Goal: Information Seeking & Learning: Learn about a topic

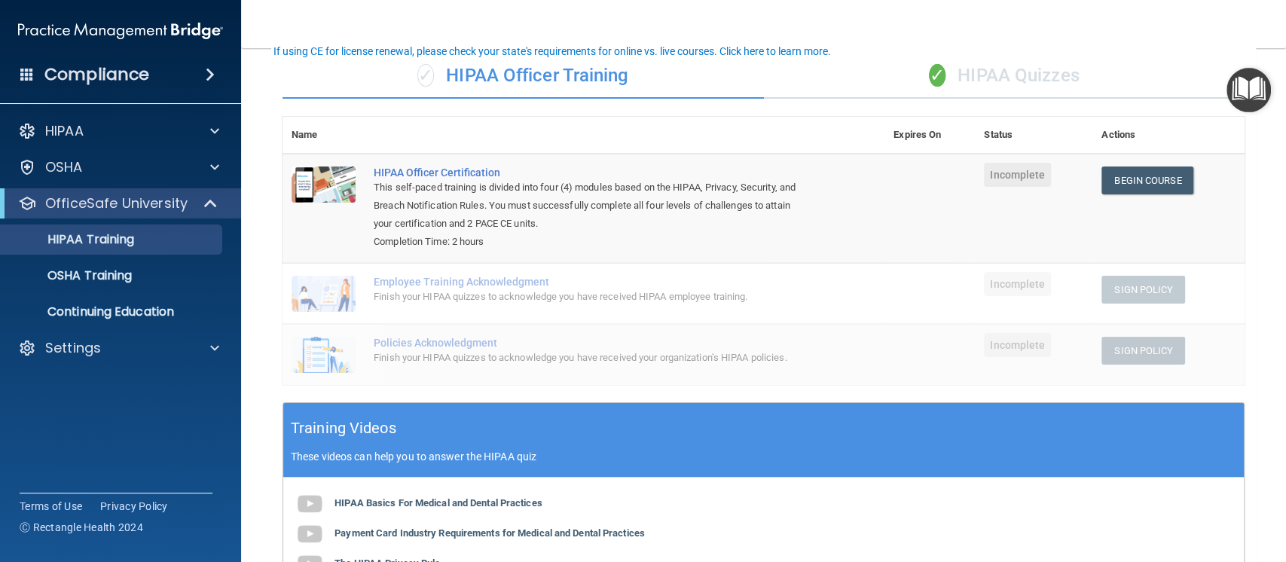
scroll to position [96, 0]
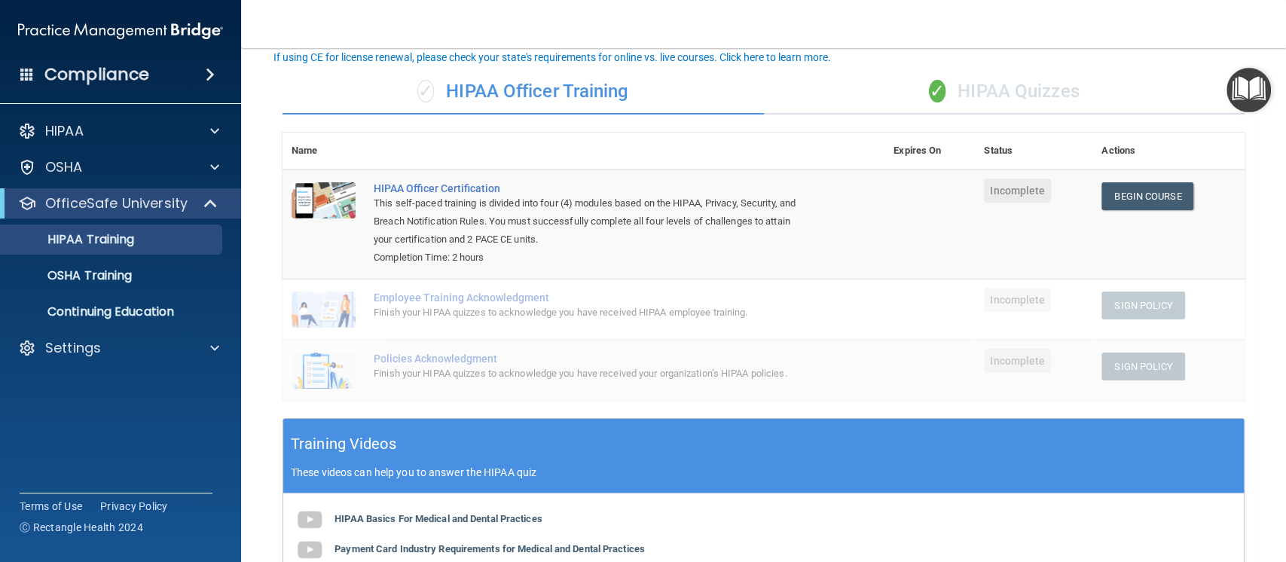
click at [999, 91] on div "✓ HIPAA Quizzes" at bounding box center [1004, 91] width 481 height 45
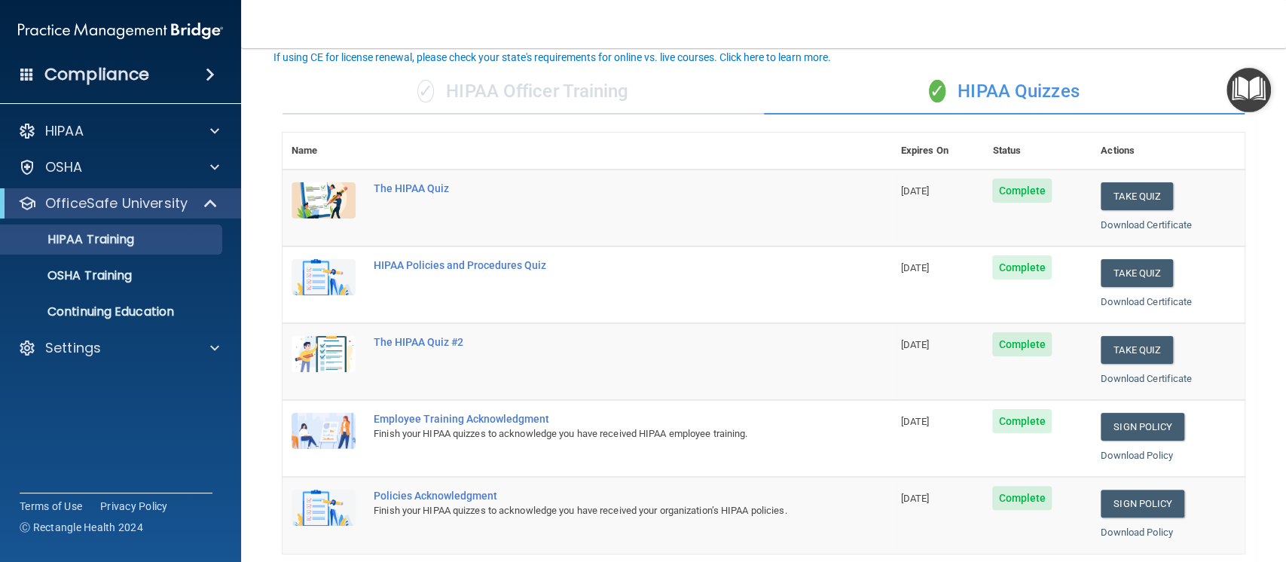
click at [530, 99] on div "✓ HIPAA Officer Training" at bounding box center [522, 91] width 481 height 45
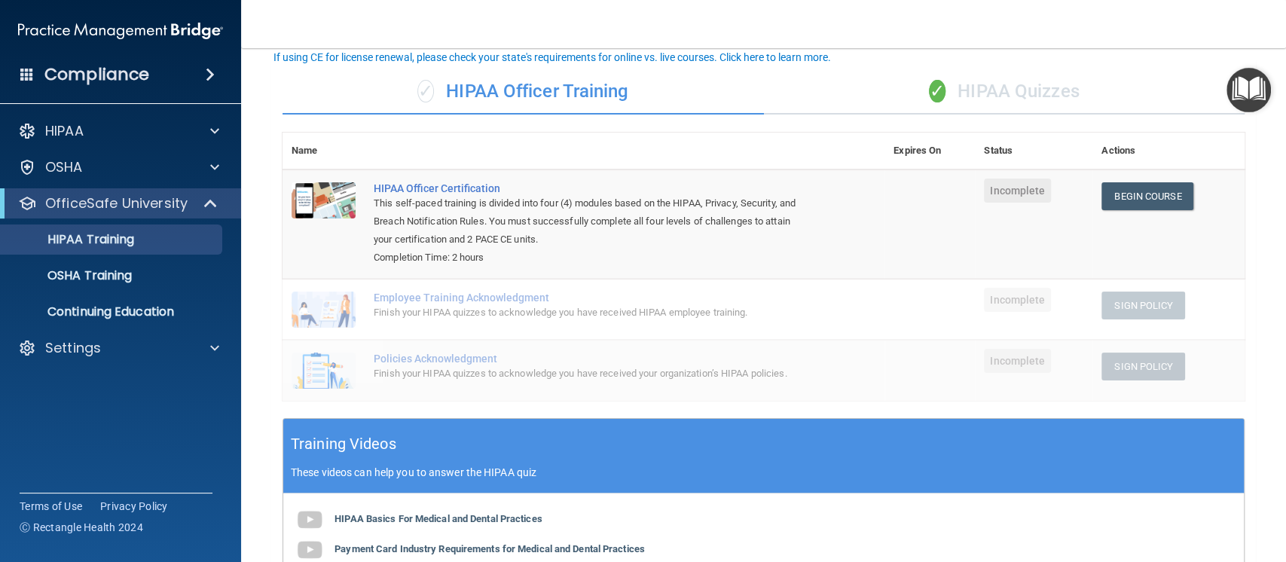
click at [1253, 80] on img "Open Resource Center" at bounding box center [1248, 90] width 44 height 44
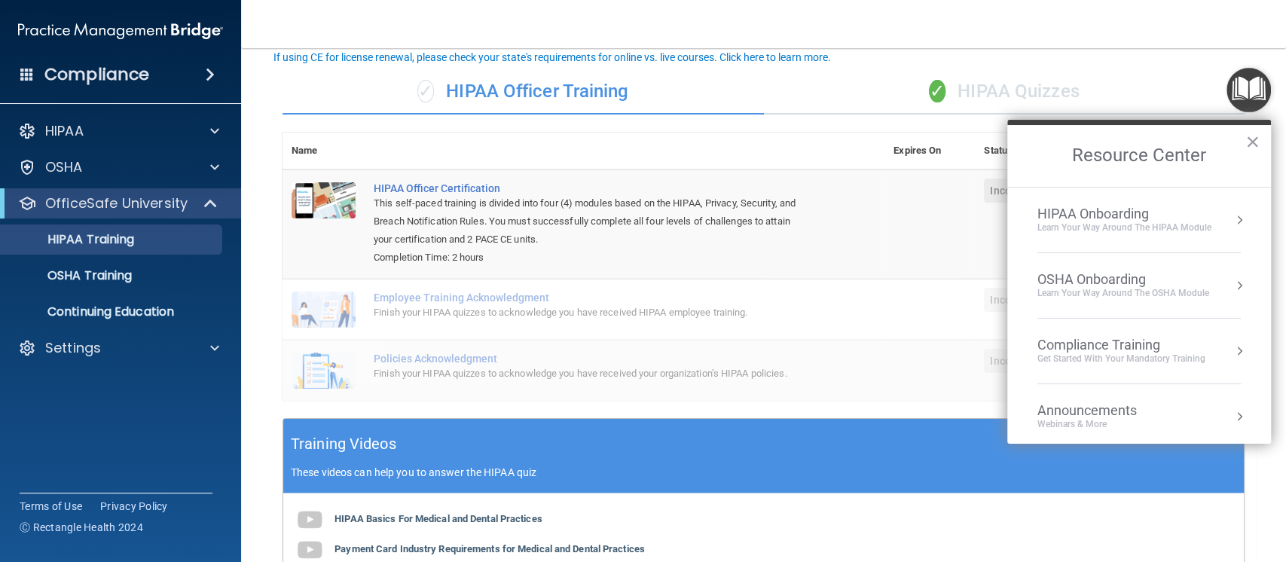
click at [1151, 214] on div "HIPAA Onboarding" at bounding box center [1124, 214] width 174 height 17
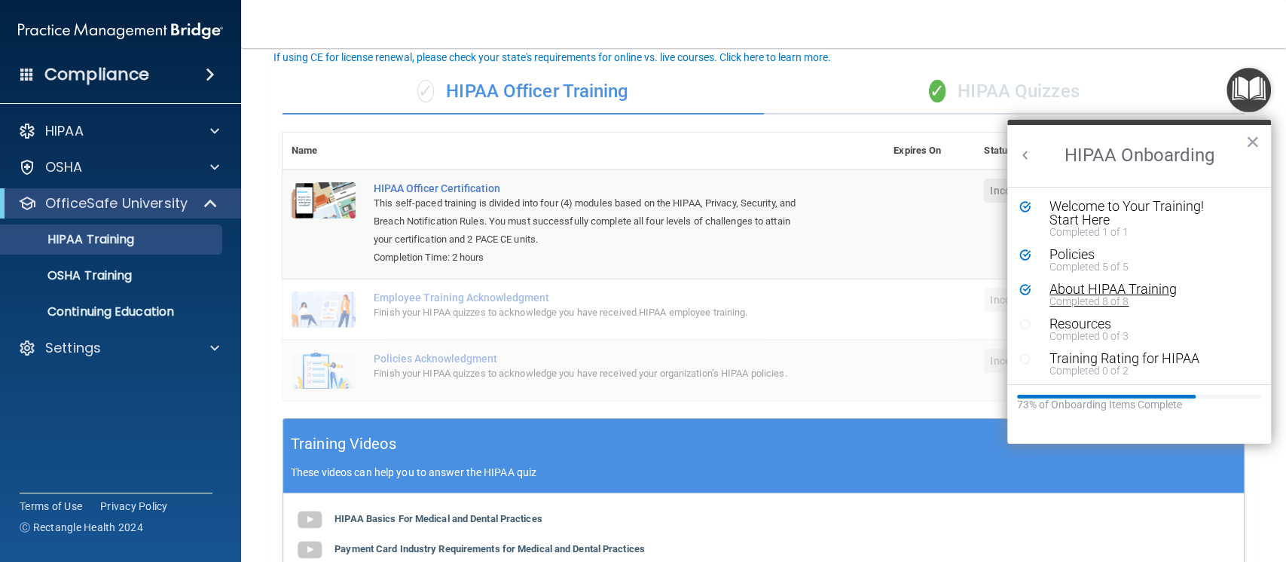
scroll to position [2, 0]
click at [1030, 148] on button "Back to Resource Center Home" at bounding box center [1025, 155] width 15 height 15
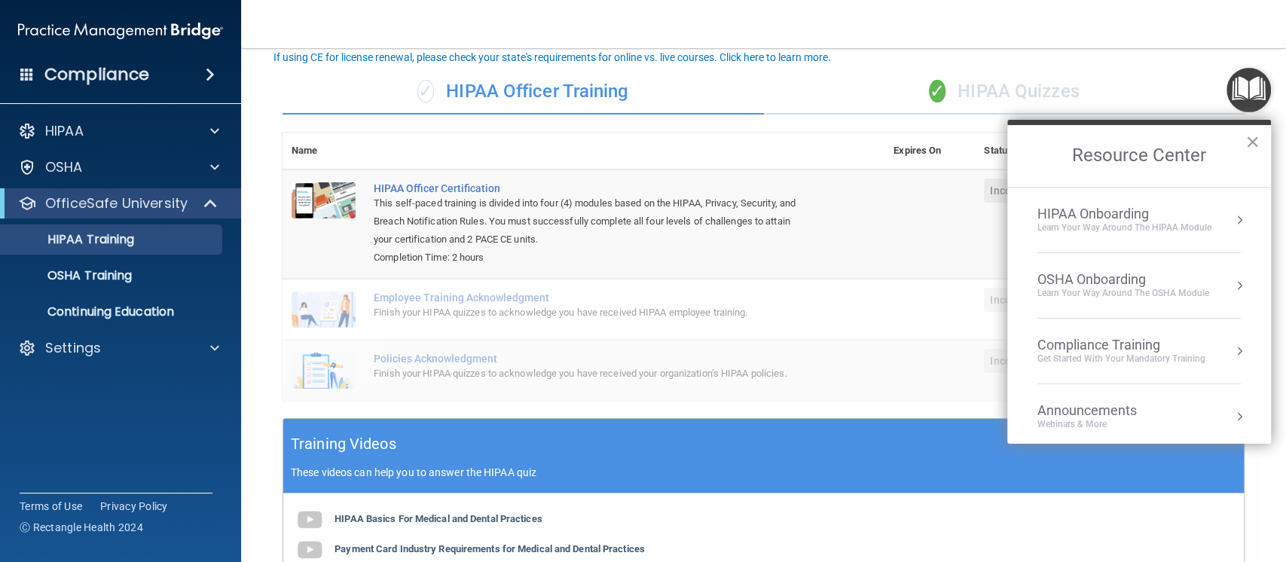
scroll to position [0, 0]
click at [1133, 303] on li "OSHA Onboarding Learn your way around the OSHA module" at bounding box center [1138, 286] width 203 height 66
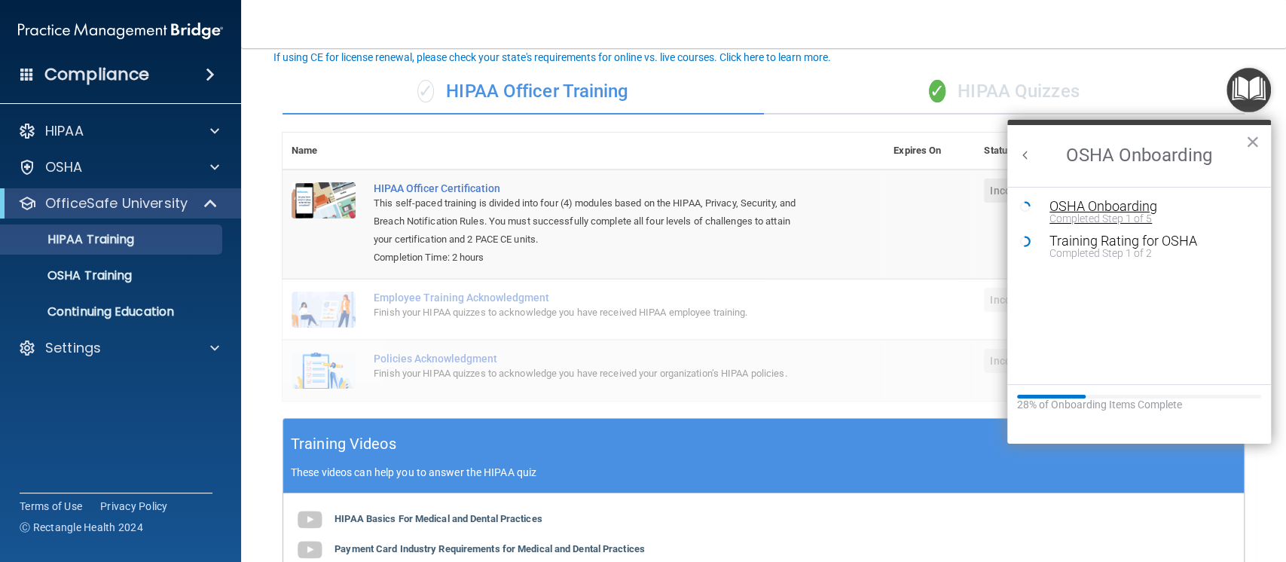
click at [1127, 203] on div "OSHA Onboarding" at bounding box center [1150, 207] width 202 height 14
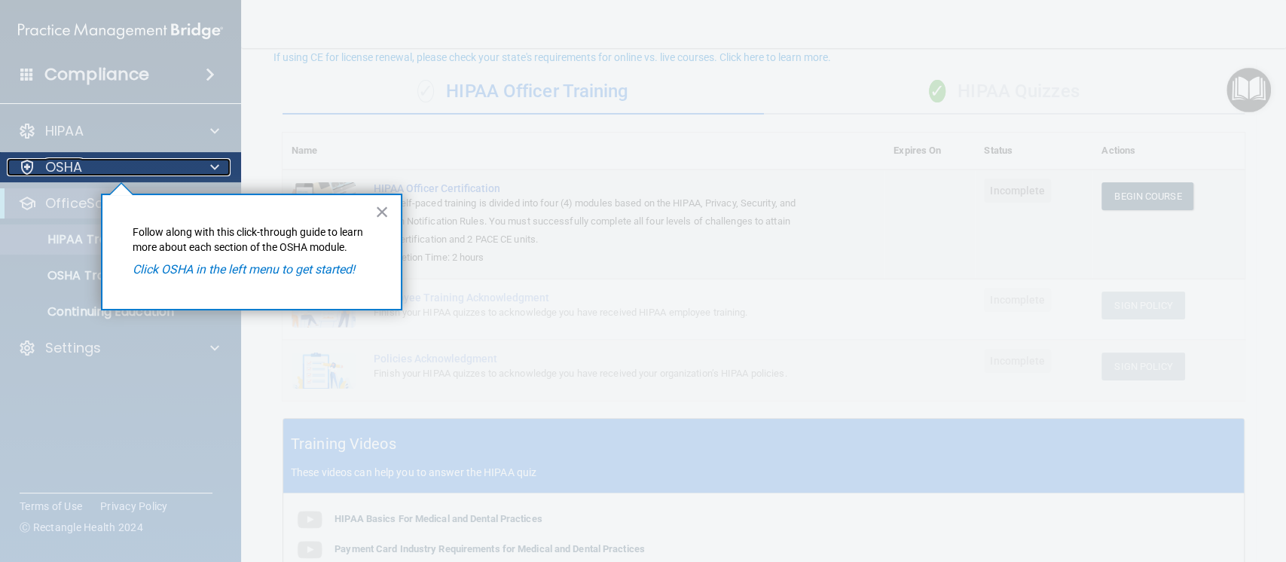
click at [160, 171] on div "OSHA" at bounding box center [100, 167] width 187 height 18
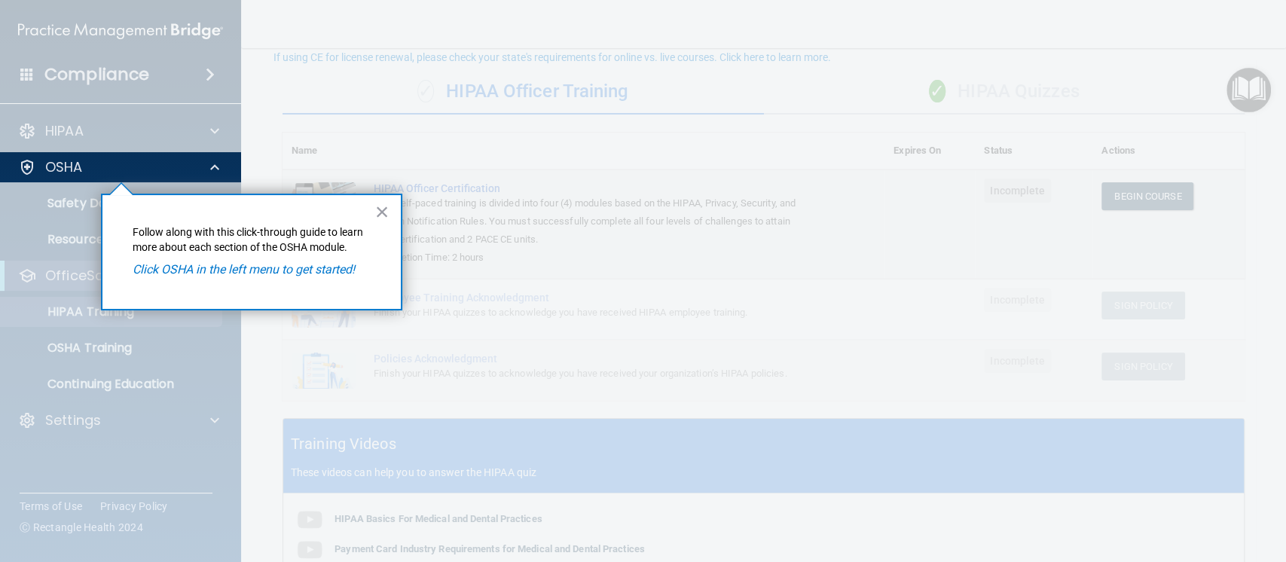
click at [274, 271] on em "Click OSHA in the left menu to get started!" at bounding box center [244, 269] width 222 height 14
click at [75, 201] on div at bounding box center [121, 372] width 242 height 380
click at [149, 171] on div "OSHA" at bounding box center [100, 167] width 187 height 18
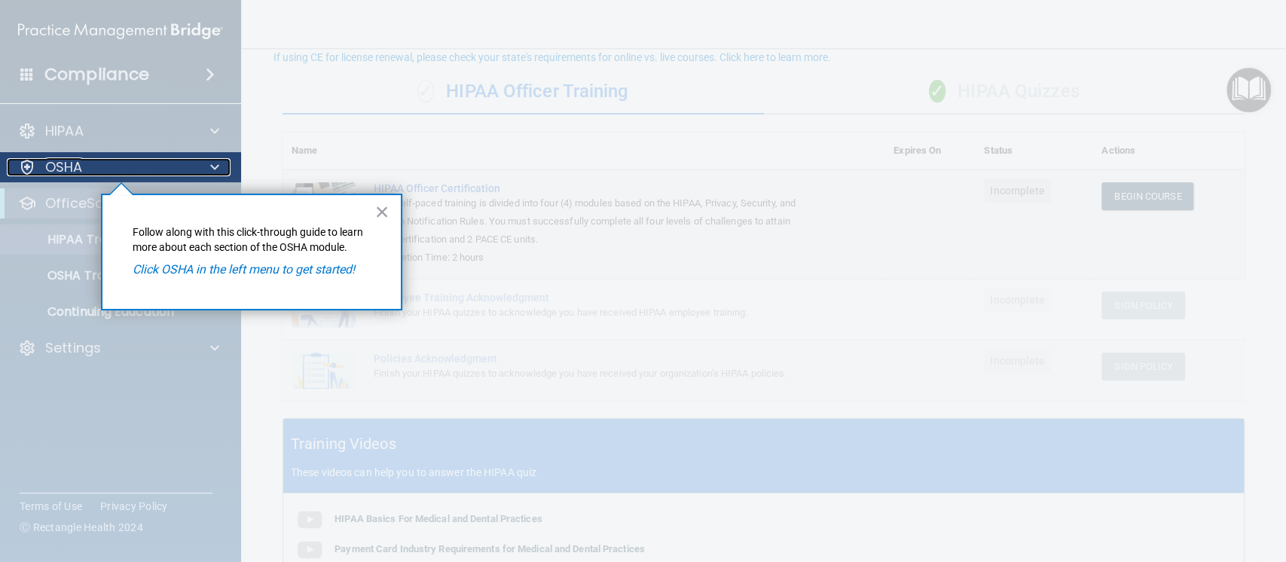
click at [213, 169] on span at bounding box center [214, 167] width 9 height 18
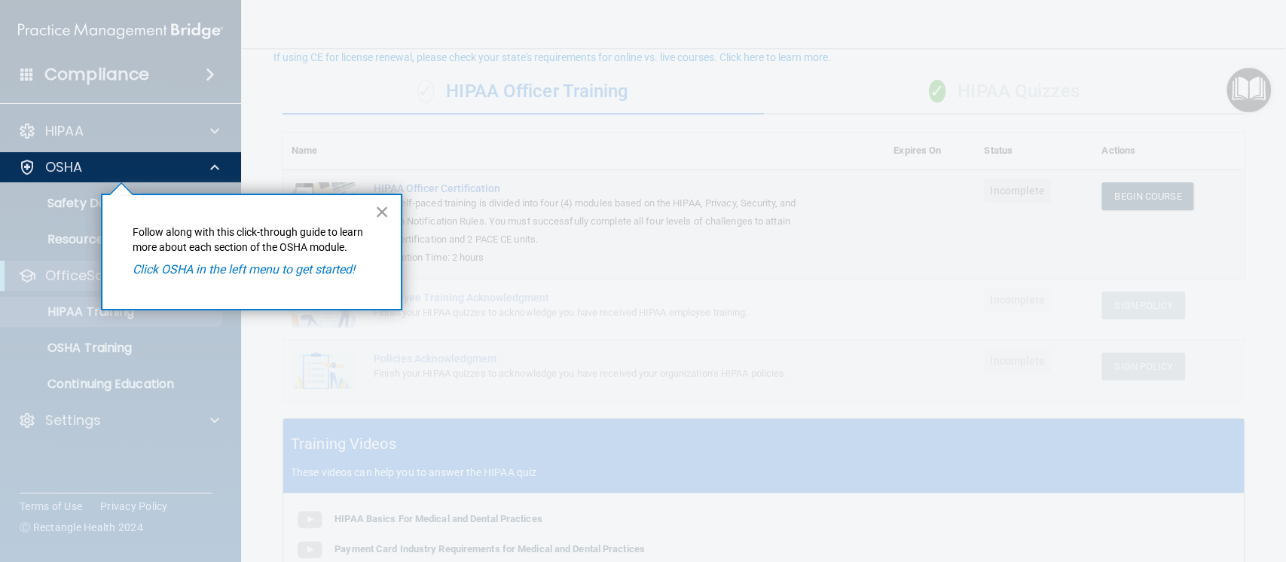
click at [383, 209] on button "×" at bounding box center [382, 212] width 14 height 24
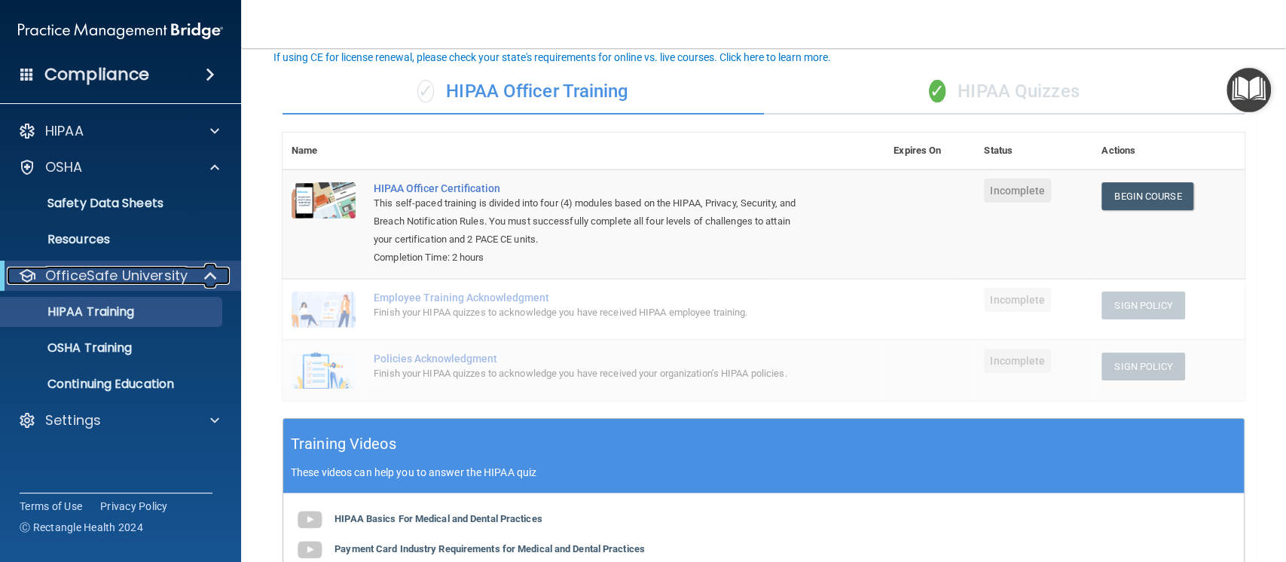
click at [151, 276] on p "OfficeSafe University" at bounding box center [116, 276] width 142 height 18
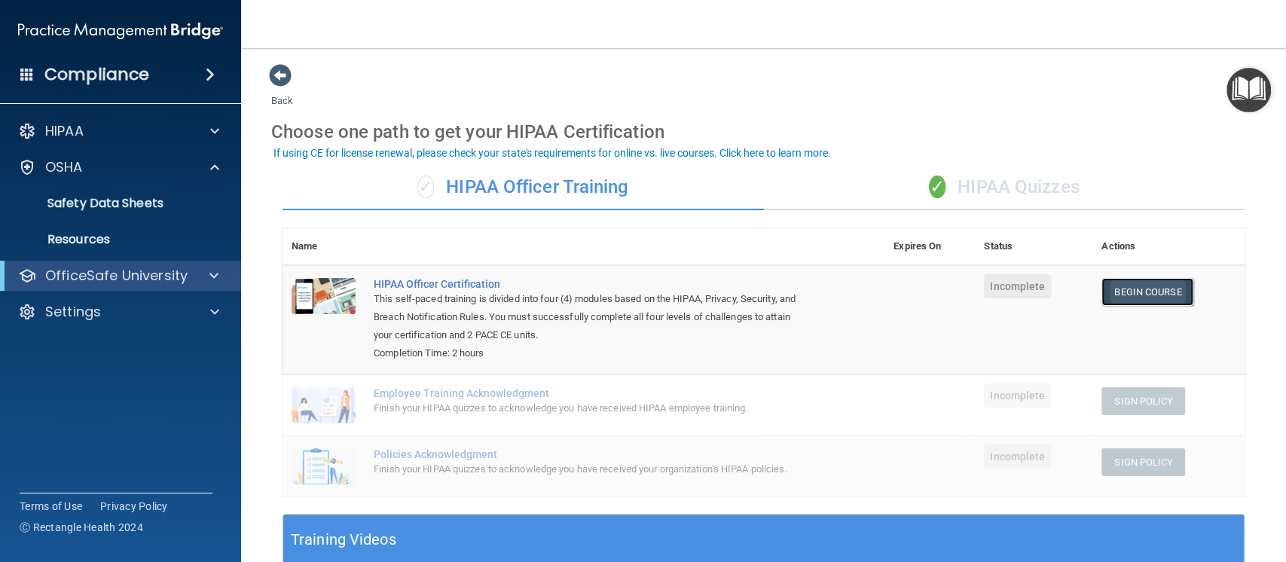
click at [1146, 283] on link "Begin Course" at bounding box center [1147, 292] width 92 height 28
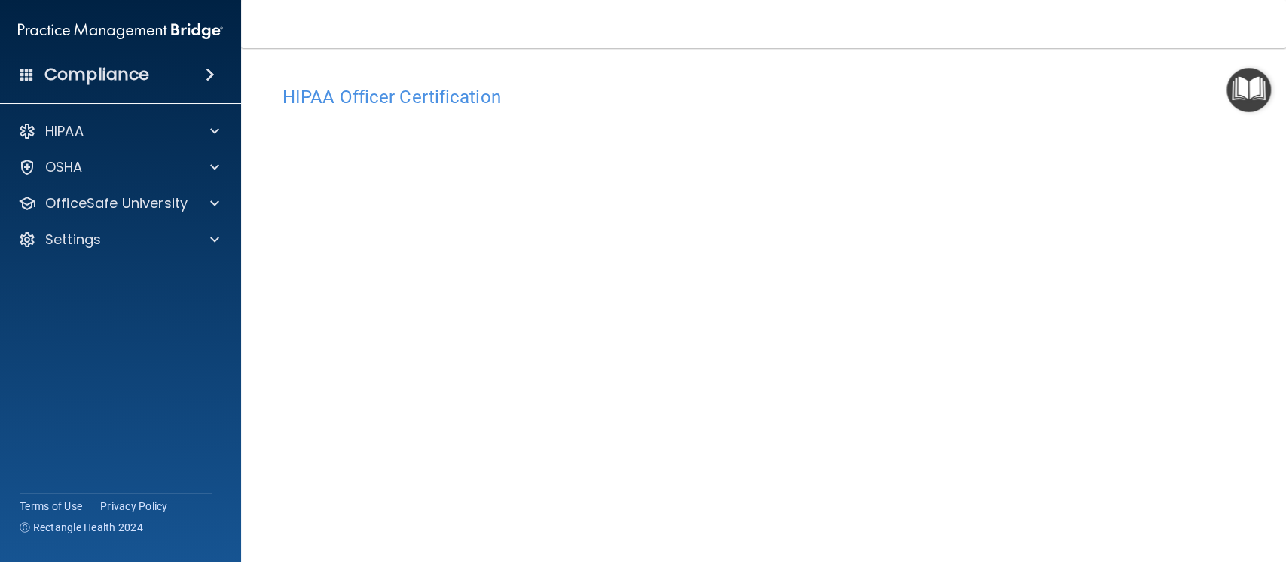
scroll to position [55, 0]
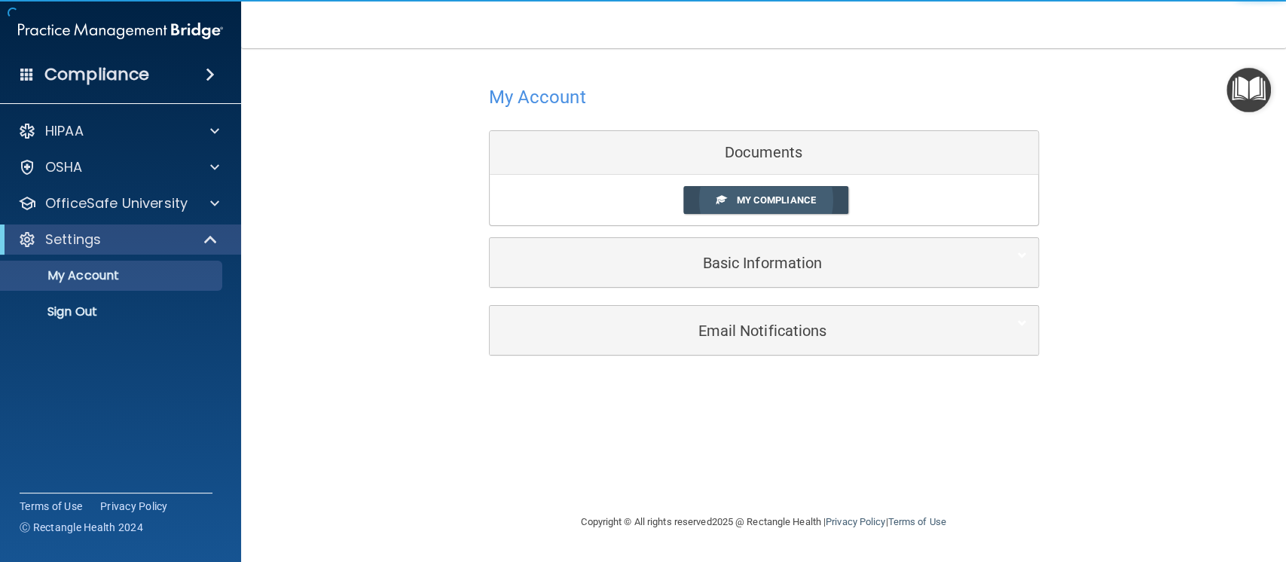
click at [762, 191] on link "My Compliance" at bounding box center [765, 200] width 165 height 28
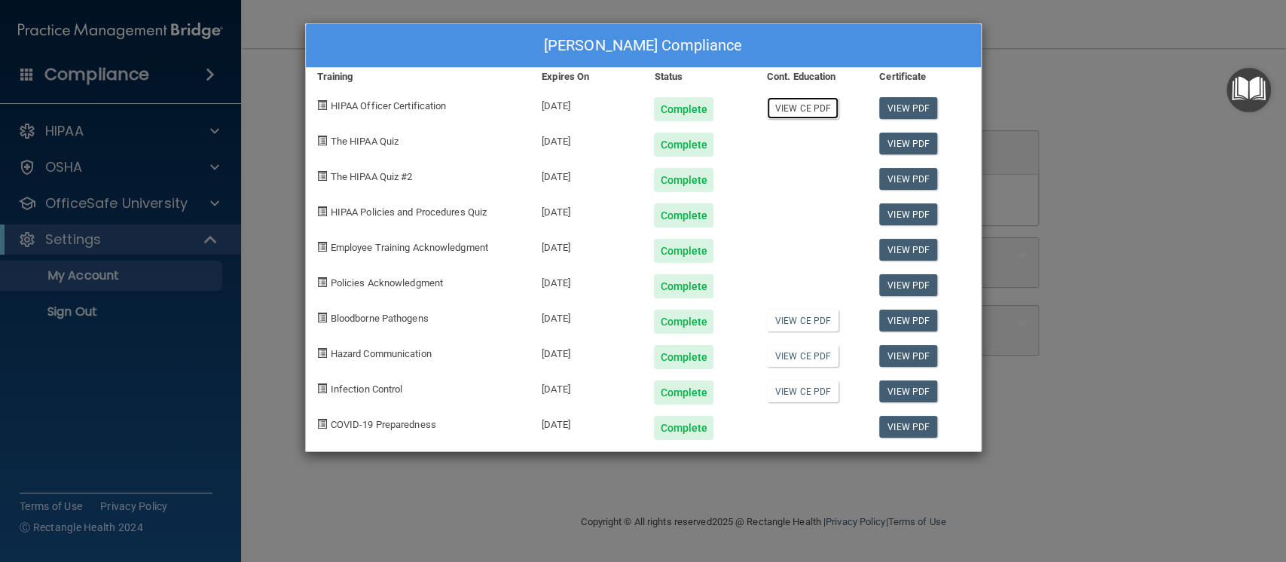
click at [795, 107] on link "View CE PDF" at bounding box center [803, 108] width 72 height 22
click at [1127, 256] on div "Linda Nguyen's Compliance Training Expires On Status Cont. Education Certificat…" at bounding box center [643, 281] width 1286 height 562
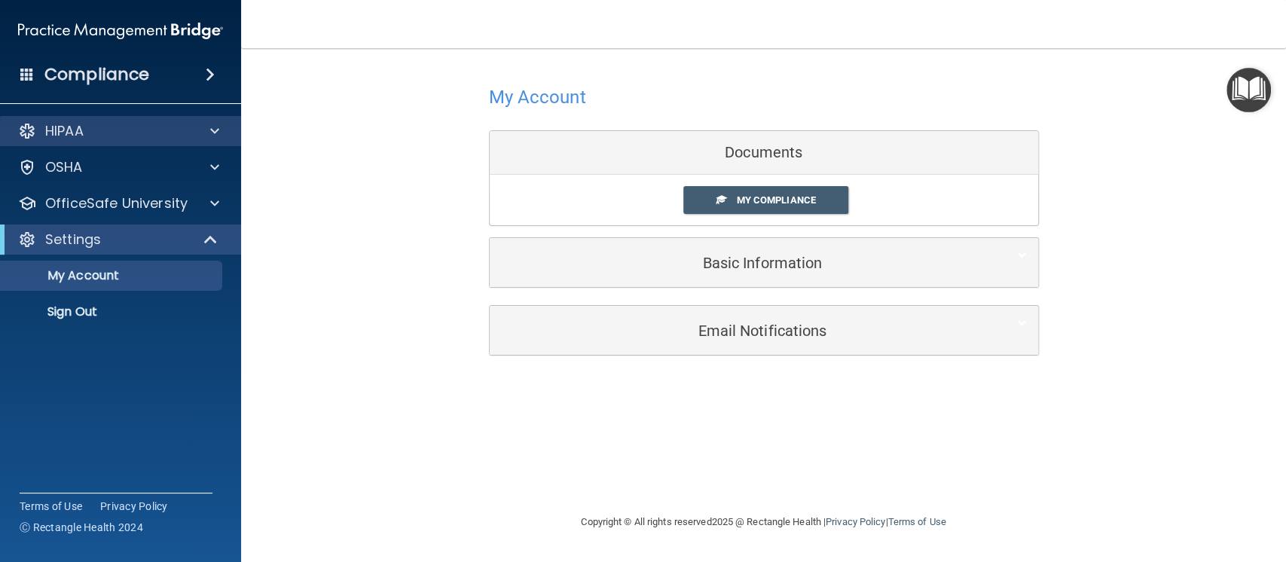
click at [159, 144] on div "HIPAA" at bounding box center [121, 131] width 242 height 30
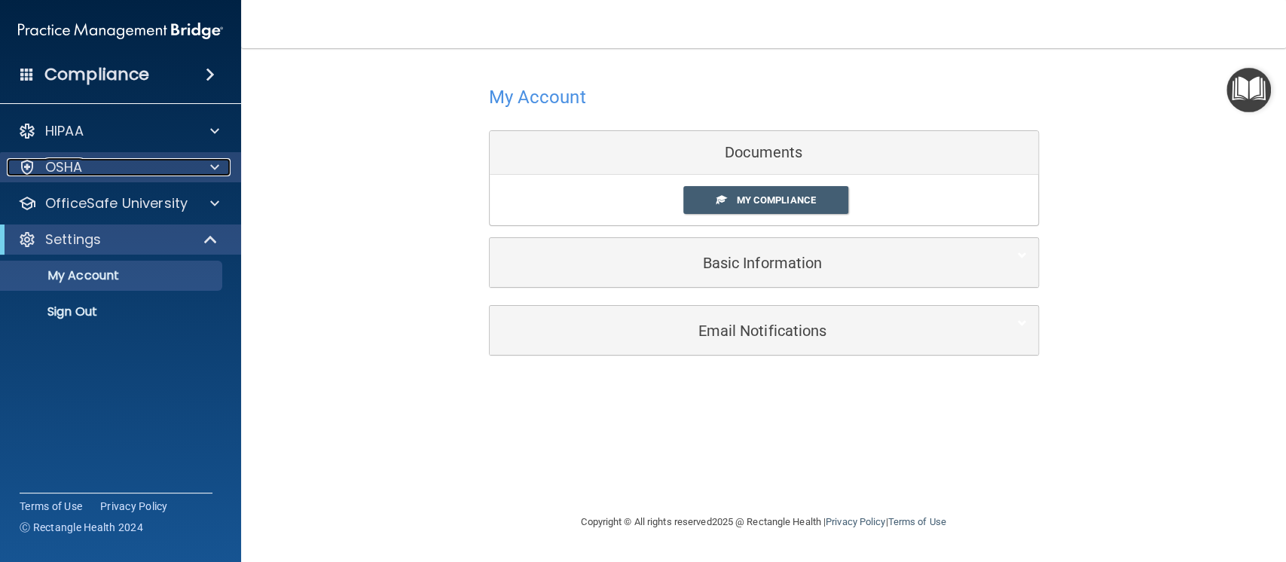
click at [159, 162] on div "OSHA" at bounding box center [100, 167] width 187 height 18
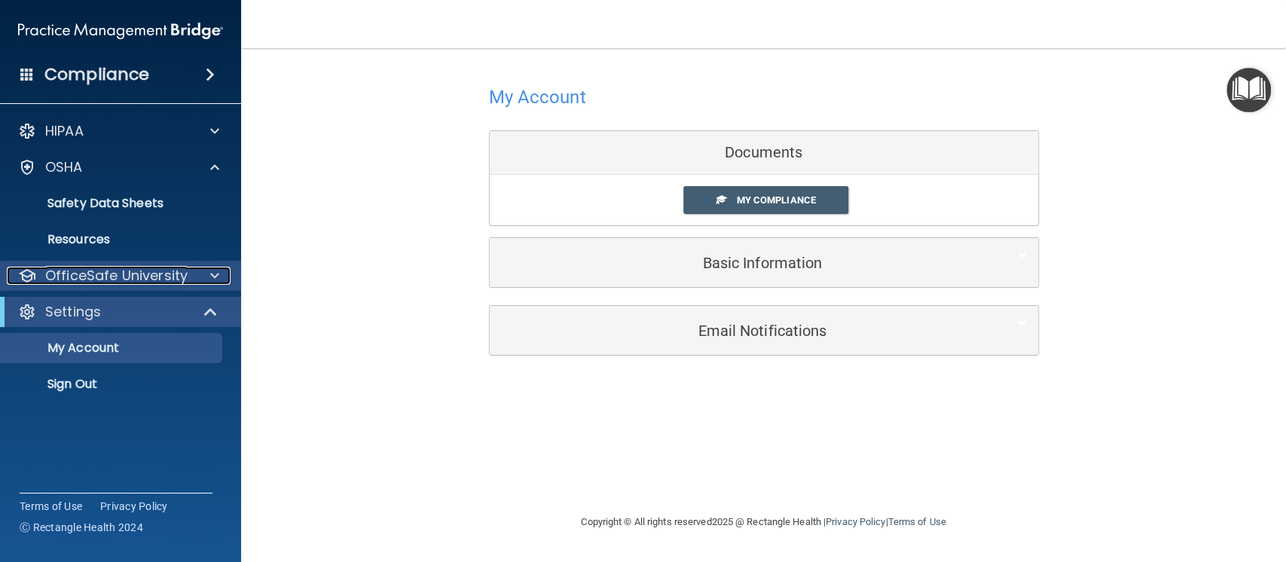
click at [137, 282] on p "OfficeSafe University" at bounding box center [116, 276] width 142 height 18
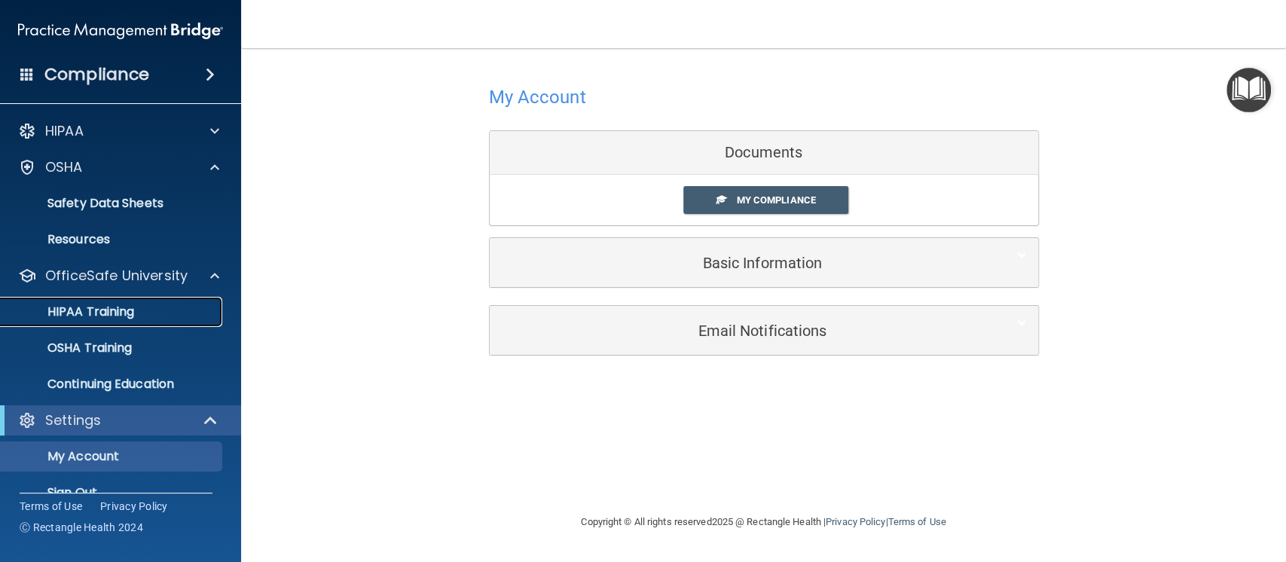
click at [111, 305] on p "HIPAA Training" at bounding box center [72, 311] width 124 height 15
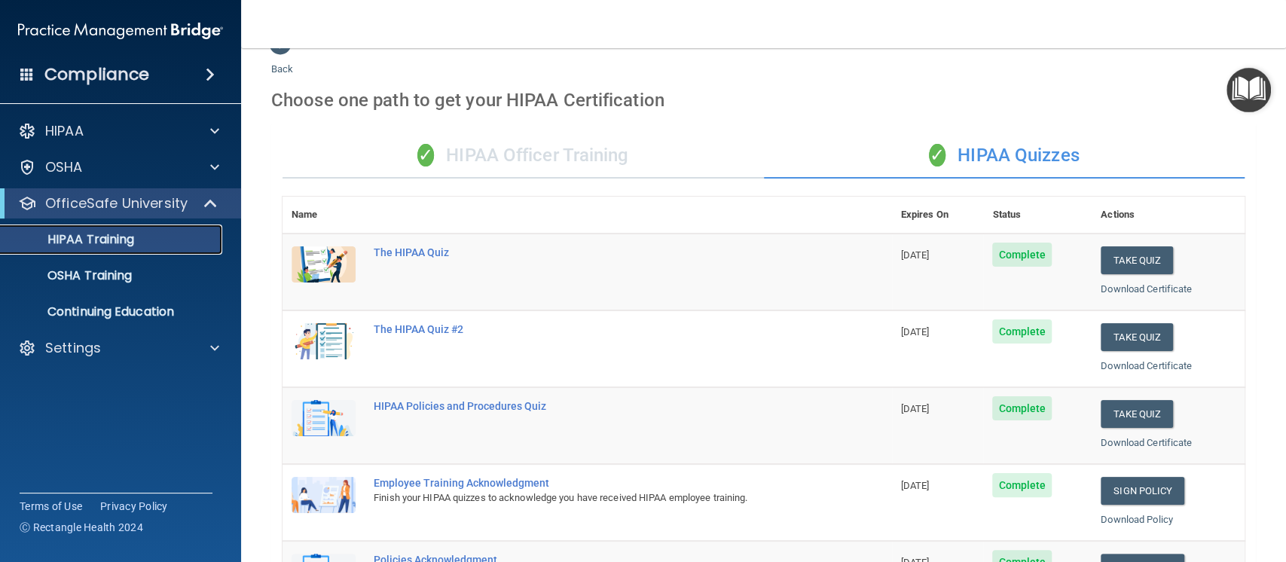
scroll to position [24, 0]
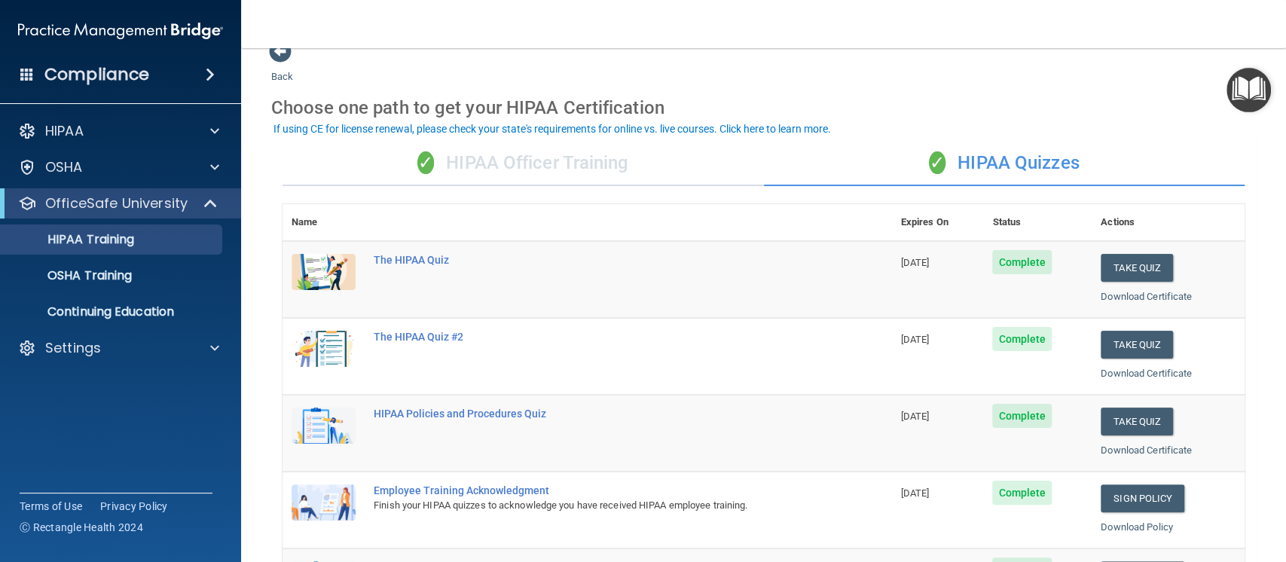
click at [582, 142] on div "✓ HIPAA Officer Training" at bounding box center [522, 163] width 481 height 45
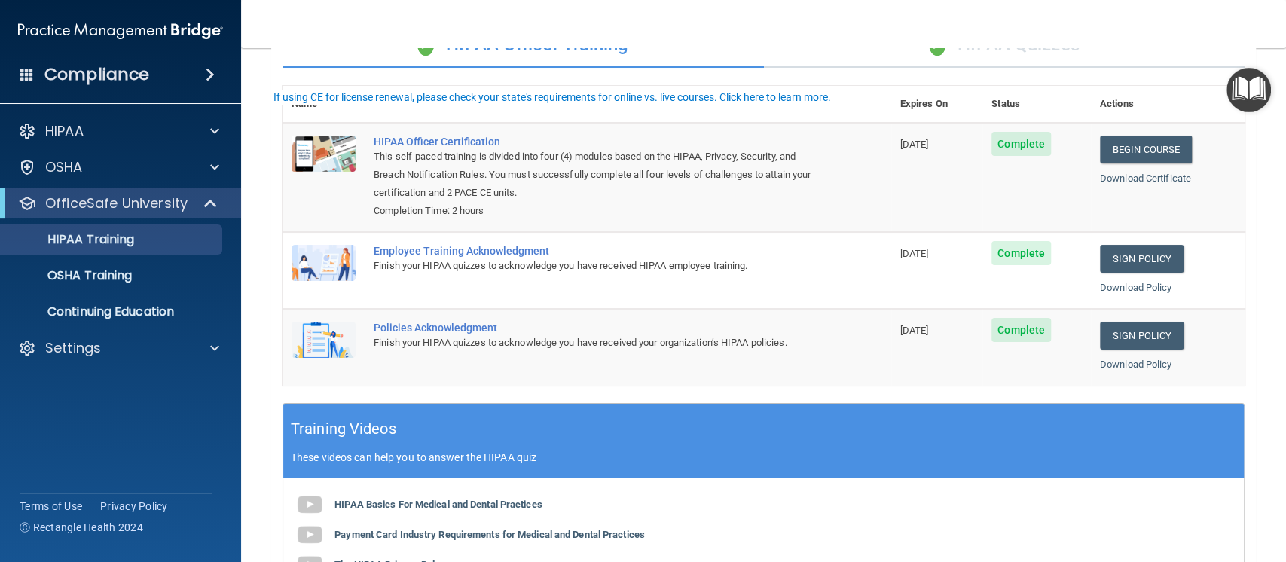
scroll to position [51, 0]
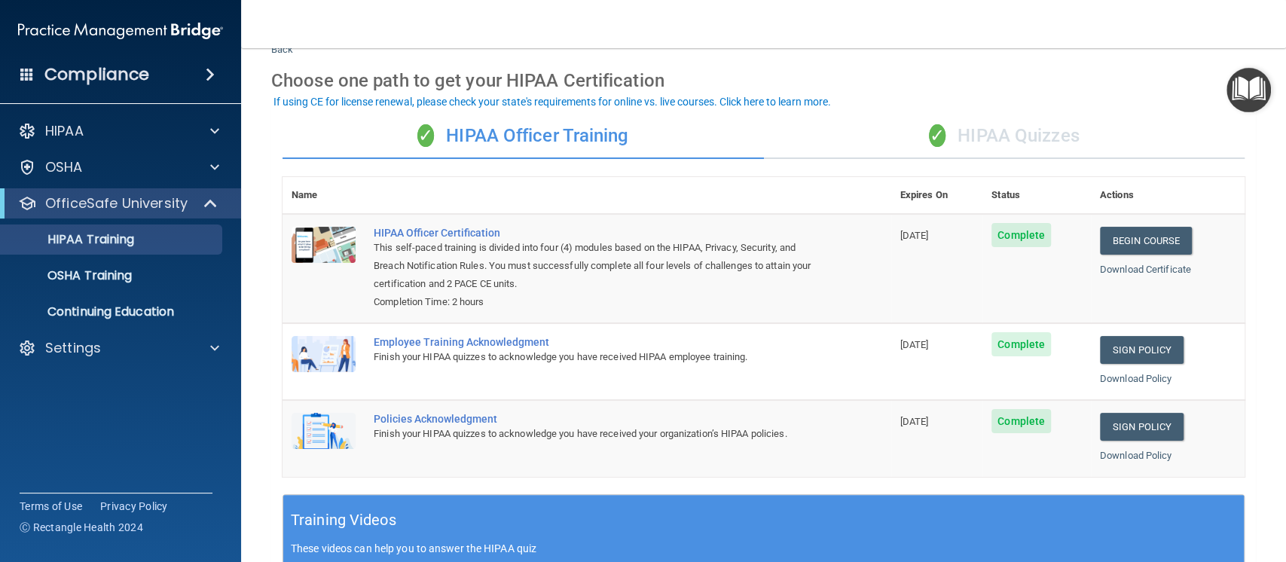
click at [575, 148] on div "✓ HIPAA Officer Training" at bounding box center [522, 136] width 481 height 45
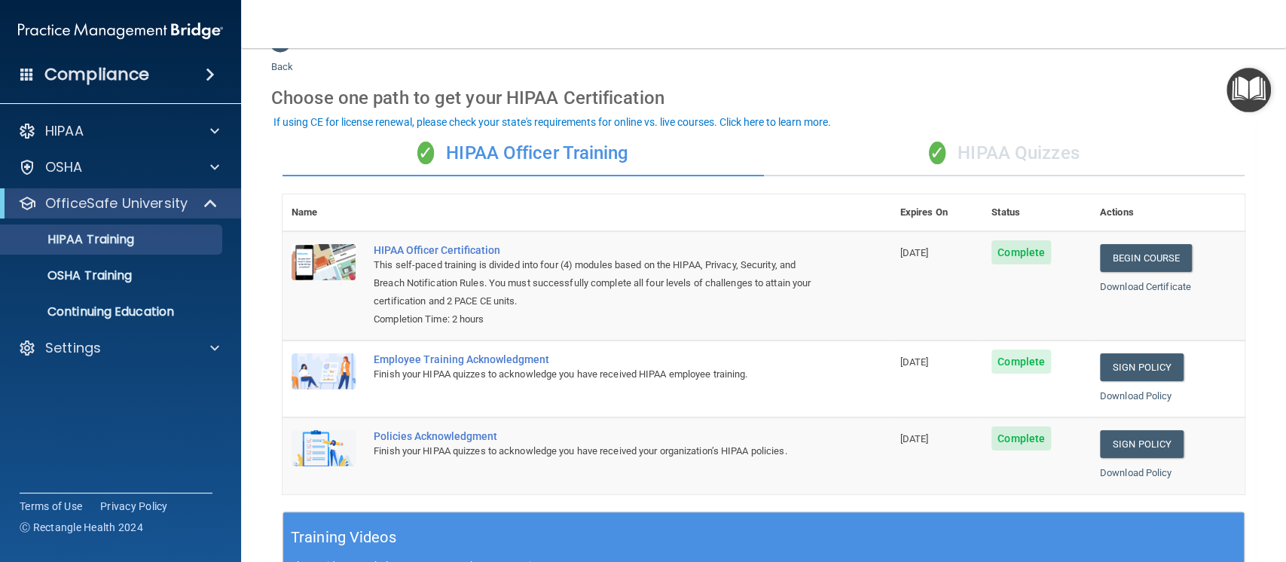
scroll to position [22, 0]
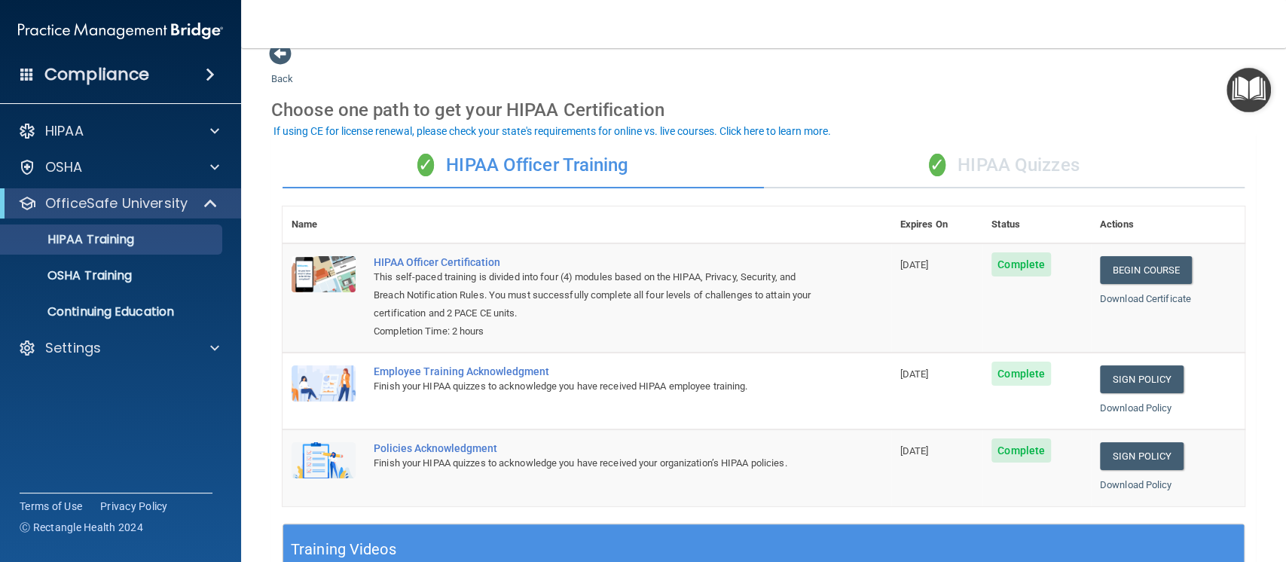
click at [955, 169] on div "✓ HIPAA Quizzes" at bounding box center [1004, 165] width 481 height 45
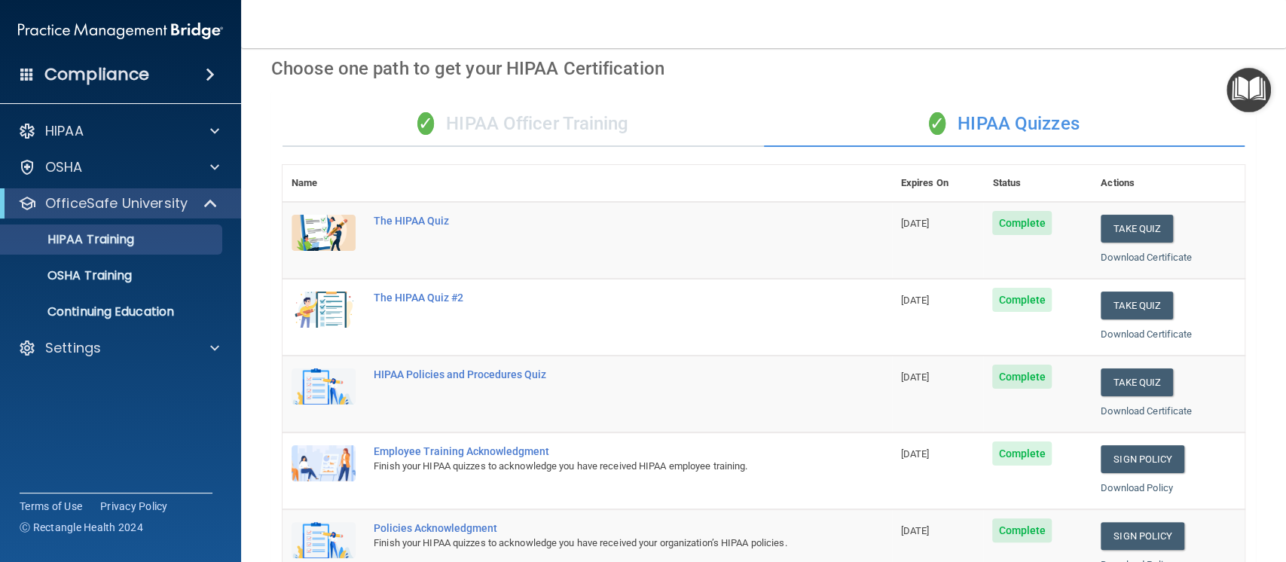
scroll to position [55, 0]
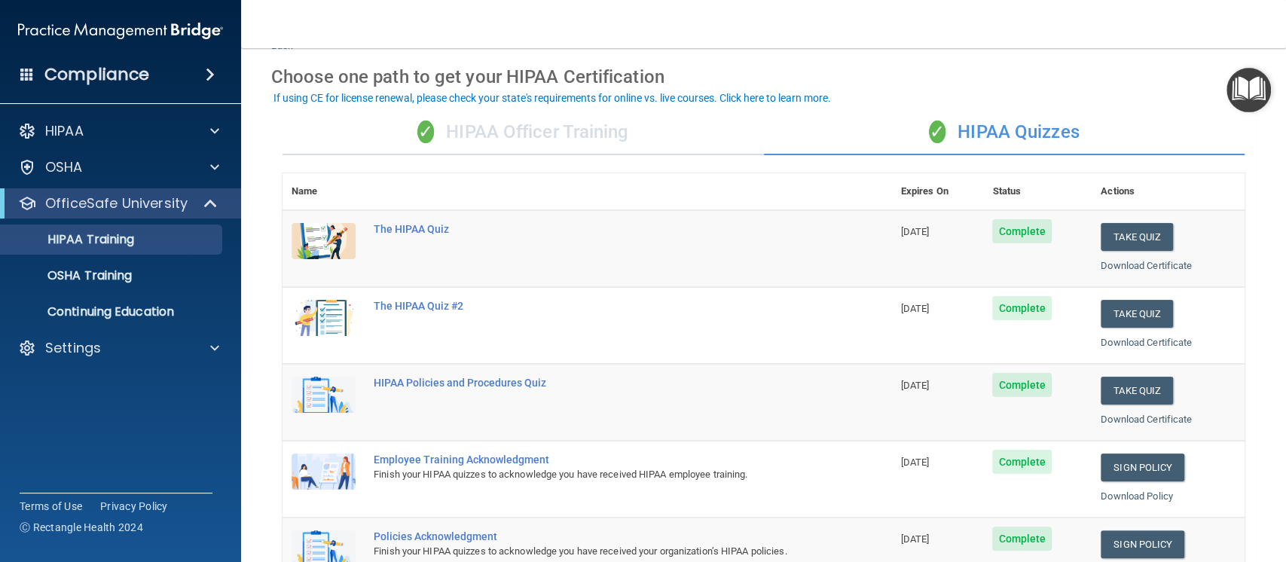
click at [596, 142] on div "✓ HIPAA Officer Training" at bounding box center [522, 132] width 481 height 45
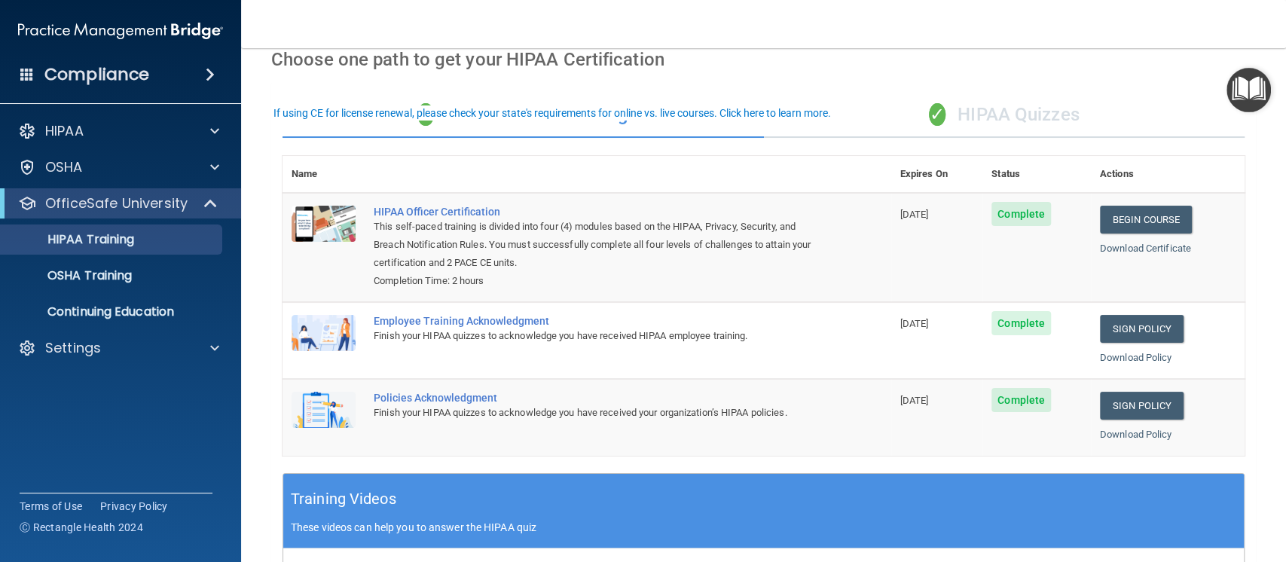
scroll to position [73, 0]
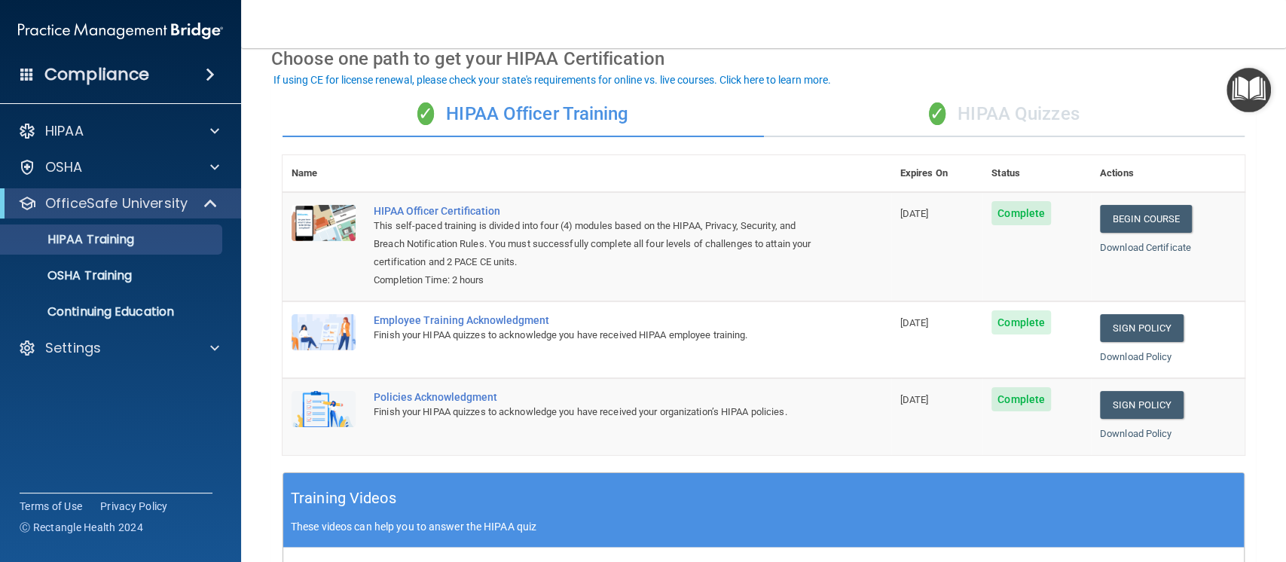
click at [982, 116] on div "✓ HIPAA Quizzes" at bounding box center [1004, 114] width 481 height 45
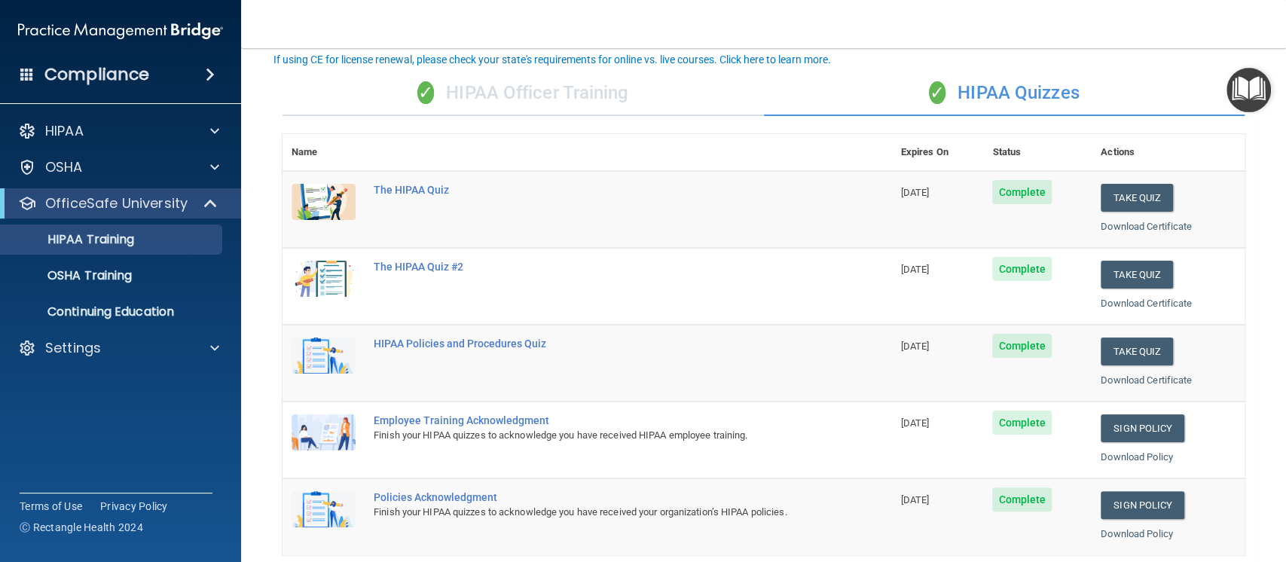
scroll to position [93, 0]
click at [597, 90] on div "✓ HIPAA Officer Training" at bounding box center [522, 94] width 481 height 45
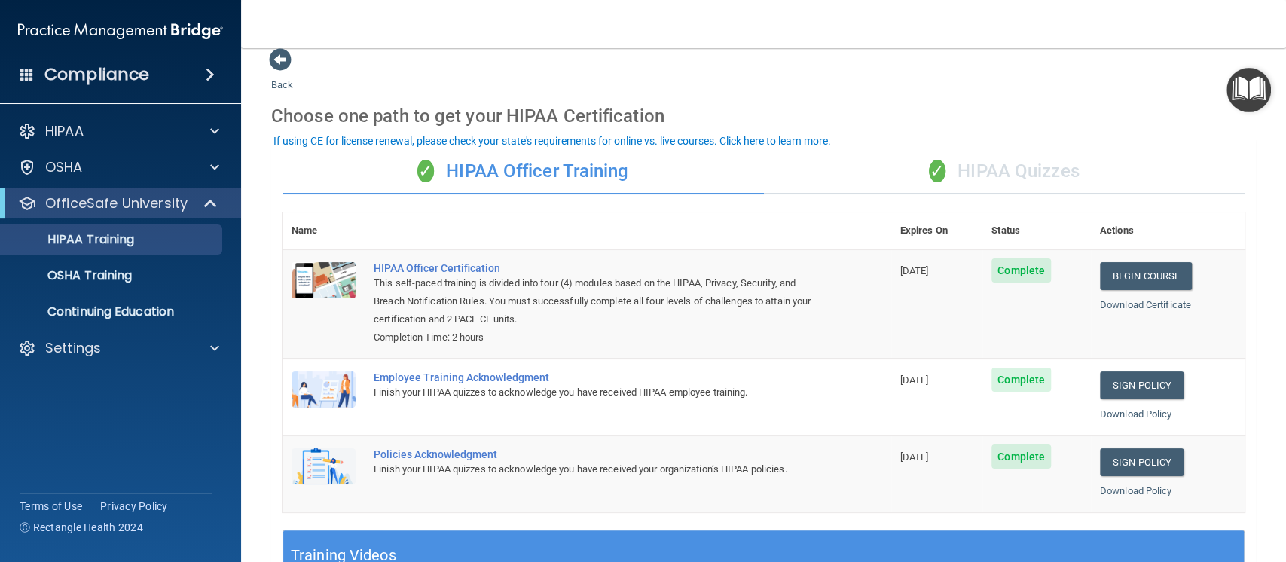
scroll to position [12, 0]
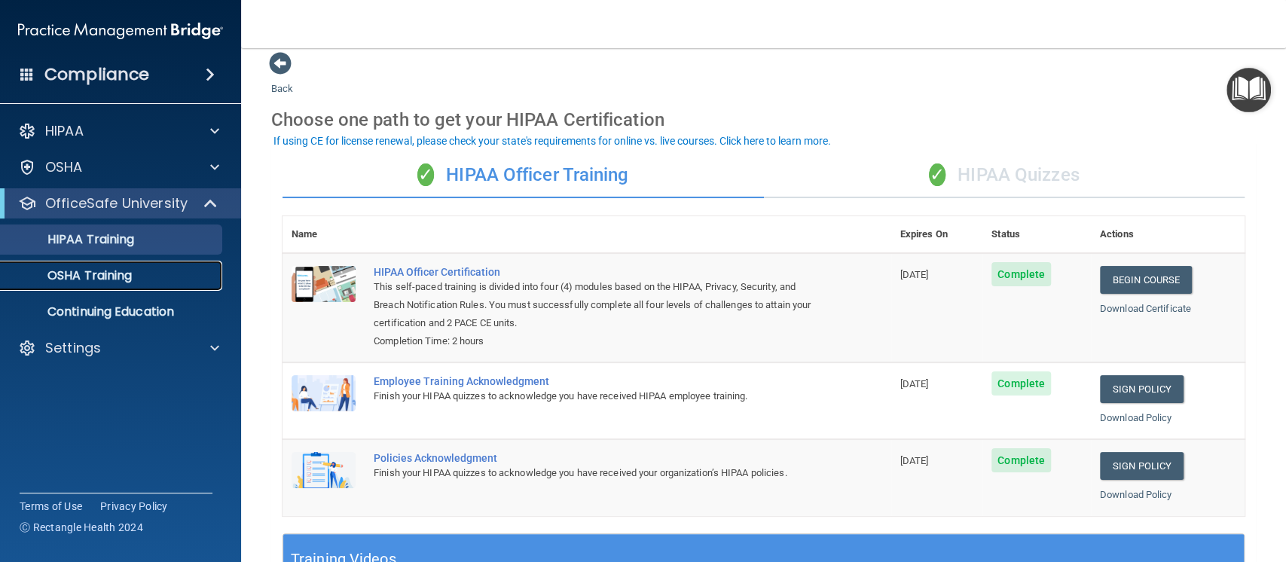
click at [106, 280] on p "OSHA Training" at bounding box center [71, 275] width 122 height 15
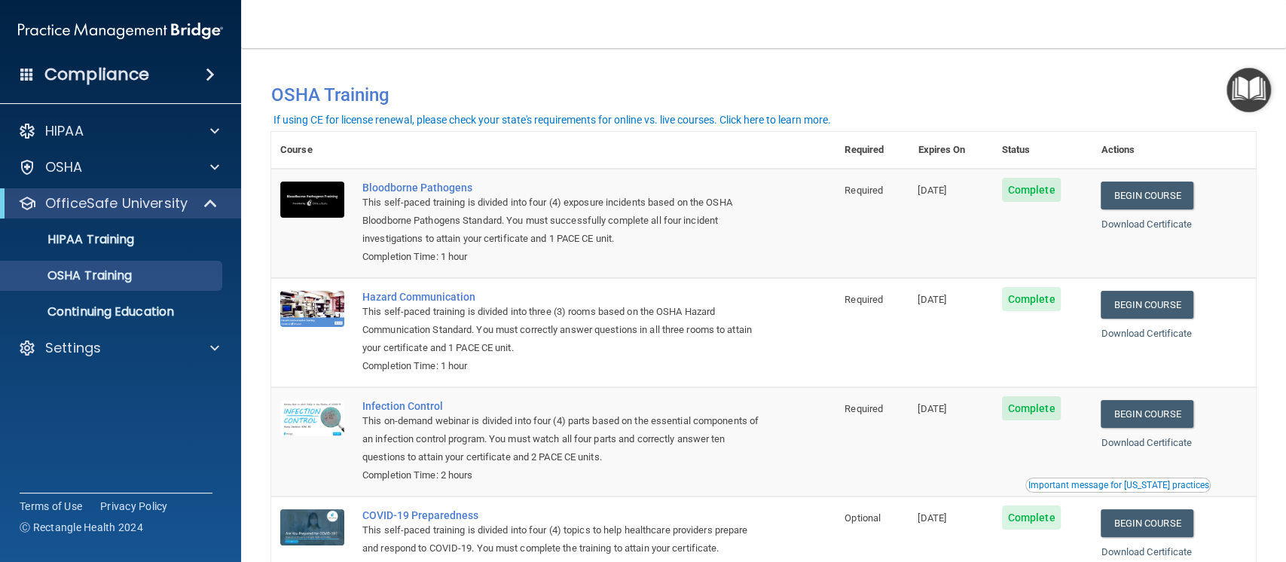
click at [1243, 92] on img "Open Resource Center" at bounding box center [1248, 90] width 44 height 44
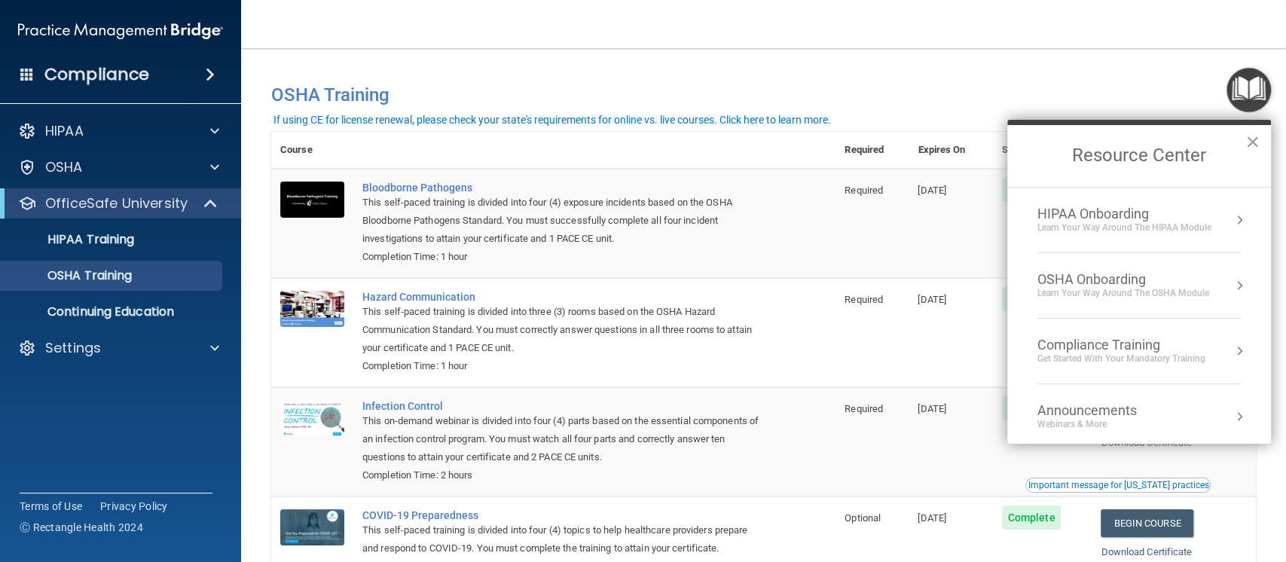
click at [1072, 216] on div "HIPAA Onboarding" at bounding box center [1124, 214] width 174 height 17
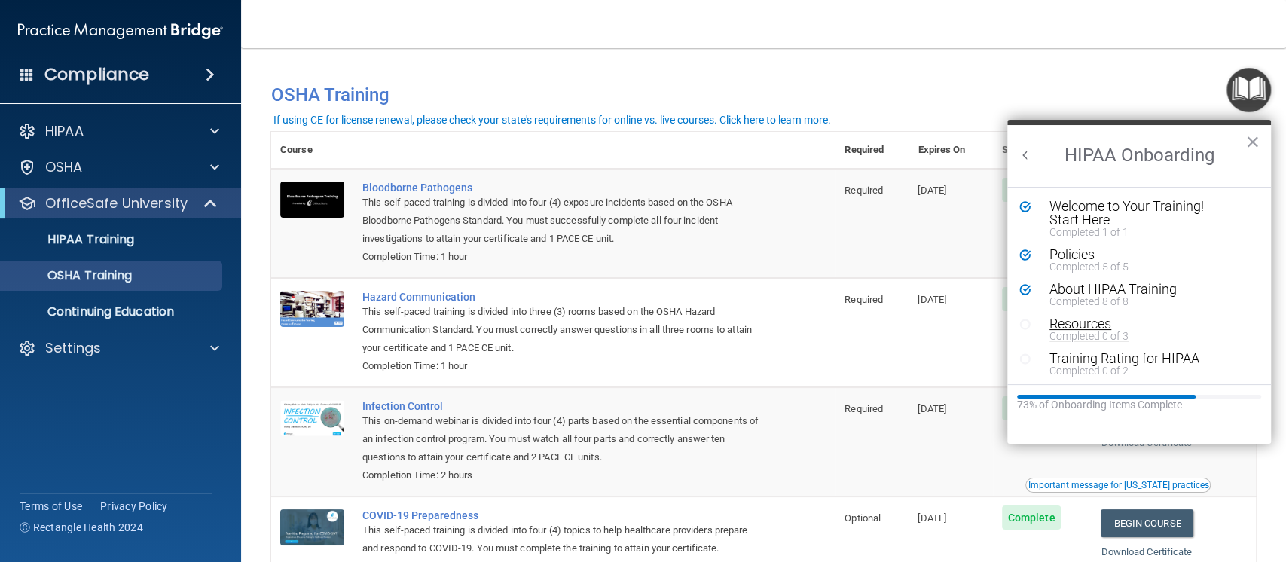
click at [1092, 322] on div "Resources" at bounding box center [1142, 324] width 186 height 14
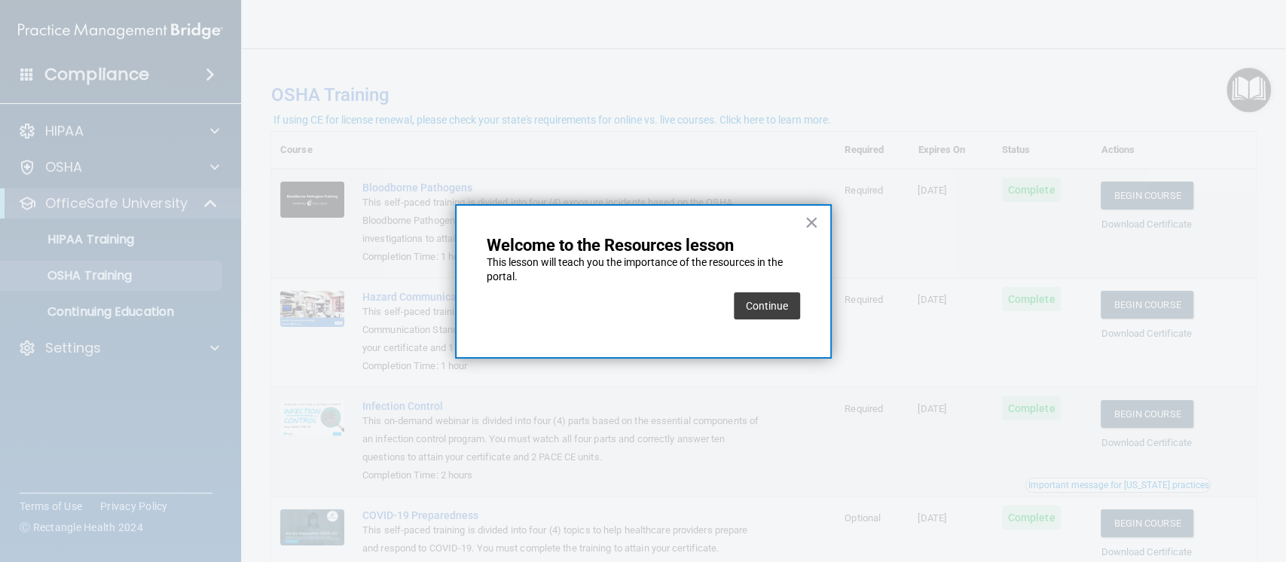
click at [766, 289] on div "Continue" at bounding box center [767, 306] width 66 height 42
click at [763, 305] on button "Continue" at bounding box center [767, 305] width 66 height 27
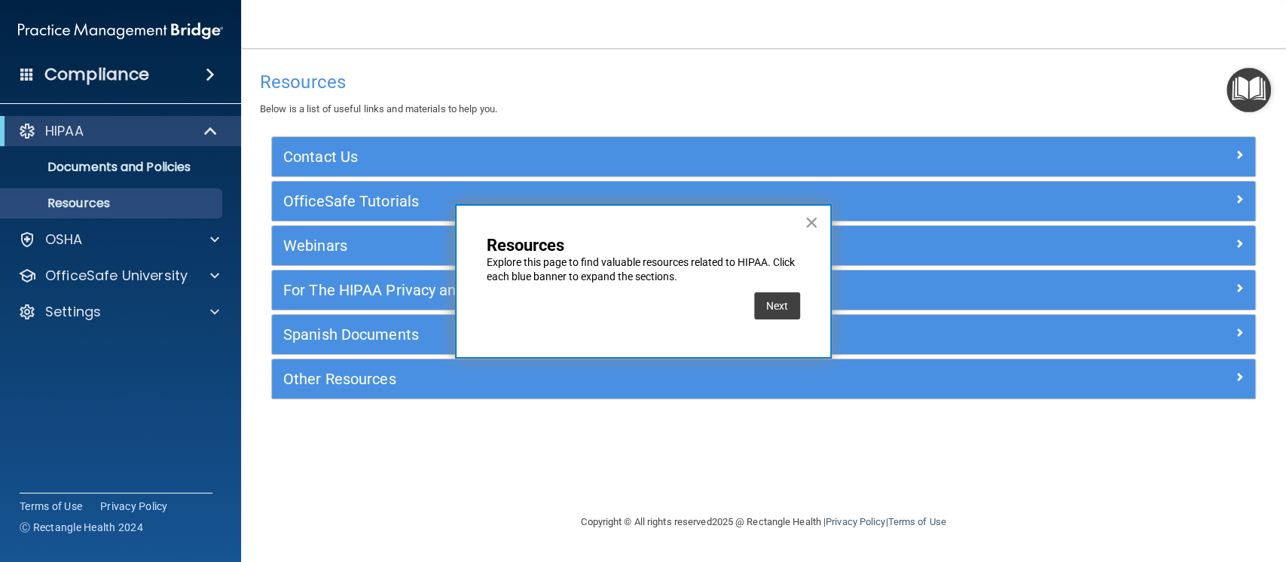
click at [814, 221] on button "×" at bounding box center [811, 222] width 14 height 24
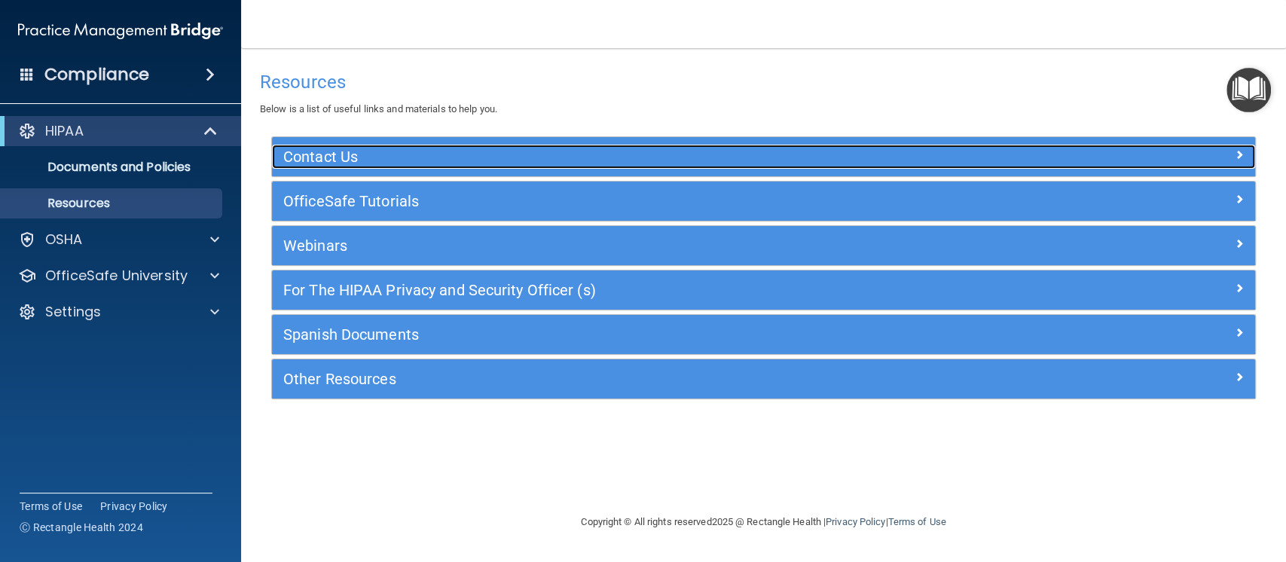
click at [1226, 156] on div at bounding box center [1132, 154] width 246 height 18
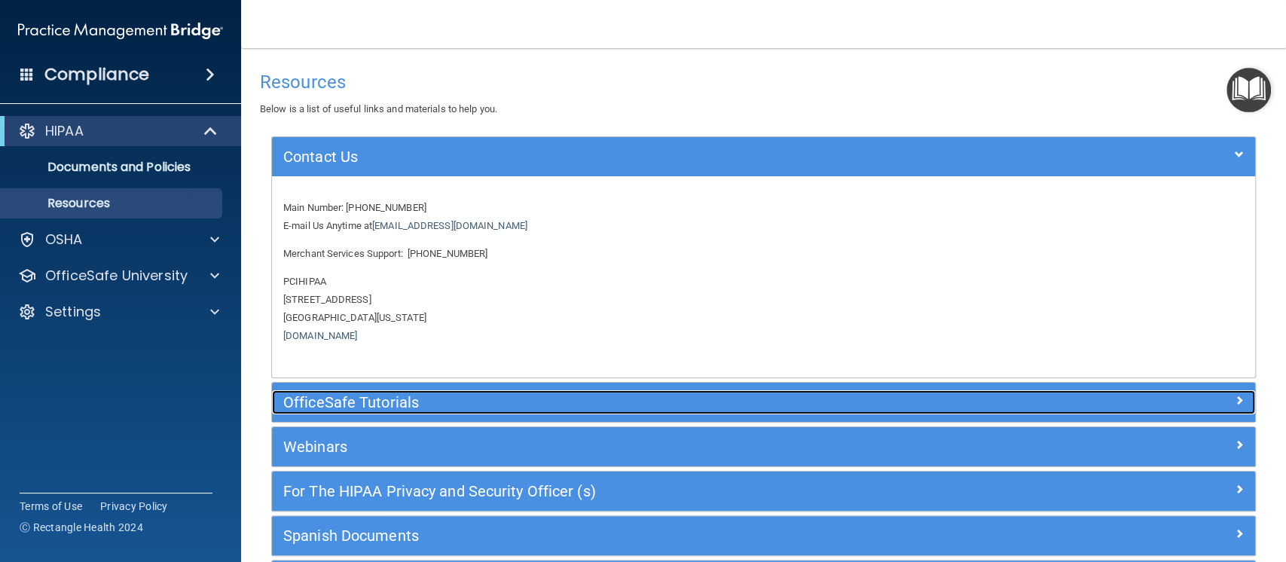
click at [1179, 409] on div "OfficeSafe Tutorials" at bounding box center [763, 402] width 983 height 24
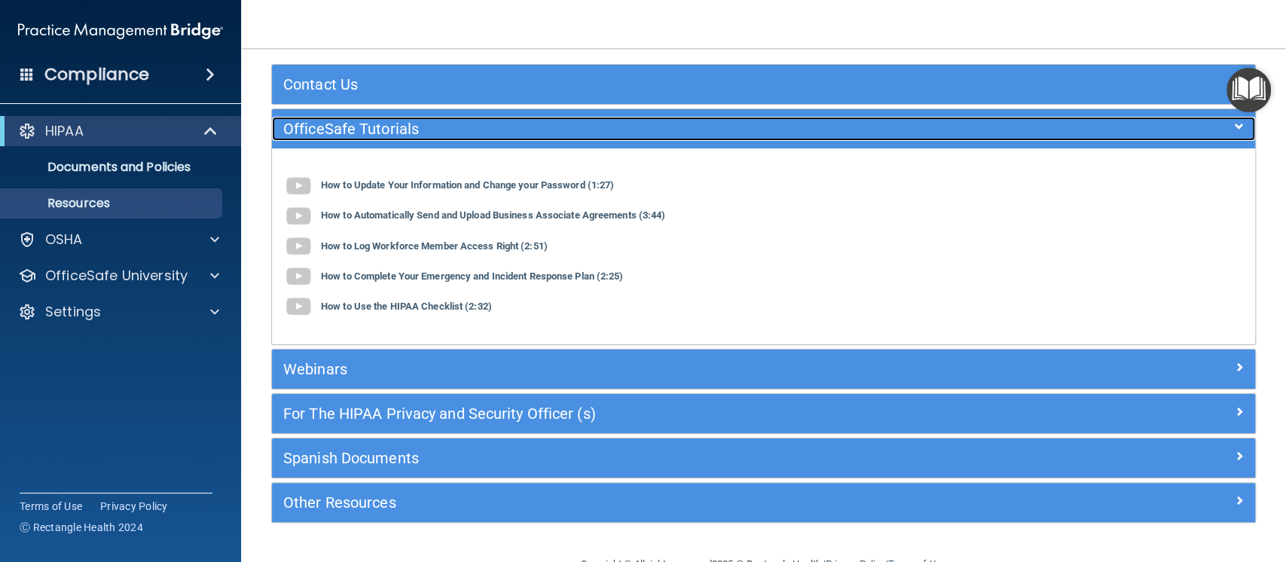
scroll to position [110, 0]
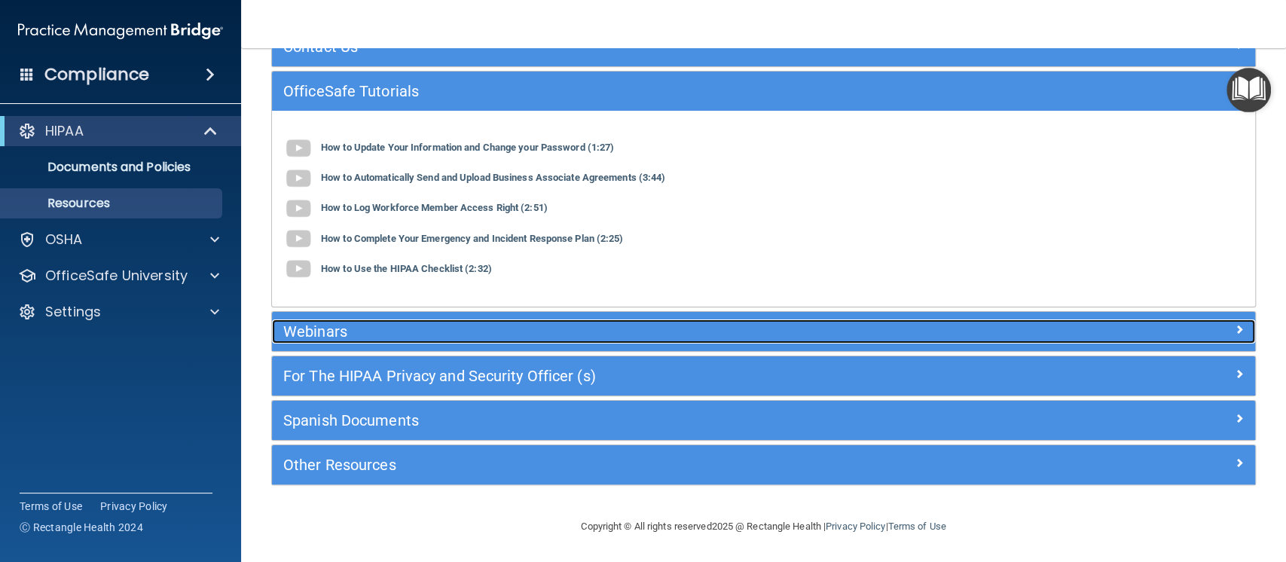
click at [1052, 330] on div at bounding box center [1132, 328] width 246 height 18
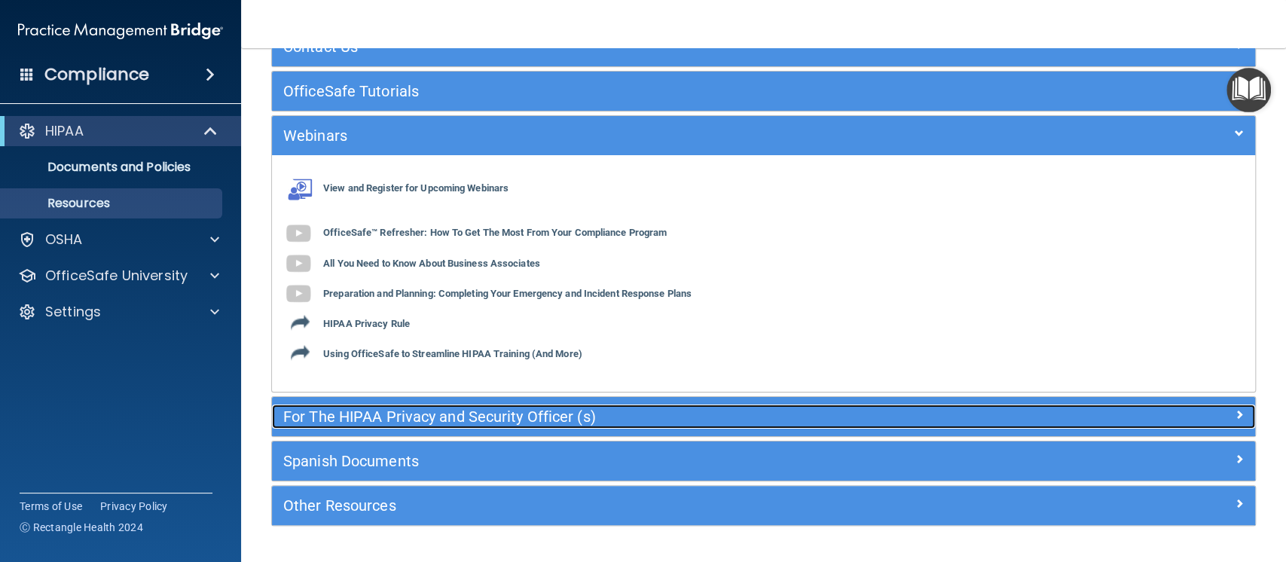
click at [937, 420] on h5 "For The HIPAA Privacy and Security Officer (s)" at bounding box center [640, 416] width 715 height 17
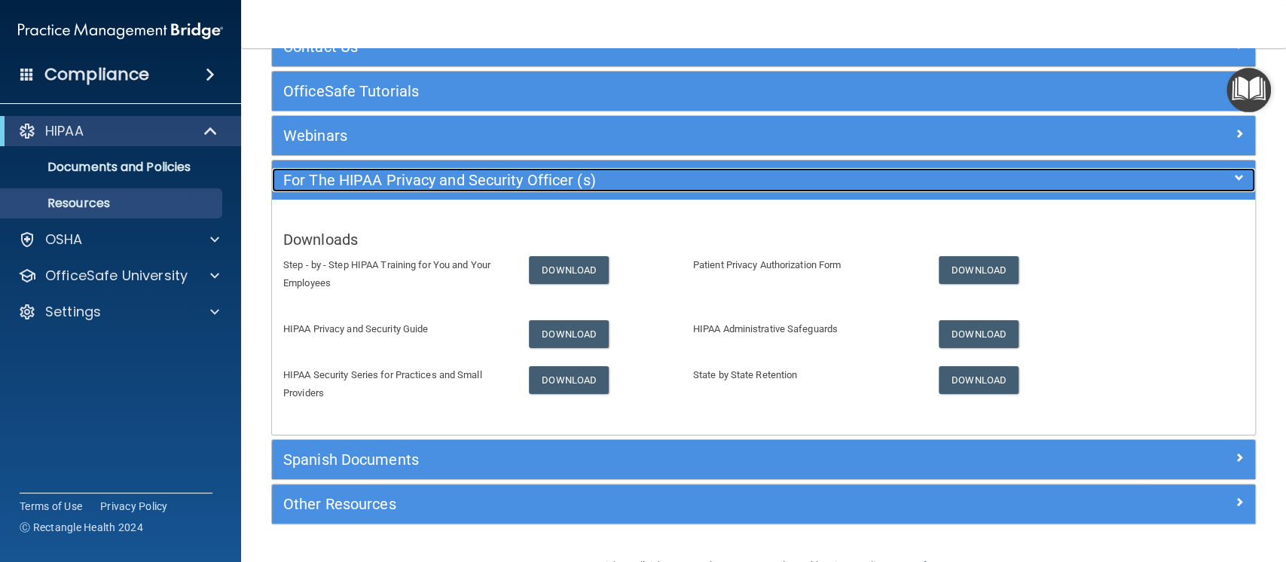
scroll to position [149, 0]
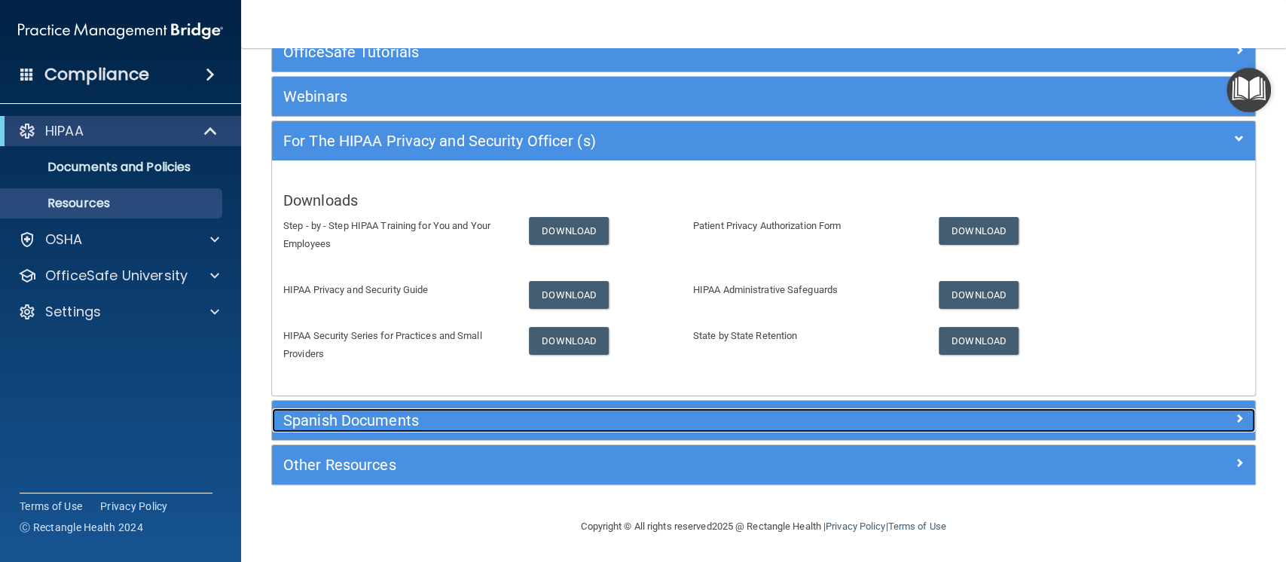
click at [862, 414] on h5 "Spanish Documents" at bounding box center [640, 420] width 715 height 17
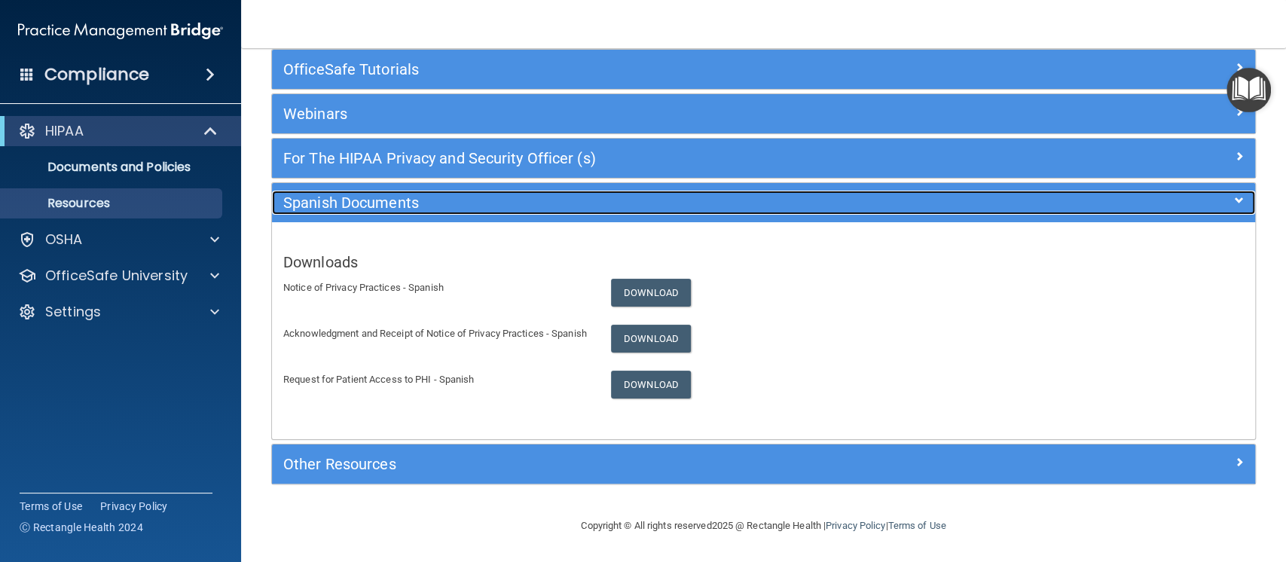
scroll to position [131, 0]
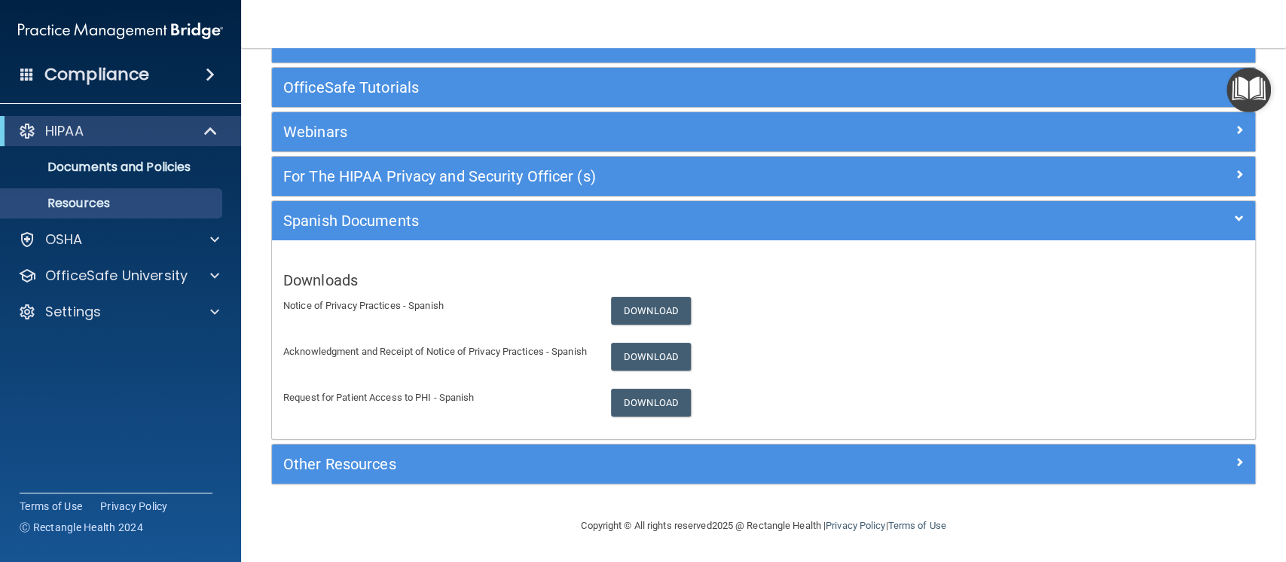
click at [814, 476] on div "Other Resources" at bounding box center [763, 463] width 983 height 39
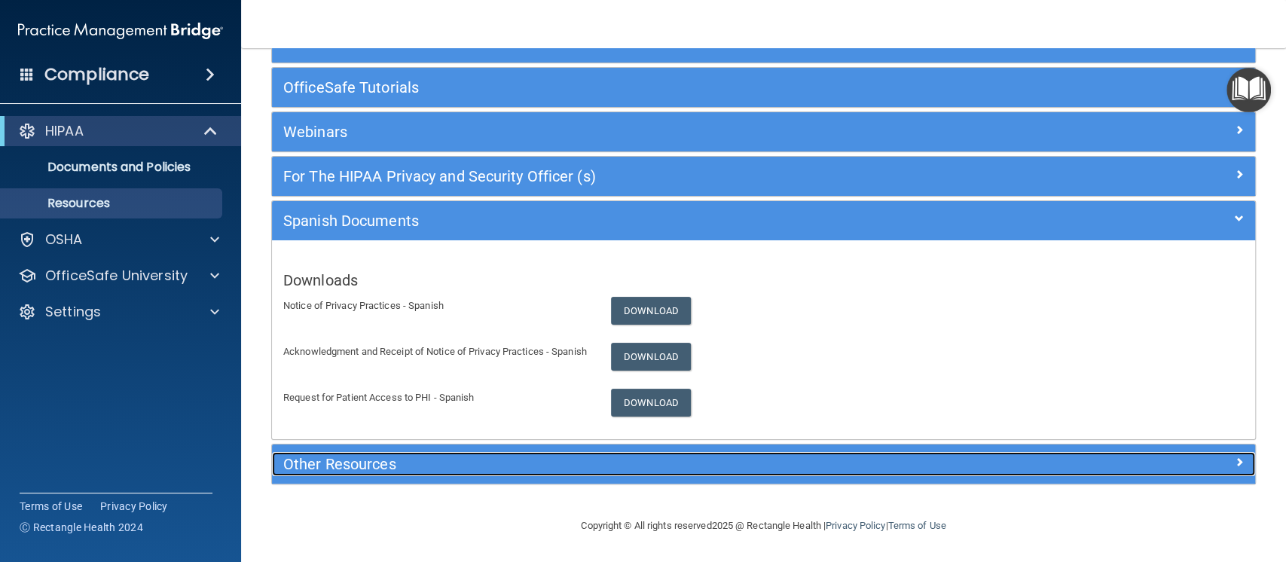
click at [892, 460] on h5 "Other Resources" at bounding box center [640, 464] width 715 height 17
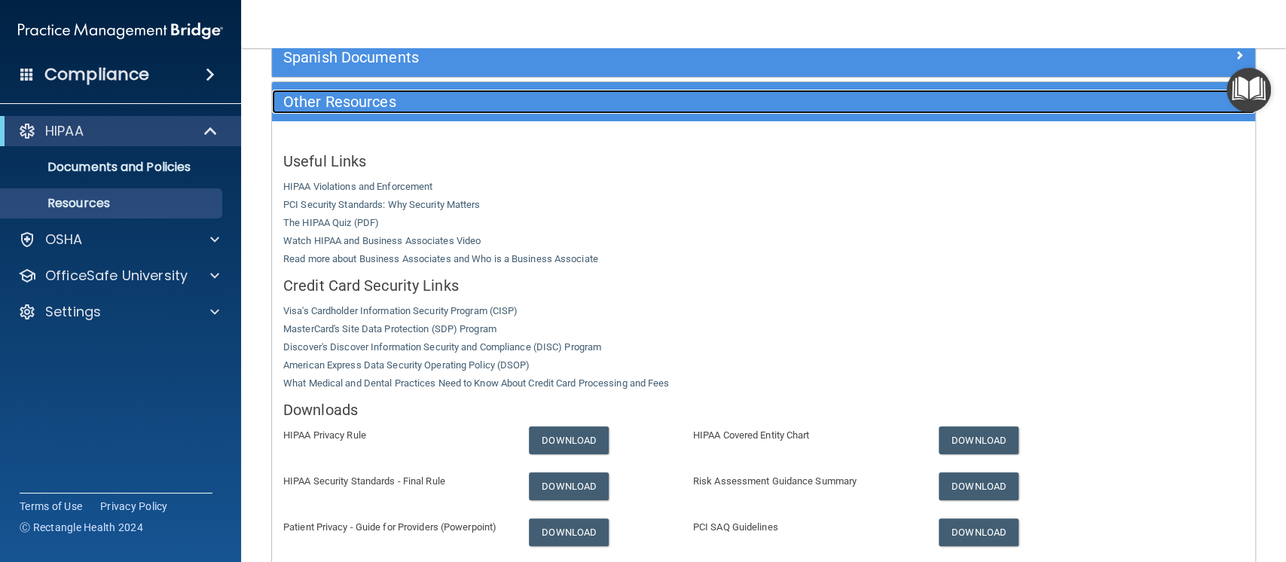
scroll to position [380, 0]
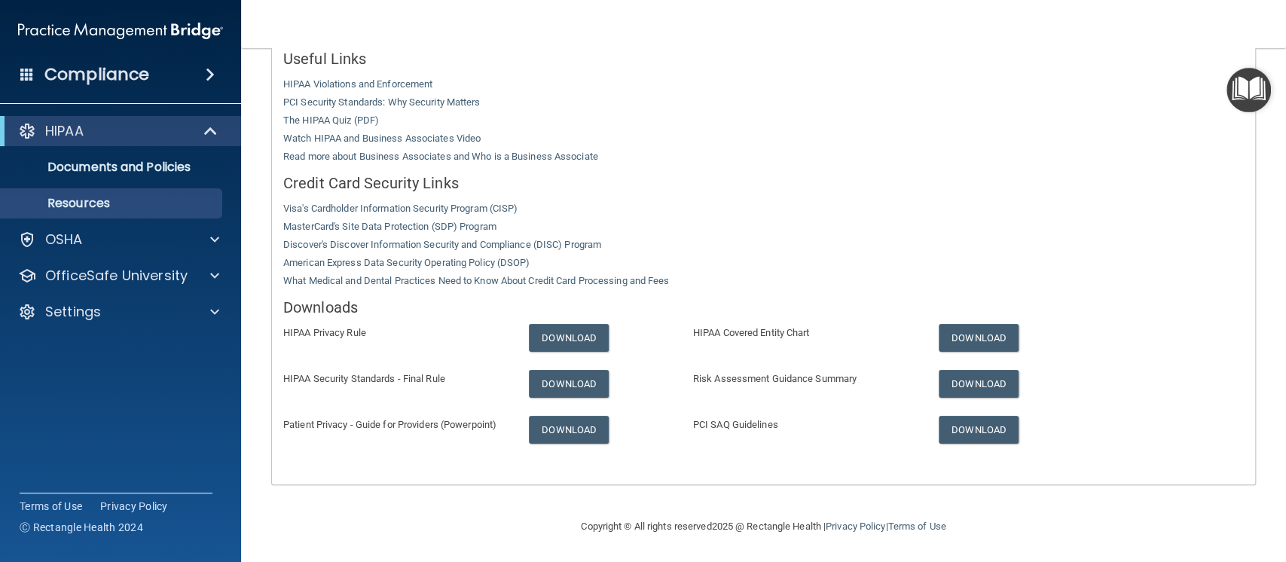
click at [1247, 90] on img "Open Resource Center" at bounding box center [1248, 90] width 44 height 44
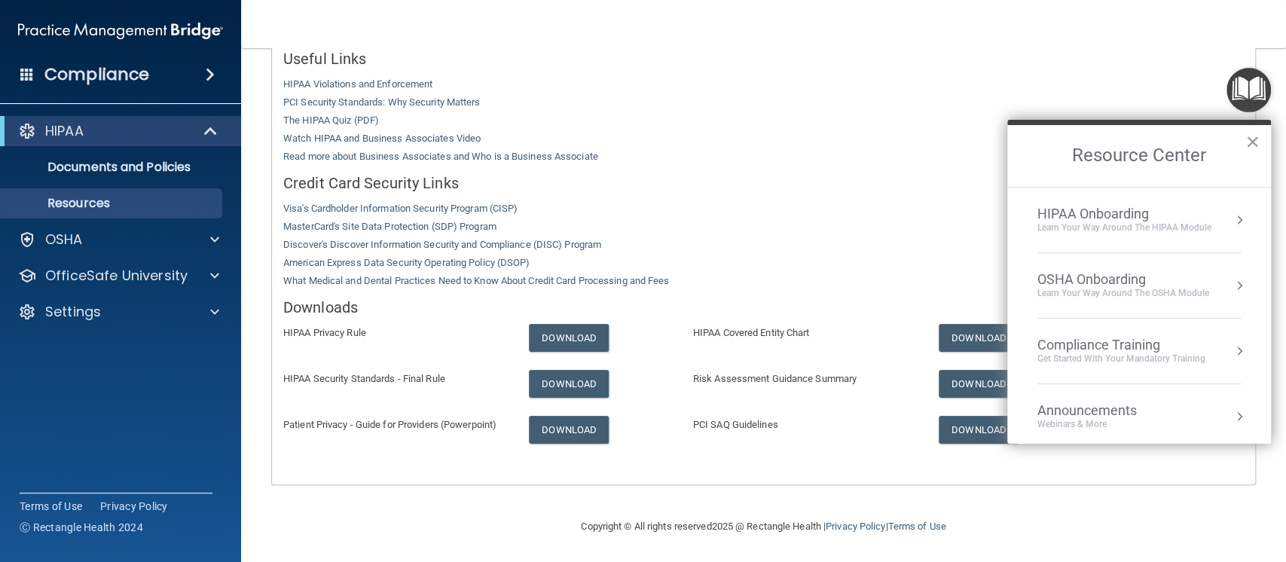
click at [1082, 218] on div "HIPAA Onboarding" at bounding box center [1124, 214] width 174 height 17
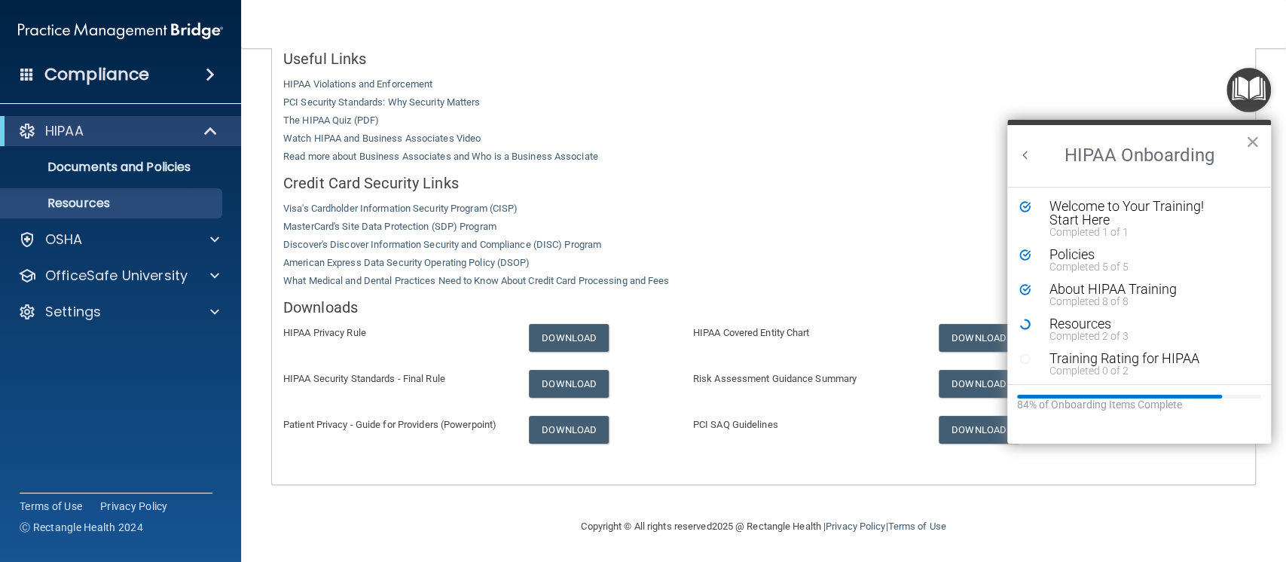
scroll to position [0, 0]
click at [1073, 327] on div "Resources" at bounding box center [1142, 324] width 186 height 14
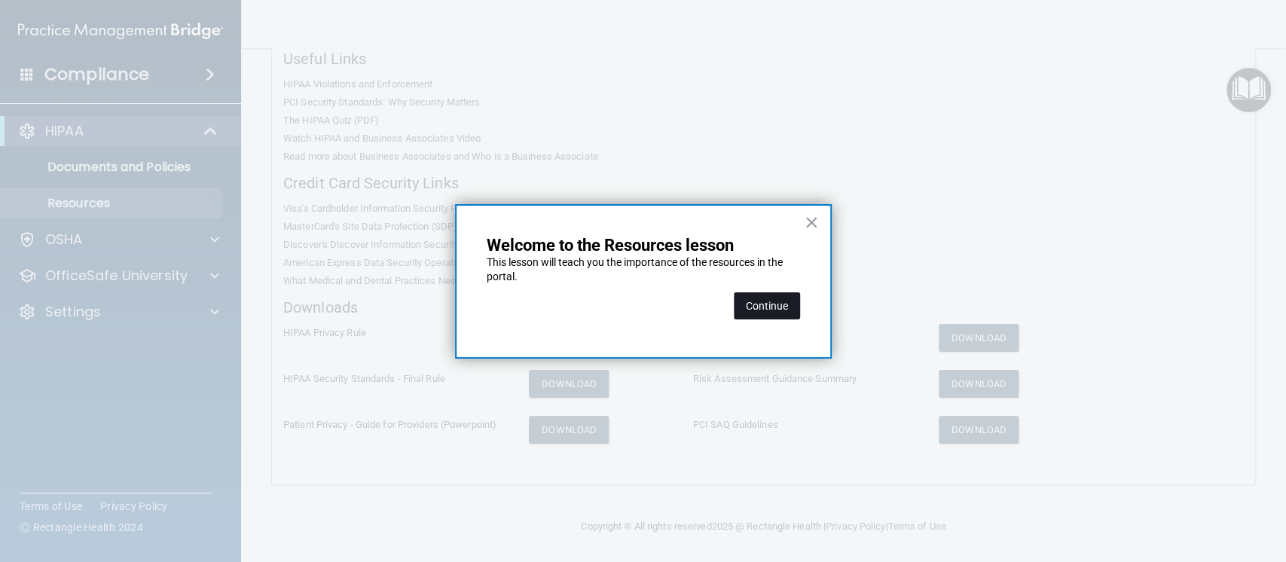
click at [750, 310] on button "Continue" at bounding box center [767, 305] width 66 height 27
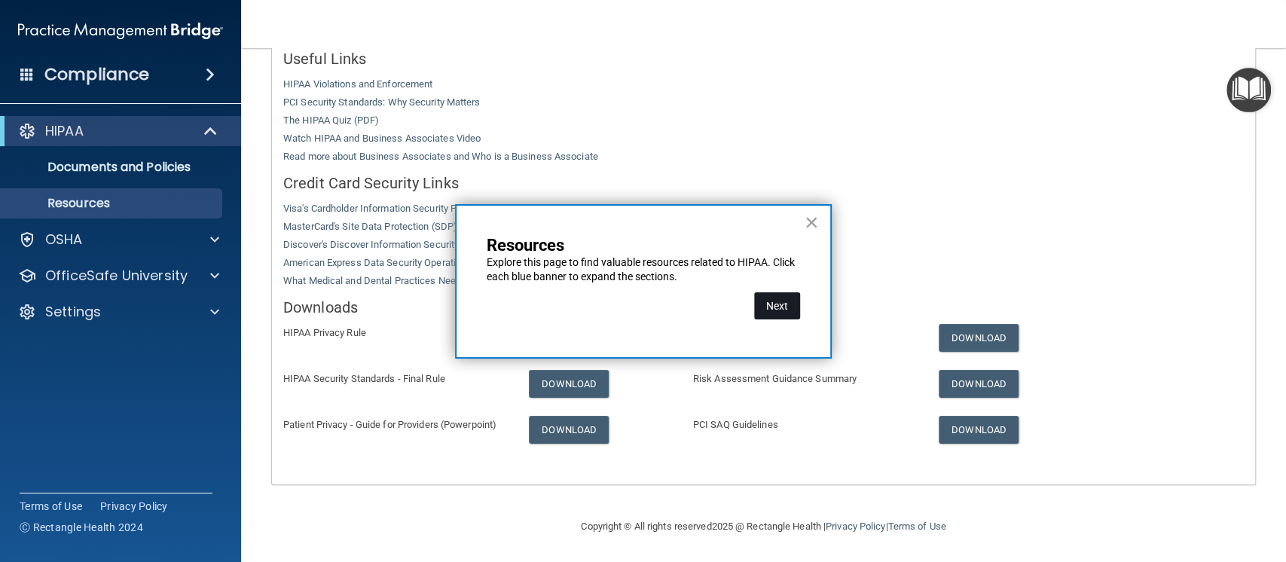
click at [771, 307] on button "Next" at bounding box center [777, 305] width 46 height 27
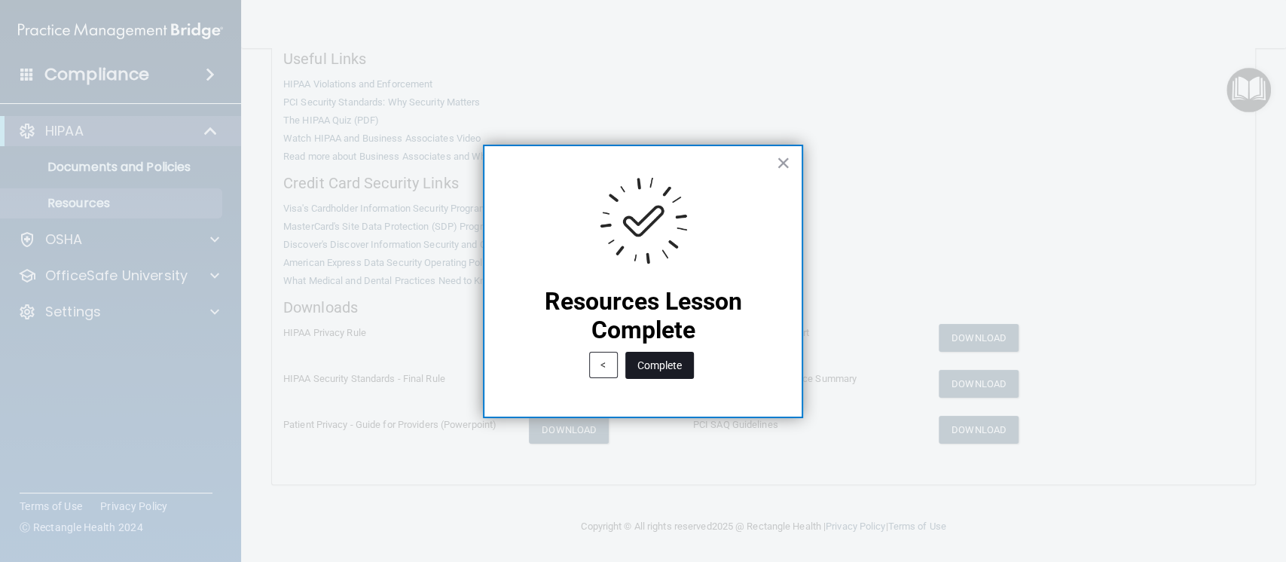
click at [670, 368] on button "Complete" at bounding box center [659, 365] width 69 height 27
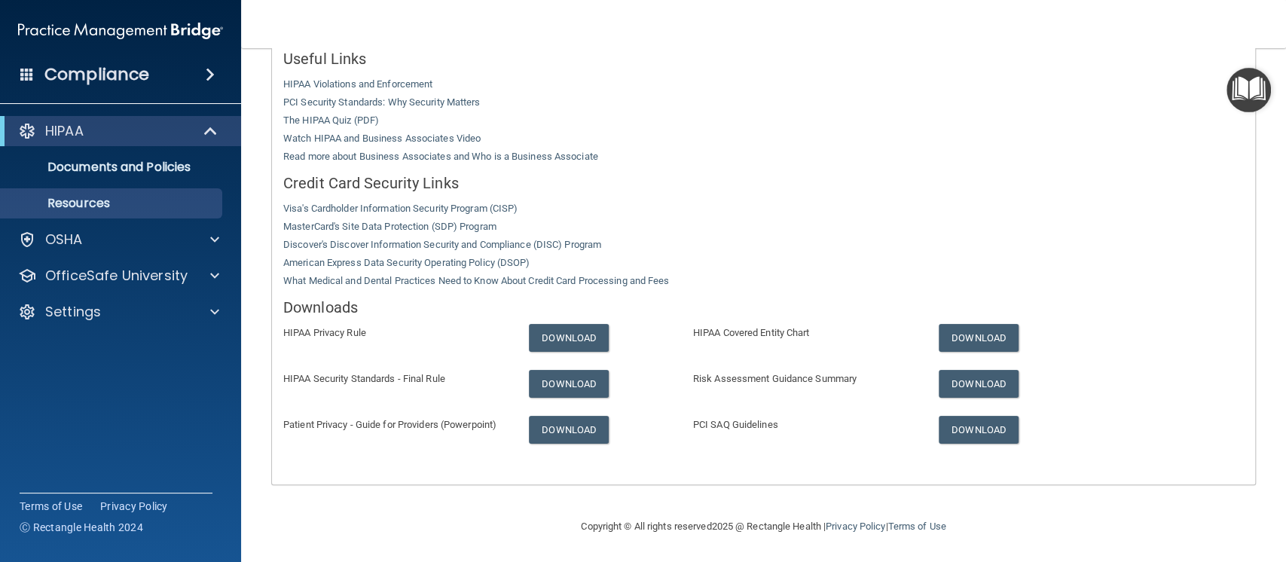
click at [1238, 102] on img "Open Resource Center" at bounding box center [1248, 90] width 44 height 44
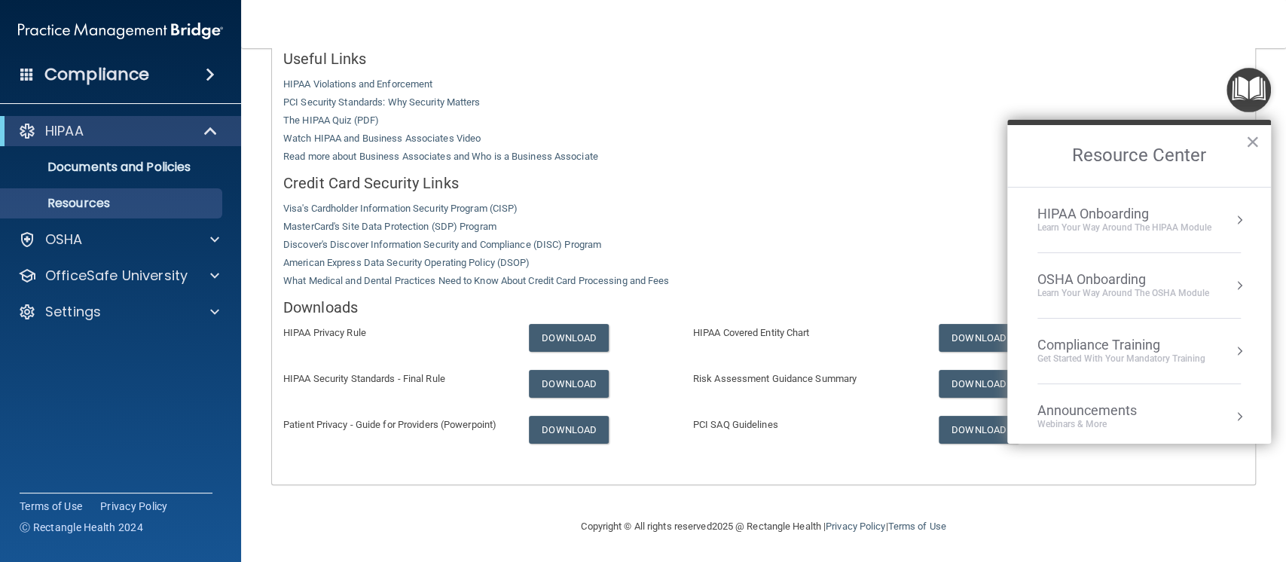
click at [1133, 218] on div "HIPAA Onboarding" at bounding box center [1124, 214] width 174 height 17
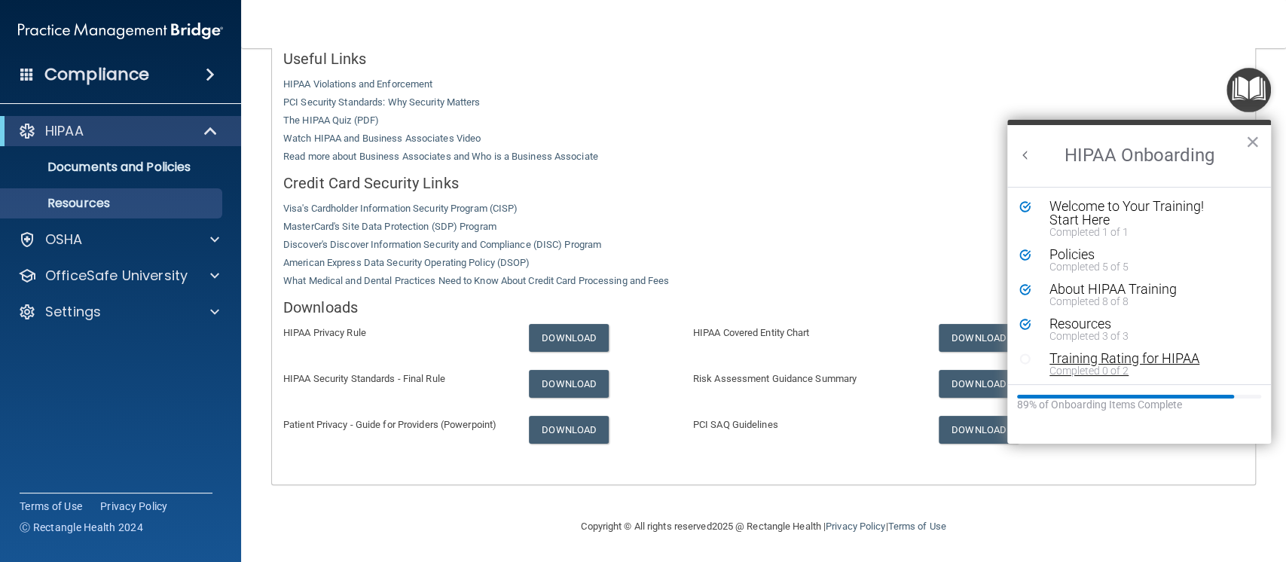
click at [1172, 356] on div "Training Rating for HIPAA" at bounding box center [1142, 359] width 186 height 14
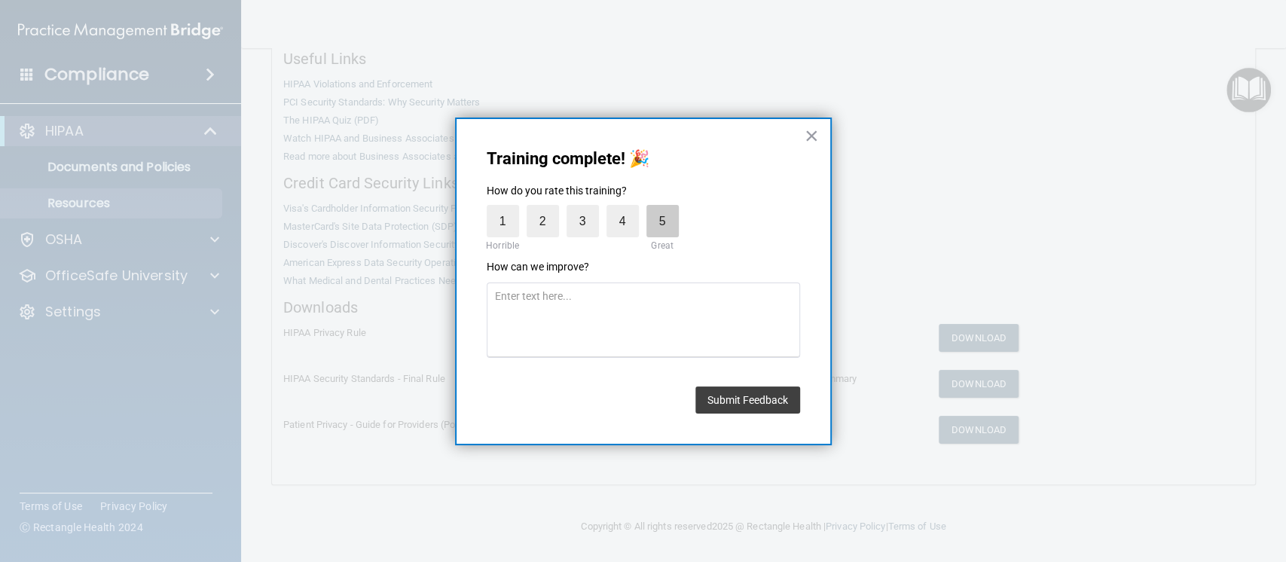
click at [664, 214] on label "5" at bounding box center [662, 221] width 32 height 32
click at [627, 209] on input "5" at bounding box center [627, 209] width 0 height 0
click at [621, 310] on textarea at bounding box center [643, 319] width 313 height 75
type textarea "N/A"
click at [761, 401] on button "Submit Feedback" at bounding box center [747, 399] width 105 height 27
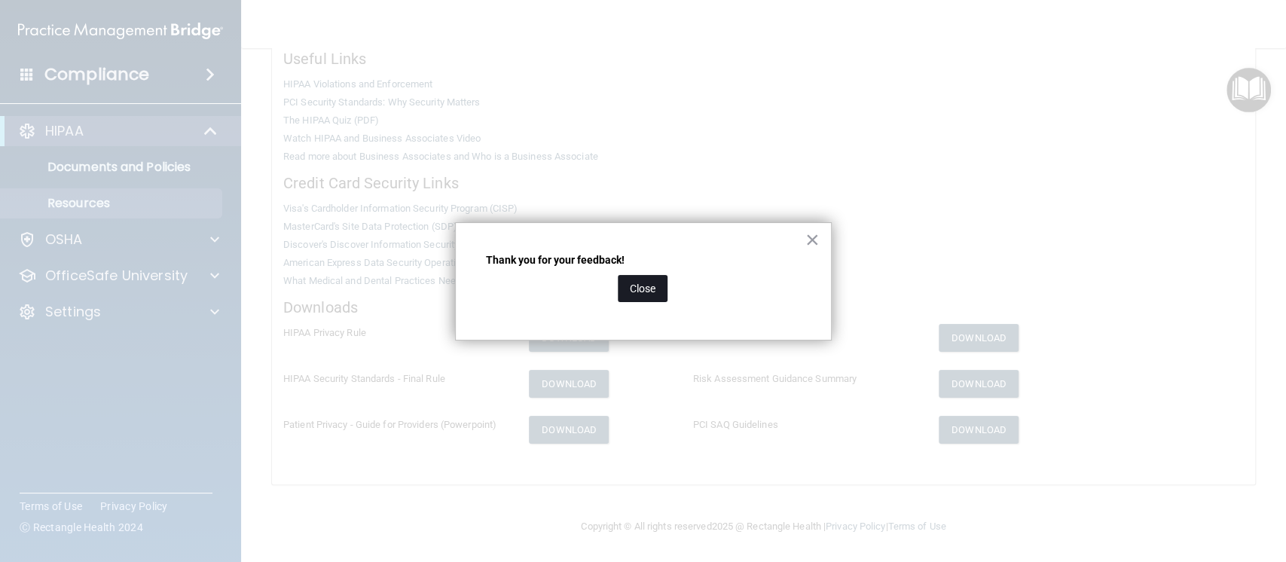
click at [649, 295] on button "Close" at bounding box center [643, 288] width 50 height 27
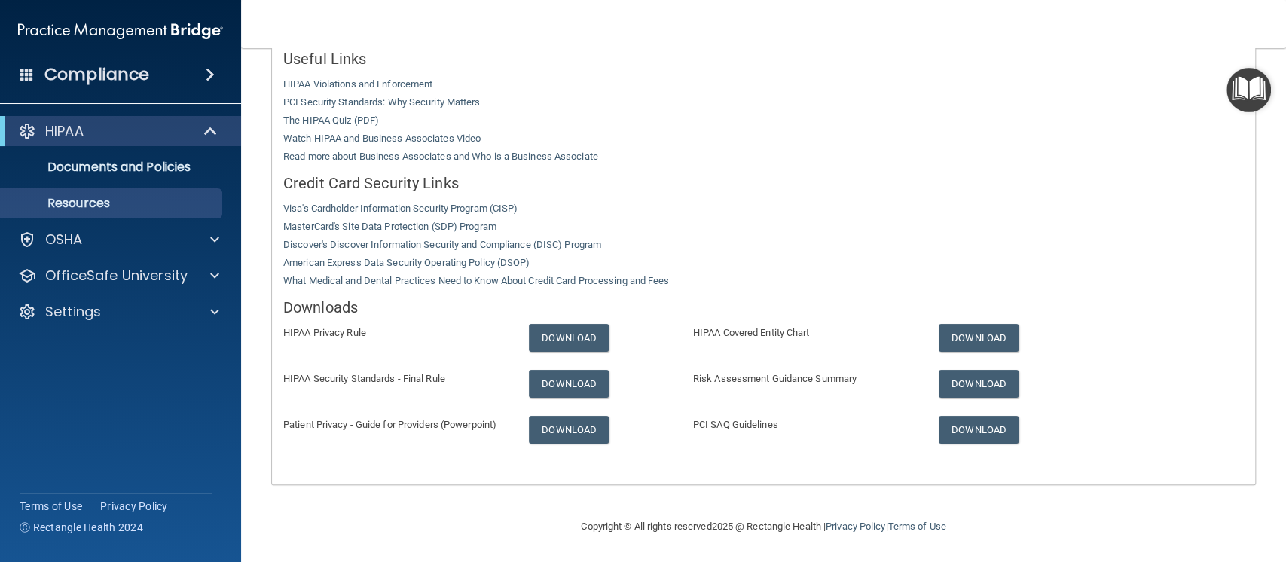
click at [1261, 93] on img "Open Resource Center" at bounding box center [1248, 90] width 44 height 44
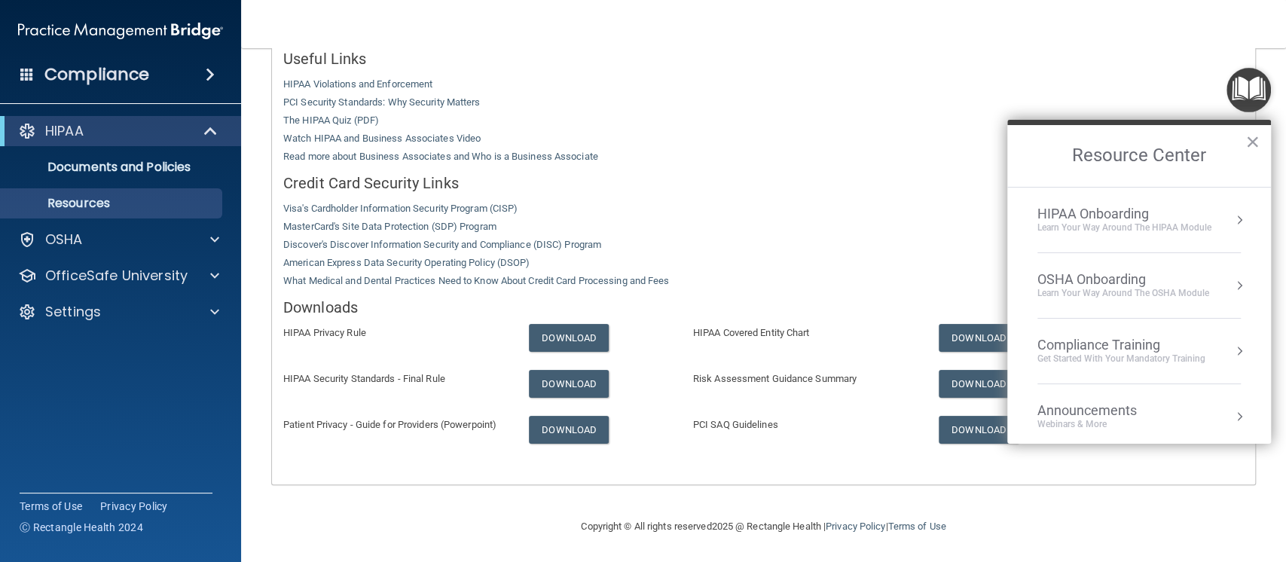
click at [1096, 214] on div "HIPAA Onboarding" at bounding box center [1124, 214] width 174 height 17
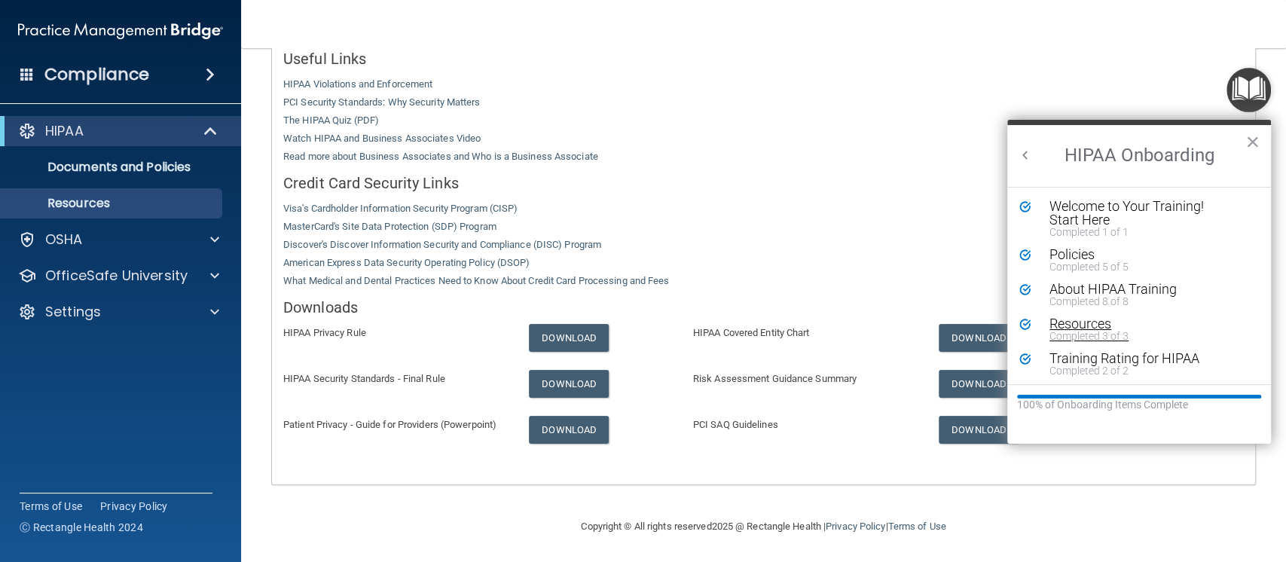
scroll to position [2, 0]
click at [1027, 153] on button "Back to Resource Center Home" at bounding box center [1025, 155] width 15 height 15
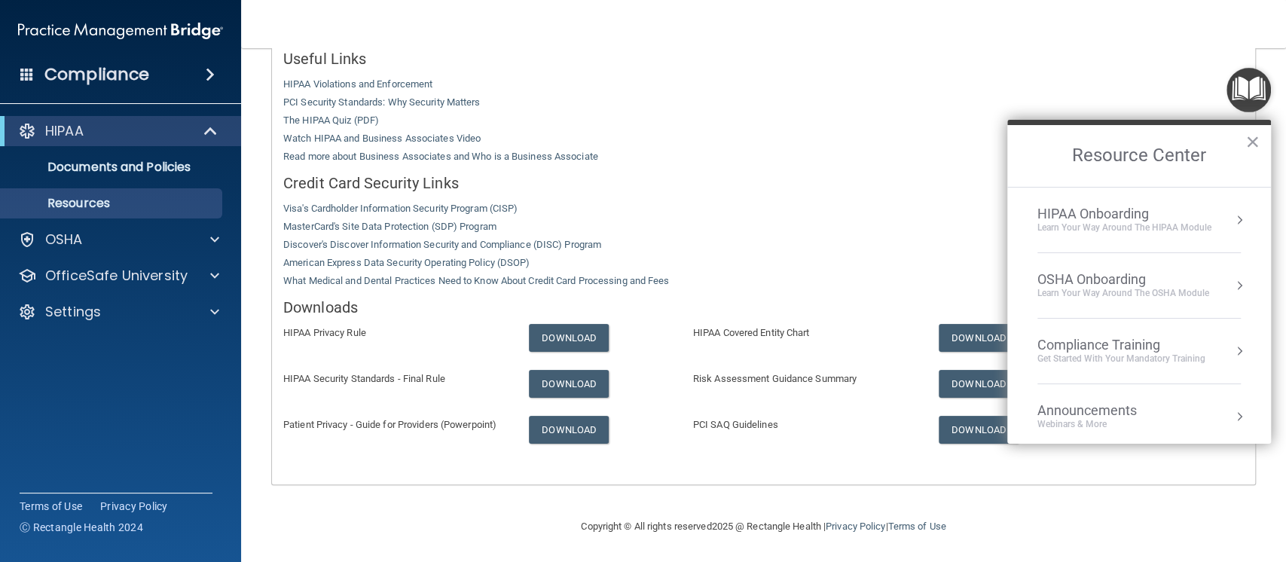
click at [1114, 280] on div "OSHA Onboarding" at bounding box center [1123, 279] width 172 height 17
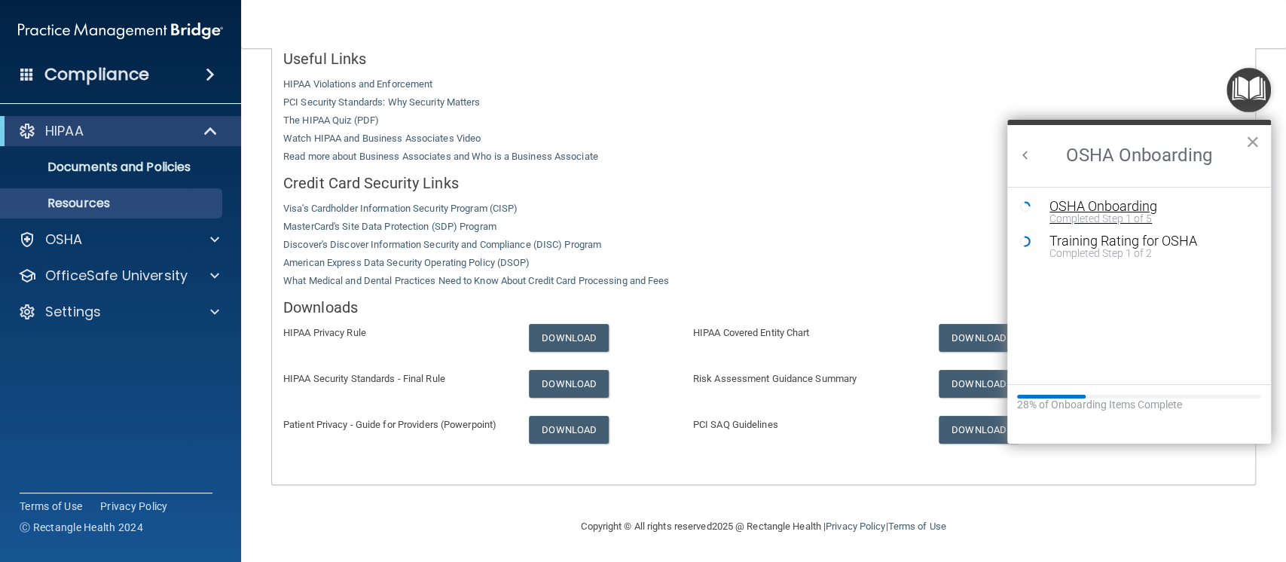
click at [1107, 213] on div "Completed Step 1 of 5" at bounding box center [1150, 218] width 202 height 11
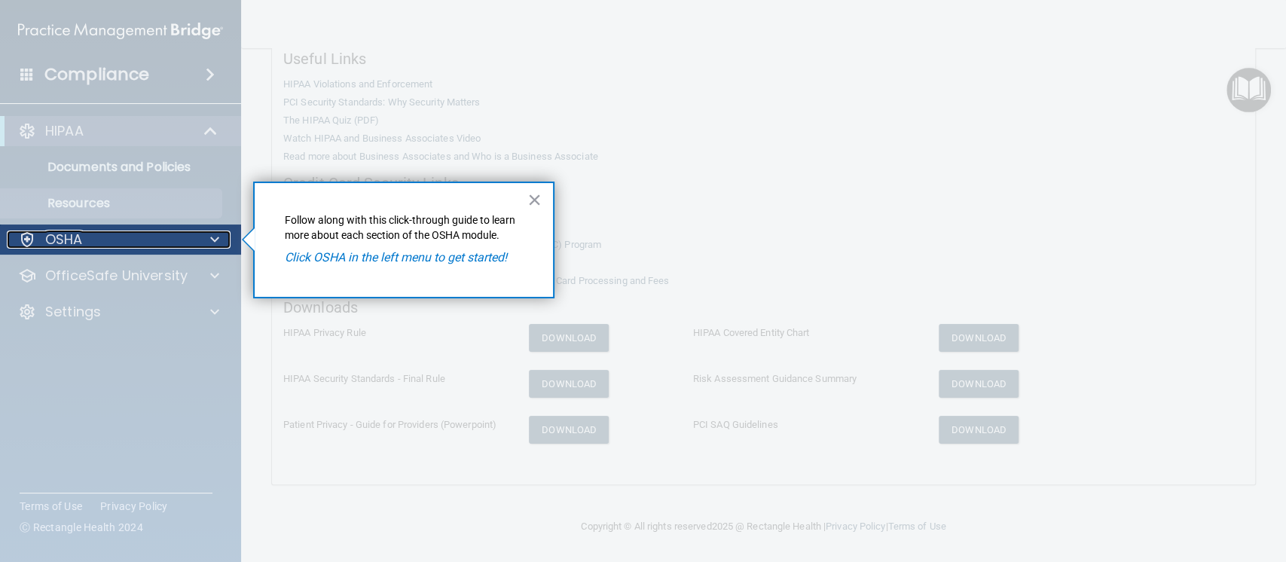
click at [217, 246] on span at bounding box center [214, 240] width 9 height 18
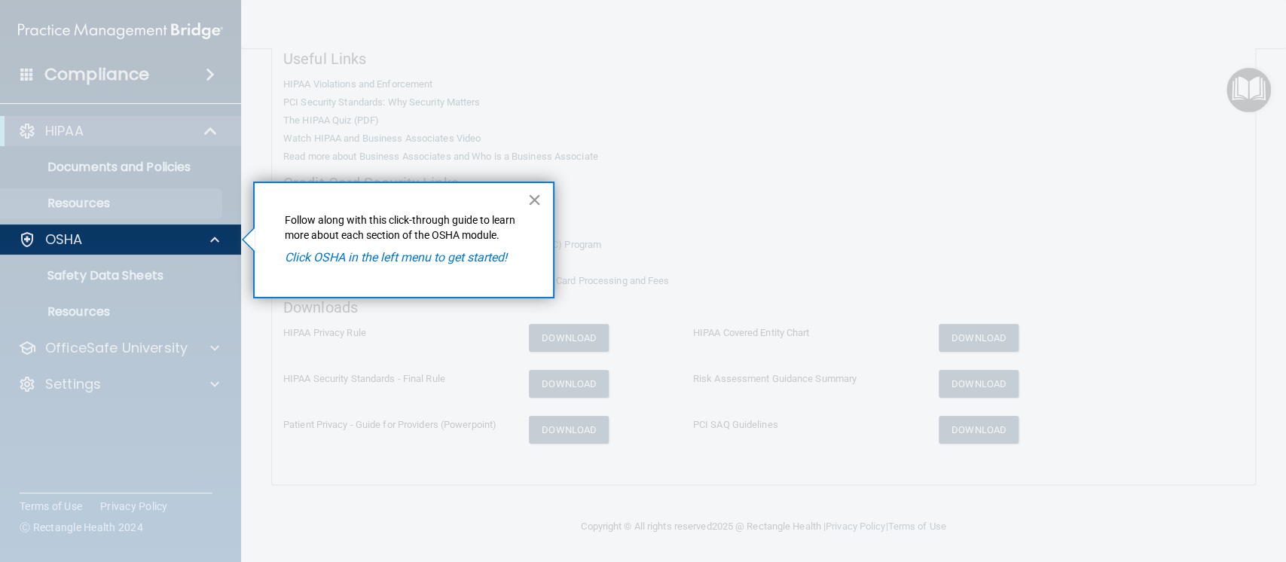
click at [533, 191] on button "×" at bounding box center [534, 200] width 14 height 24
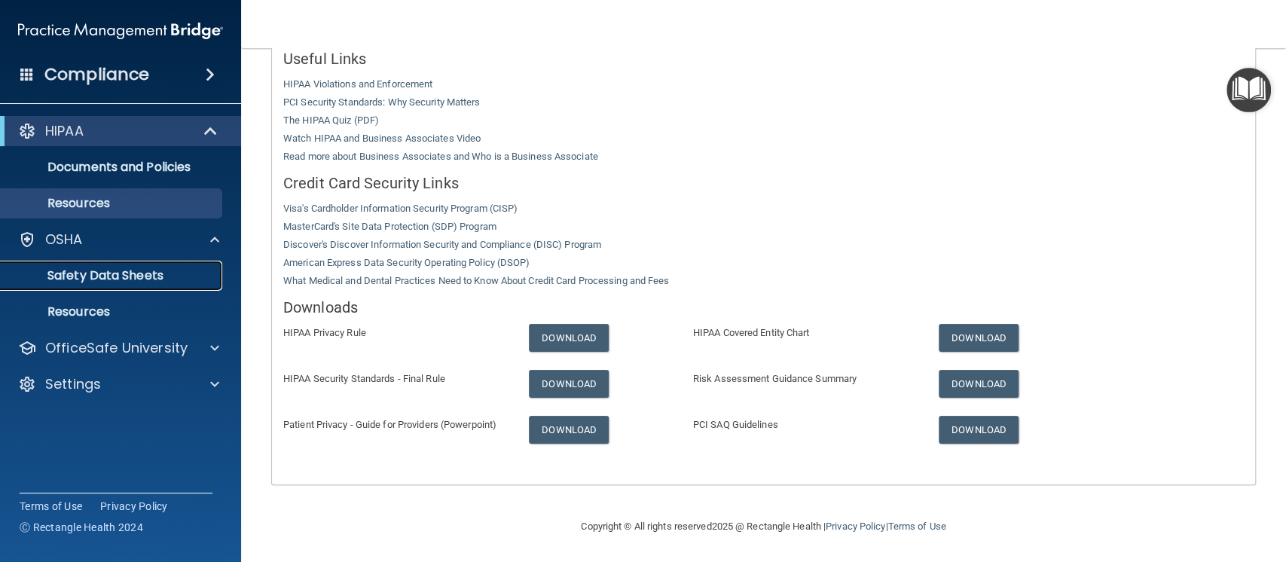
click at [118, 276] on p "Safety Data Sheets" at bounding box center [113, 275] width 206 height 15
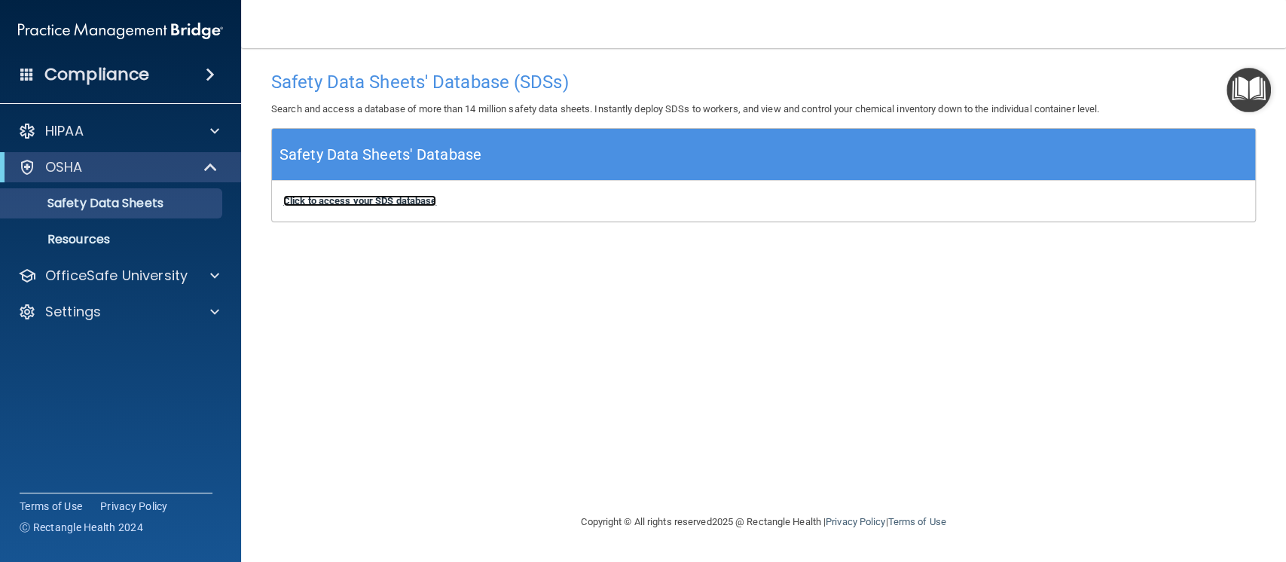
click at [389, 197] on b "Click to access your SDS database" at bounding box center [359, 200] width 153 height 11
click at [120, 237] on p "Resources" at bounding box center [113, 239] width 206 height 15
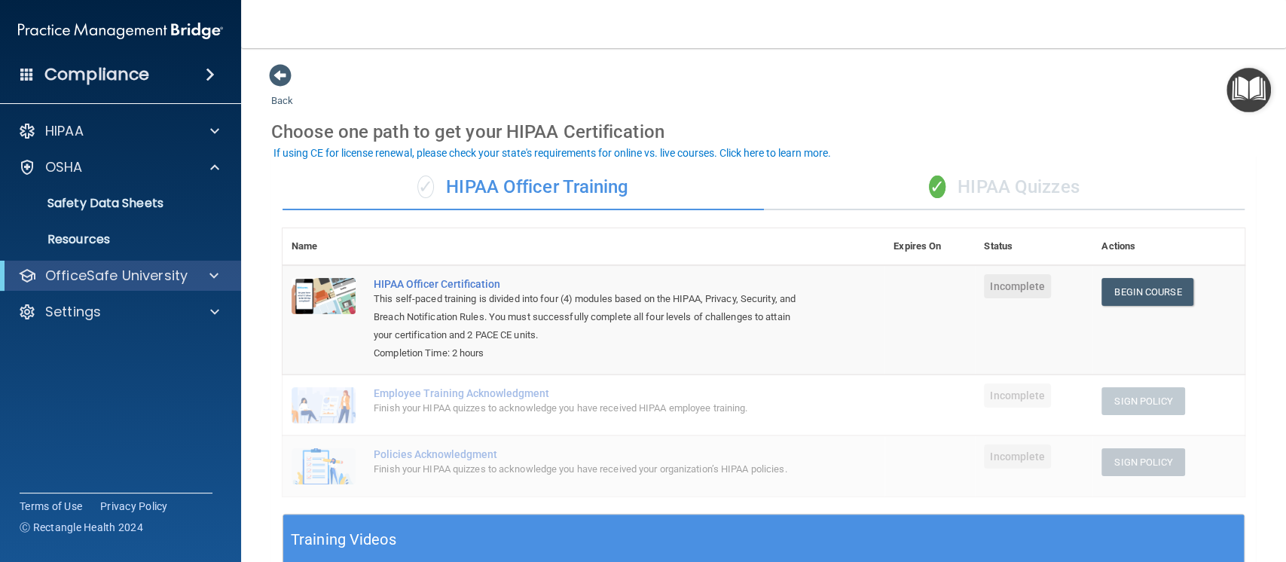
click at [1259, 91] on img "Open Resource Center" at bounding box center [1248, 90] width 44 height 44
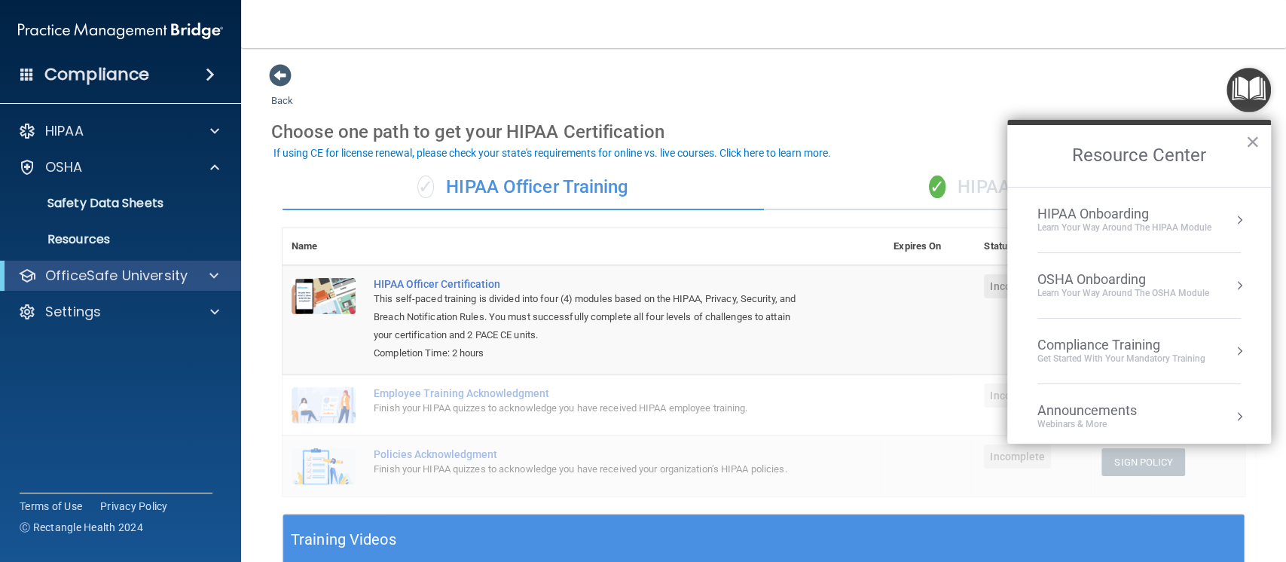
click at [1091, 277] on div "OSHA Onboarding" at bounding box center [1123, 279] width 172 height 17
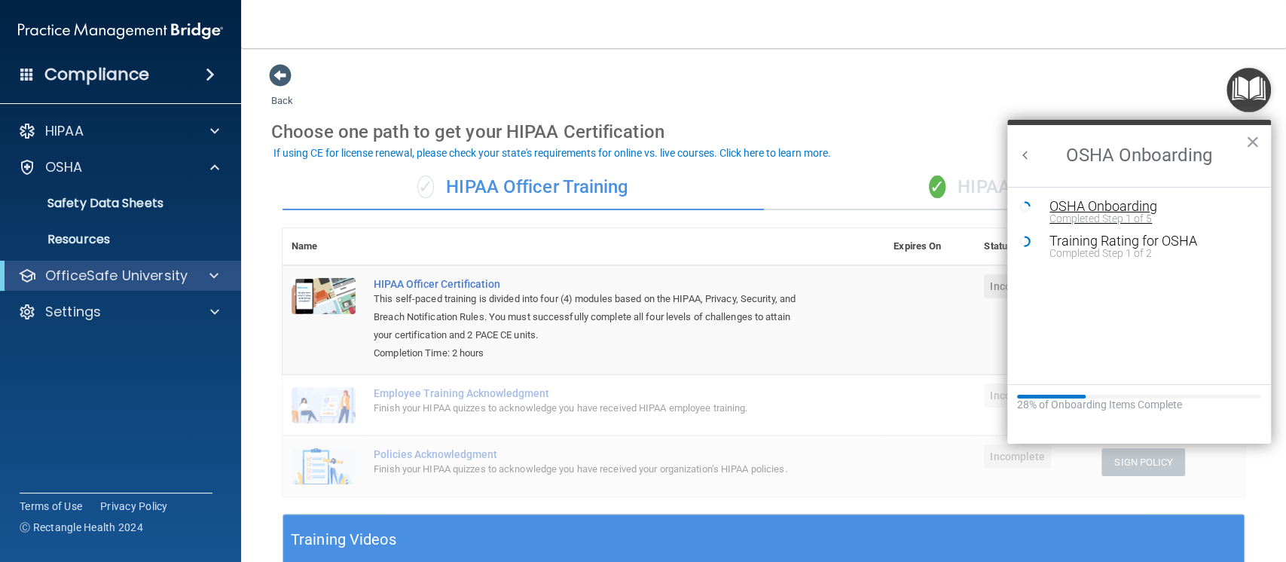
click at [1122, 204] on div "OSHA Onboarding" at bounding box center [1150, 207] width 202 height 14
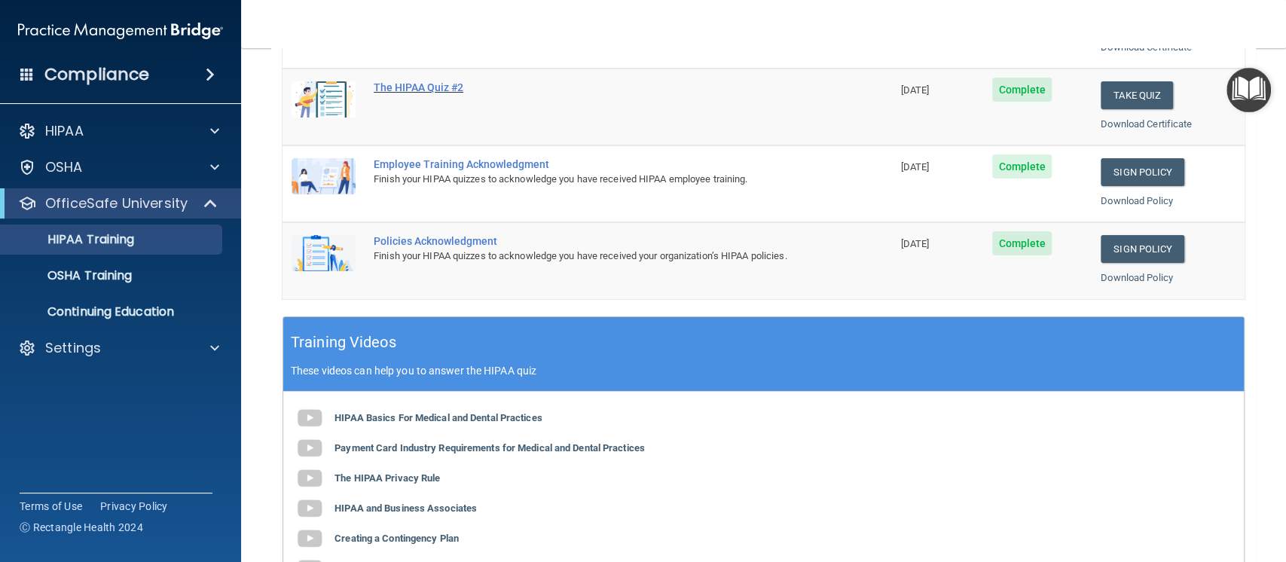
scroll to position [570, 0]
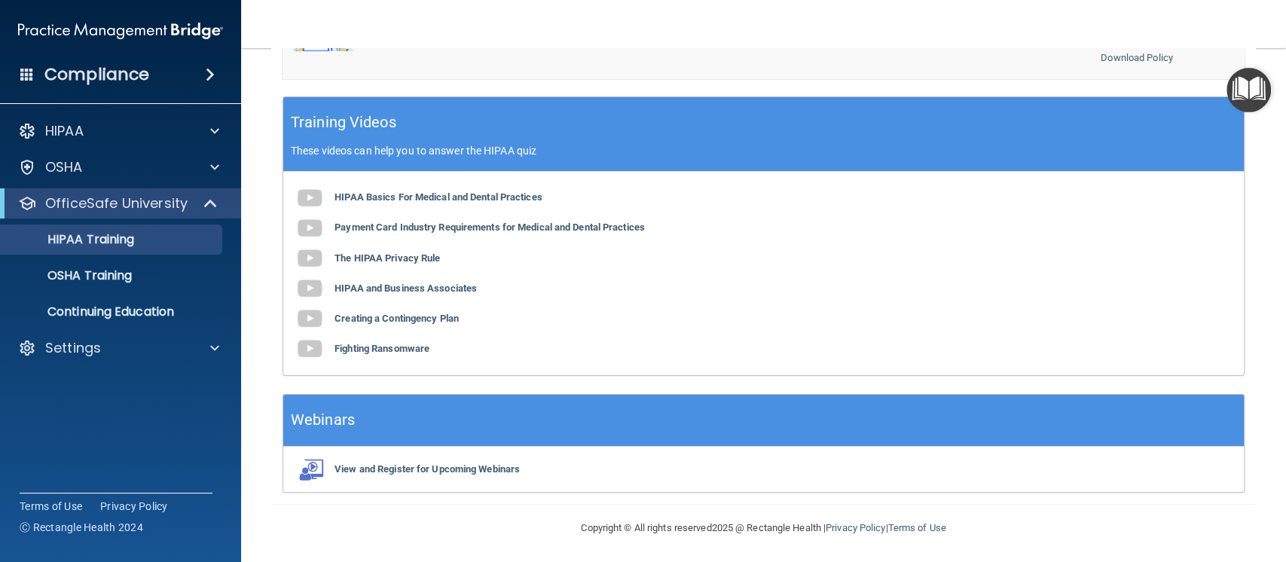
click at [1241, 79] on img "Open Resource Center" at bounding box center [1248, 90] width 44 height 44
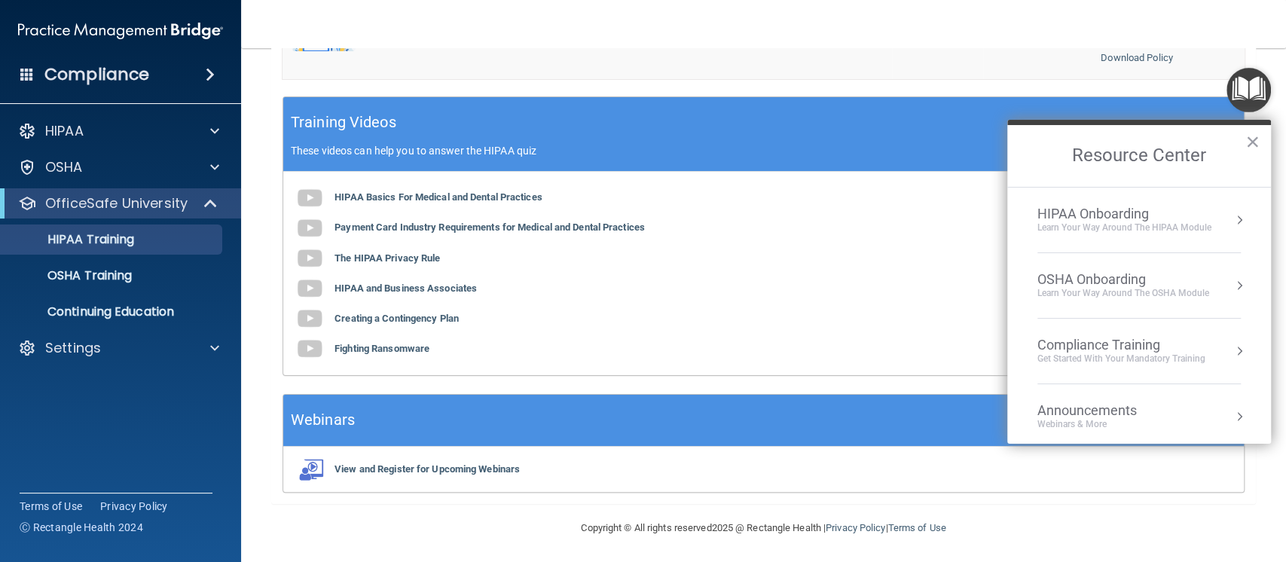
click at [1099, 281] on div "OSHA Onboarding" at bounding box center [1123, 279] width 172 height 17
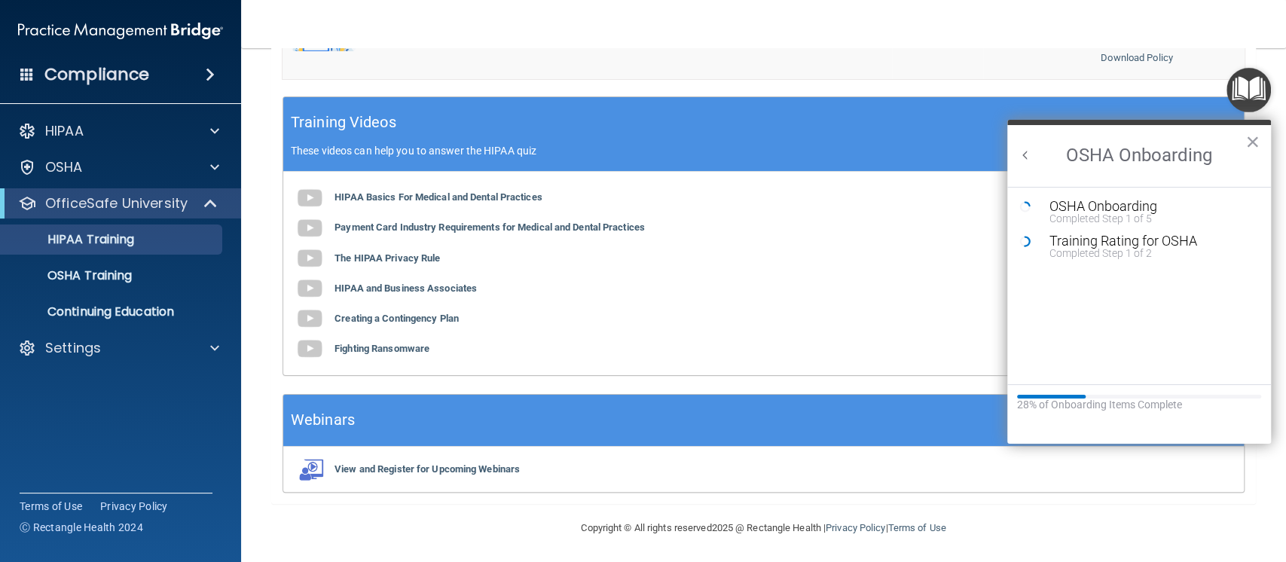
scroll to position [0, 0]
click at [1090, 234] on div "Training Rating for OSHA" at bounding box center [1150, 241] width 202 height 14
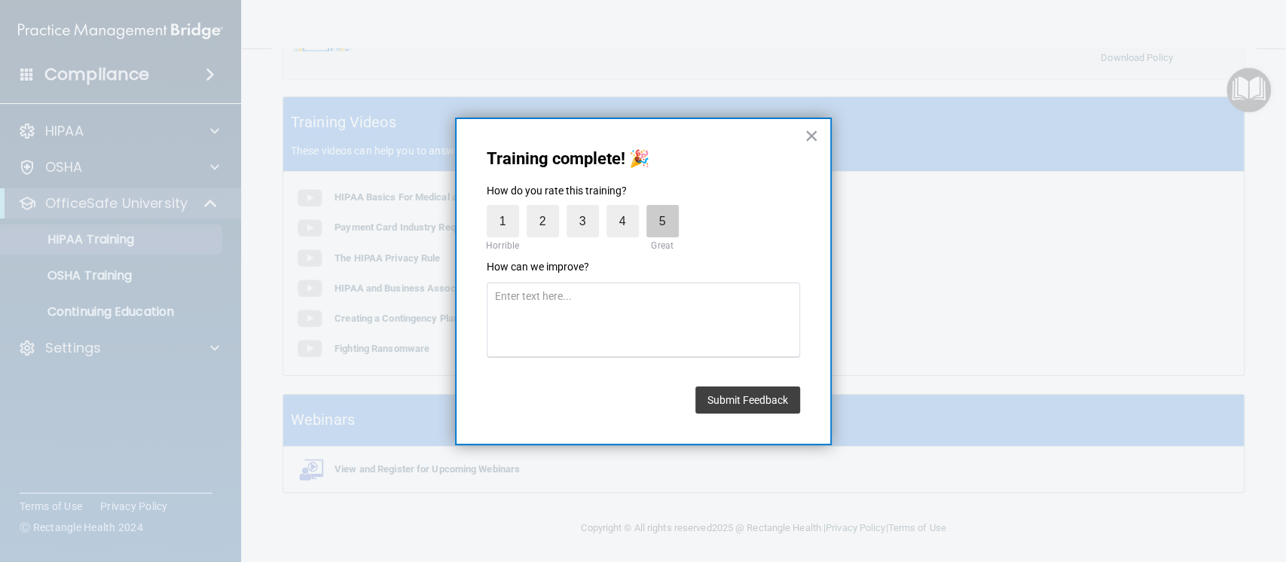
click at [673, 216] on label "5" at bounding box center [662, 221] width 32 height 32
click at [627, 209] on input "5" at bounding box center [627, 209] width 0 height 0
click at [684, 305] on textarea at bounding box center [643, 319] width 313 height 75
type textarea "N/A"
click at [769, 404] on button "Submit Feedback" at bounding box center [747, 399] width 105 height 27
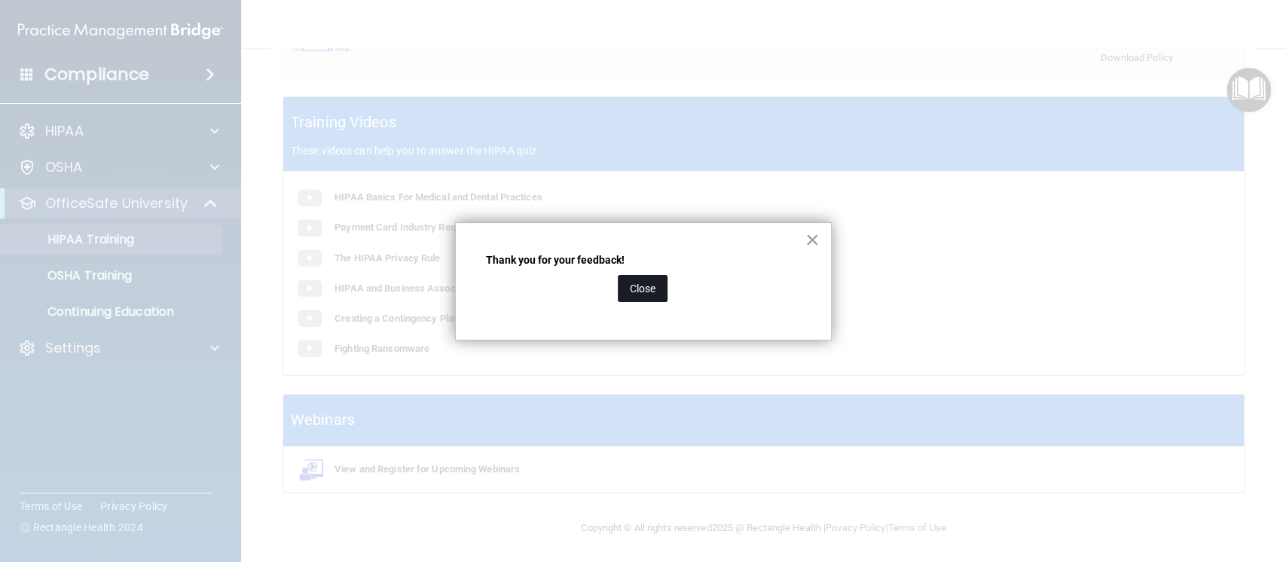
click at [649, 280] on button "Close" at bounding box center [643, 288] width 50 height 27
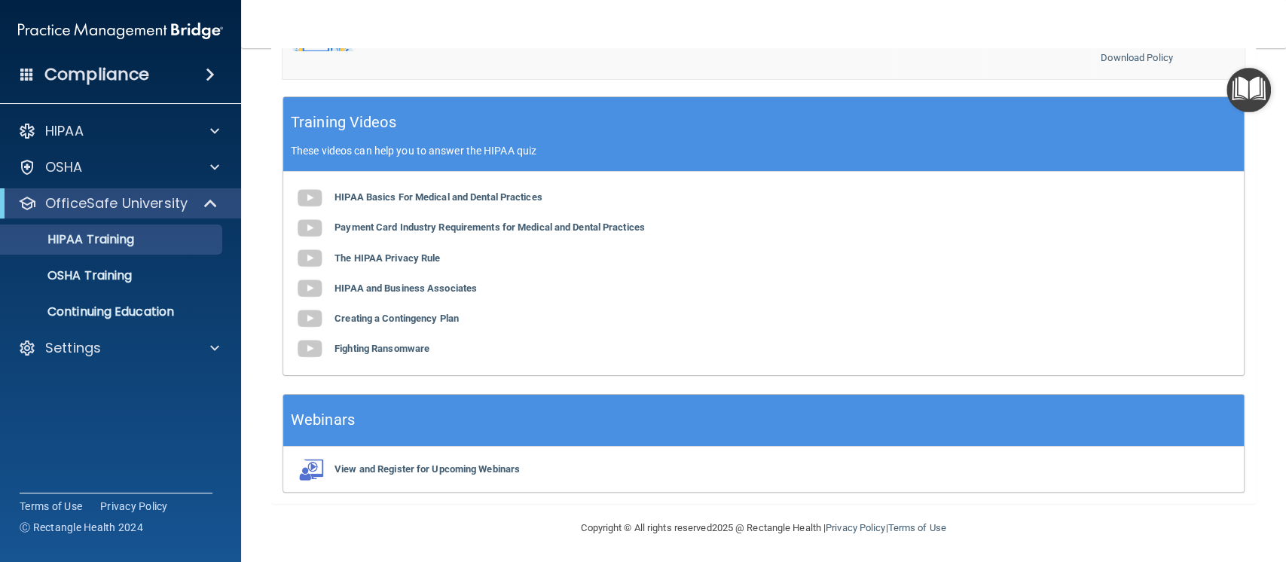
click at [1261, 96] on img "Open Resource Center" at bounding box center [1248, 90] width 44 height 44
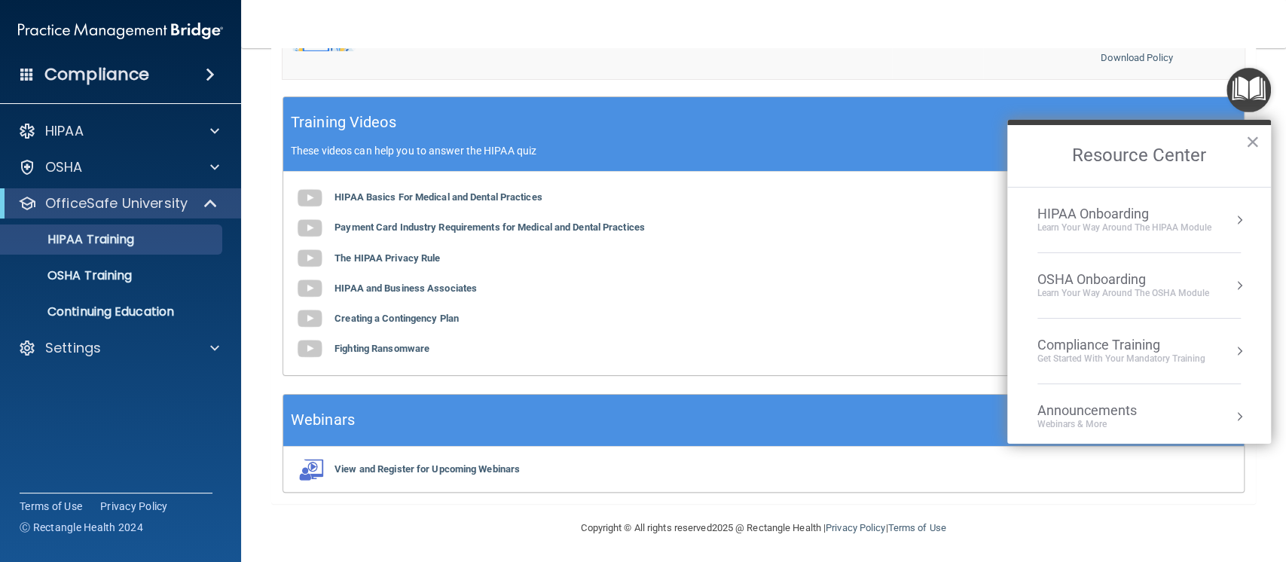
click at [1119, 292] on div "Learn your way around the OSHA module" at bounding box center [1123, 293] width 172 height 13
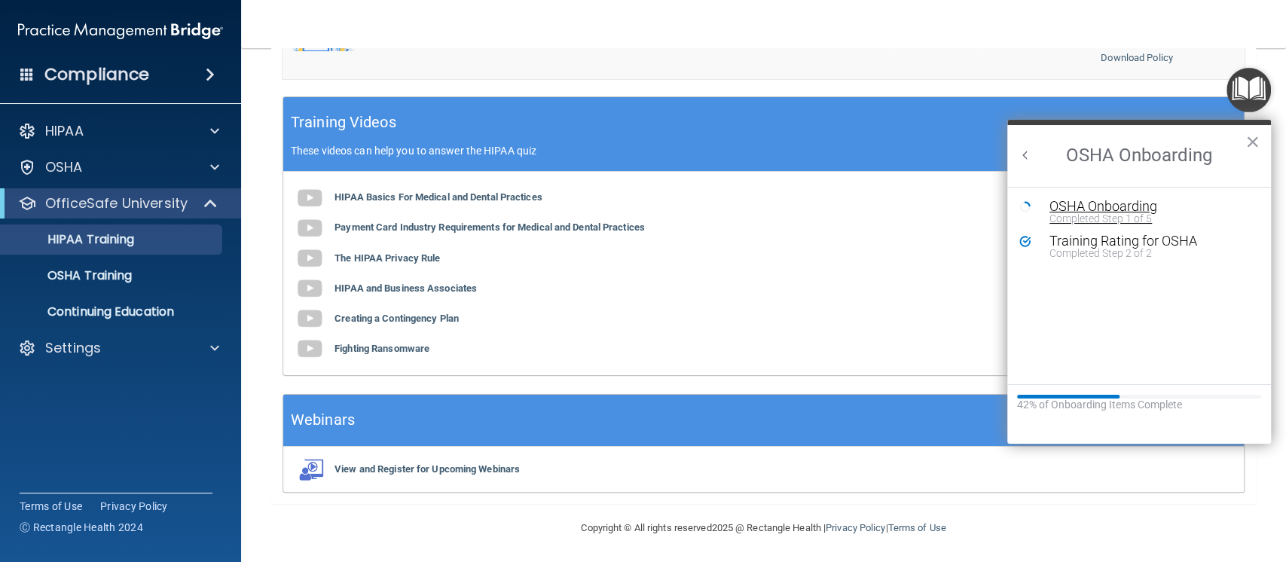
click at [1085, 215] on div "Completed Step 1 of 5" at bounding box center [1150, 218] width 202 height 11
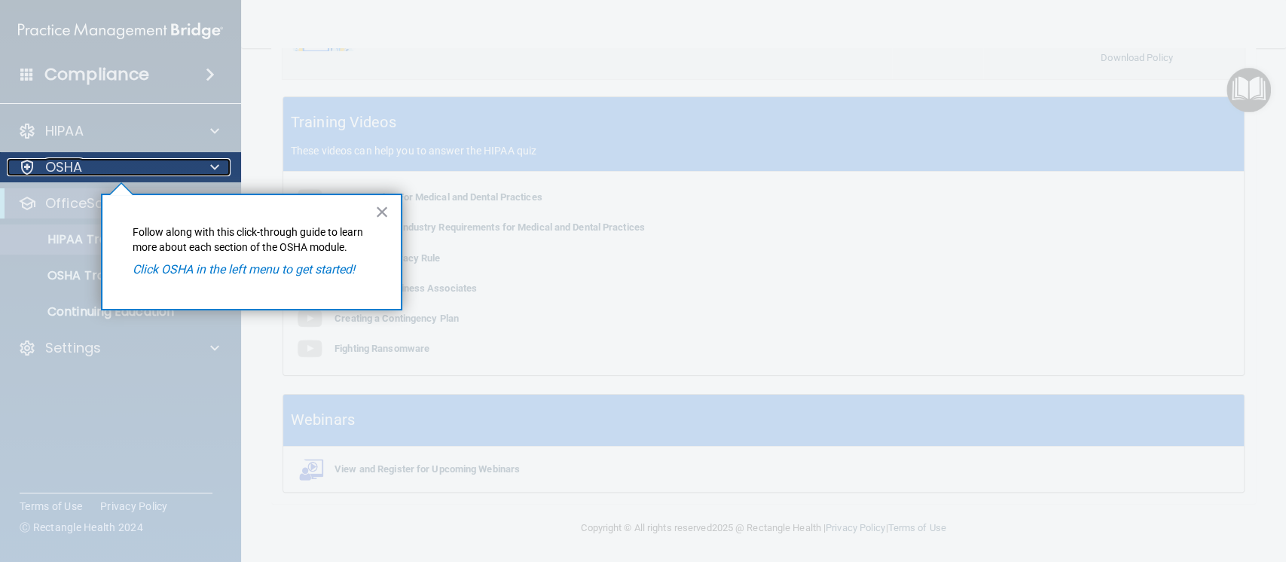
click at [114, 161] on div "OSHA" at bounding box center [100, 167] width 187 height 18
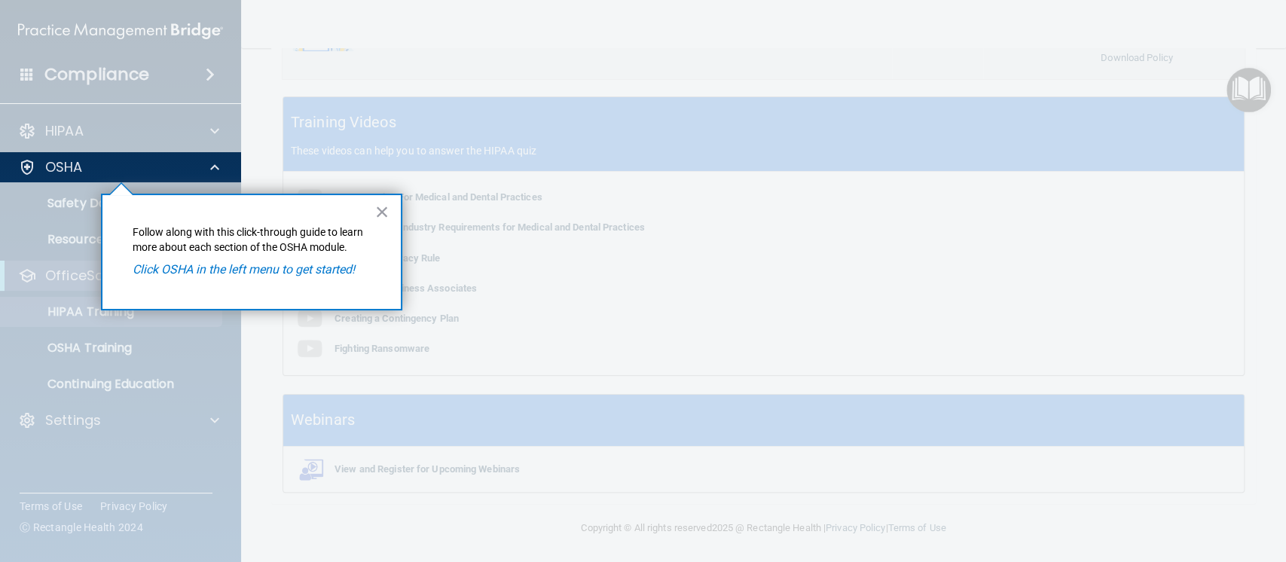
click at [66, 201] on div at bounding box center [121, 372] width 242 height 380
click at [57, 161] on p "OSHA" at bounding box center [64, 167] width 38 height 18
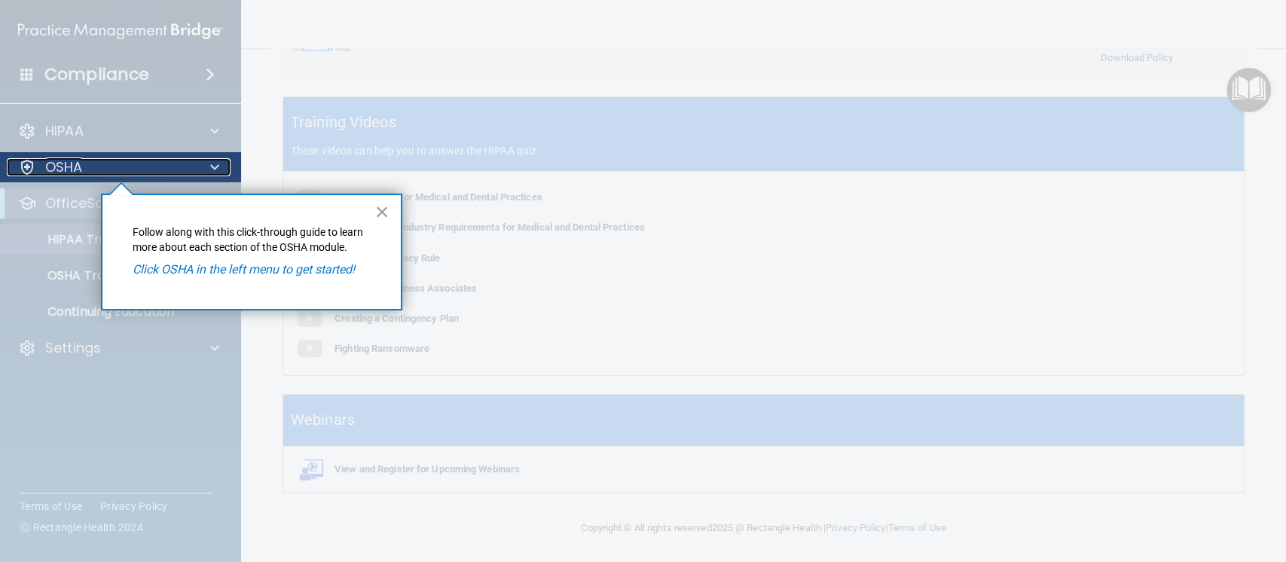
click at [57, 161] on p "OSHA" at bounding box center [64, 167] width 38 height 18
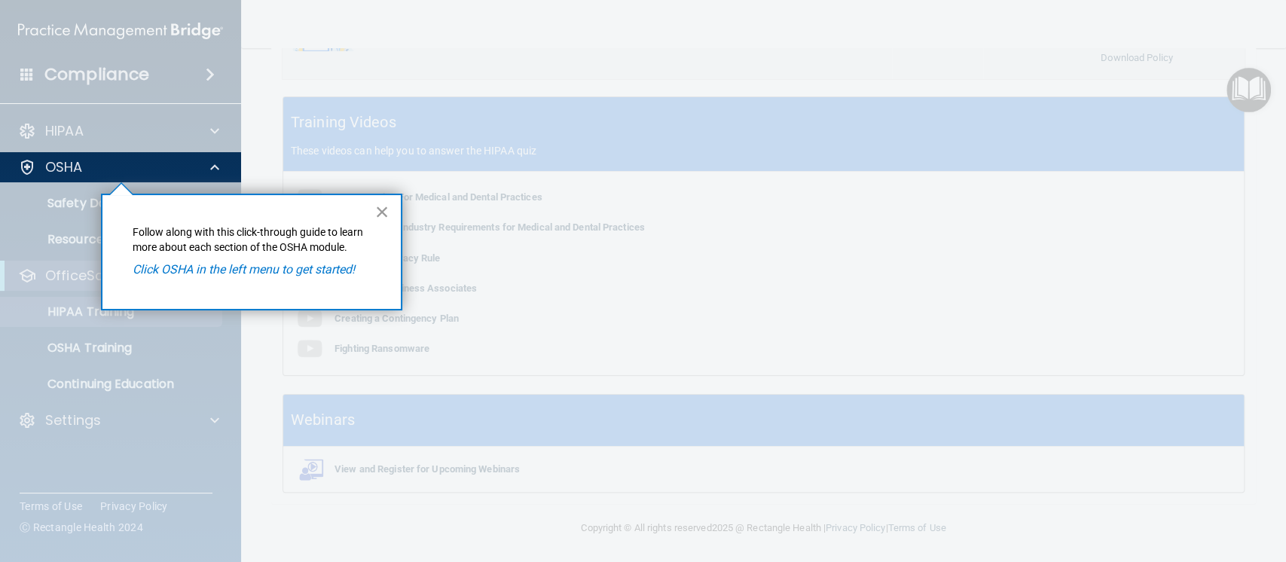
click at [387, 203] on button "×" at bounding box center [382, 212] width 14 height 24
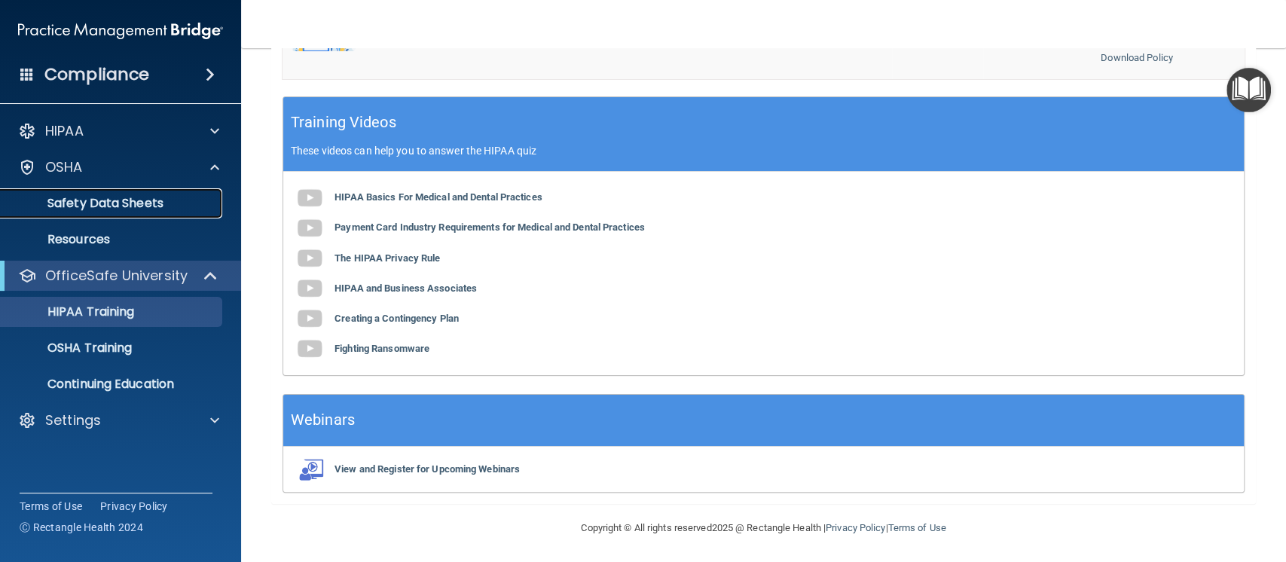
click at [104, 194] on link "Safety Data Sheets" at bounding box center [103, 203] width 237 height 30
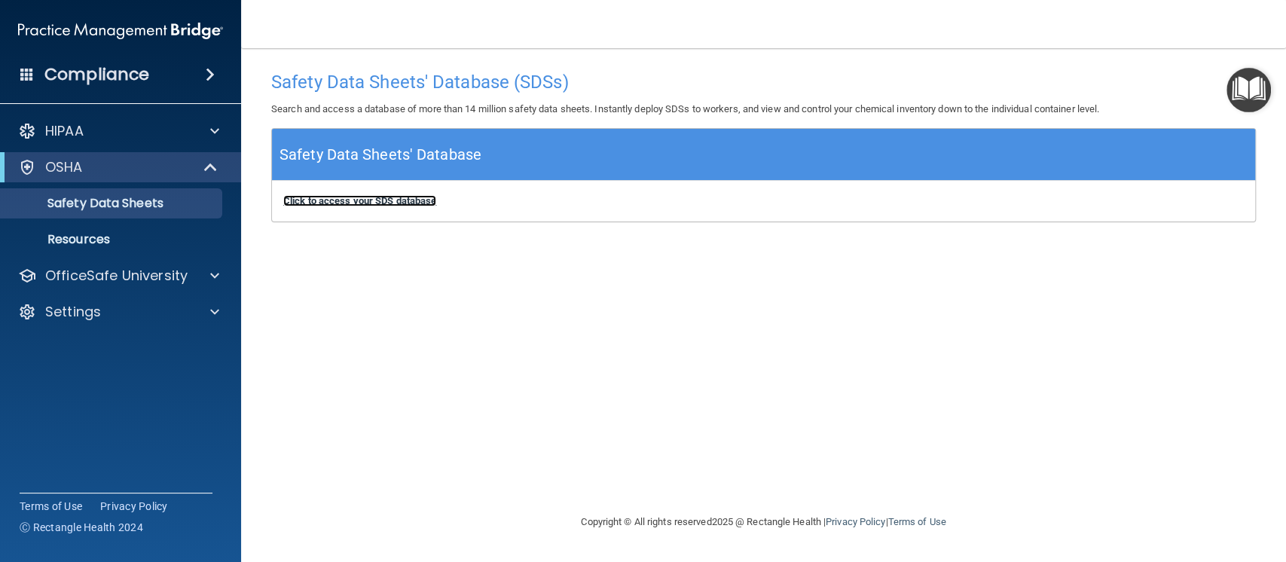
click at [395, 205] on b "Click to access your SDS database" at bounding box center [359, 200] width 153 height 11
click at [1249, 99] on img "Open Resource Center" at bounding box center [1248, 90] width 44 height 44
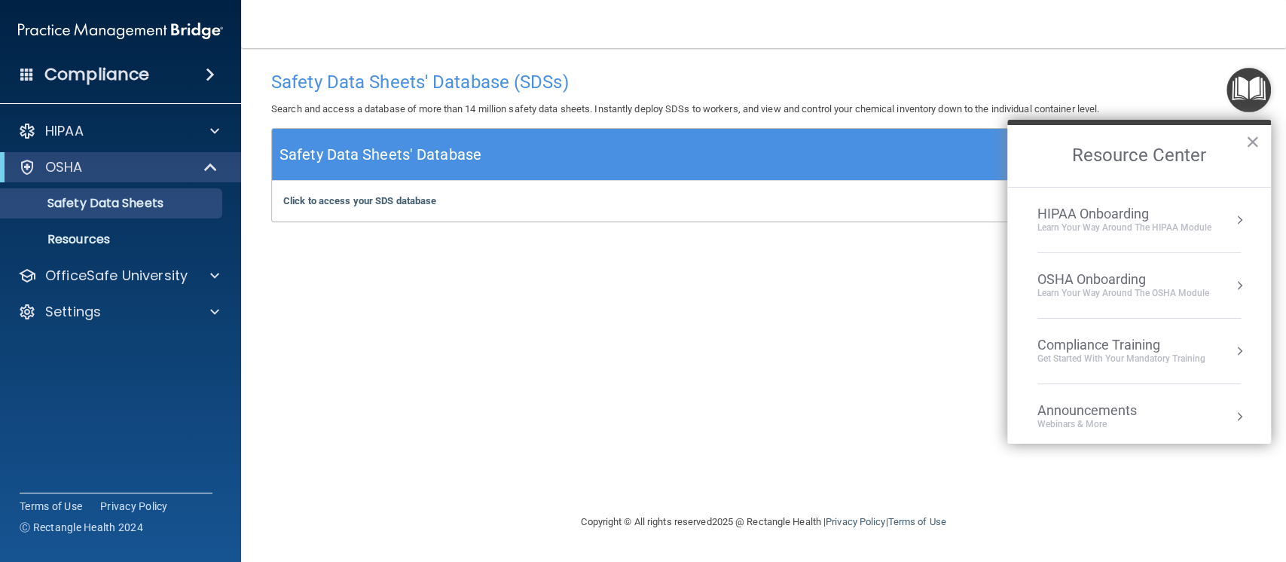
click at [1112, 271] on div "OSHA Onboarding" at bounding box center [1123, 279] width 172 height 17
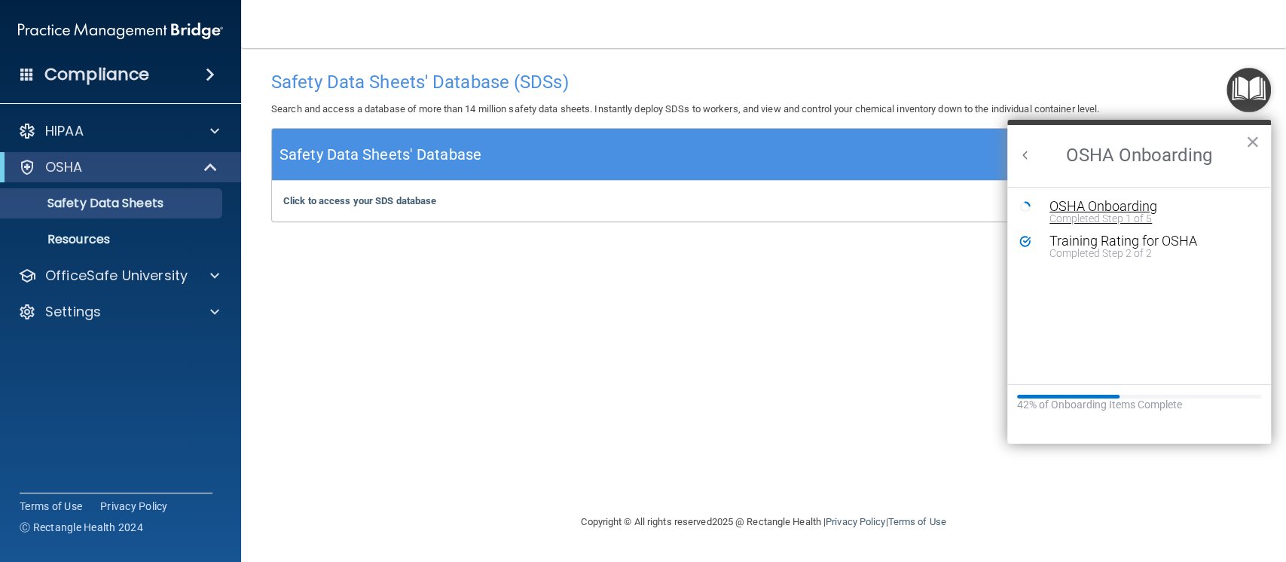
click at [1109, 209] on div "OSHA Onboarding" at bounding box center [1150, 207] width 202 height 14
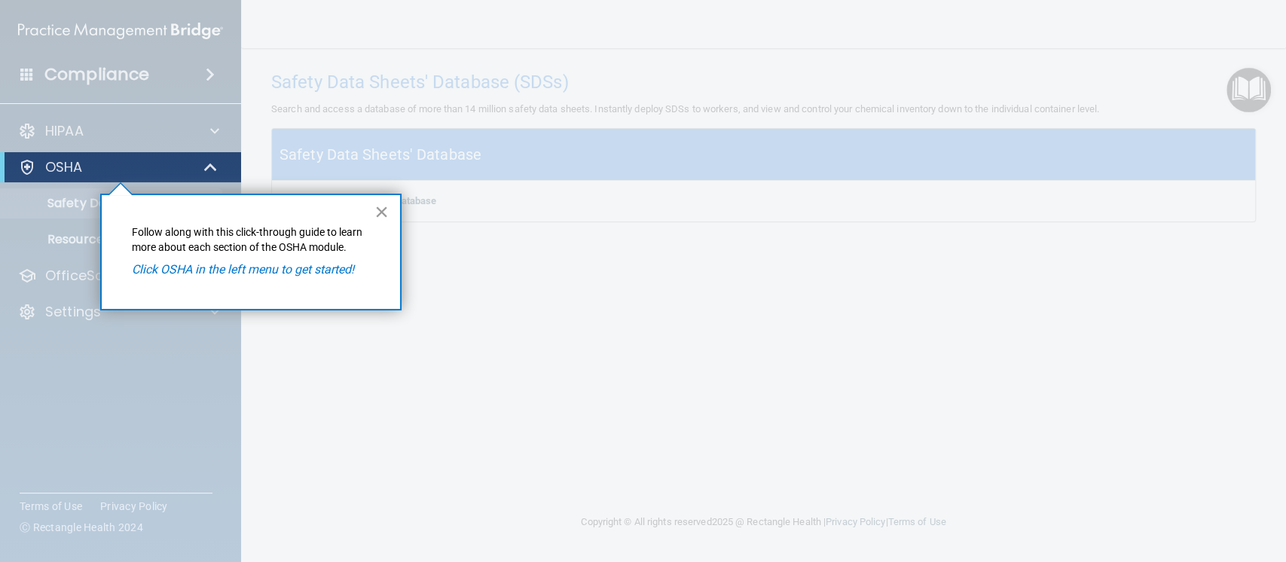
click at [375, 202] on button "×" at bounding box center [381, 212] width 14 height 24
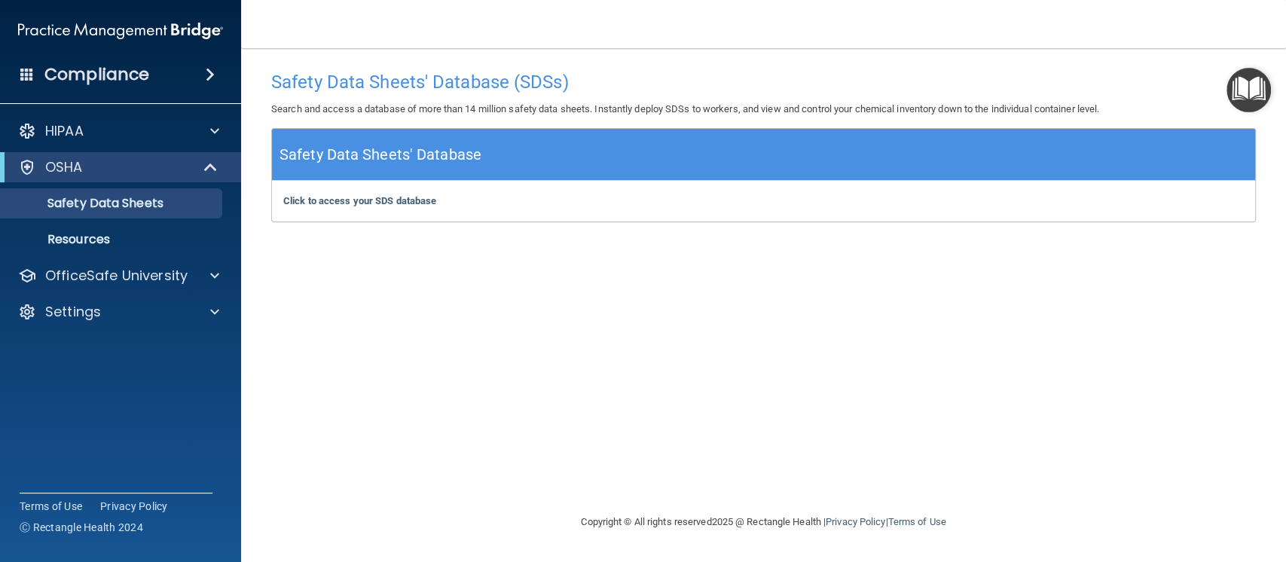
click at [1243, 96] on img "Open Resource Center" at bounding box center [1248, 90] width 44 height 44
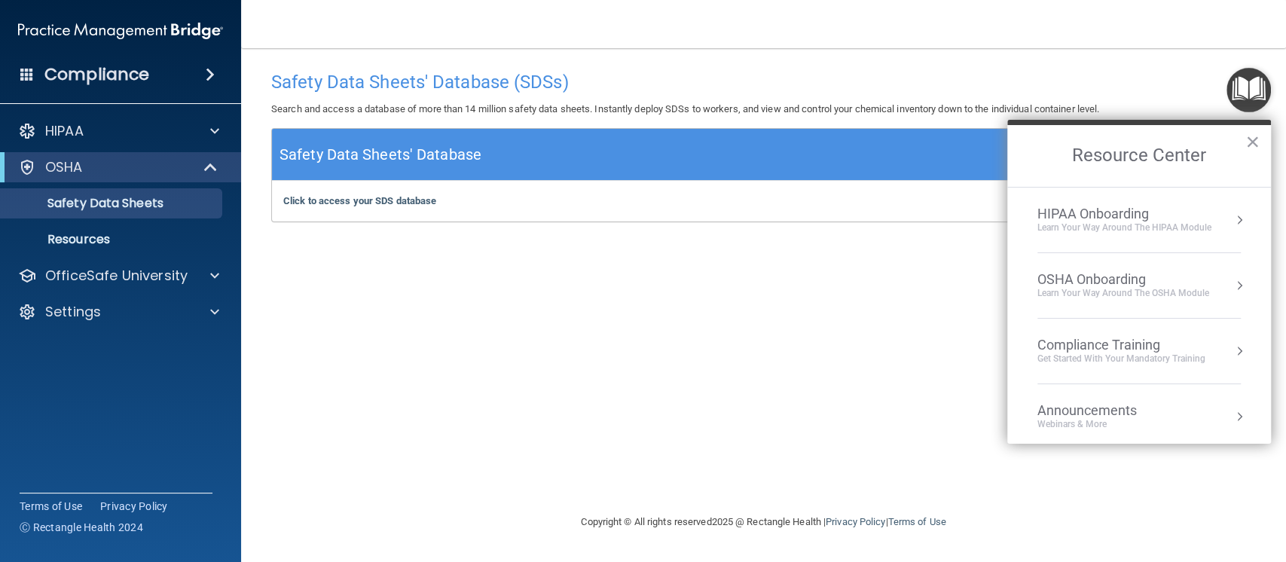
click at [1129, 299] on li "OSHA Onboarding Learn your way around the OSHA module" at bounding box center [1138, 286] width 203 height 66
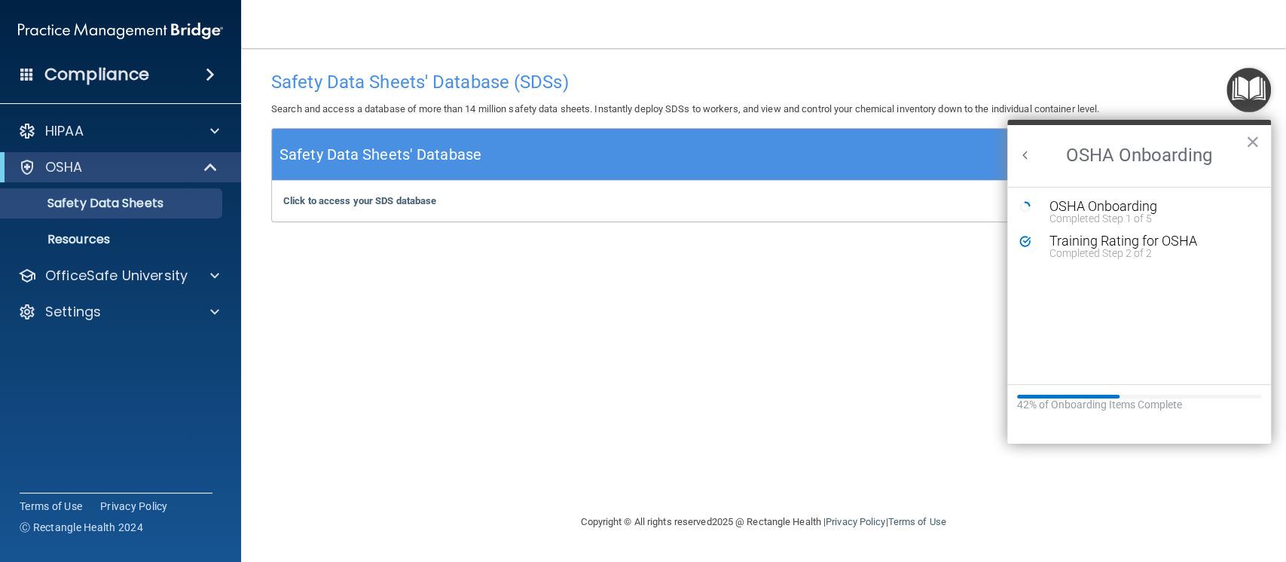
click at [1020, 151] on button "Back to Resource Center Home" at bounding box center [1025, 155] width 15 height 15
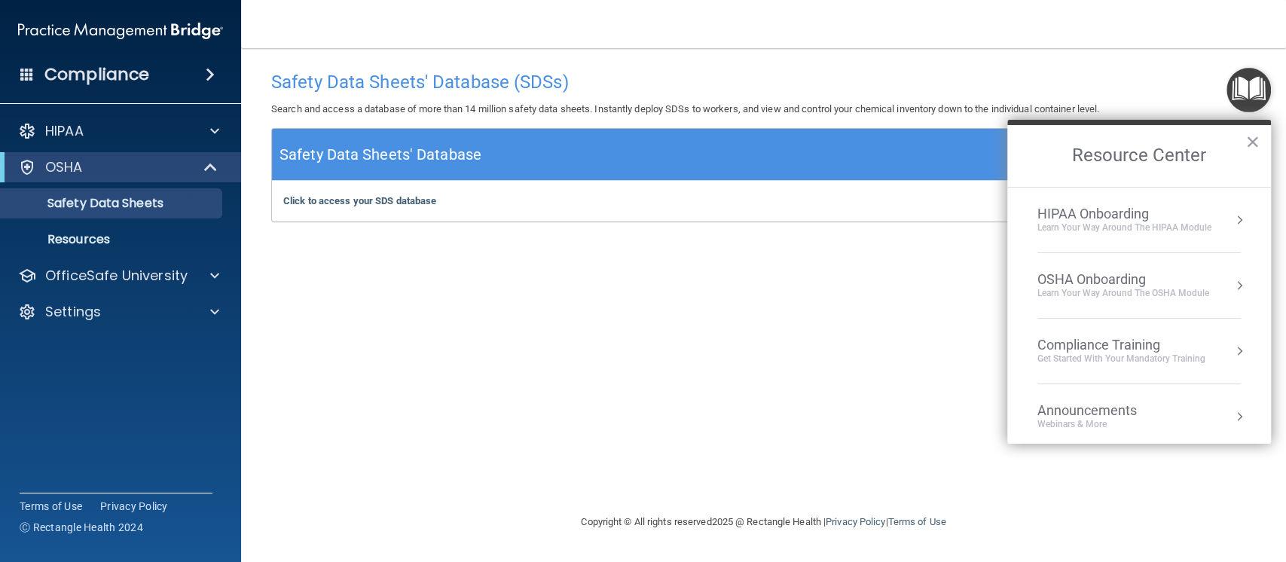
click at [1126, 215] on div "HIPAA Onboarding" at bounding box center [1124, 214] width 174 height 17
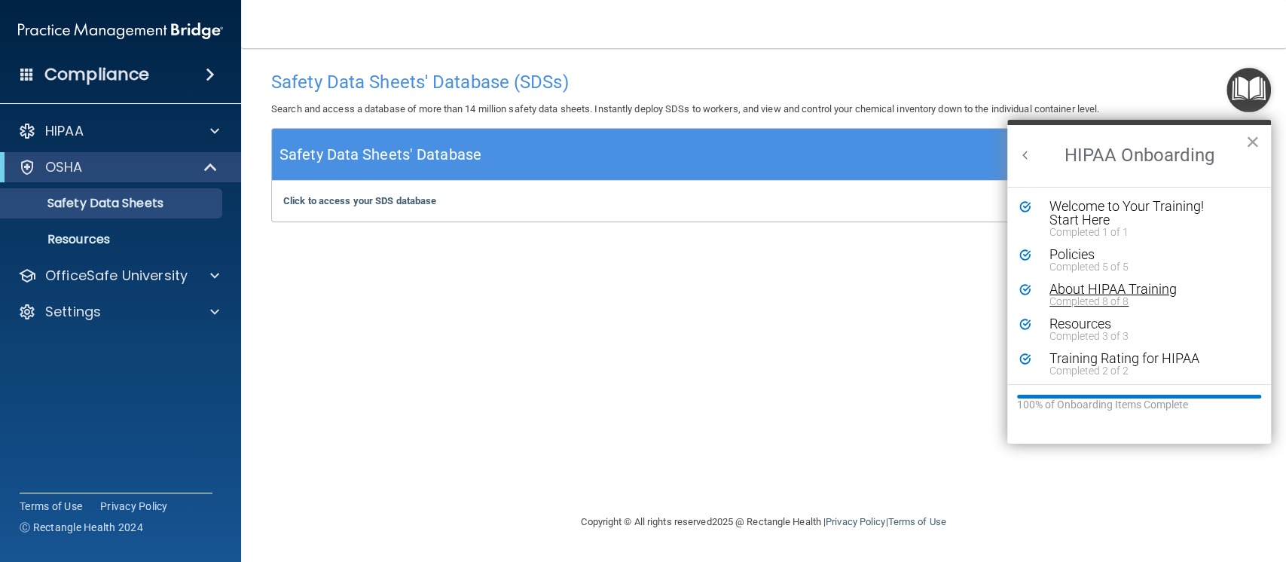
click at [1100, 285] on div "About HIPAA Training" at bounding box center [1142, 289] width 186 height 14
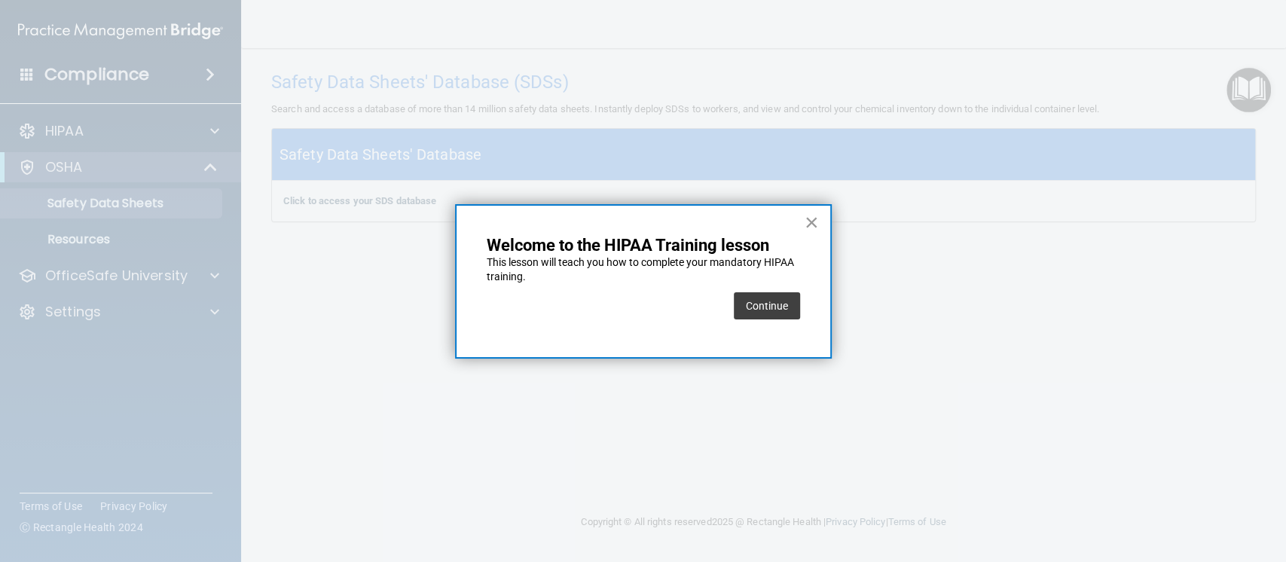
click at [808, 216] on button "×" at bounding box center [811, 222] width 14 height 24
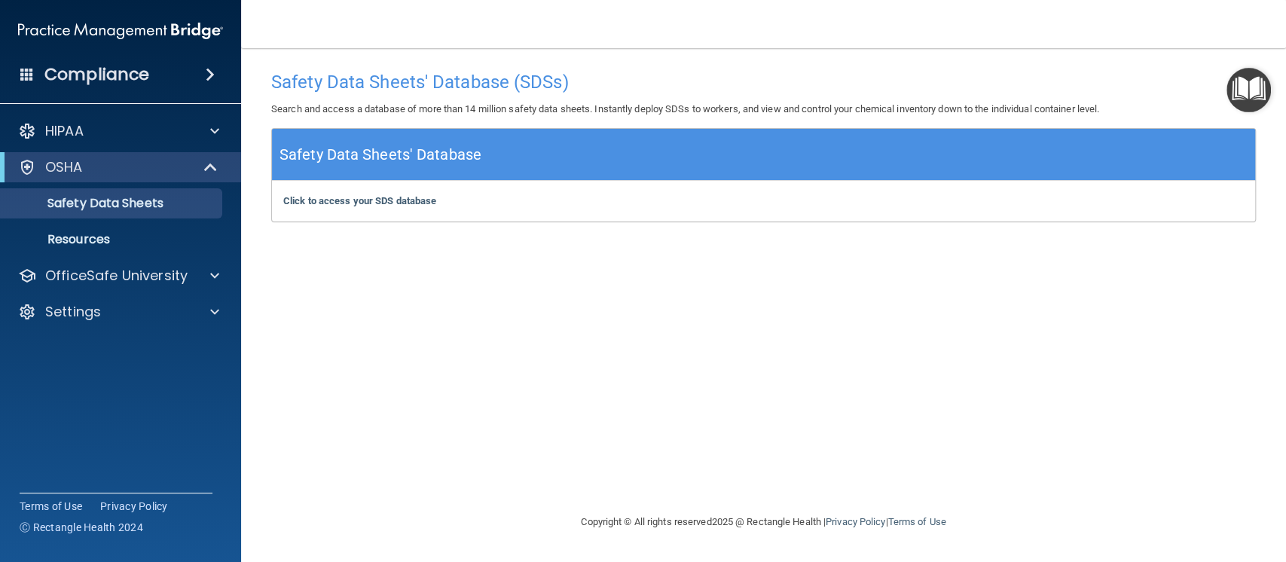
click at [1249, 78] on img "Open Resource Center" at bounding box center [1248, 90] width 44 height 44
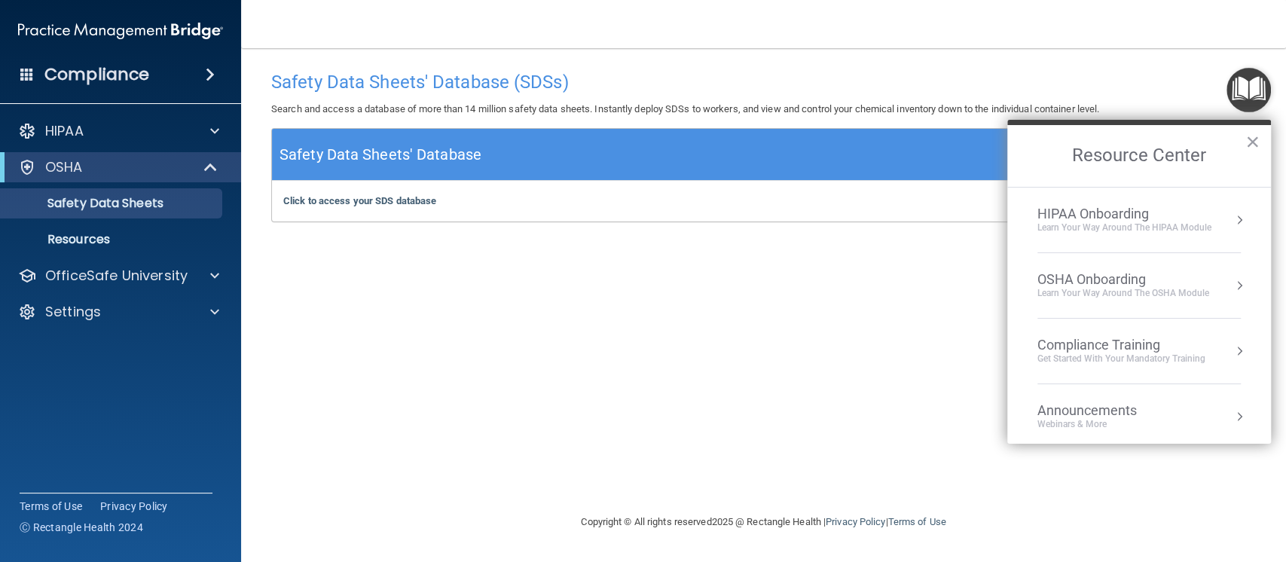
click at [1097, 275] on div "OSHA Onboarding" at bounding box center [1123, 279] width 172 height 17
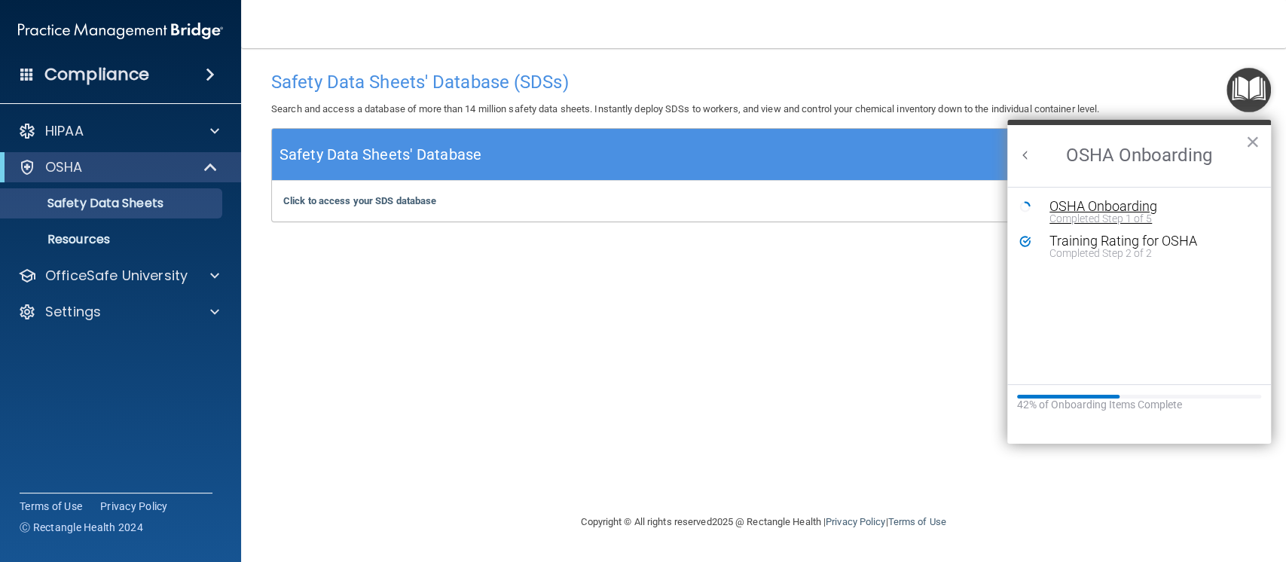
click at [1103, 202] on div "OSHA Onboarding" at bounding box center [1150, 207] width 202 height 14
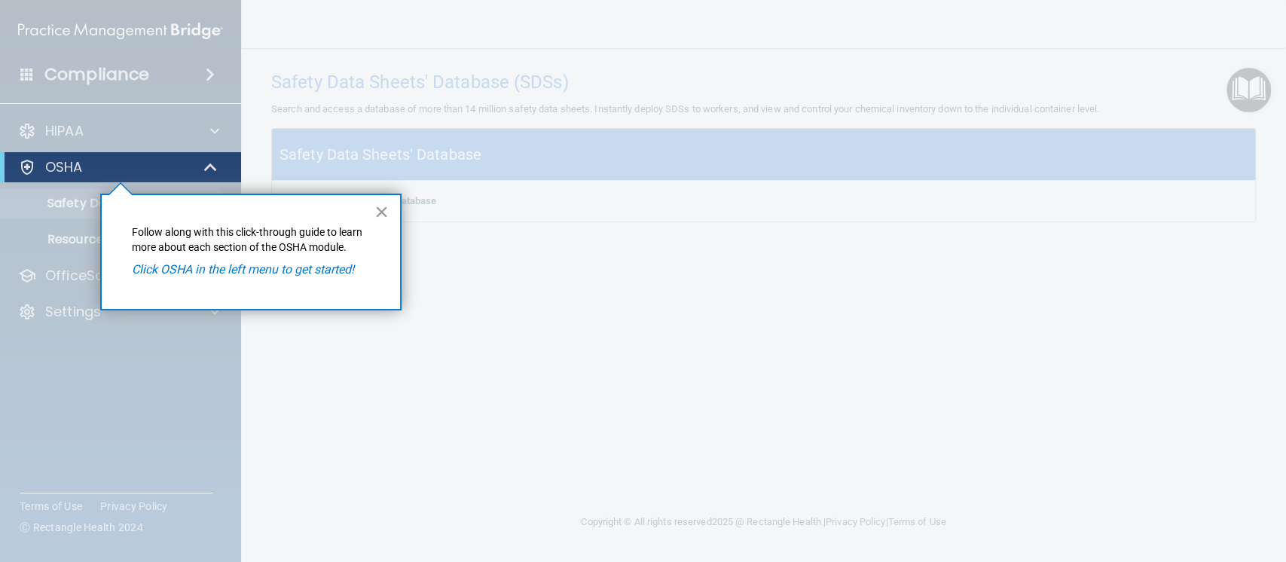
click at [379, 214] on button "×" at bounding box center [381, 212] width 14 height 24
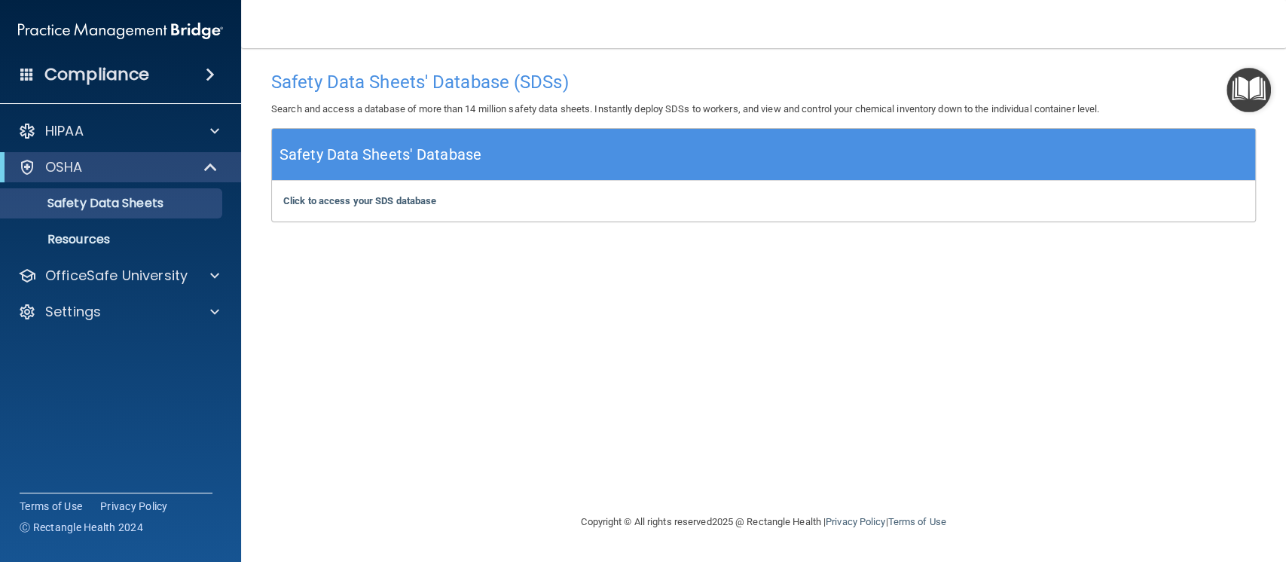
click at [1245, 104] on img "Open Resource Center" at bounding box center [1248, 90] width 44 height 44
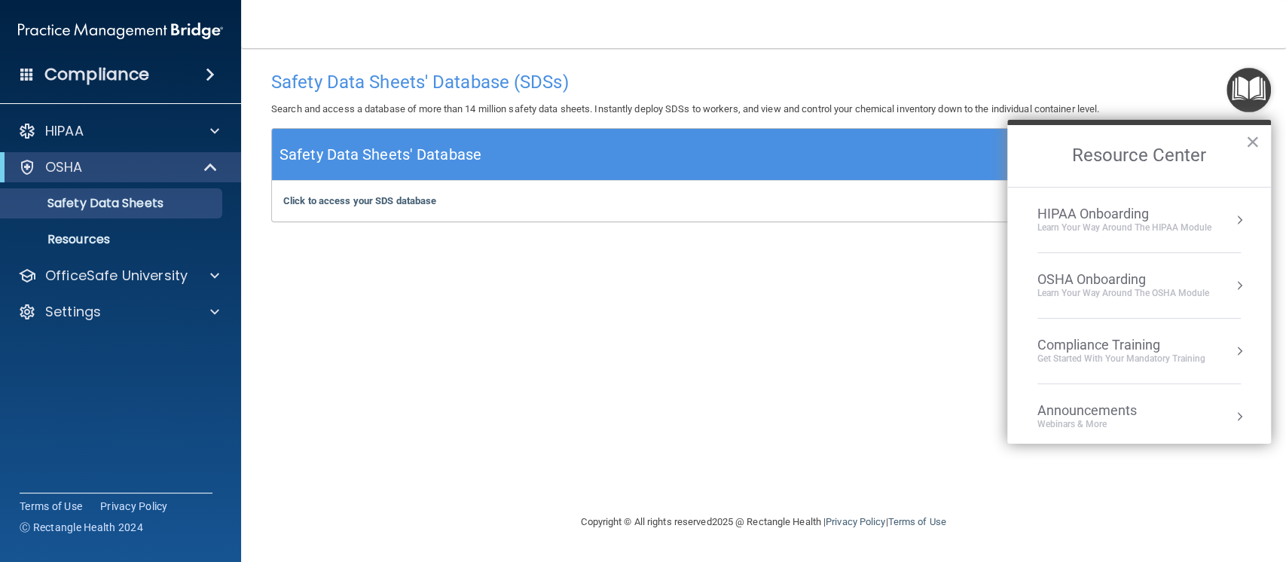
click at [1109, 285] on div "OSHA Onboarding" at bounding box center [1123, 279] width 172 height 17
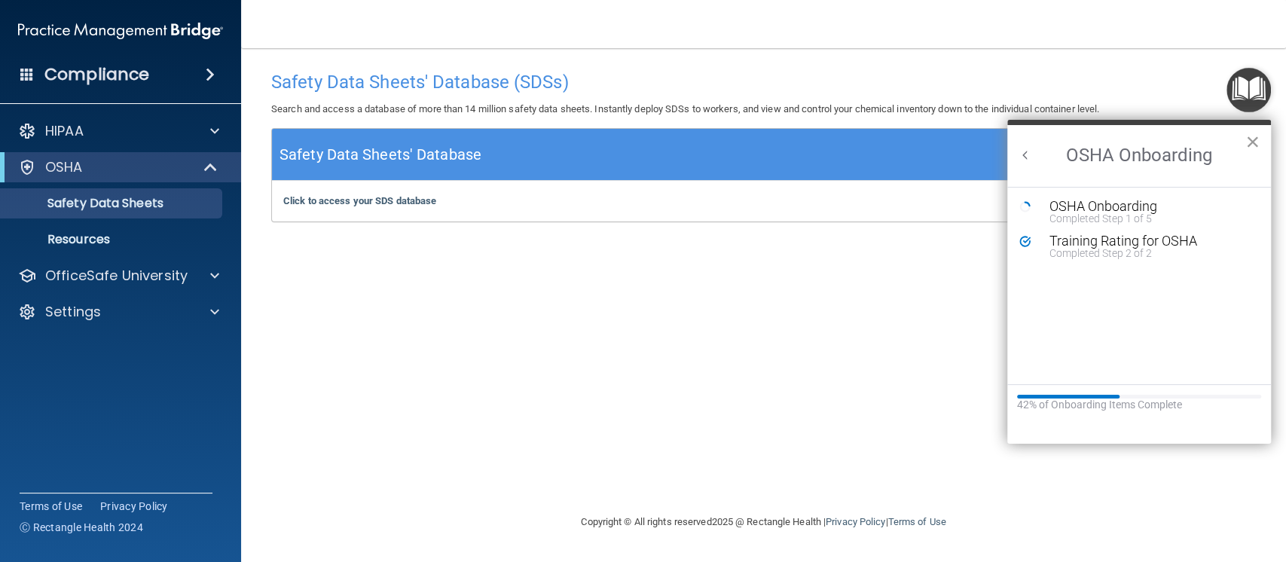
click at [1249, 142] on button "×" at bounding box center [1252, 142] width 14 height 24
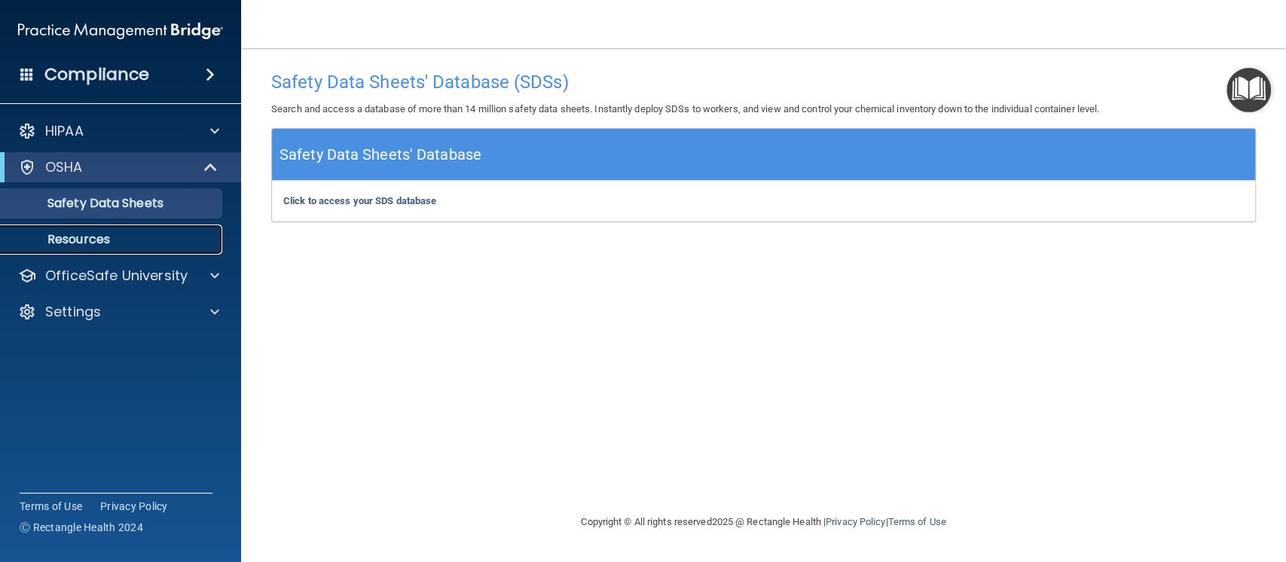
click at [102, 238] on p "Resources" at bounding box center [113, 239] width 206 height 15
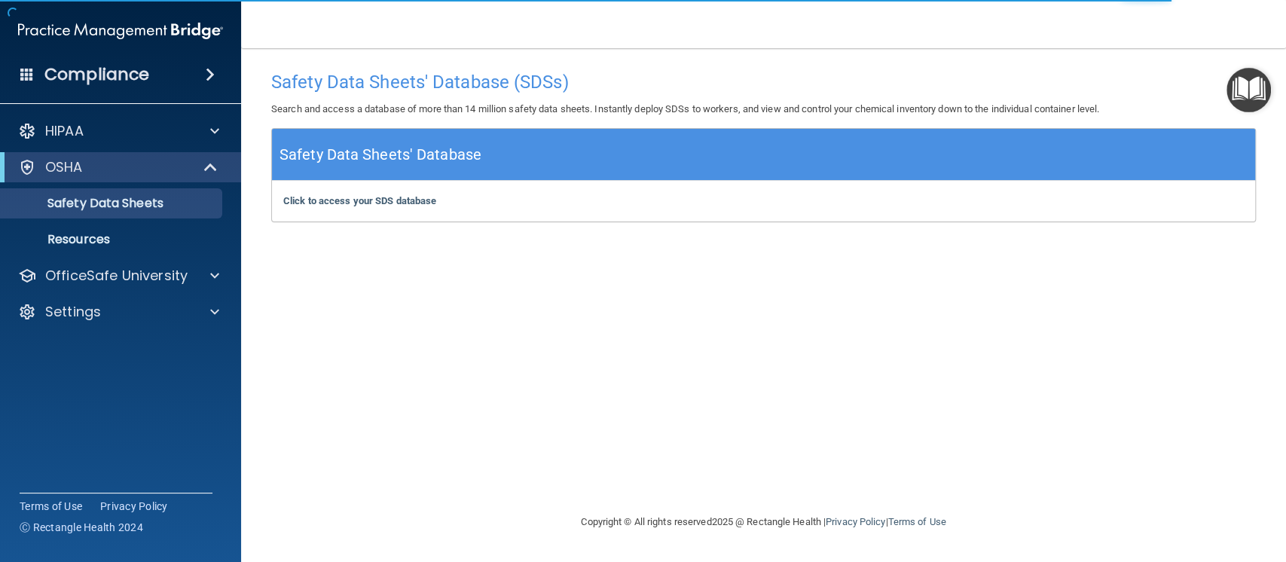
click at [1256, 96] on img "Open Resource Center" at bounding box center [1248, 90] width 44 height 44
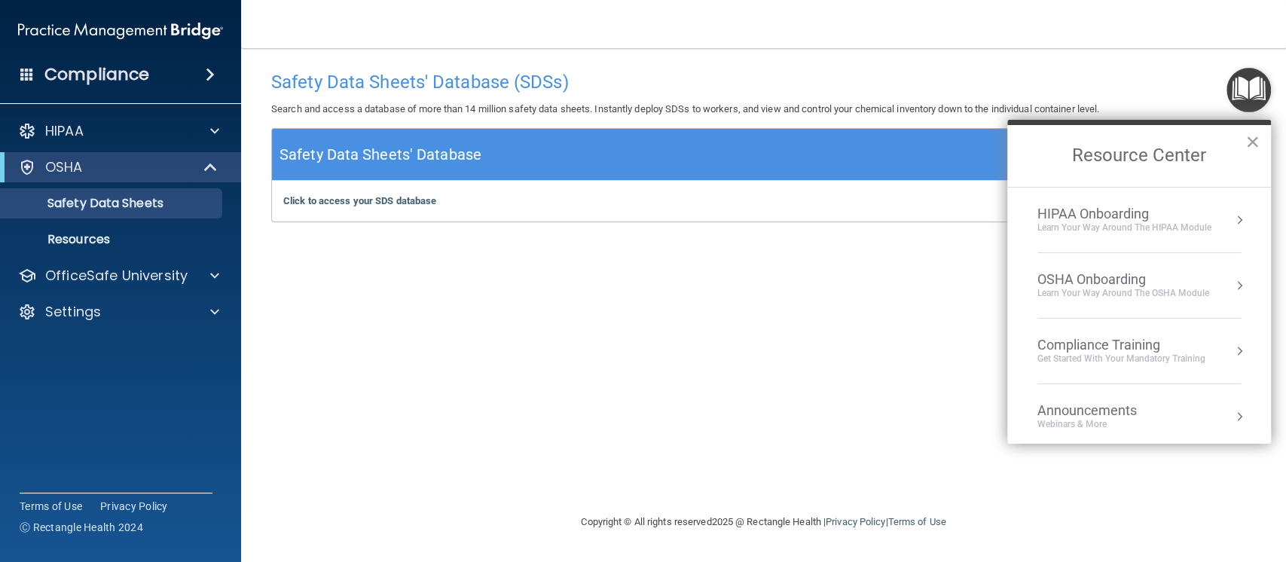
click at [1110, 278] on div "OSHA Onboarding" at bounding box center [1123, 279] width 172 height 17
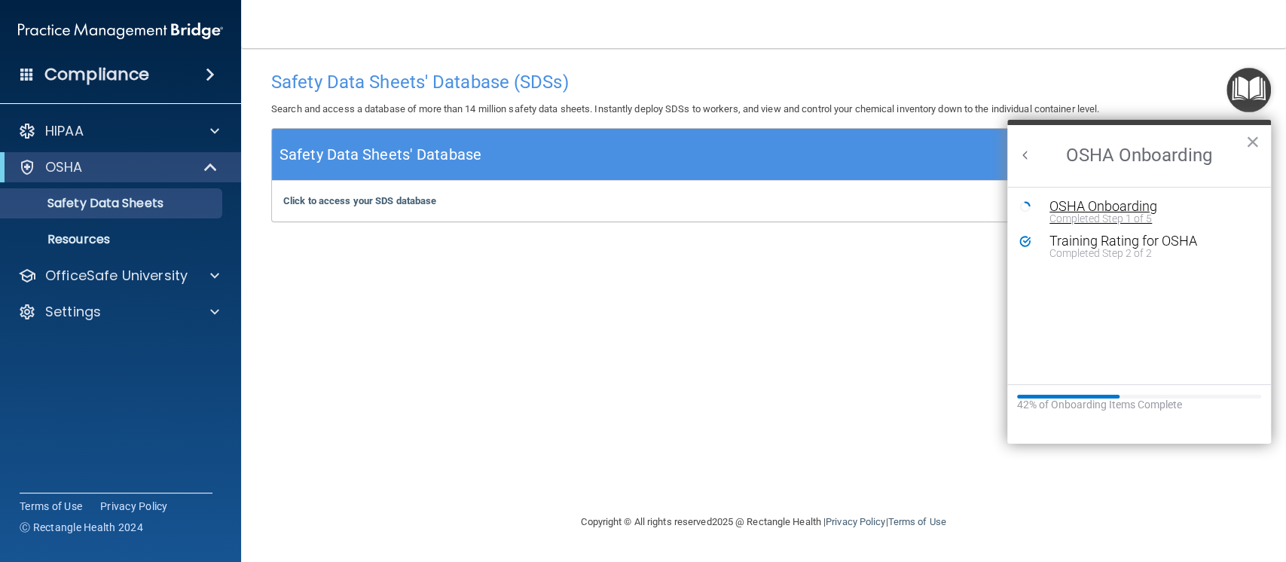
click at [1075, 209] on div "OSHA Onboarding" at bounding box center [1150, 207] width 202 height 14
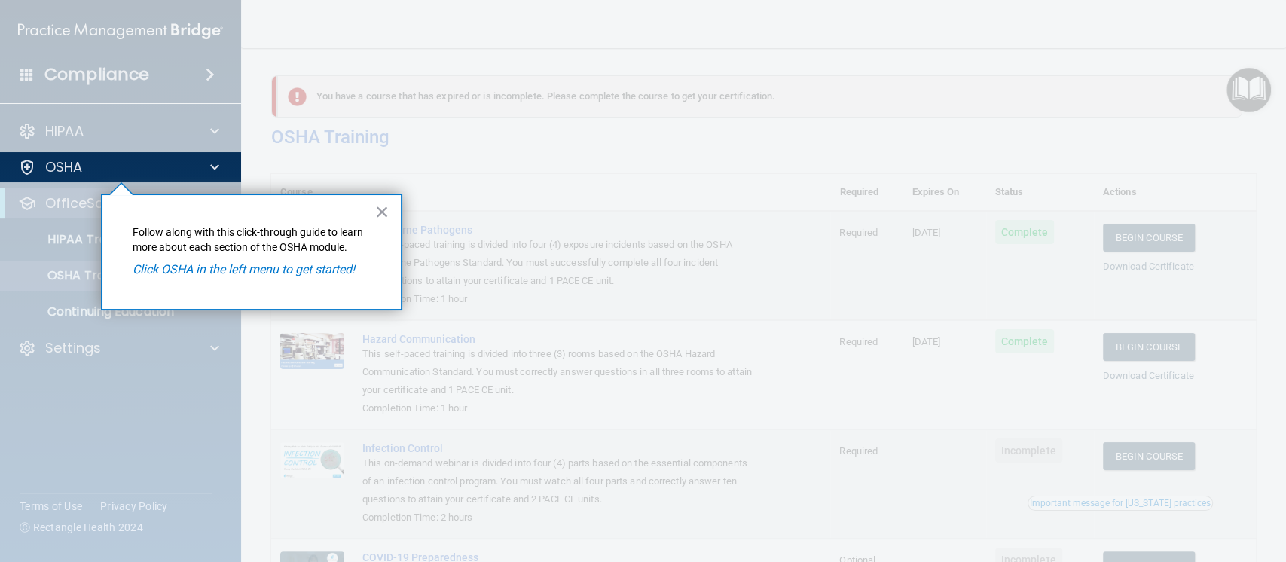
scroll to position [166, 0]
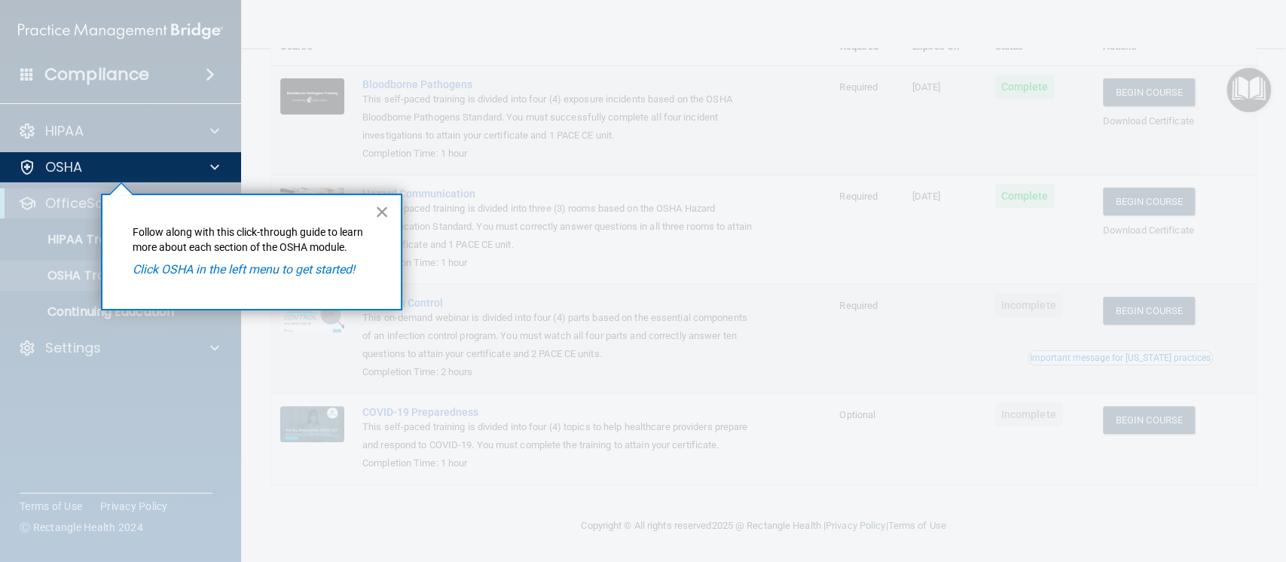
click at [386, 200] on button "×" at bounding box center [382, 212] width 14 height 24
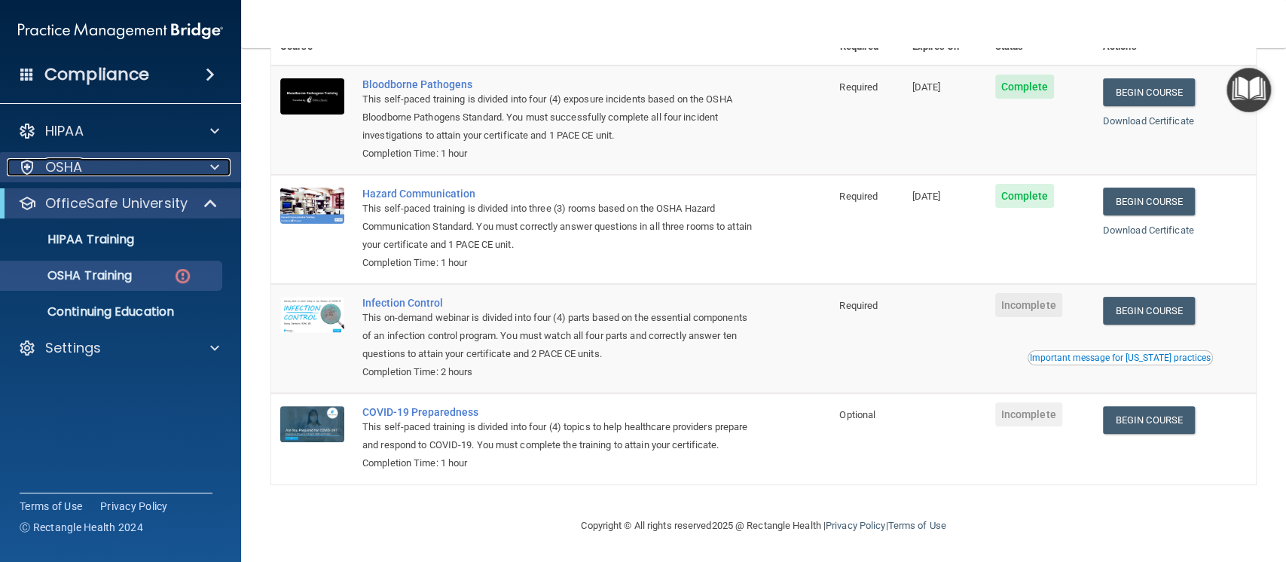
click at [96, 171] on div "OSHA" at bounding box center [100, 167] width 187 height 18
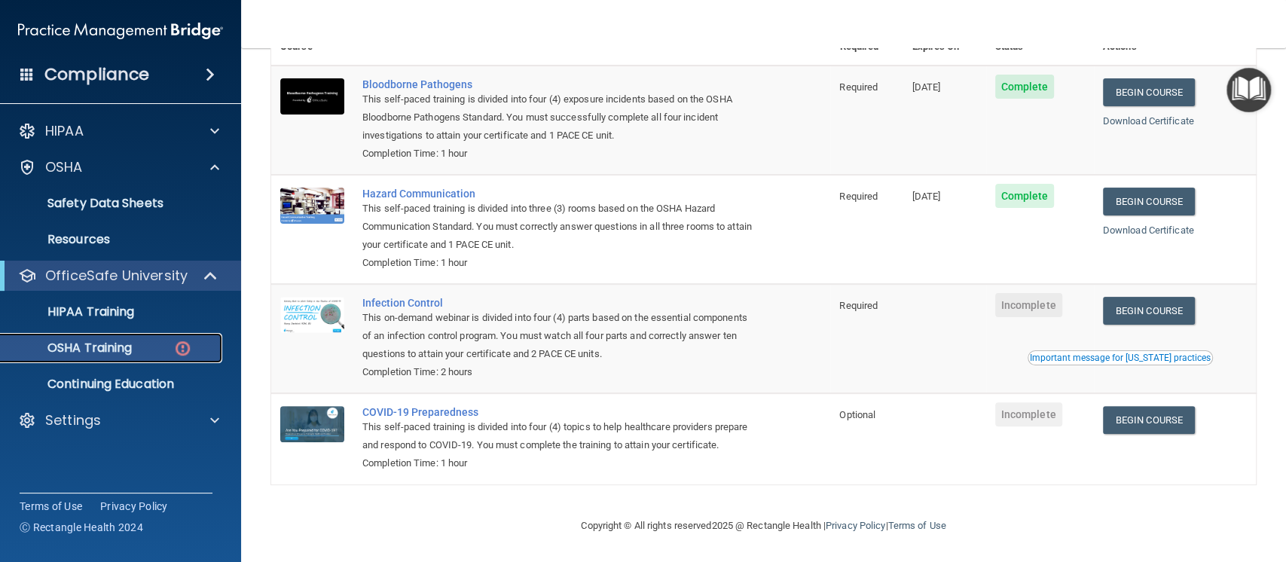
click at [142, 347] on div "OSHA Training" at bounding box center [113, 347] width 206 height 15
click at [93, 346] on p "OSHA Training" at bounding box center [71, 347] width 122 height 15
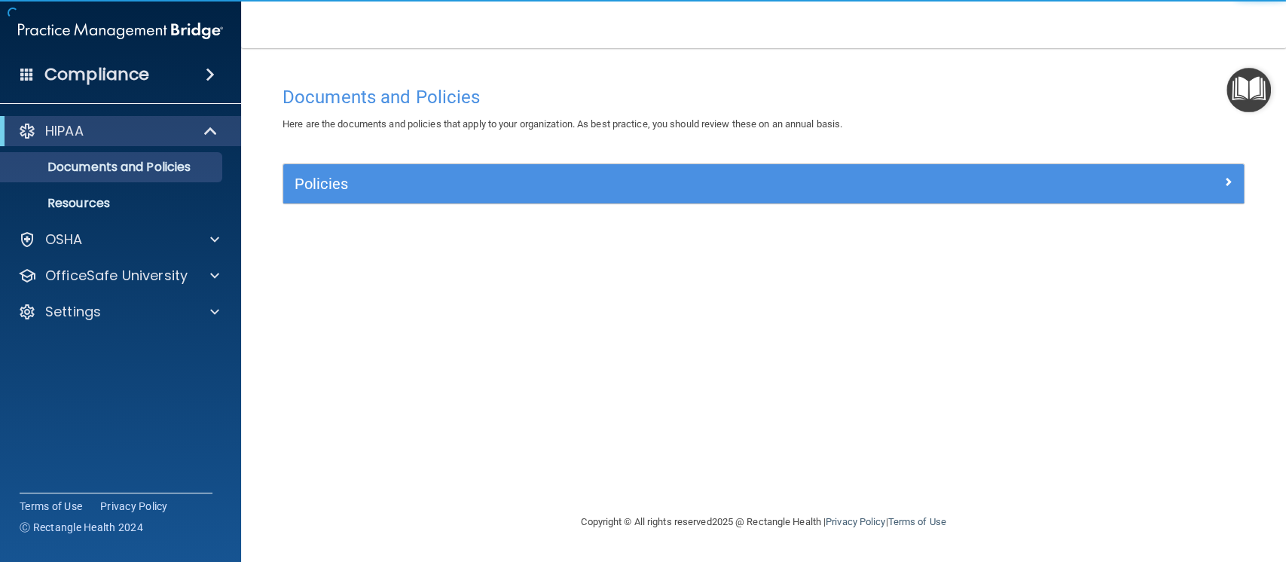
click at [176, 70] on div "Compliance" at bounding box center [120, 74] width 241 height 33
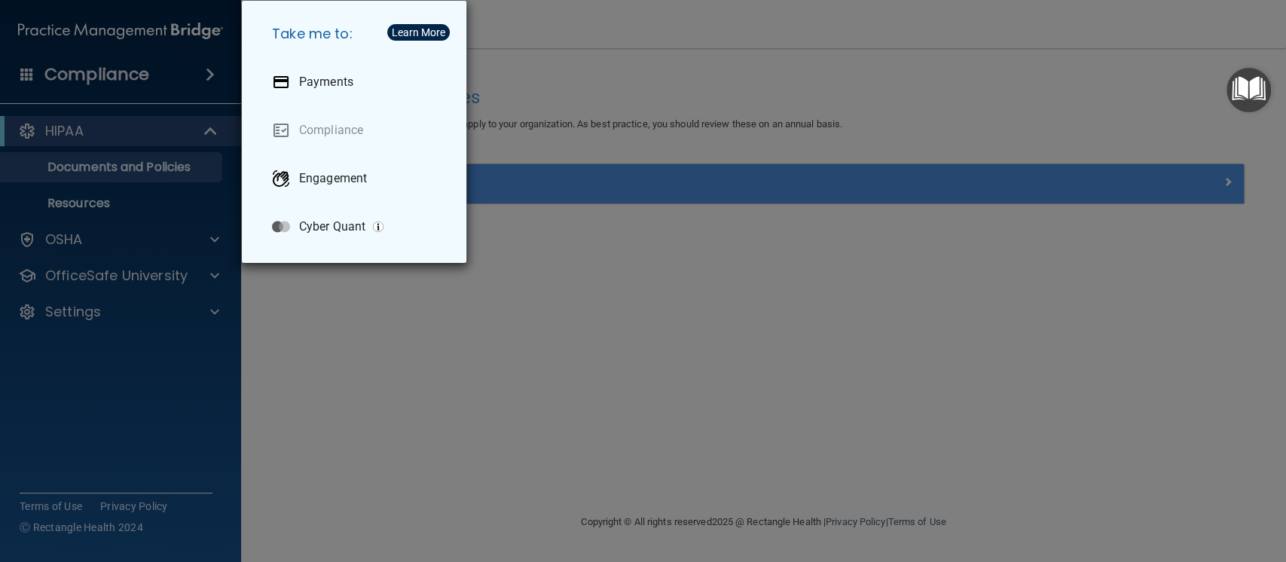
click at [115, 286] on div "Take me to: Payments Compliance Engagement Cyber Quant" at bounding box center [643, 281] width 1286 height 562
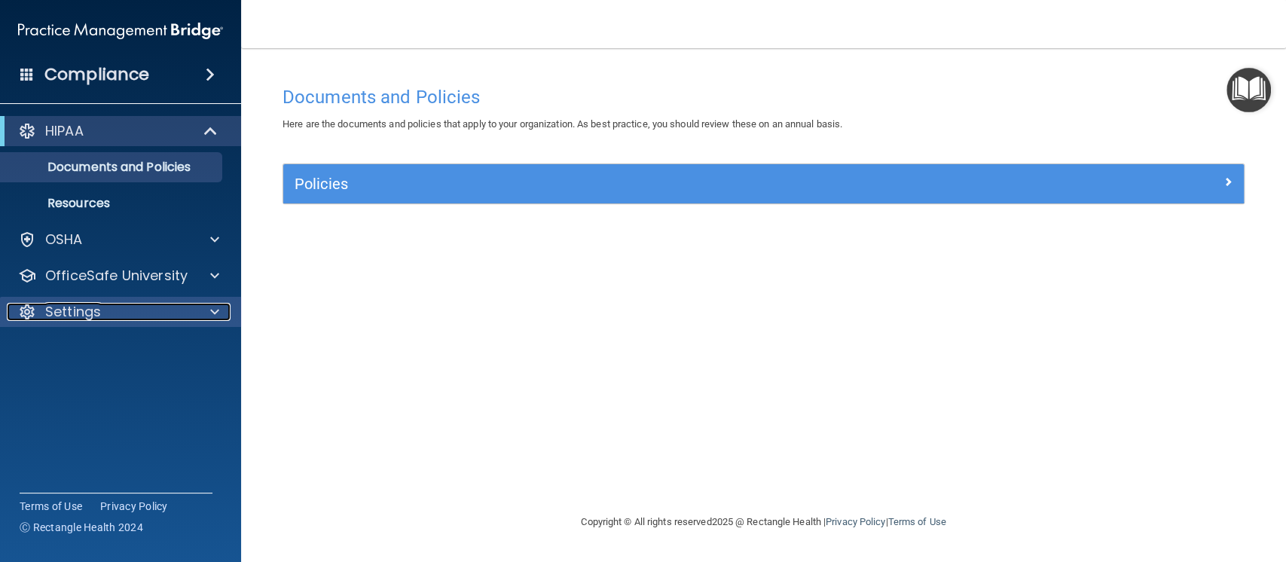
click at [143, 312] on div "Settings" at bounding box center [100, 312] width 187 height 18
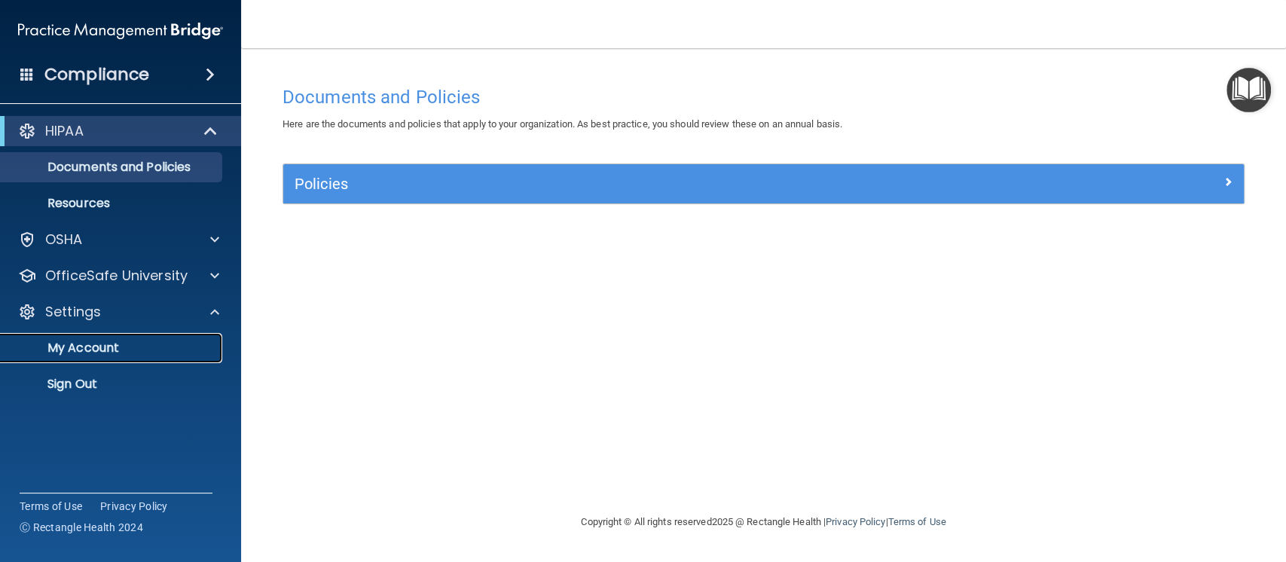
click at [121, 355] on p "My Account" at bounding box center [113, 347] width 206 height 15
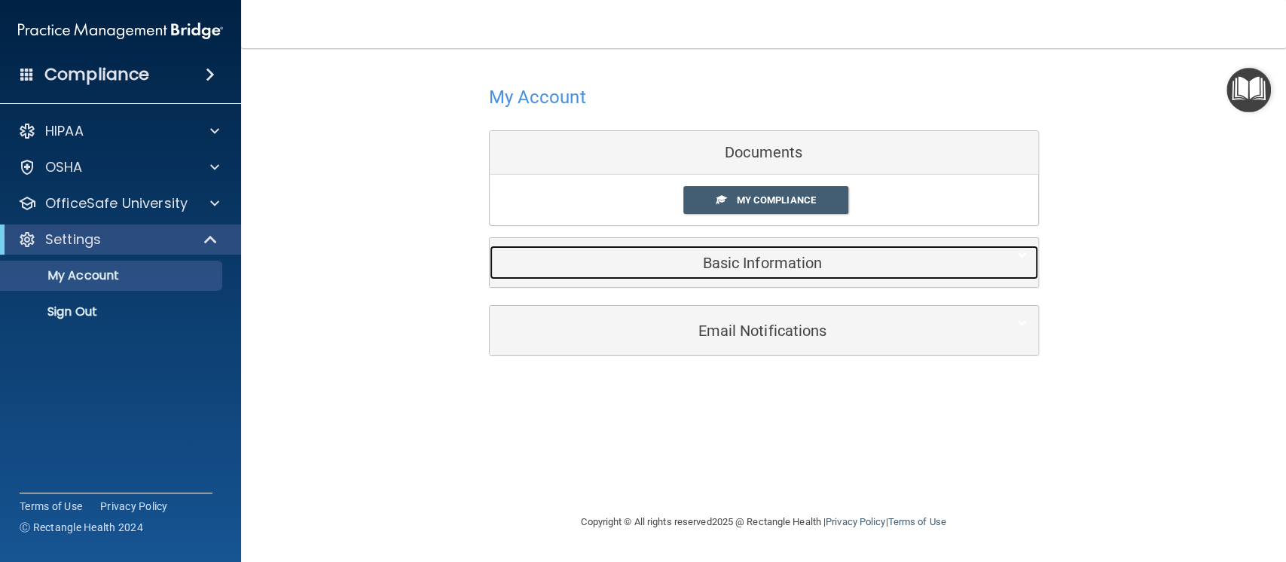
click at [812, 265] on h5 "Basic Information" at bounding box center [741, 263] width 480 height 17
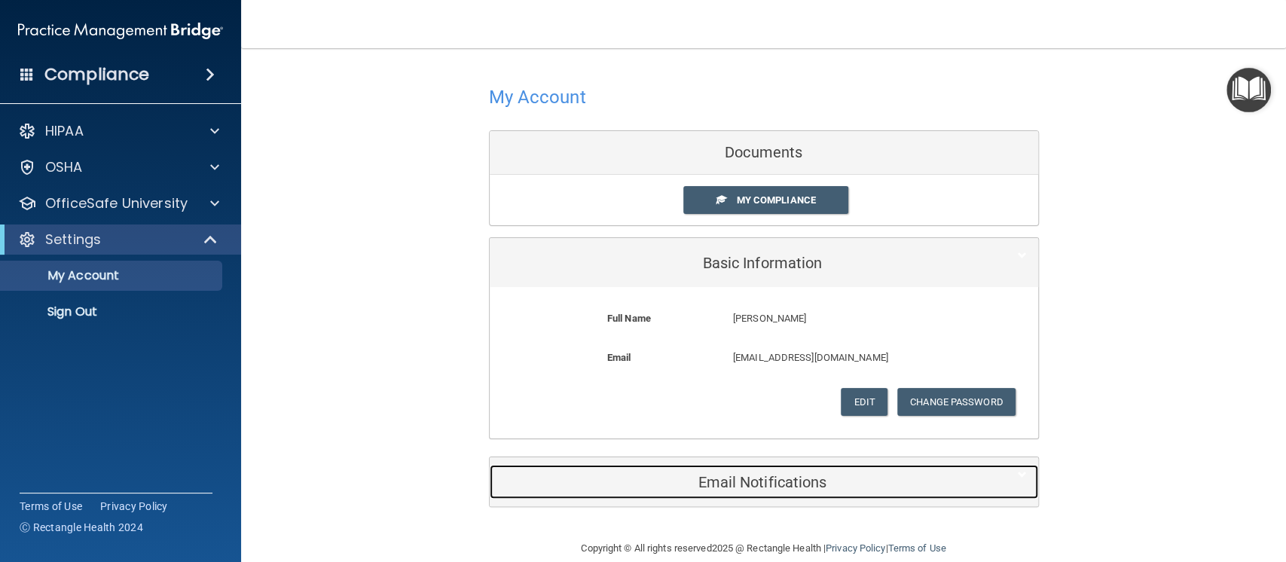
click at [752, 474] on h5 "Email Notifications" at bounding box center [741, 482] width 480 height 17
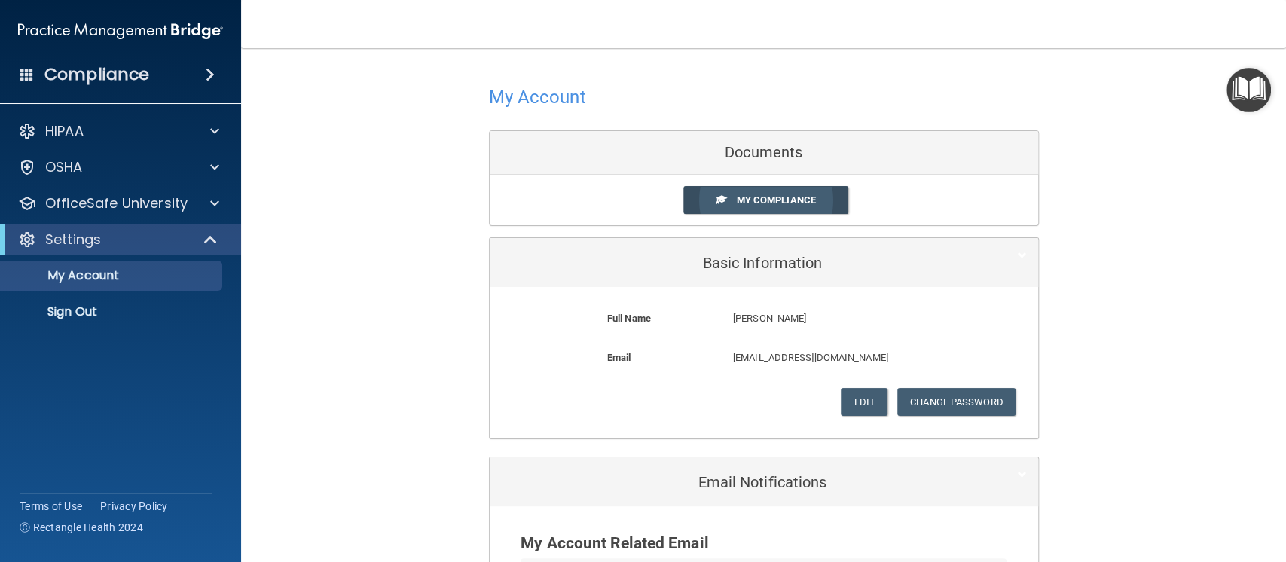
click at [777, 191] on link "My Compliance" at bounding box center [765, 200] width 165 height 28
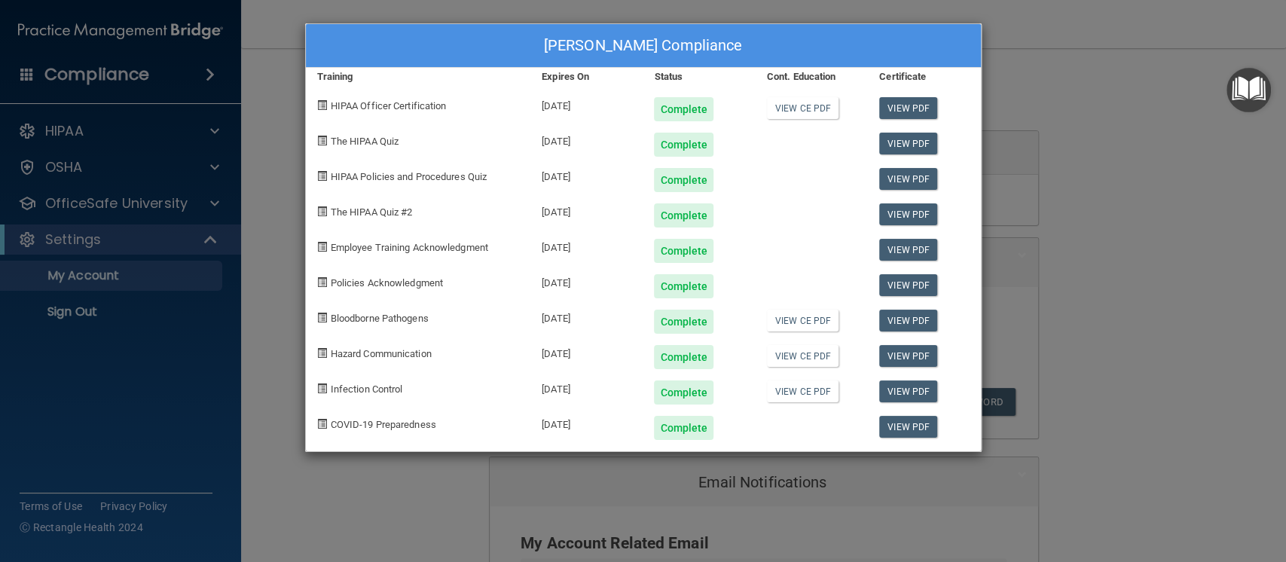
click at [1127, 74] on div "Linda Nguyen's Compliance Training Expires On Status Cont. Education Certificat…" at bounding box center [643, 281] width 1286 height 562
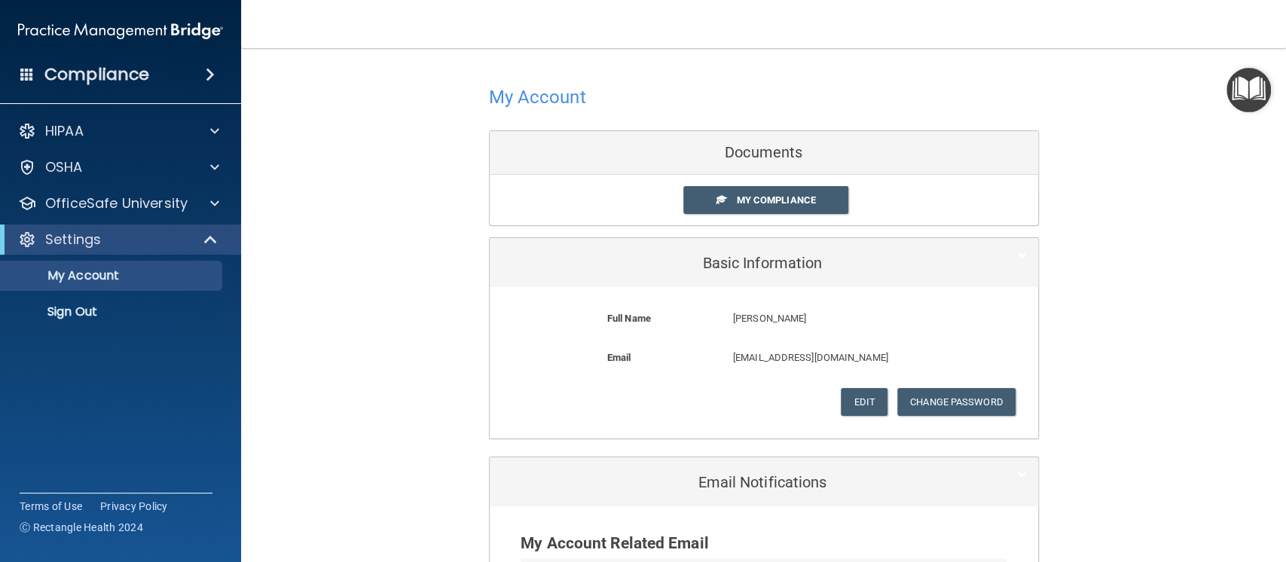
click at [1232, 82] on img "Open Resource Center" at bounding box center [1248, 90] width 44 height 44
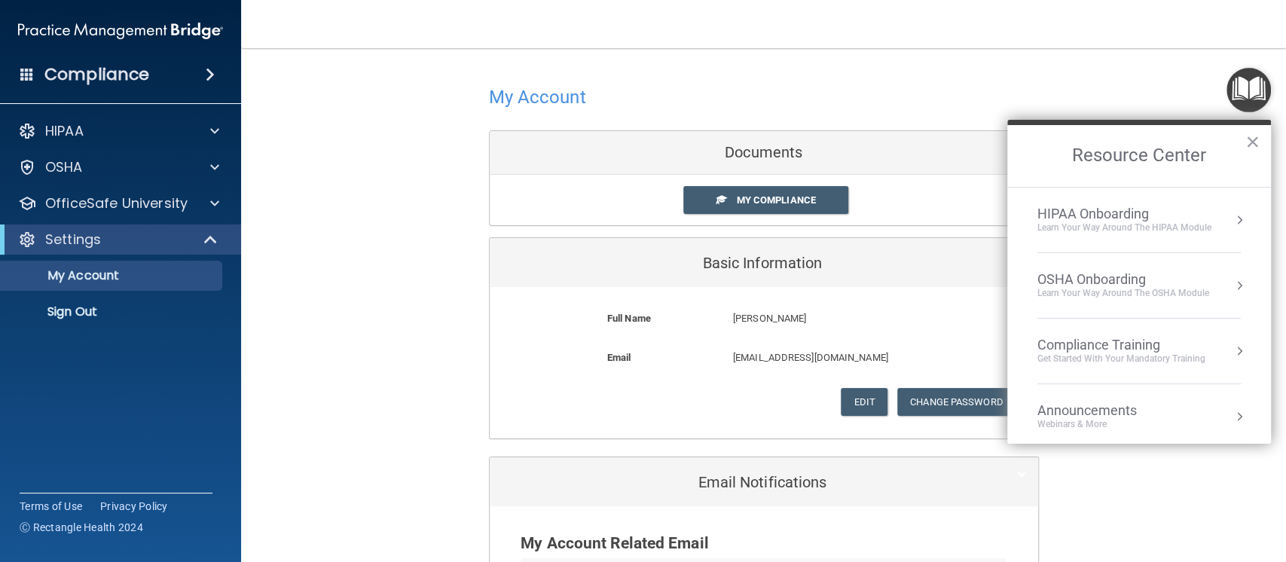
click at [1128, 281] on div "OSHA Onboarding" at bounding box center [1123, 279] width 172 height 17
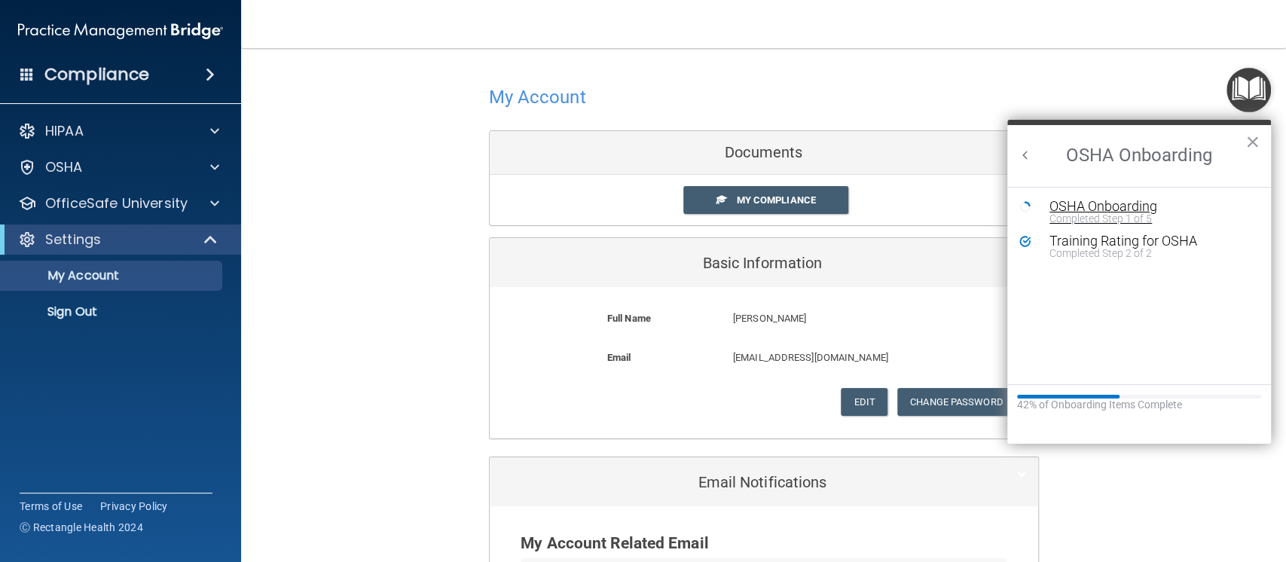
click at [1113, 218] on div "Completed Step 1 of 5" at bounding box center [1150, 218] width 202 height 11
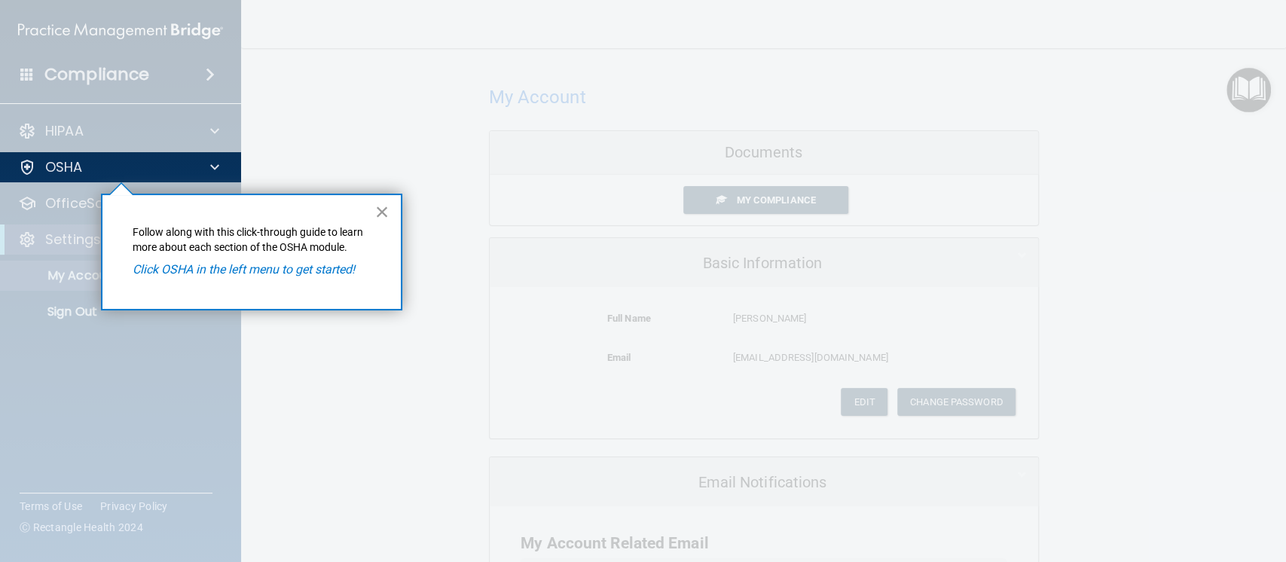
click at [381, 208] on button "×" at bounding box center [382, 212] width 14 height 24
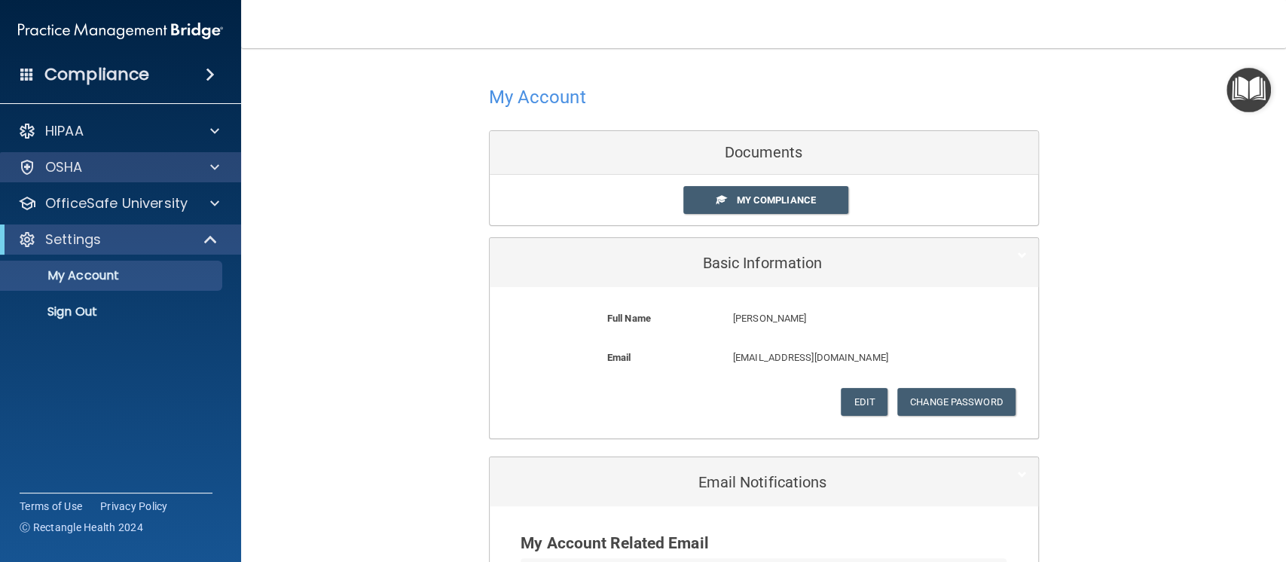
click at [161, 177] on div "OSHA" at bounding box center [121, 167] width 242 height 30
click at [202, 168] on div at bounding box center [213, 167] width 38 height 18
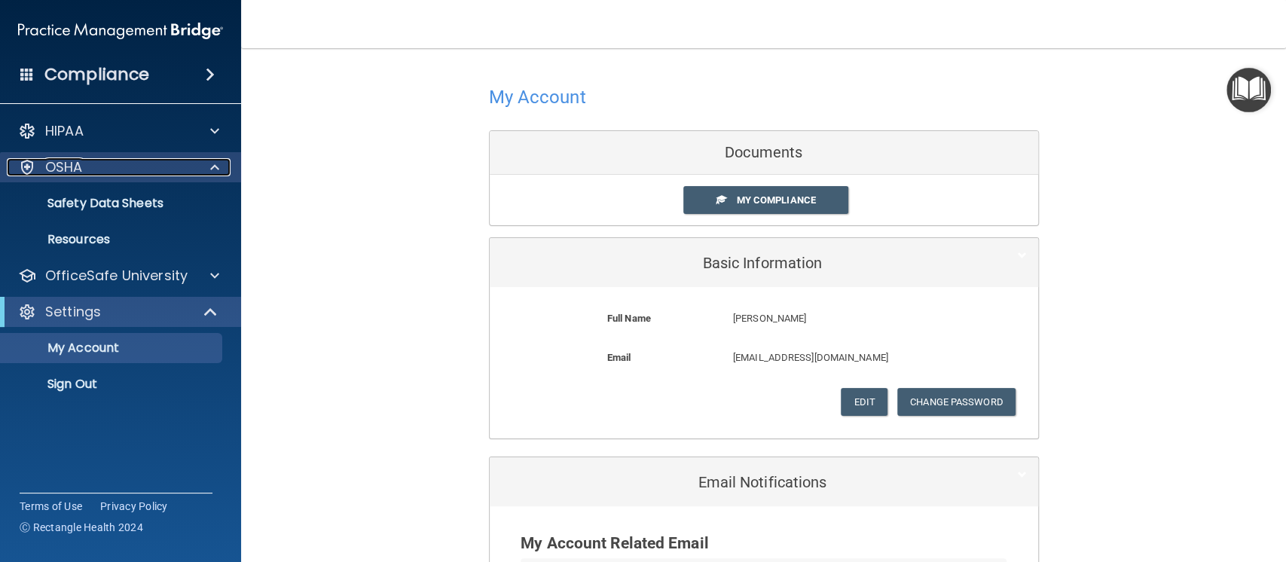
click at [37, 171] on div "OSHA" at bounding box center [100, 167] width 187 height 18
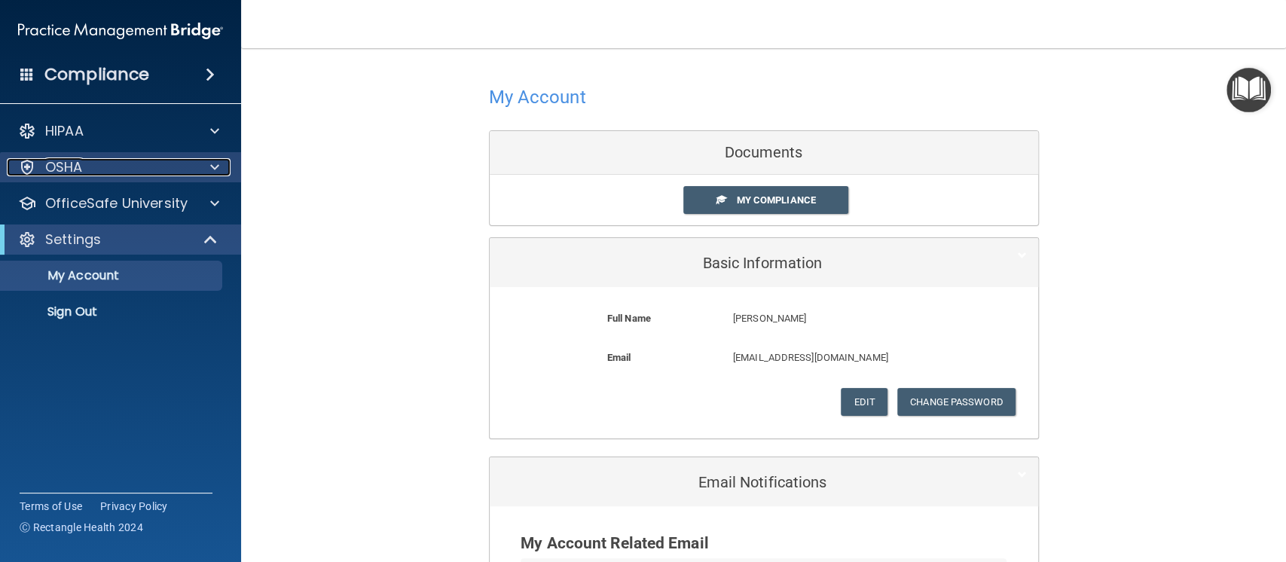
click at [22, 167] on div at bounding box center [27, 167] width 18 height 18
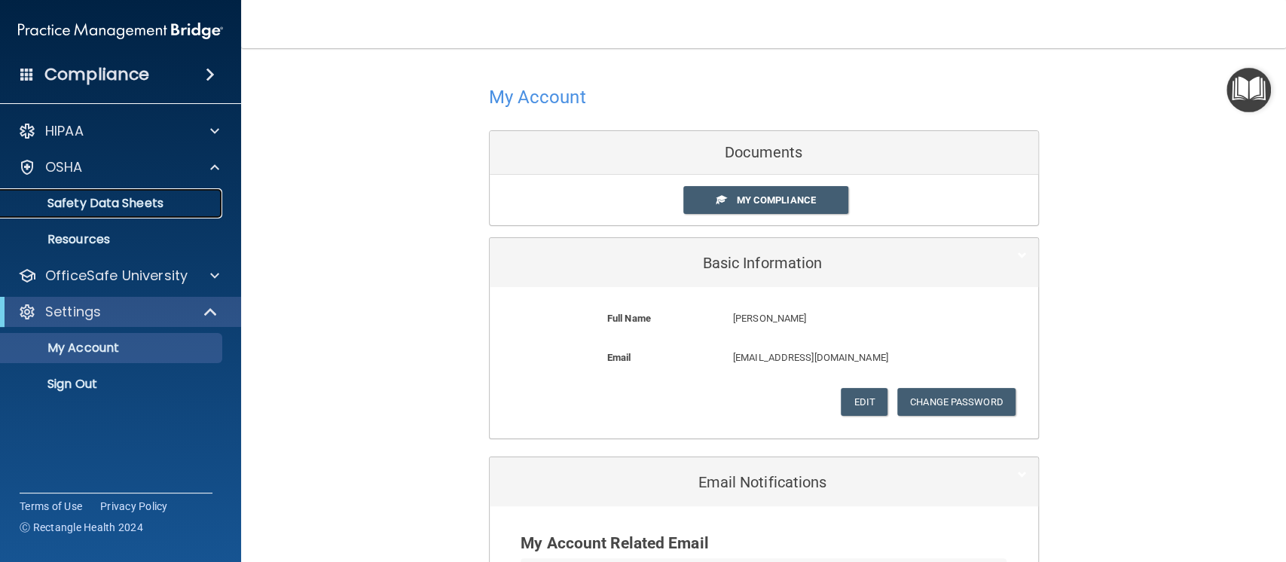
click at [124, 204] on p "Safety Data Sheets" at bounding box center [113, 203] width 206 height 15
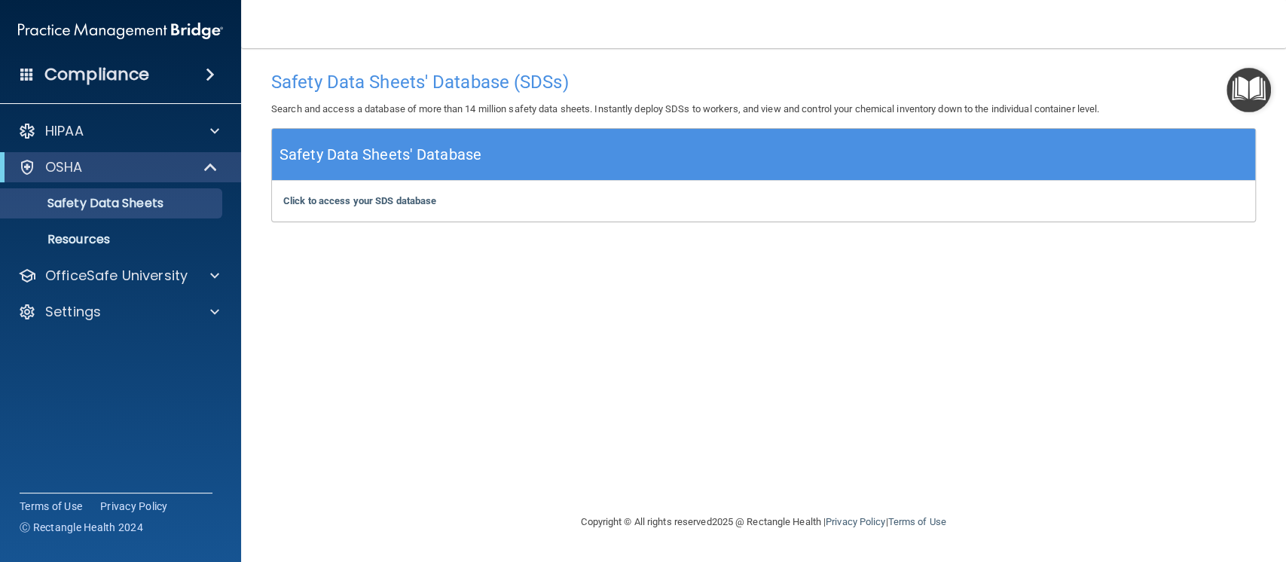
click at [1256, 81] on img "Open Resource Center" at bounding box center [1248, 90] width 44 height 44
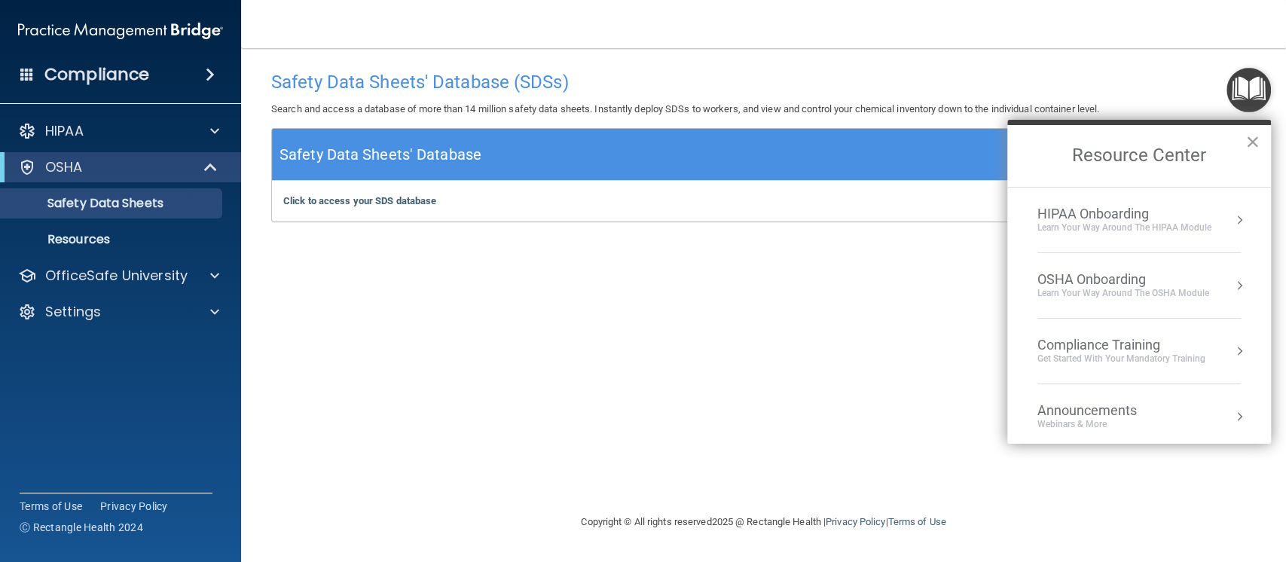
click at [1116, 279] on div "OSHA Onboarding" at bounding box center [1123, 279] width 172 height 17
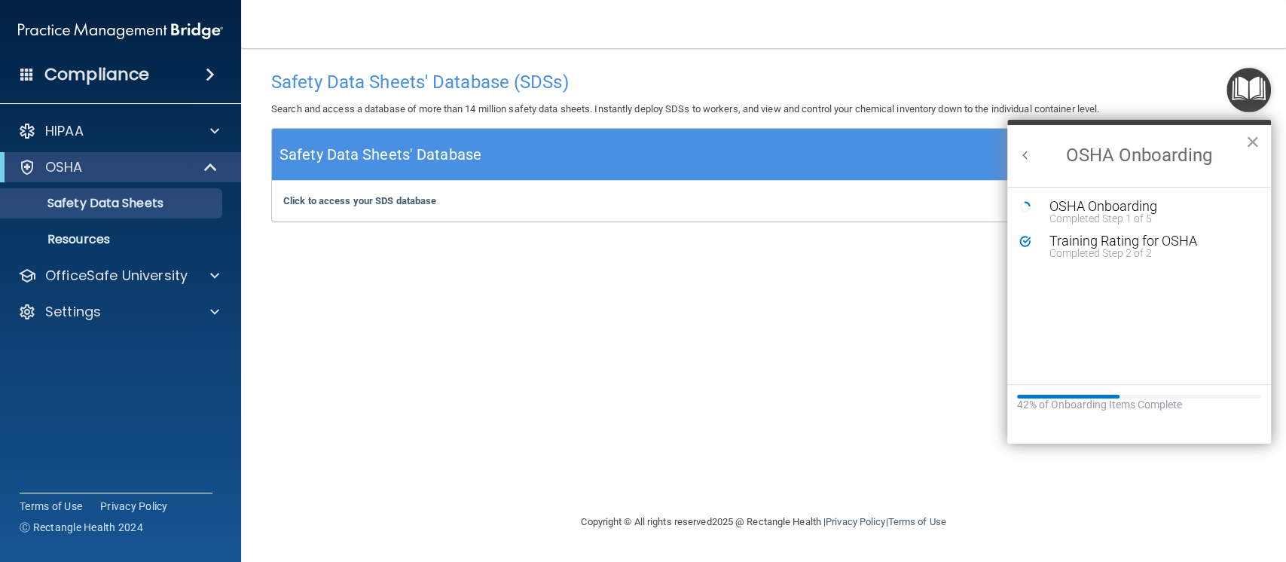
click at [1025, 154] on button "Back to Resource Center Home" at bounding box center [1025, 155] width 15 height 15
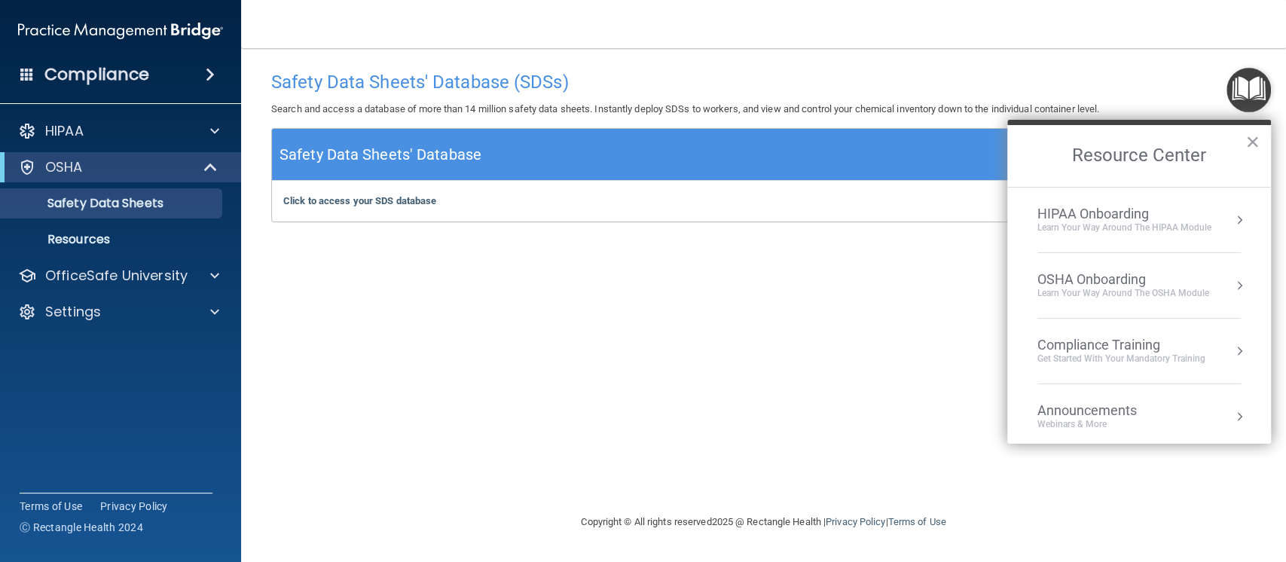
click at [1103, 273] on div "OSHA Onboarding" at bounding box center [1123, 279] width 172 height 17
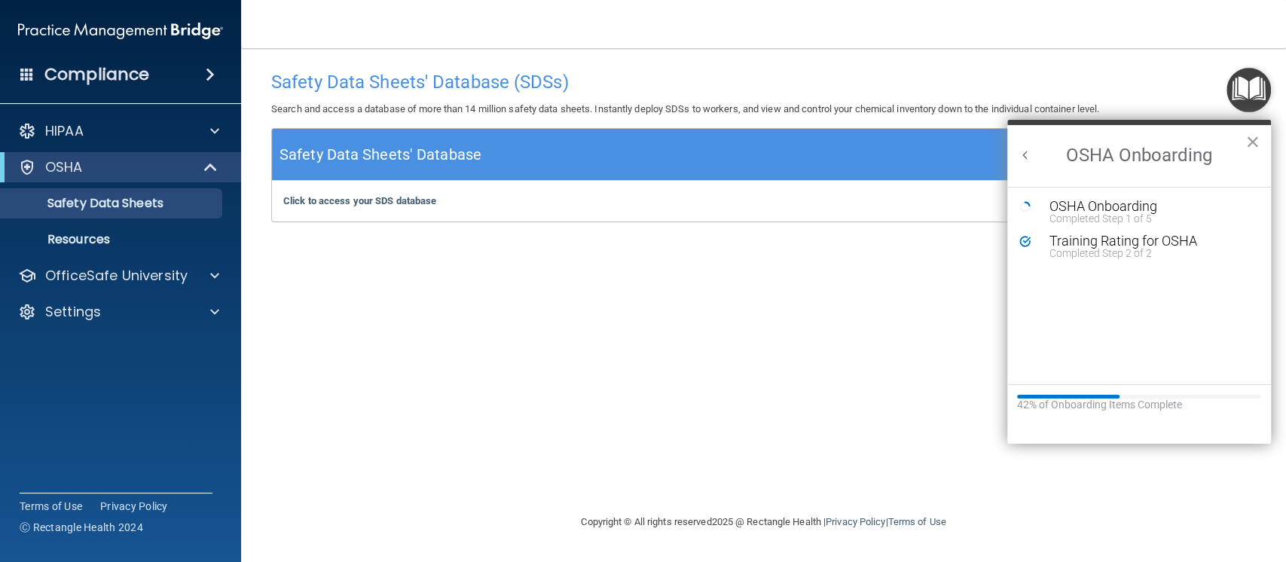
click at [1021, 155] on button "Back to Resource Center Home" at bounding box center [1025, 155] width 15 height 15
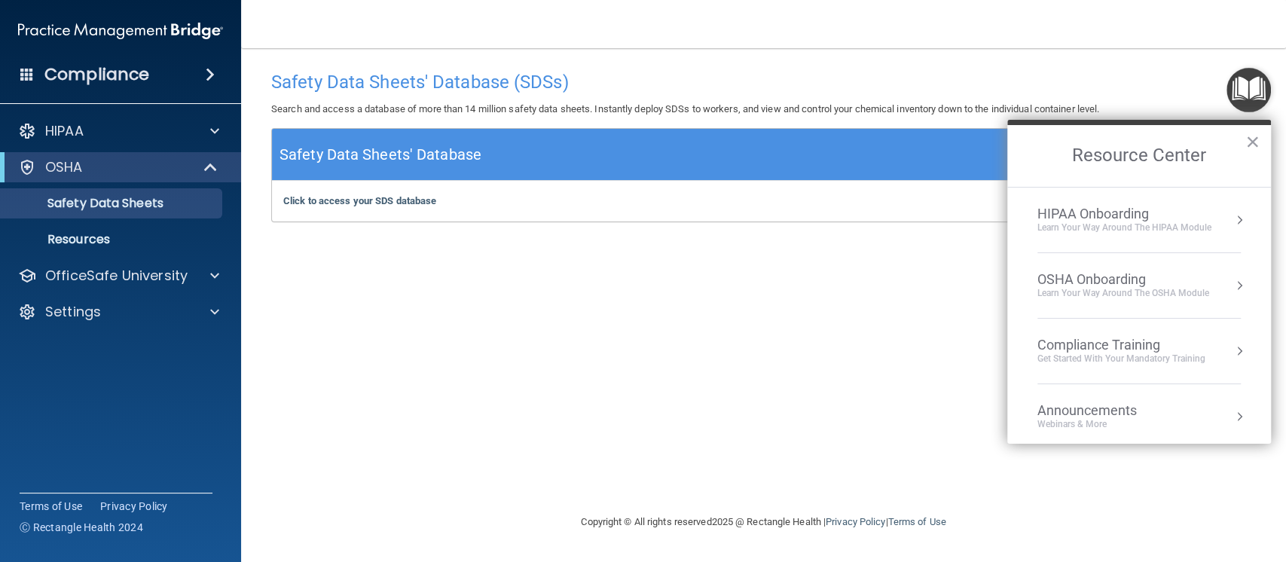
click at [1109, 343] on div "Compliance Training" at bounding box center [1121, 345] width 168 height 17
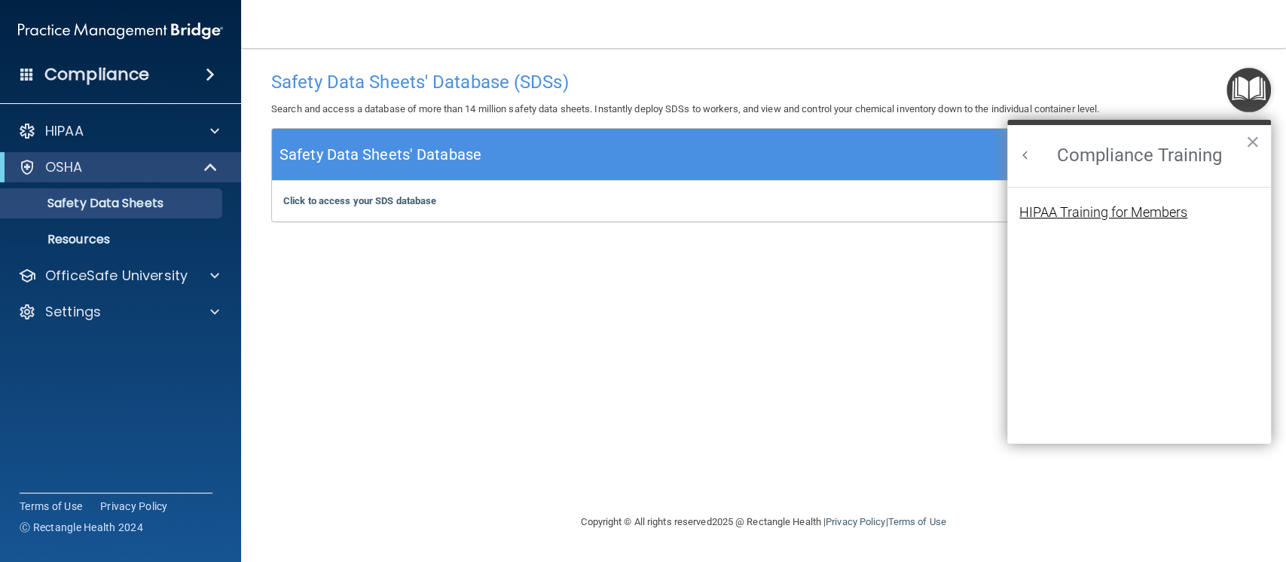
click at [1133, 211] on div "HIPAA Training for Members" at bounding box center [1103, 213] width 168 height 14
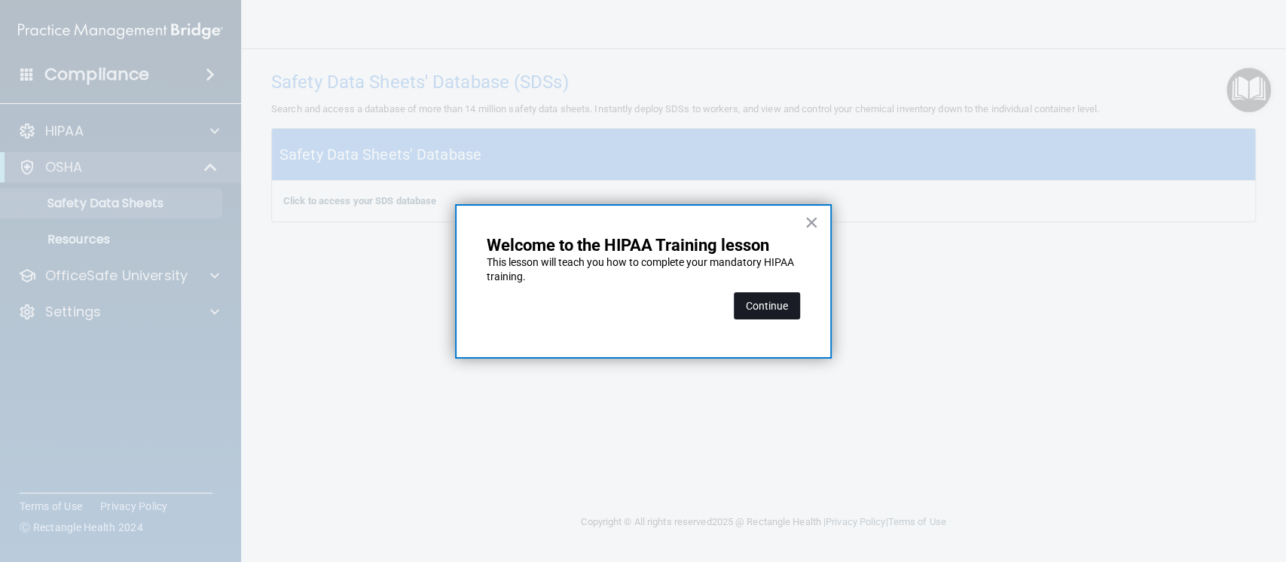
click at [768, 310] on button "Continue" at bounding box center [767, 305] width 66 height 27
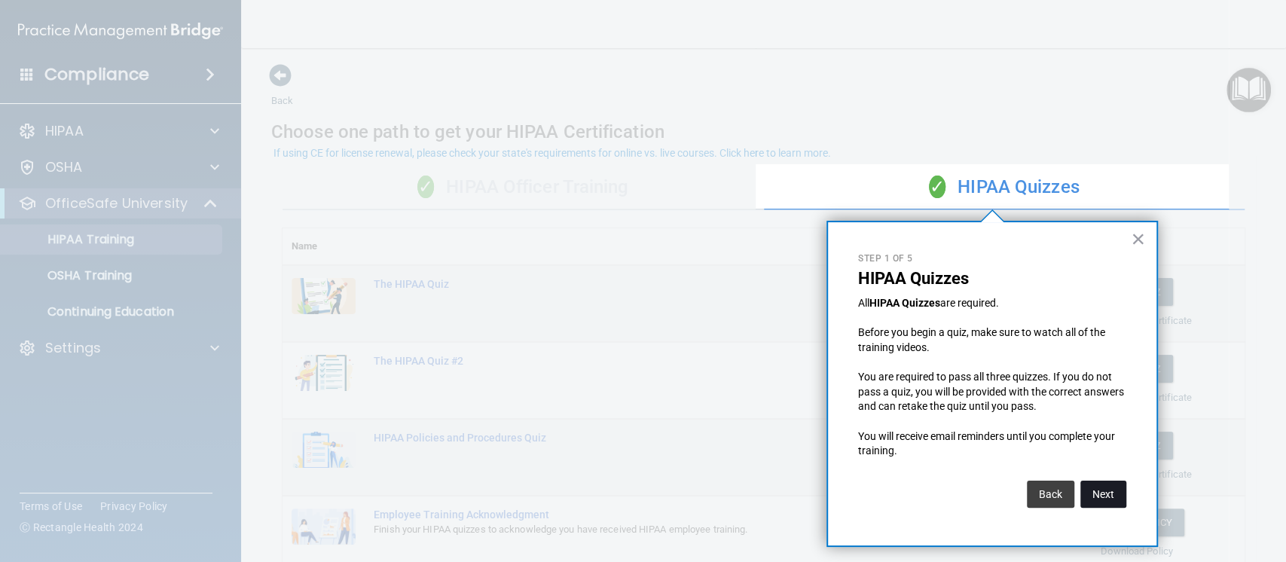
click at [1111, 496] on button "Next" at bounding box center [1103, 494] width 46 height 27
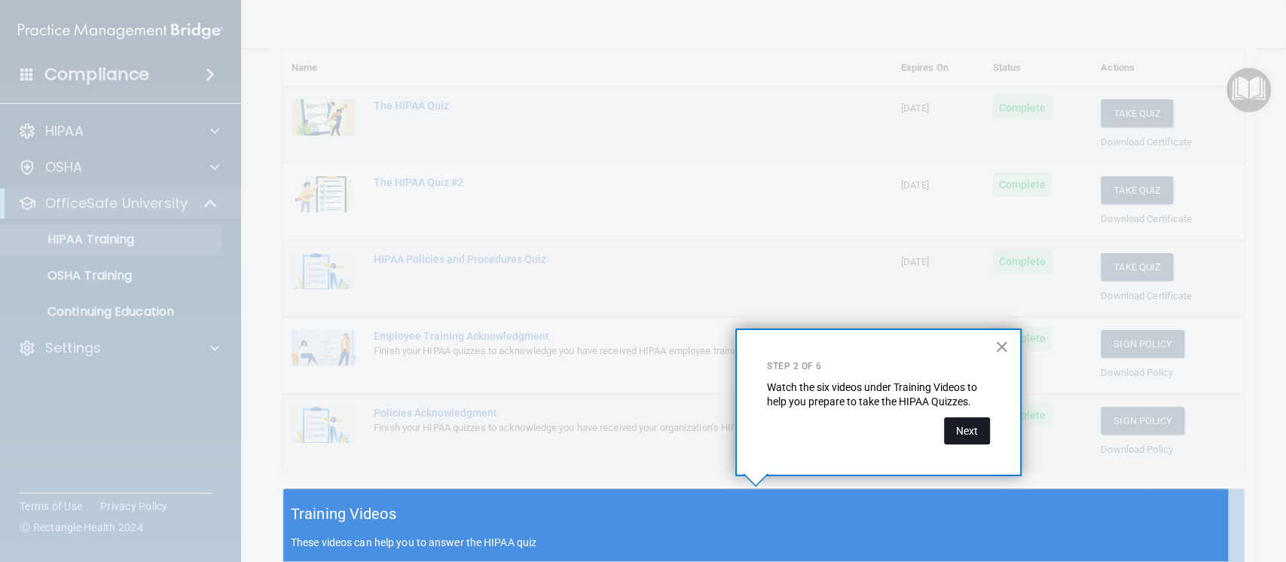
click at [968, 432] on button "Next" at bounding box center [967, 430] width 46 height 27
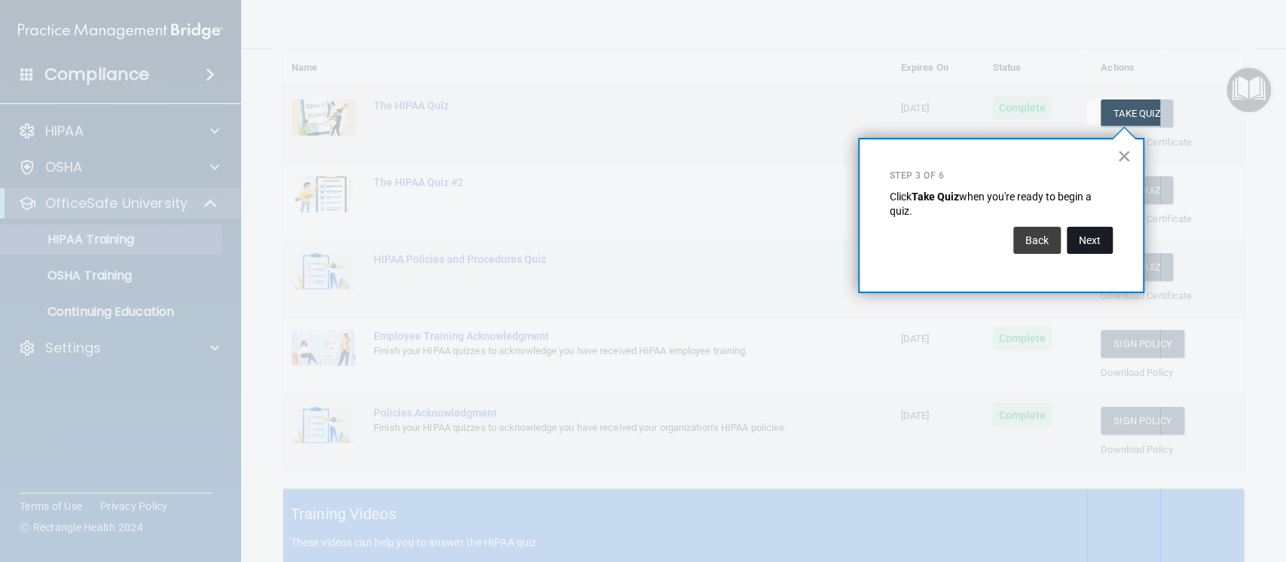
click at [1097, 239] on button "Next" at bounding box center [1090, 240] width 46 height 27
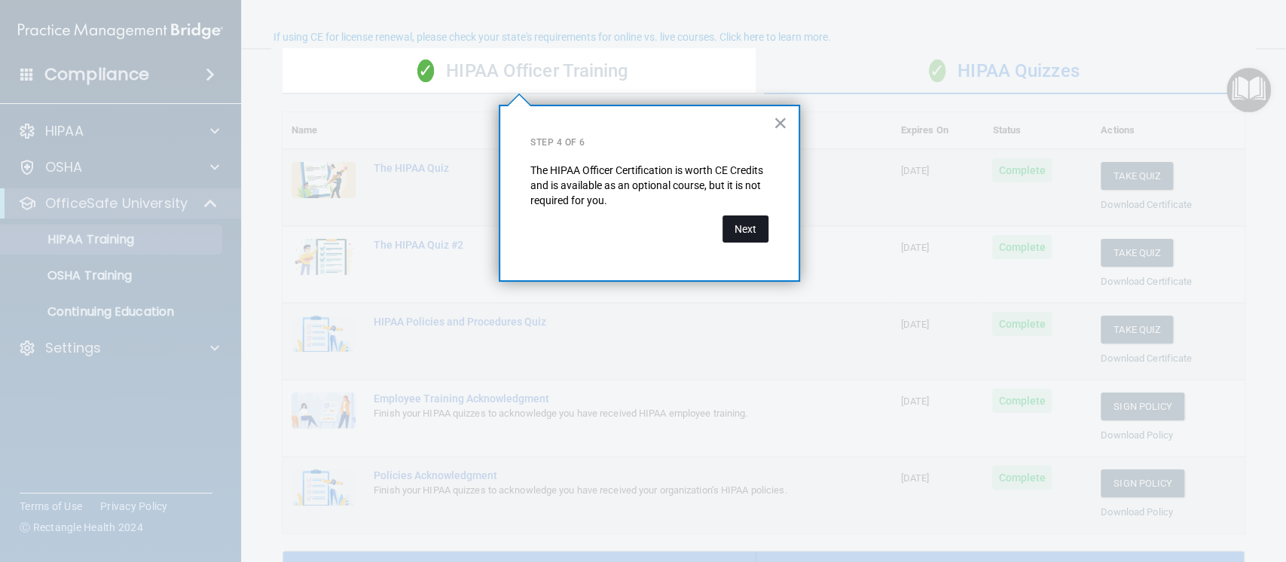
click at [746, 232] on button "Next" at bounding box center [745, 228] width 46 height 27
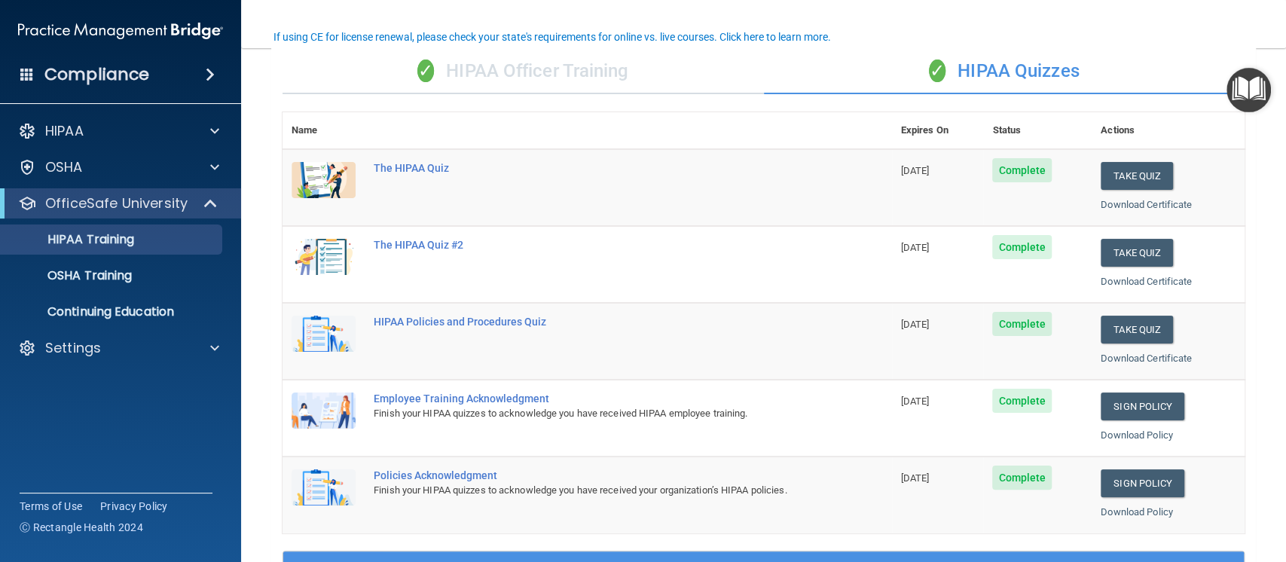
click at [1247, 88] on img "Open Resource Center" at bounding box center [1248, 90] width 44 height 44
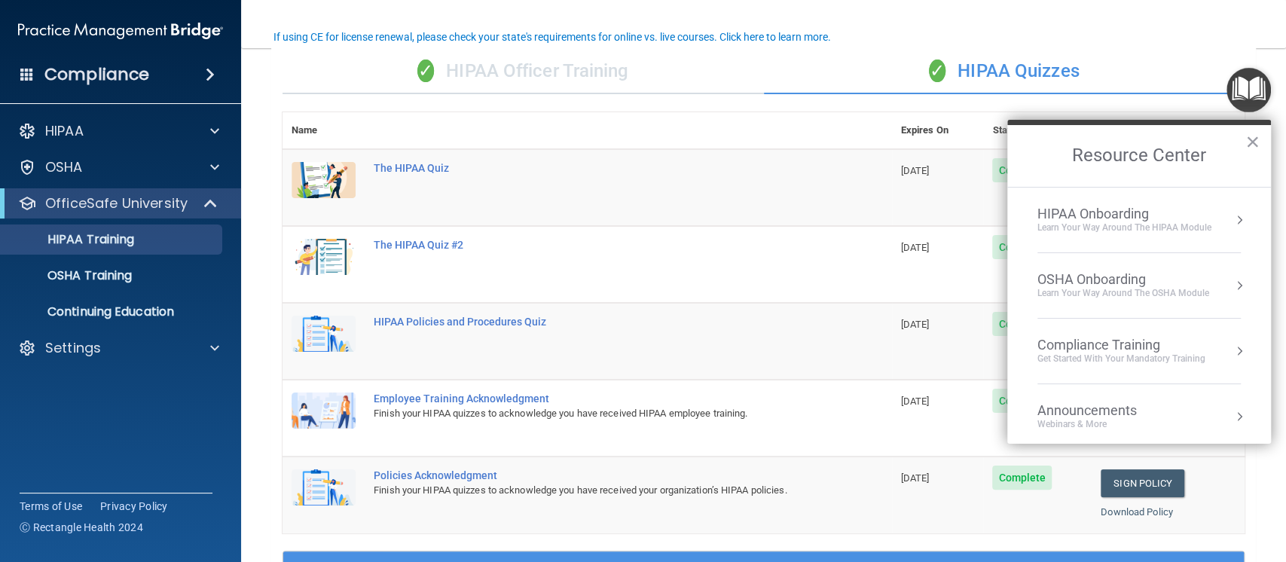
click at [1115, 347] on div "Compliance Training" at bounding box center [1121, 345] width 168 height 17
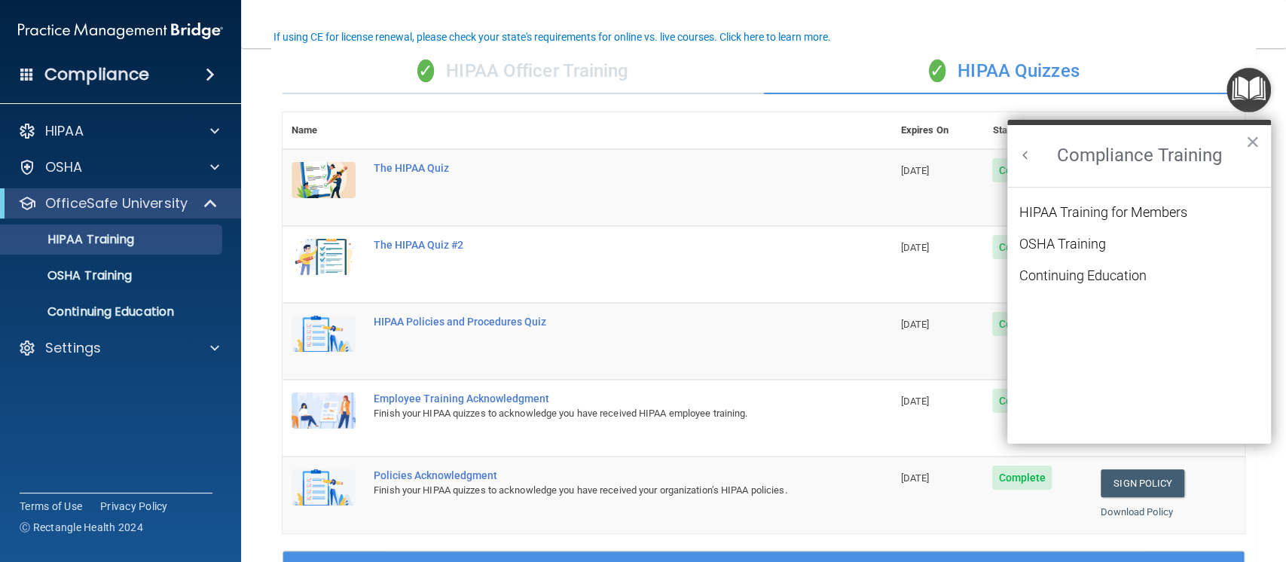
scroll to position [0, 0]
click at [1078, 243] on div "OSHA Training" at bounding box center [1062, 244] width 87 height 14
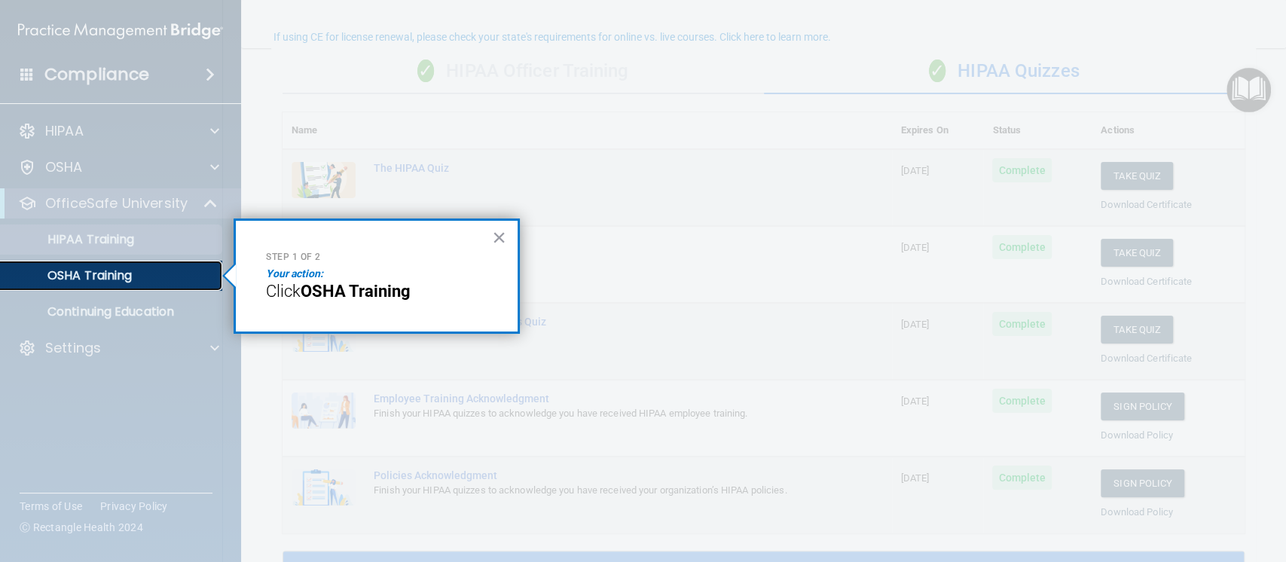
click at [138, 279] on div "OSHA Training" at bounding box center [113, 275] width 206 height 15
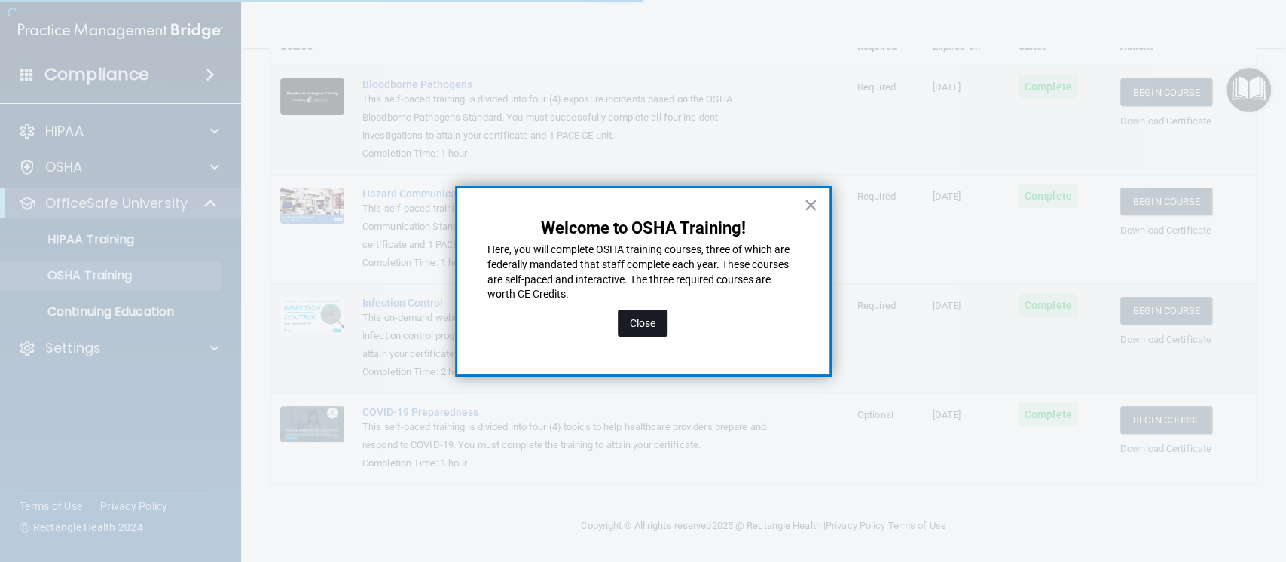
scroll to position [116, 0]
click at [639, 323] on button "Close" at bounding box center [643, 323] width 50 height 27
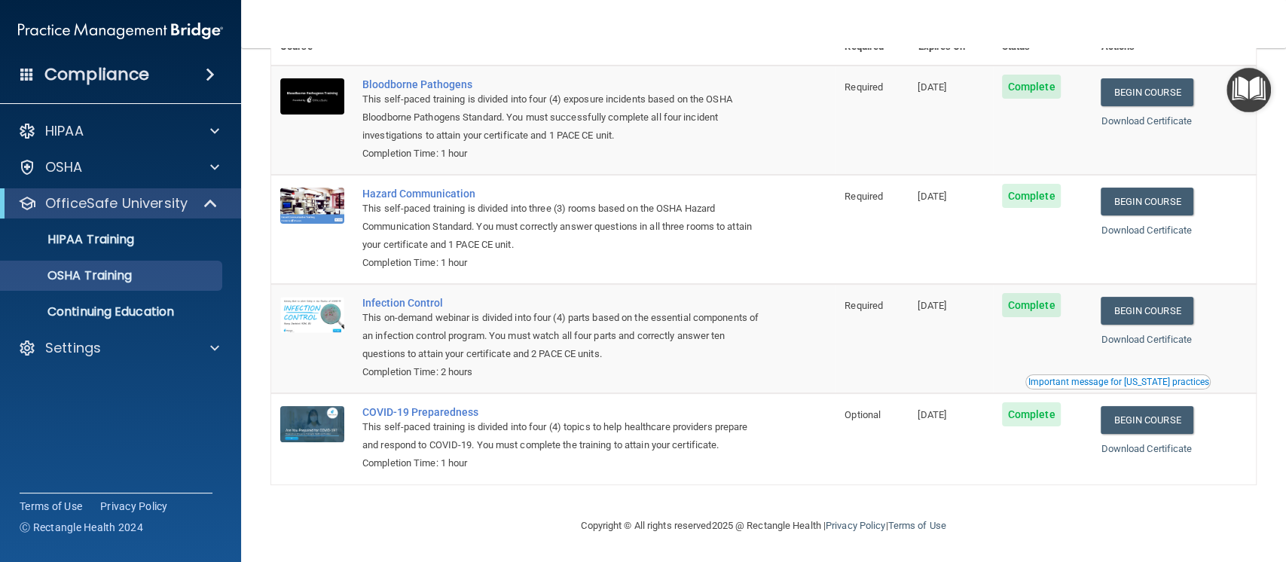
click at [1259, 93] on img "Open Resource Center" at bounding box center [1248, 90] width 44 height 44
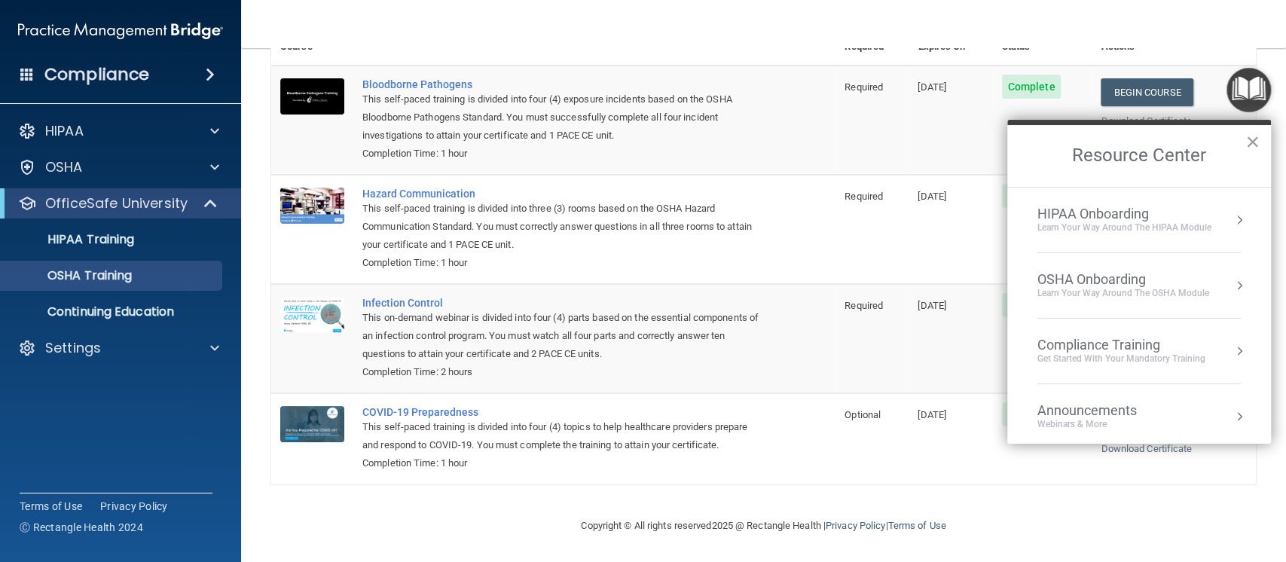
click at [1114, 343] on div "Compliance Training" at bounding box center [1121, 345] width 168 height 17
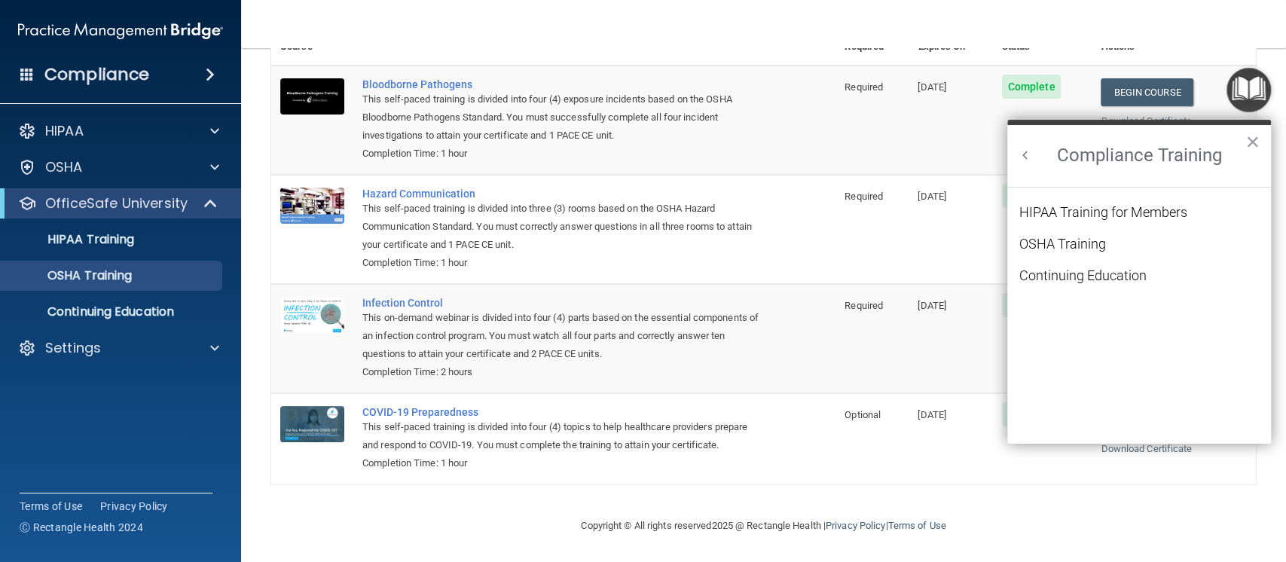
scroll to position [0, 0]
click at [1082, 276] on div "Continuing Education" at bounding box center [1082, 276] width 127 height 14
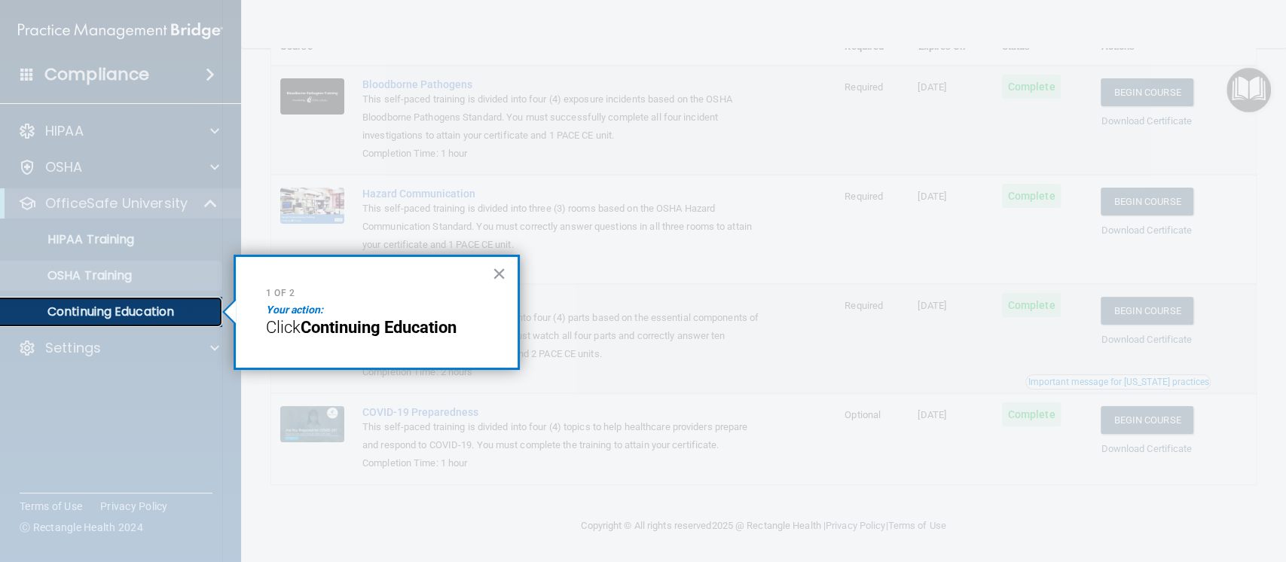
click at [126, 310] on p "Continuing Education" at bounding box center [113, 311] width 206 height 15
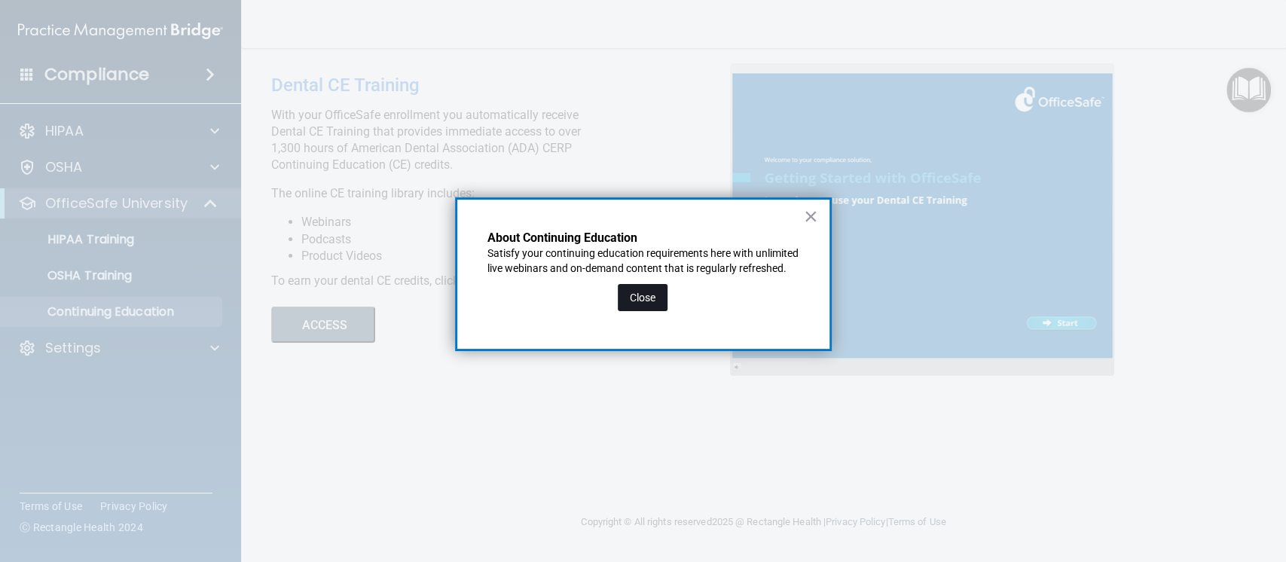
click at [641, 311] on button "Close" at bounding box center [643, 297] width 50 height 27
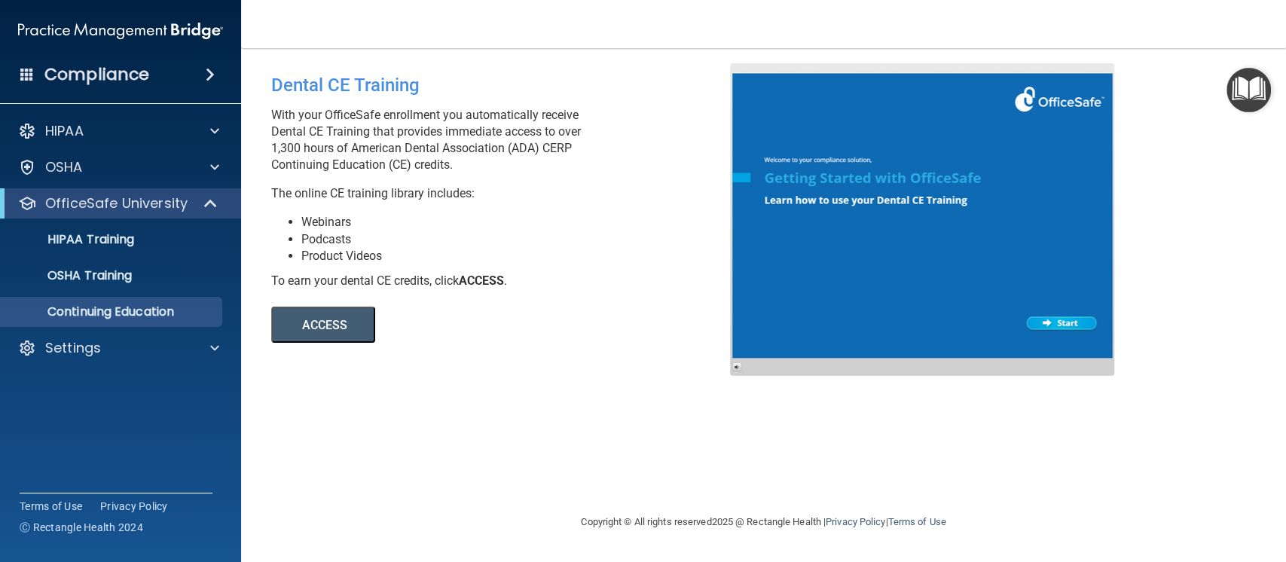
click at [1238, 92] on img "Open Resource Center" at bounding box center [1248, 90] width 44 height 44
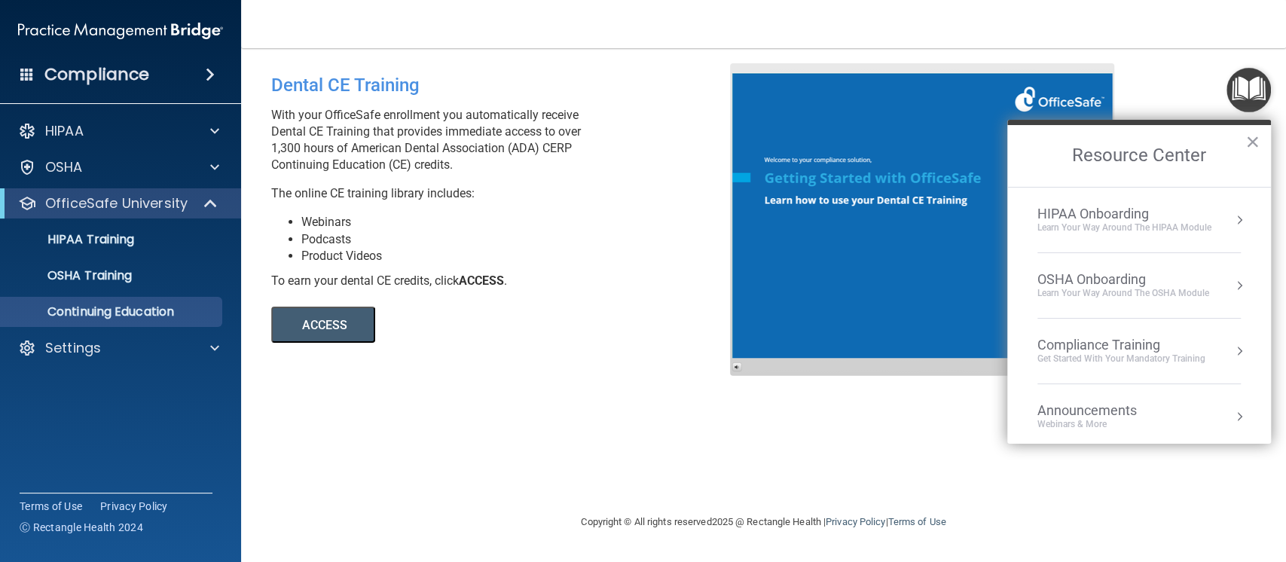
click at [1095, 355] on div "Get Started with your mandatory training" at bounding box center [1121, 359] width 168 height 13
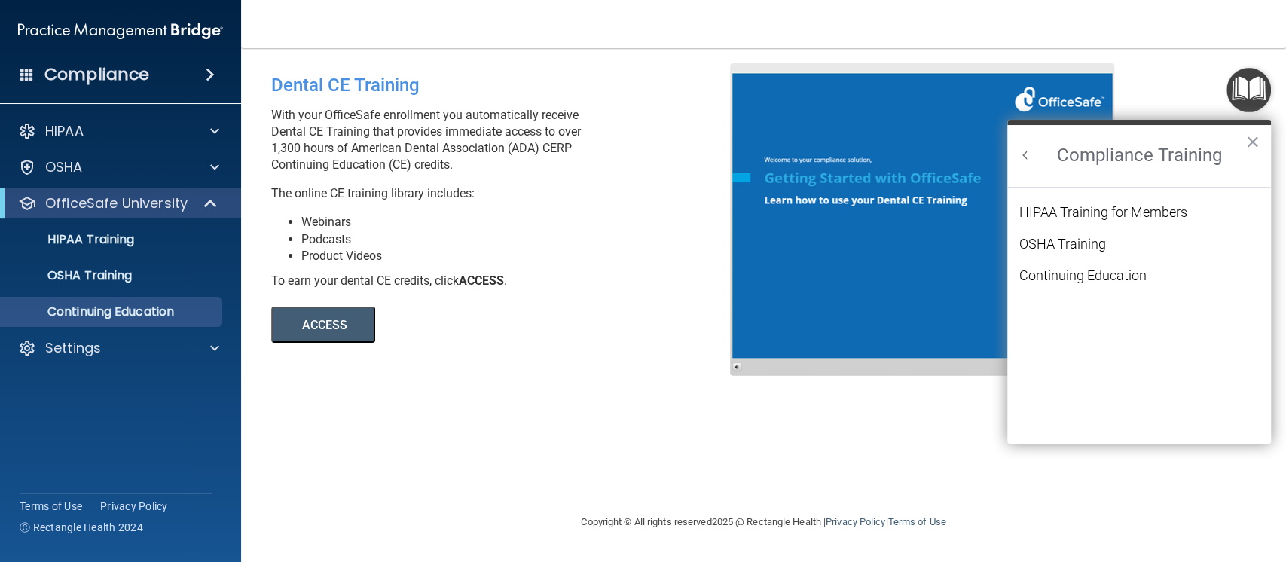
click at [1024, 154] on button "Back to Resource Center Home" at bounding box center [1025, 155] width 15 height 15
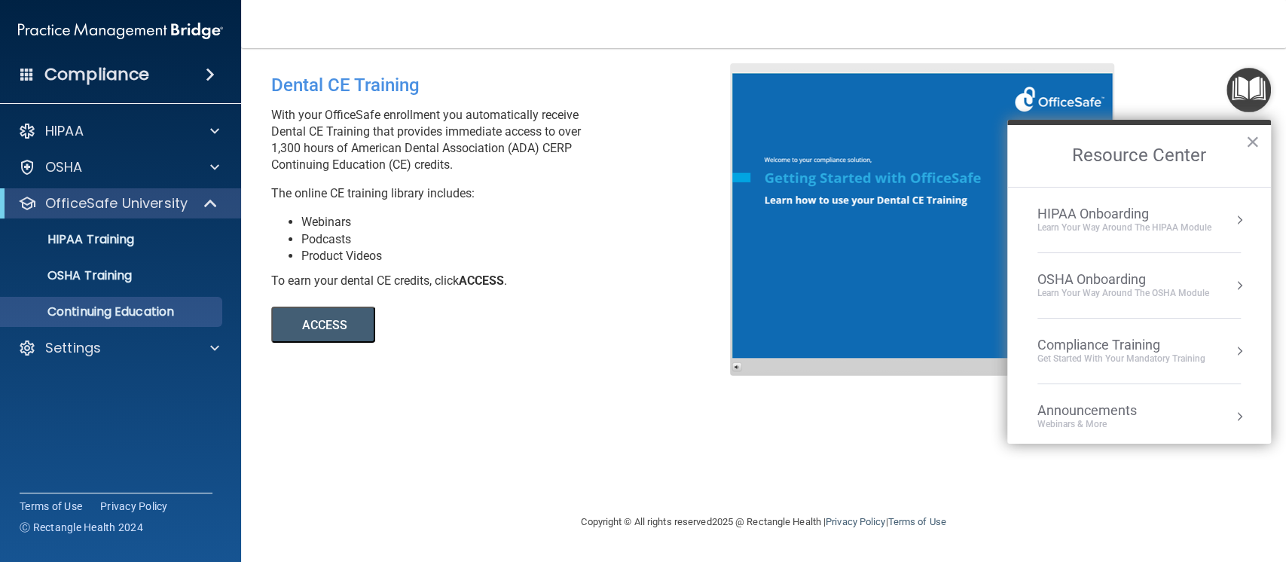
click at [1098, 419] on div "Webinars & More" at bounding box center [1102, 424] width 130 height 13
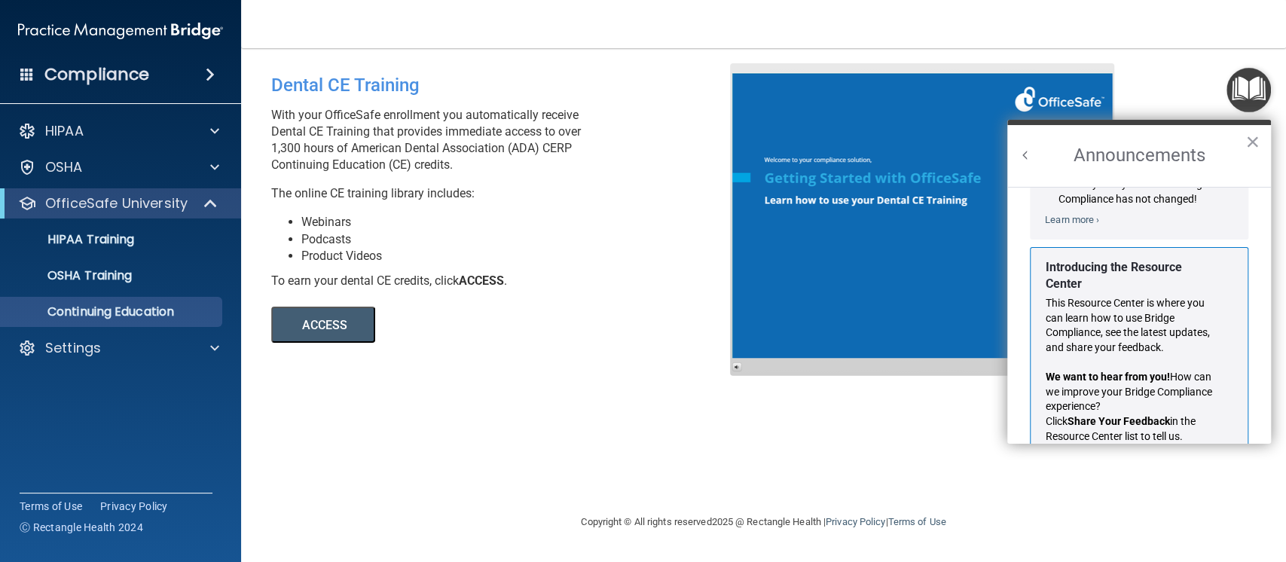
scroll to position [277, 0]
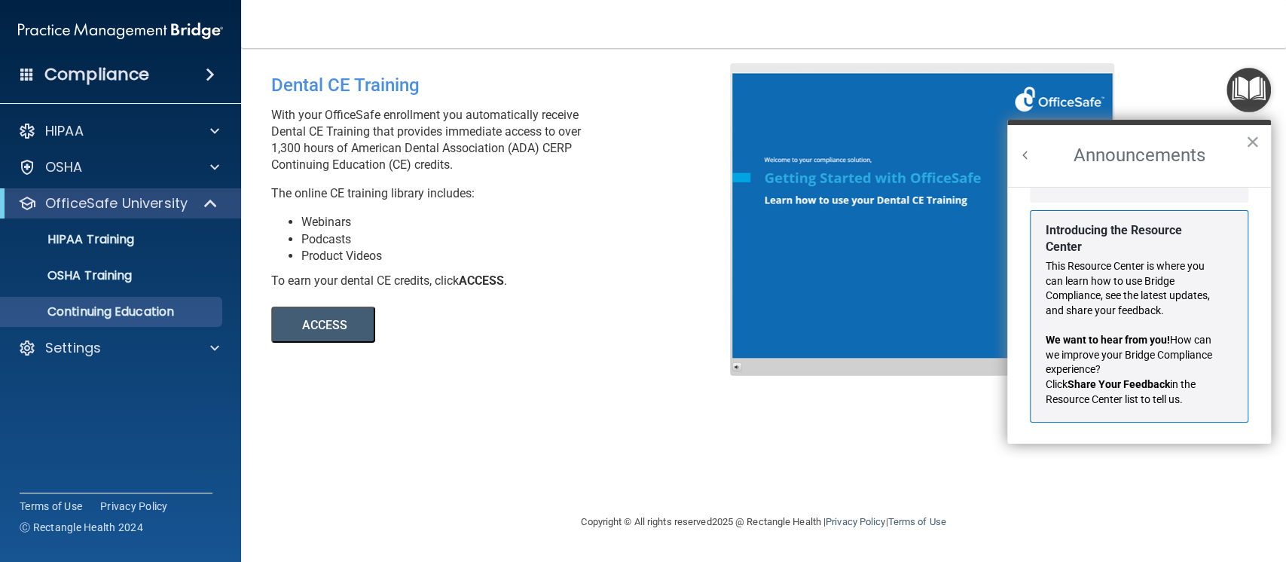
click at [1024, 151] on button "Back to Resource Center Home" at bounding box center [1025, 155] width 15 height 15
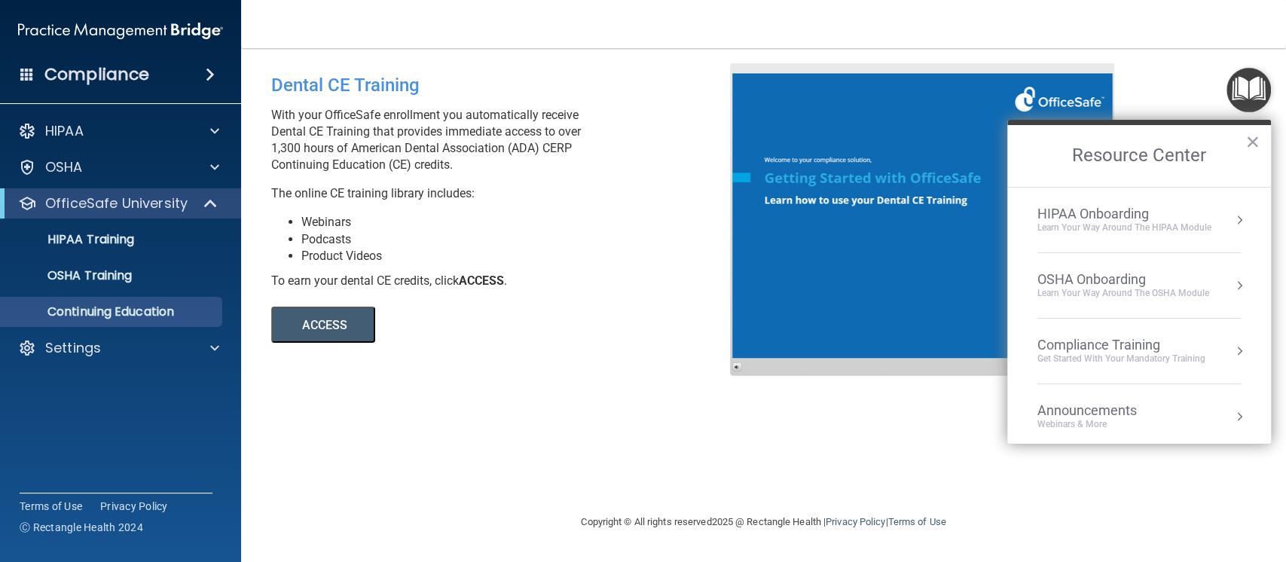
scroll to position [83, 0]
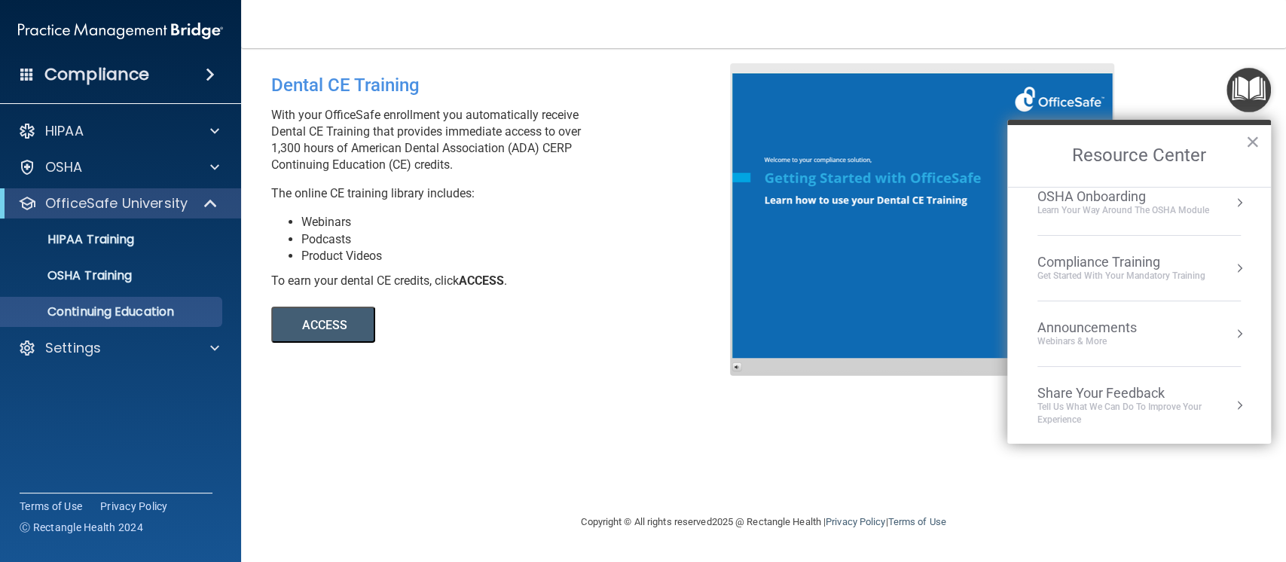
click at [1122, 397] on div "Share Your Feedback" at bounding box center [1138, 393] width 203 height 17
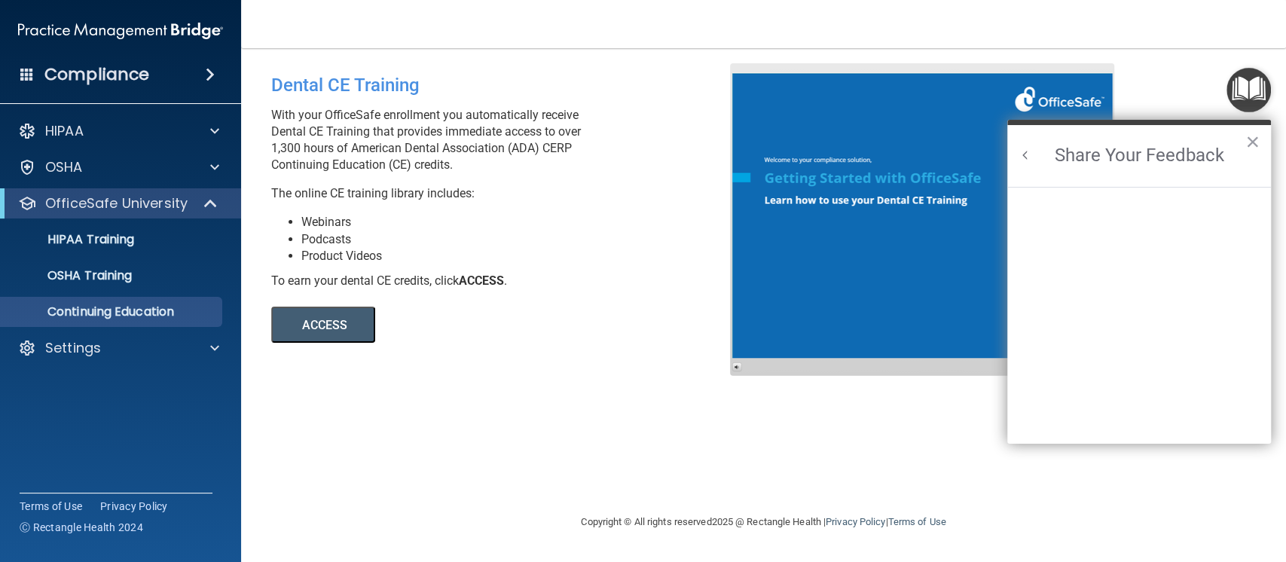
scroll to position [0, 0]
click at [1023, 155] on button "Back to Resource Center Home" at bounding box center [1025, 155] width 15 height 15
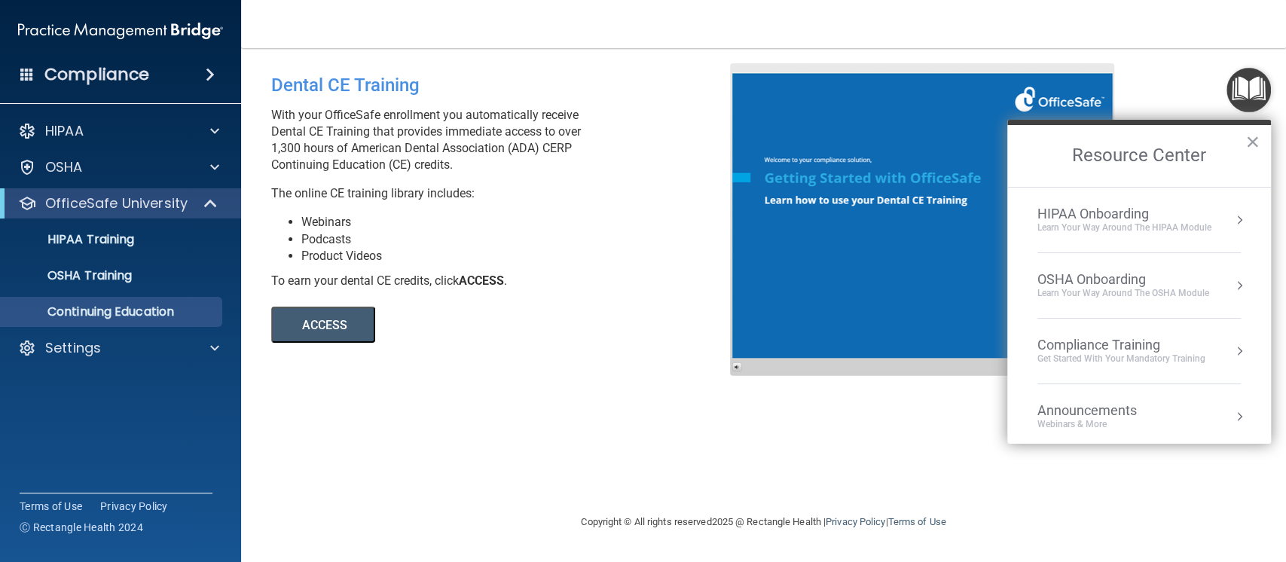
click at [1079, 276] on div "OSHA Onboarding" at bounding box center [1123, 279] width 172 height 17
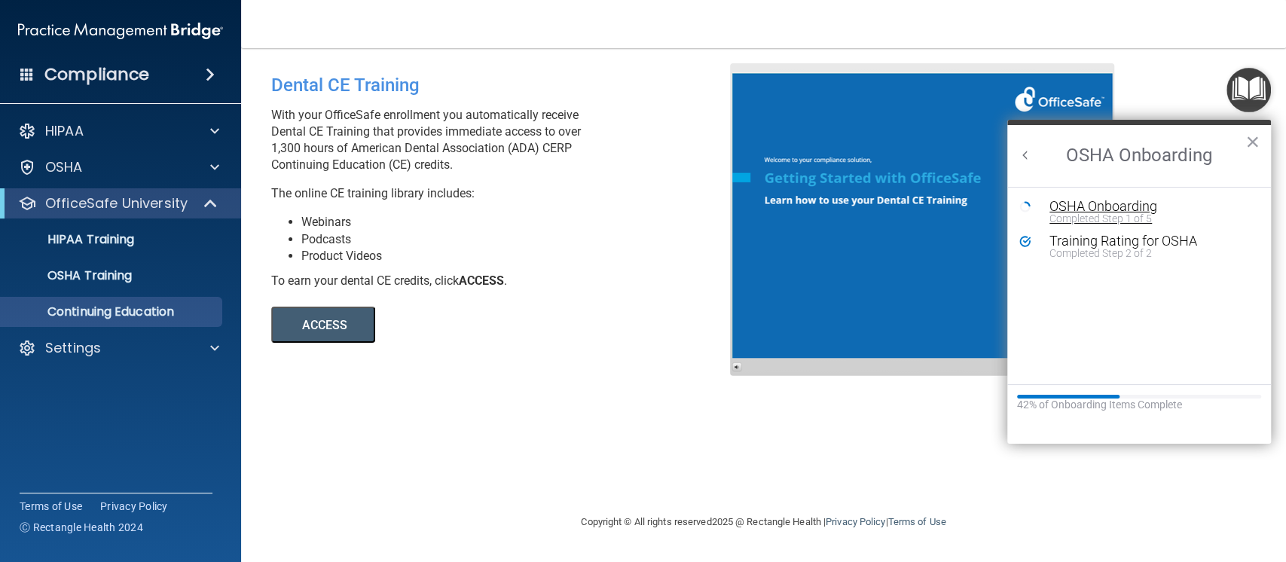
click at [1085, 206] on div "OSHA Onboarding" at bounding box center [1150, 207] width 202 height 14
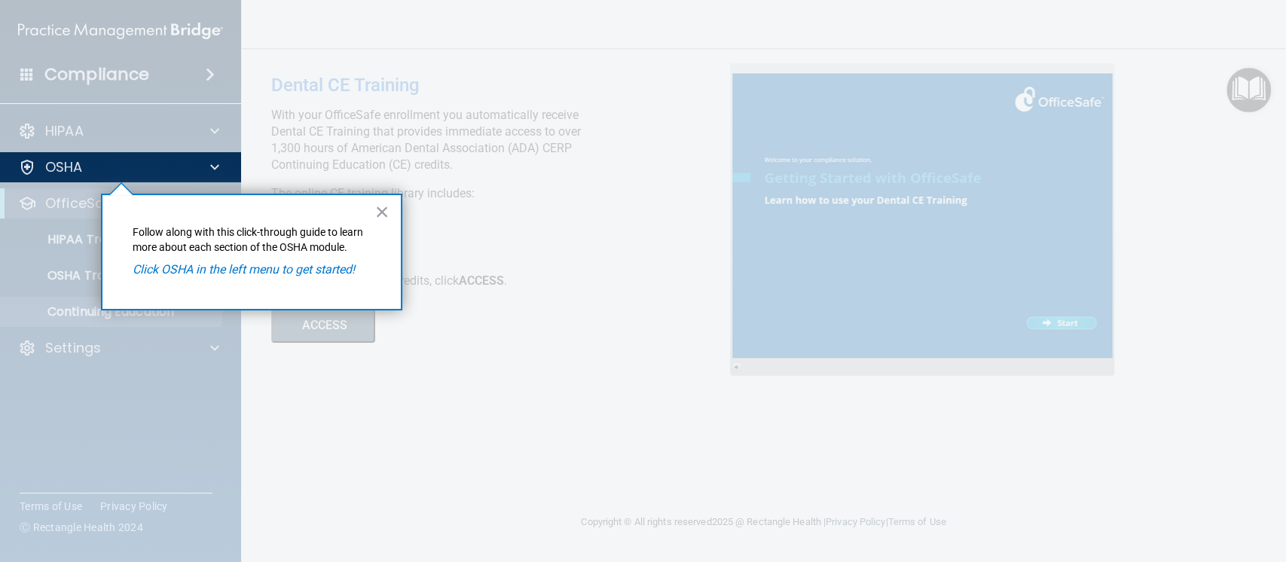
click at [243, 273] on em "Click OSHA in the left menu to get started!" at bounding box center [244, 269] width 222 height 14
click at [381, 209] on button "×" at bounding box center [382, 212] width 14 height 24
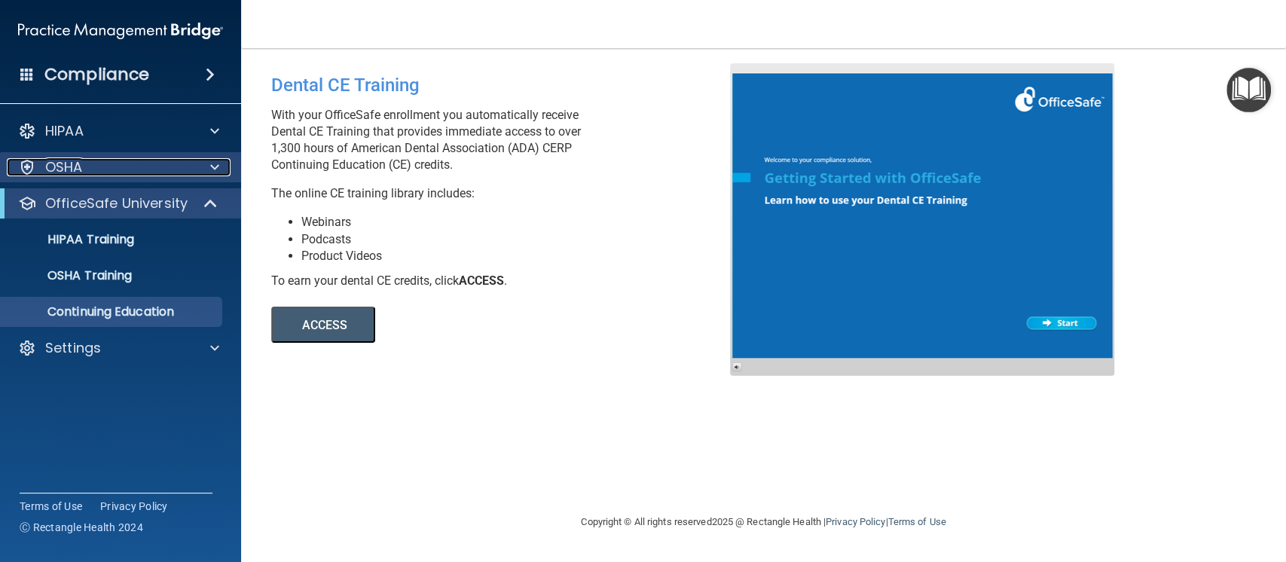
click at [137, 168] on div "OSHA" at bounding box center [100, 167] width 187 height 18
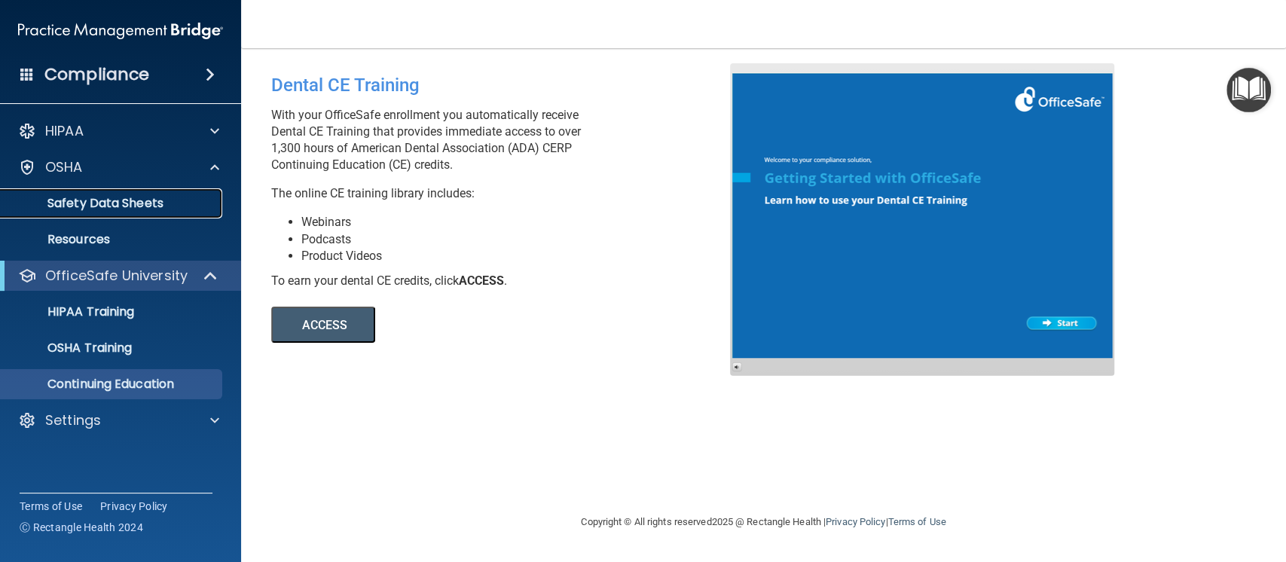
click at [141, 207] on p "Safety Data Sheets" at bounding box center [113, 203] width 206 height 15
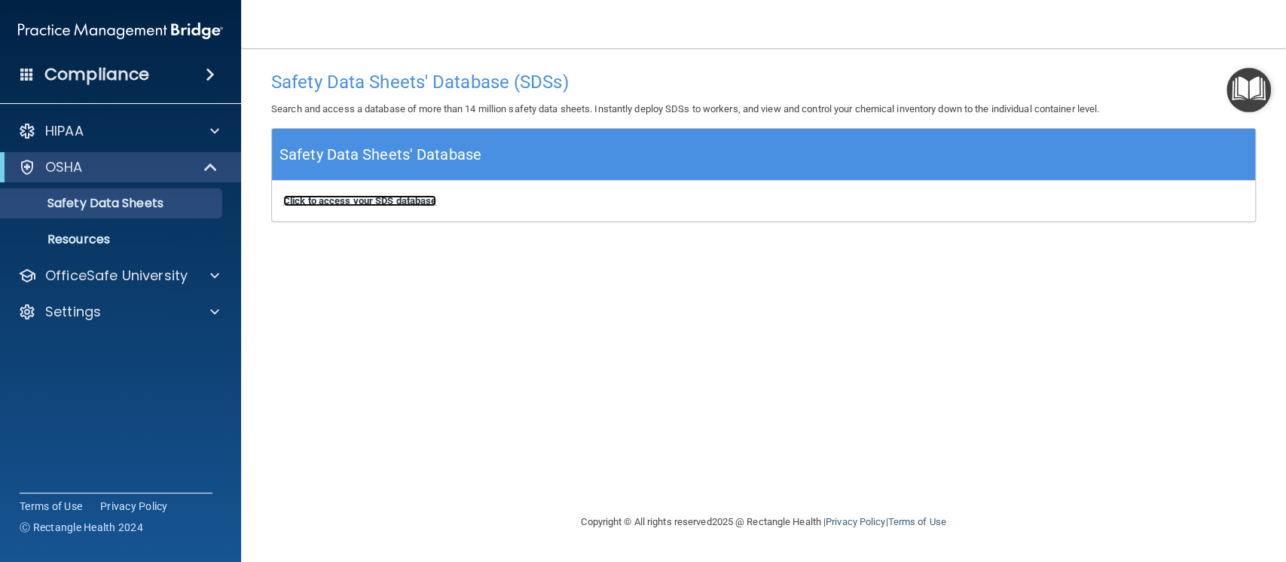
click at [348, 201] on b "Click to access your SDS database" at bounding box center [359, 200] width 153 height 11
click at [124, 233] on p "Resources" at bounding box center [113, 239] width 206 height 15
click at [1247, 87] on img "Open Resource Center" at bounding box center [1248, 90] width 44 height 44
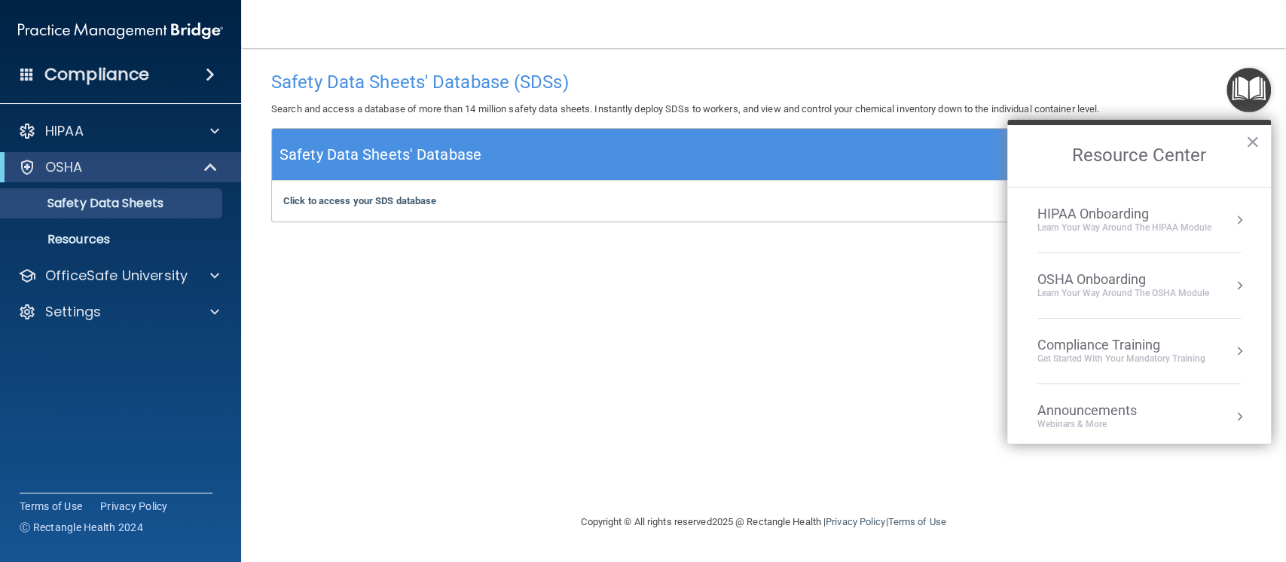
click at [1095, 287] on div "Learn your way around the OSHA module" at bounding box center [1123, 293] width 172 height 13
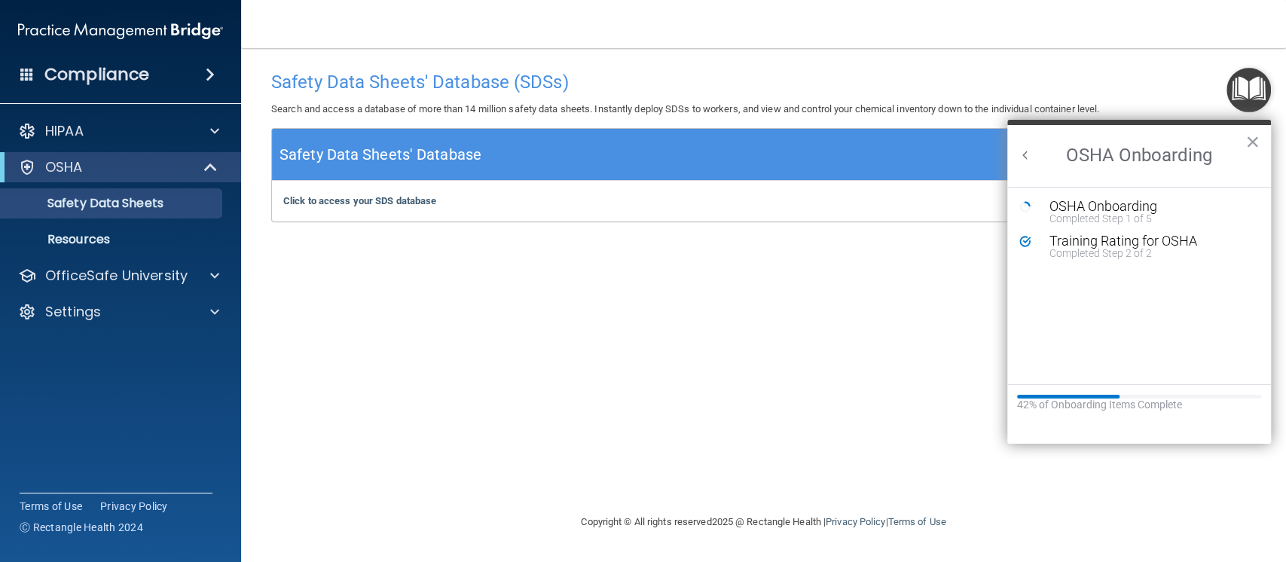
click at [1098, 411] on div "42% of Onboarding Items Complete" at bounding box center [1139, 414] width 264 height 60
click at [859, 325] on div "Safety Data Sheets' Database (SDSs) Search and access a database of more than 1…" at bounding box center [763, 280] width 985 height 435
click at [118, 121] on div "HIPAA" at bounding box center [121, 131] width 242 height 30
click at [209, 130] on div at bounding box center [213, 131] width 38 height 18
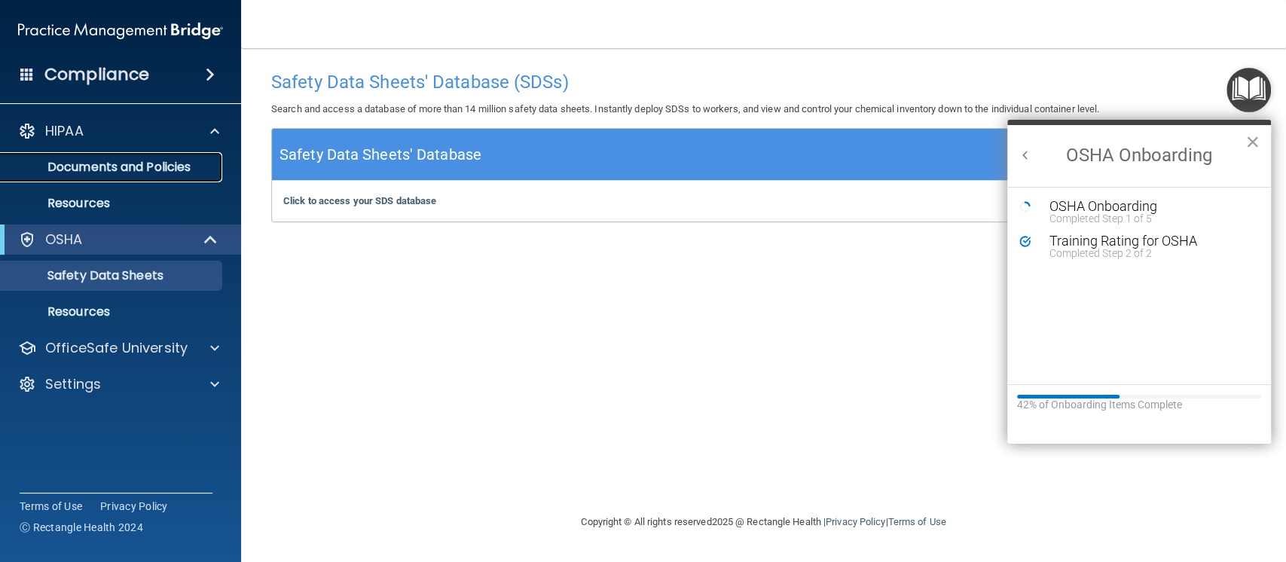
click at [108, 176] on link "Documents and Policies" at bounding box center [103, 167] width 237 height 30
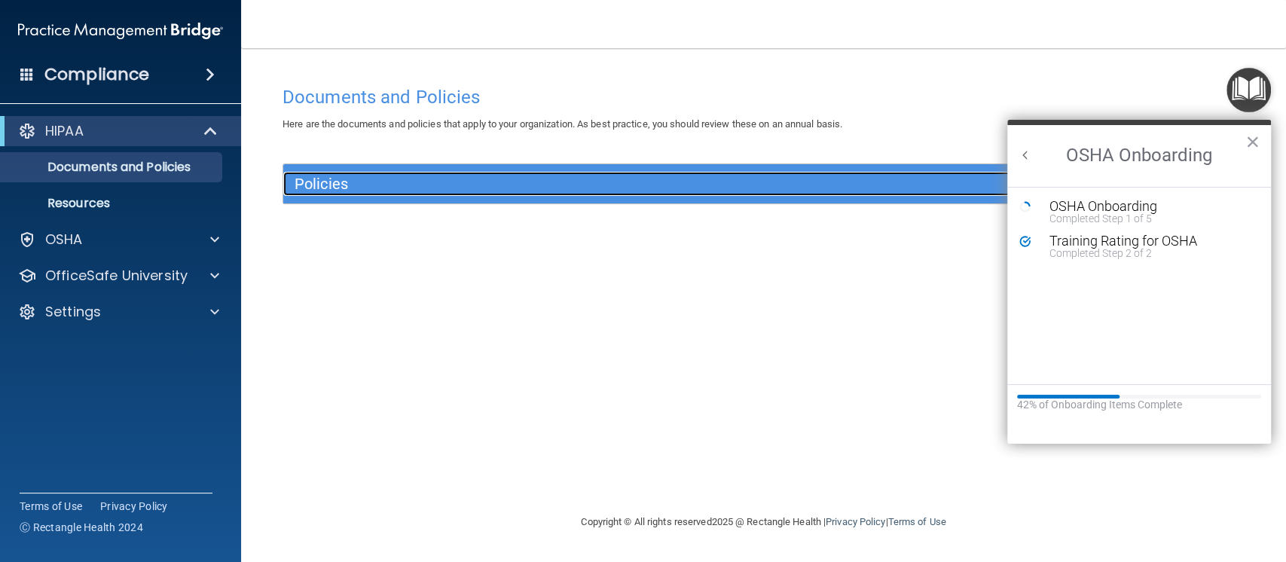
click at [329, 186] on h5 "Policies" at bounding box center [644, 184] width 698 height 17
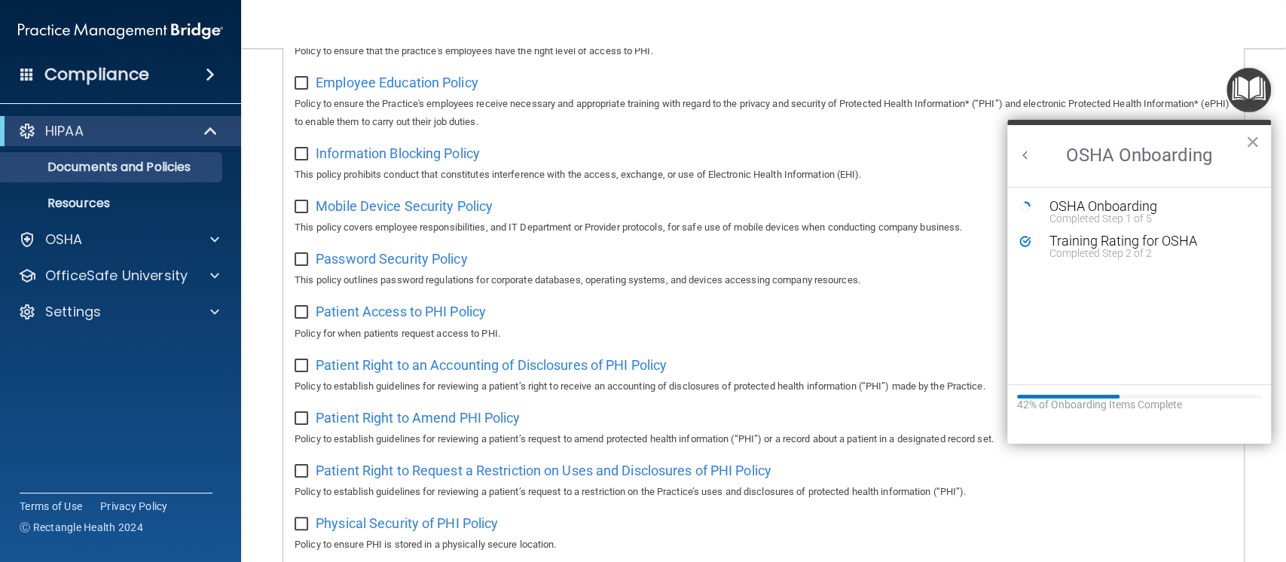
scroll to position [963, 0]
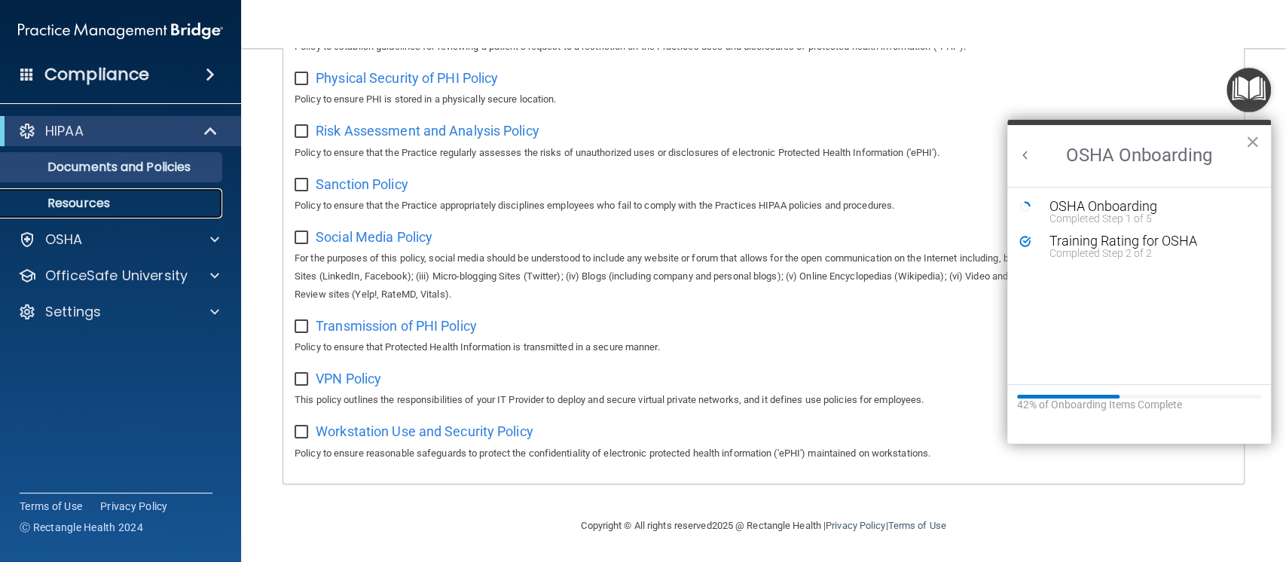
click at [86, 196] on p "Resources" at bounding box center [113, 203] width 206 height 15
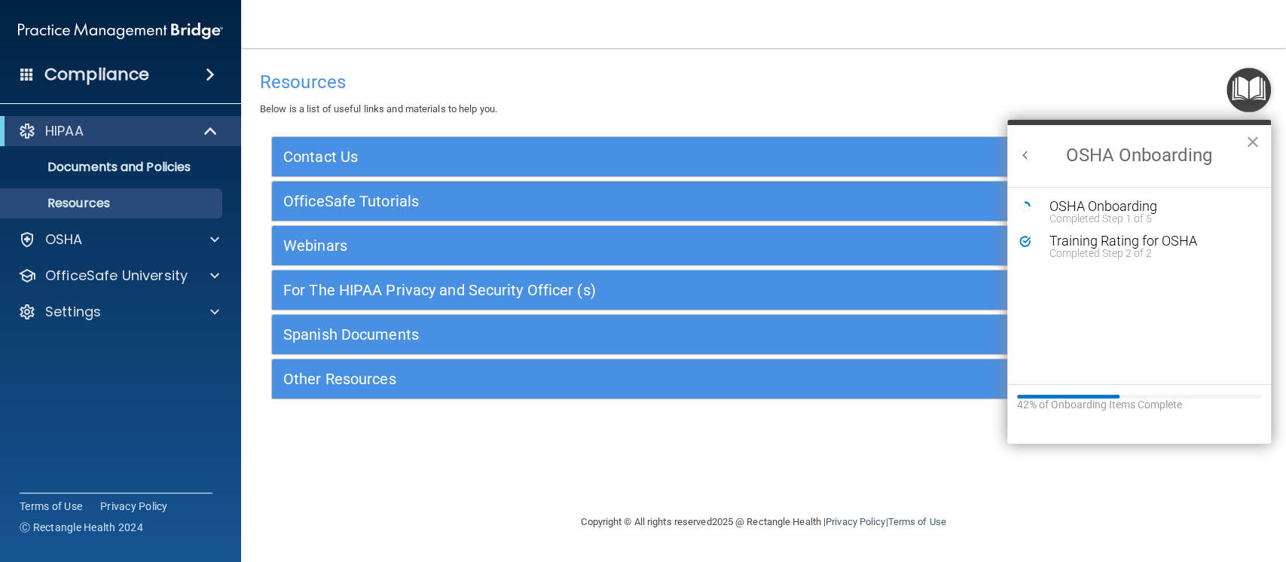
click at [1028, 152] on button "Back to Resource Center Home" at bounding box center [1025, 155] width 15 height 15
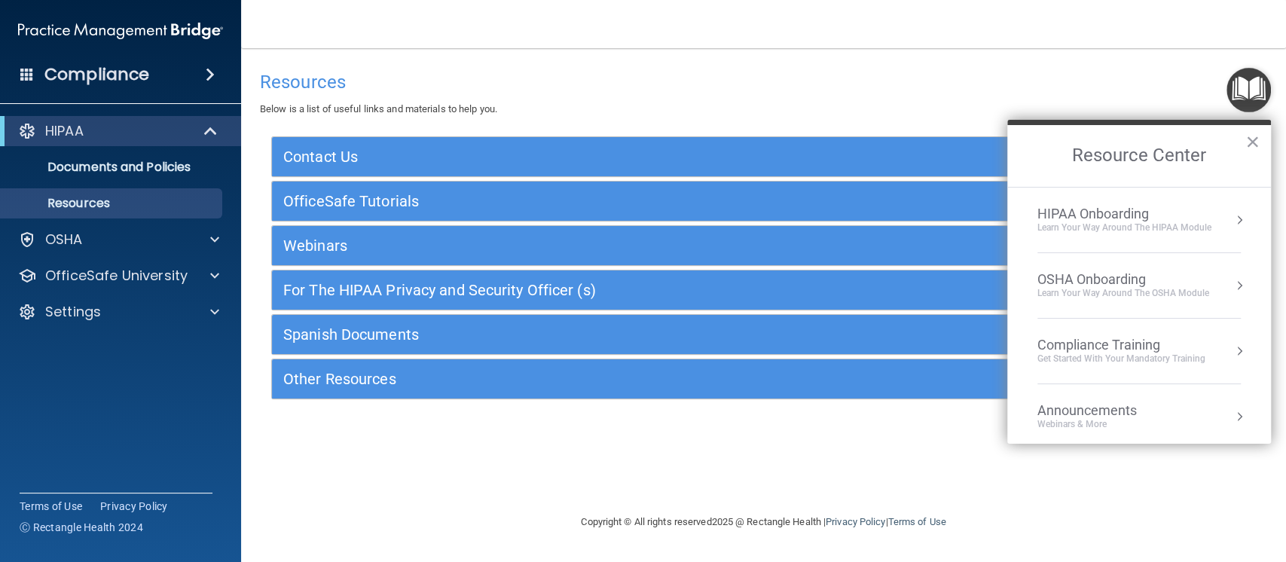
click at [1101, 222] on div "Learn Your Way around the HIPAA module" at bounding box center [1124, 227] width 174 height 13
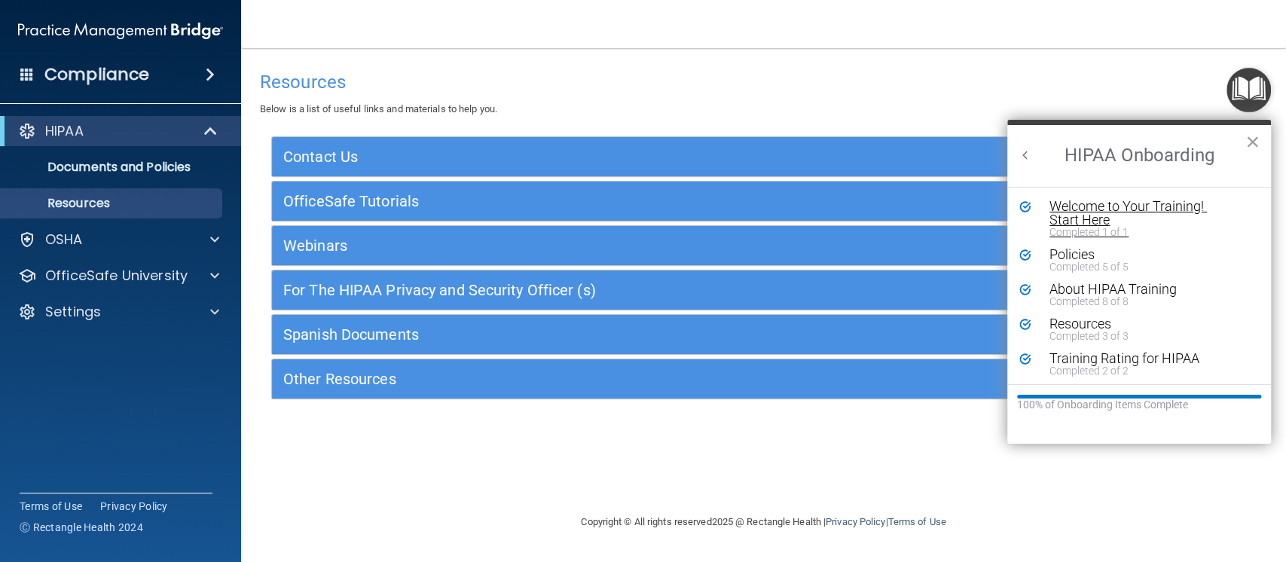
click at [1090, 227] on div "Completed 1 of 1" at bounding box center [1142, 232] width 186 height 11
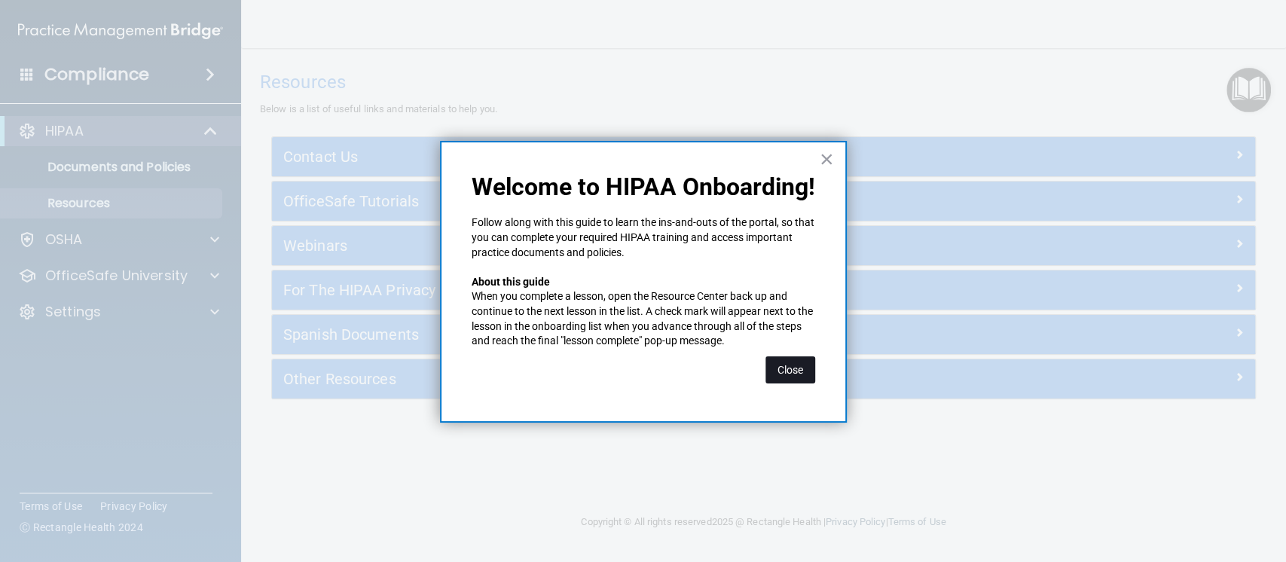
click at [792, 375] on button "Close" at bounding box center [790, 369] width 50 height 27
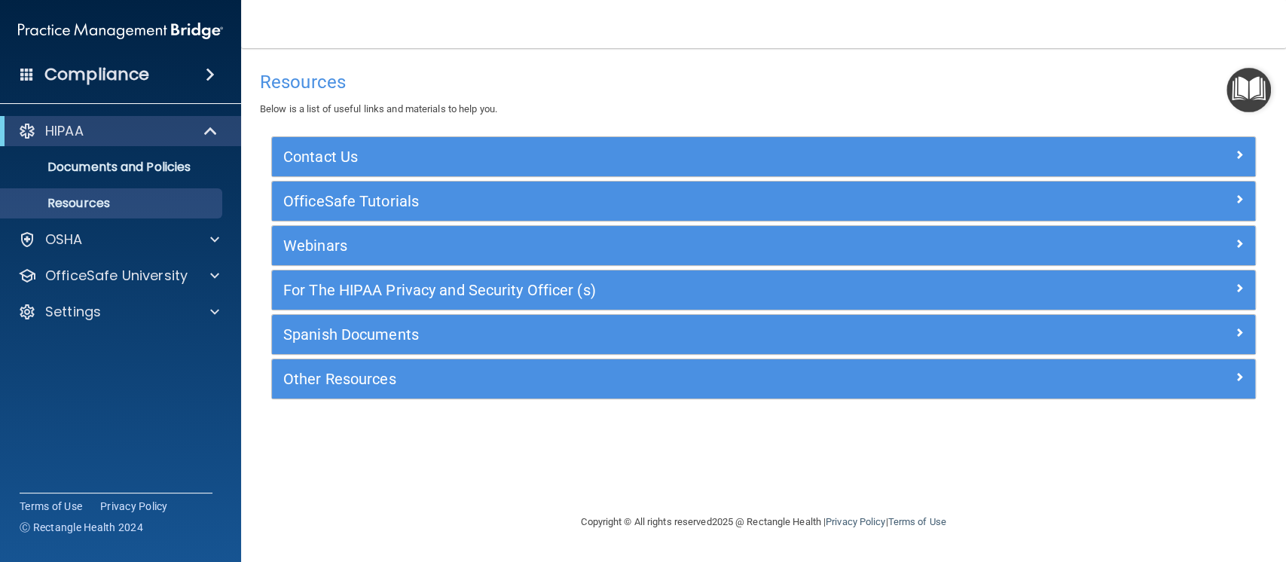
click at [1250, 99] on img "Open Resource Center" at bounding box center [1248, 90] width 44 height 44
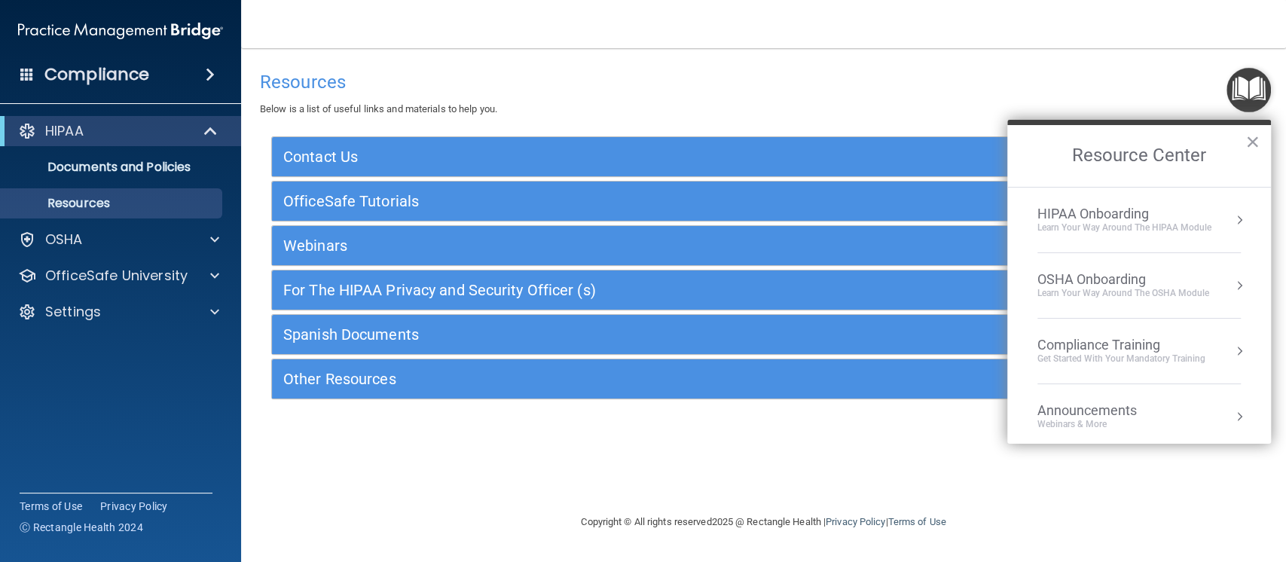
click at [1101, 221] on div "Learn Your Way around the HIPAA module" at bounding box center [1124, 227] width 174 height 13
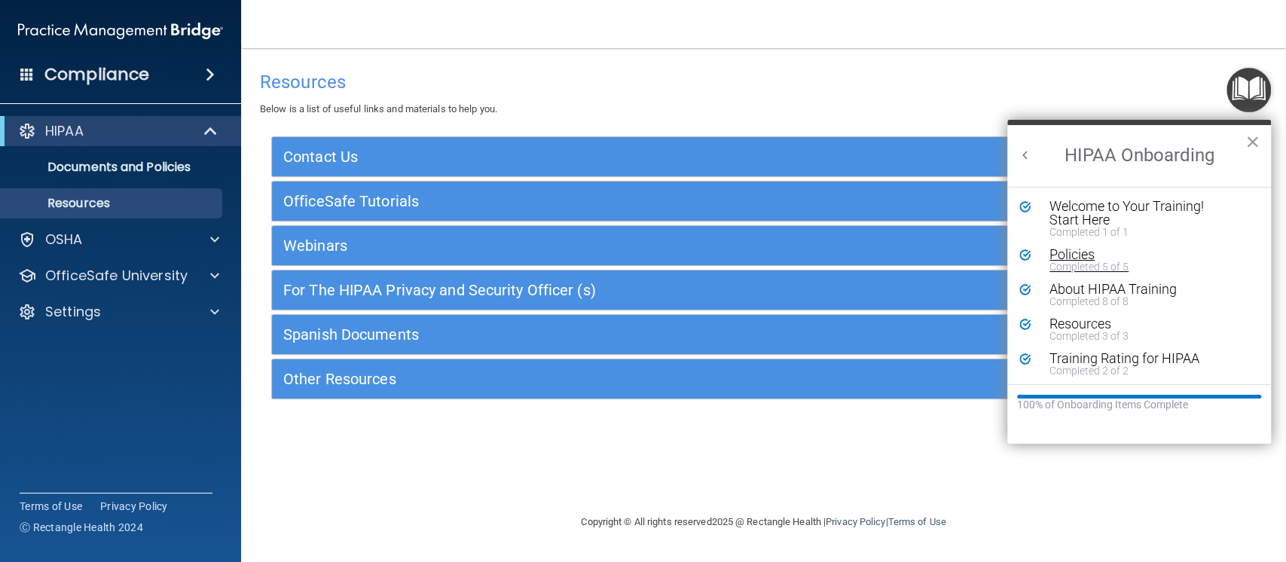
click at [1079, 267] on div "Completed 5 of 5" at bounding box center [1142, 266] width 186 height 11
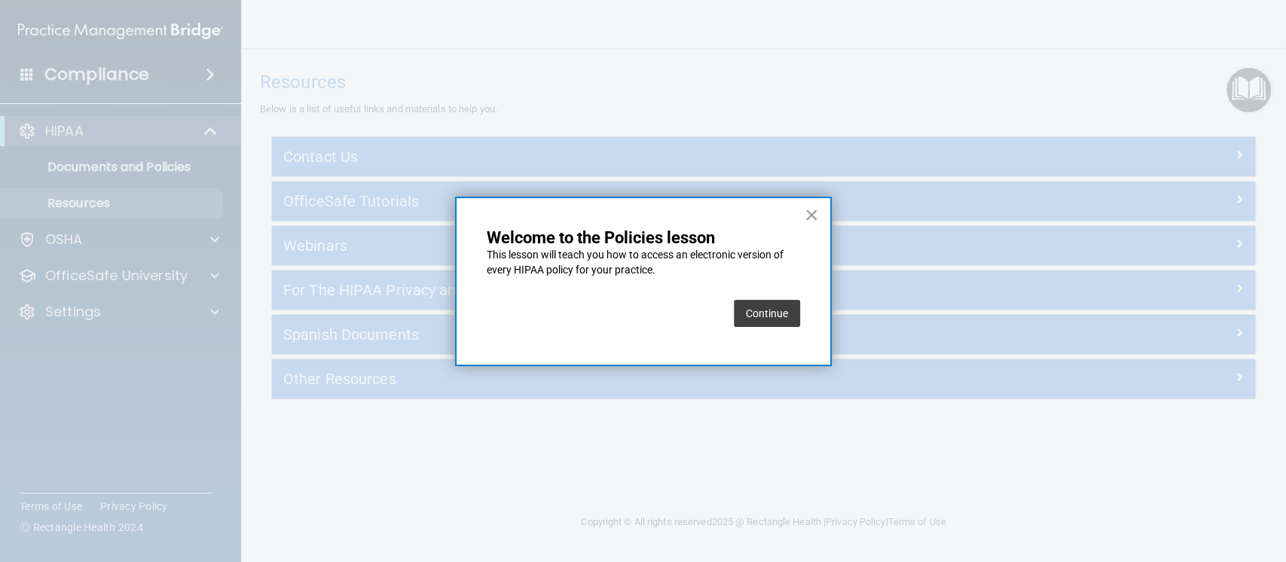
click at [765, 311] on button "Continue" at bounding box center [767, 313] width 66 height 27
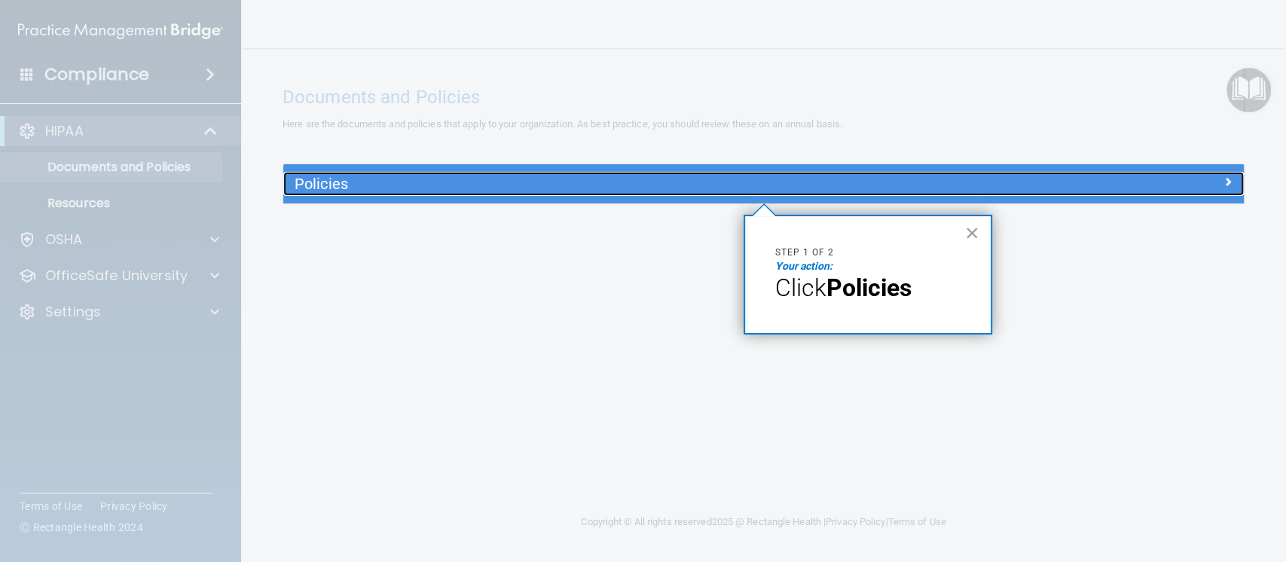
click at [685, 189] on h5 "Policies" at bounding box center [644, 184] width 698 height 17
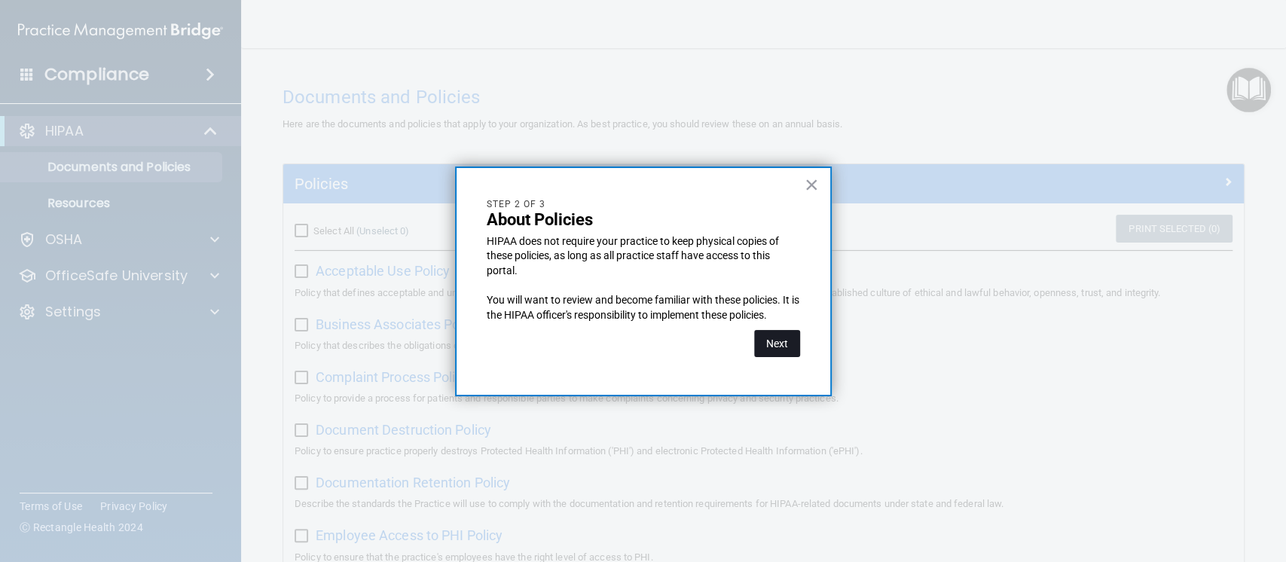
click at [783, 343] on button "Next" at bounding box center [777, 343] width 46 height 27
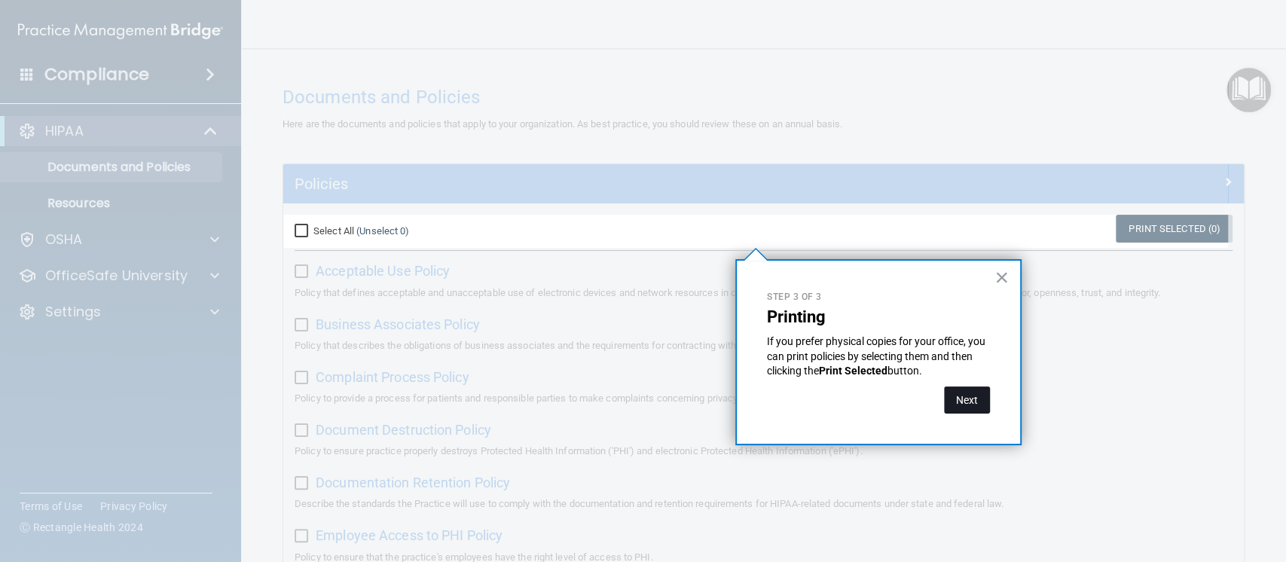
click at [966, 409] on button "Next" at bounding box center [967, 399] width 46 height 27
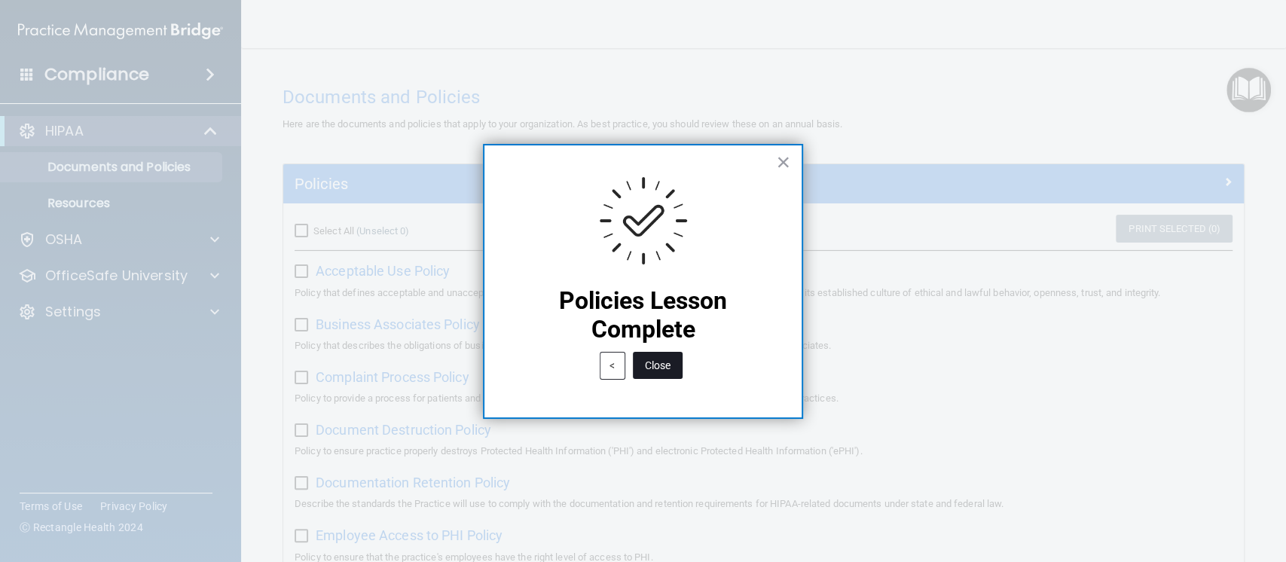
click at [661, 362] on button "Close" at bounding box center [658, 365] width 50 height 27
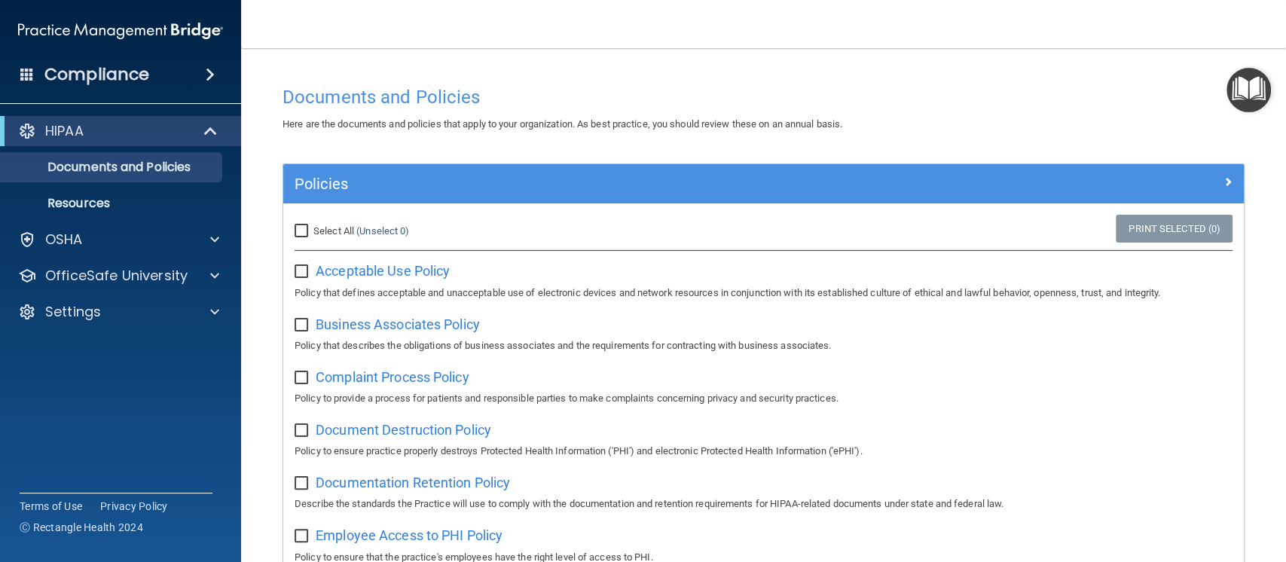
click at [1243, 102] on img "Open Resource Center" at bounding box center [1248, 90] width 44 height 44
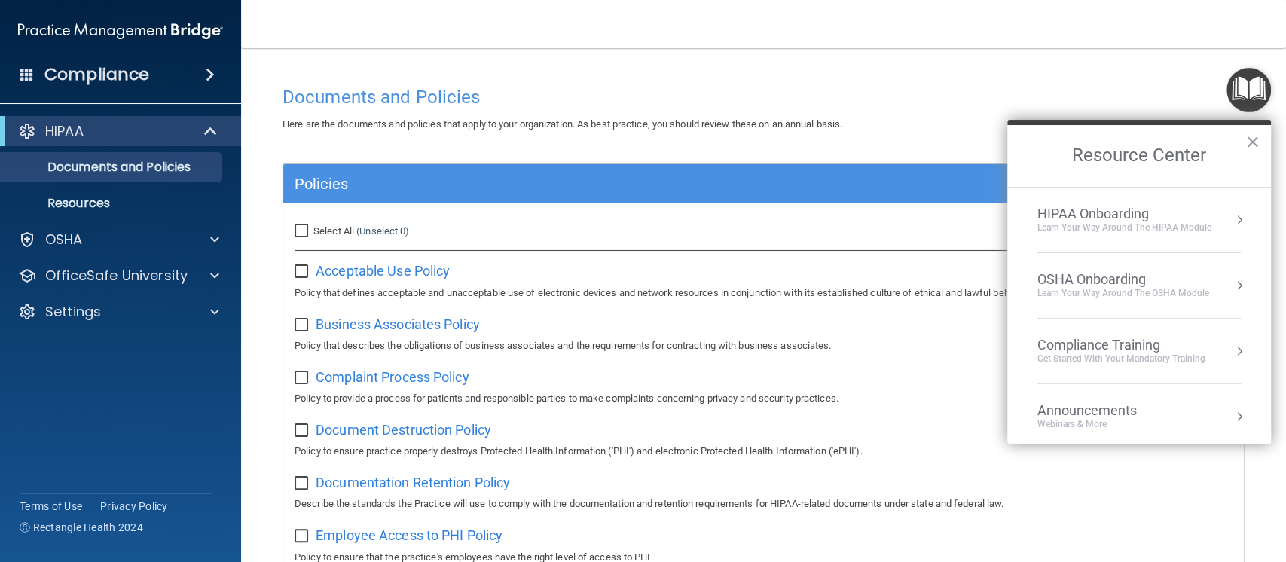
click at [1090, 287] on div "Learn your way around the OSHA module" at bounding box center [1123, 293] width 172 height 13
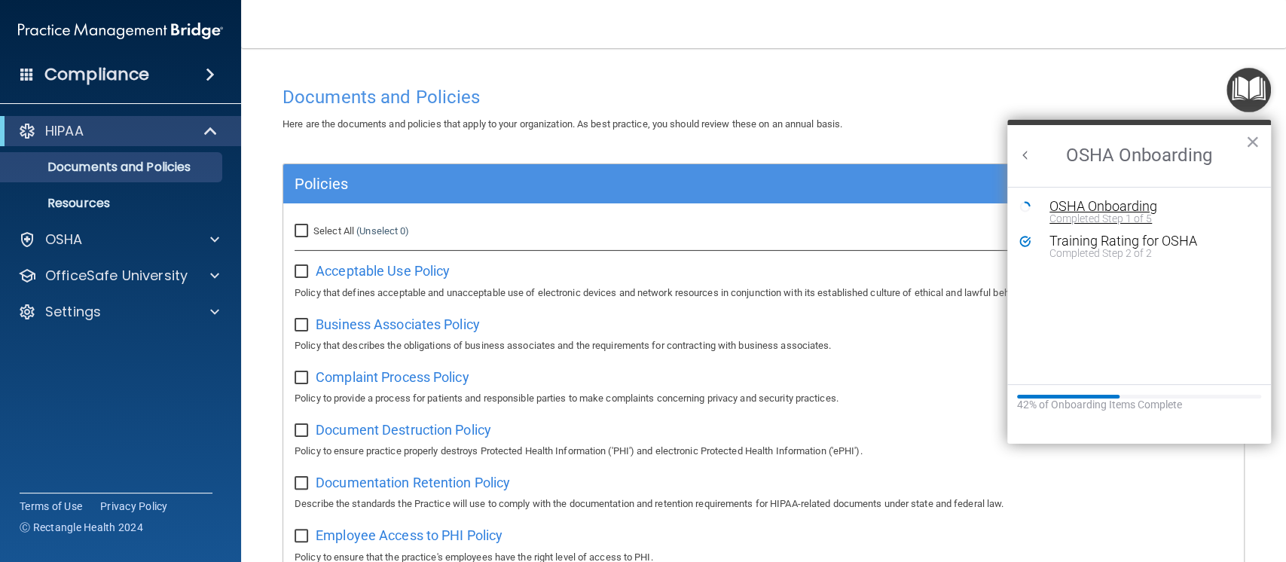
click at [1068, 206] on div "OSHA Onboarding" at bounding box center [1150, 207] width 202 height 14
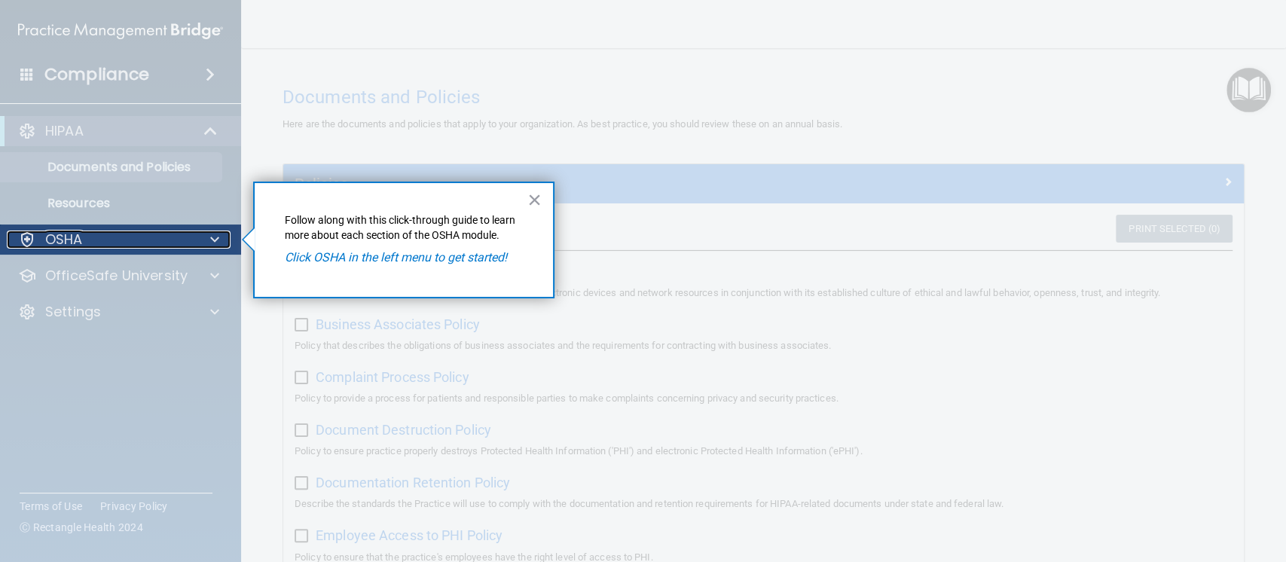
click at [160, 246] on div "OSHA" at bounding box center [100, 240] width 187 height 18
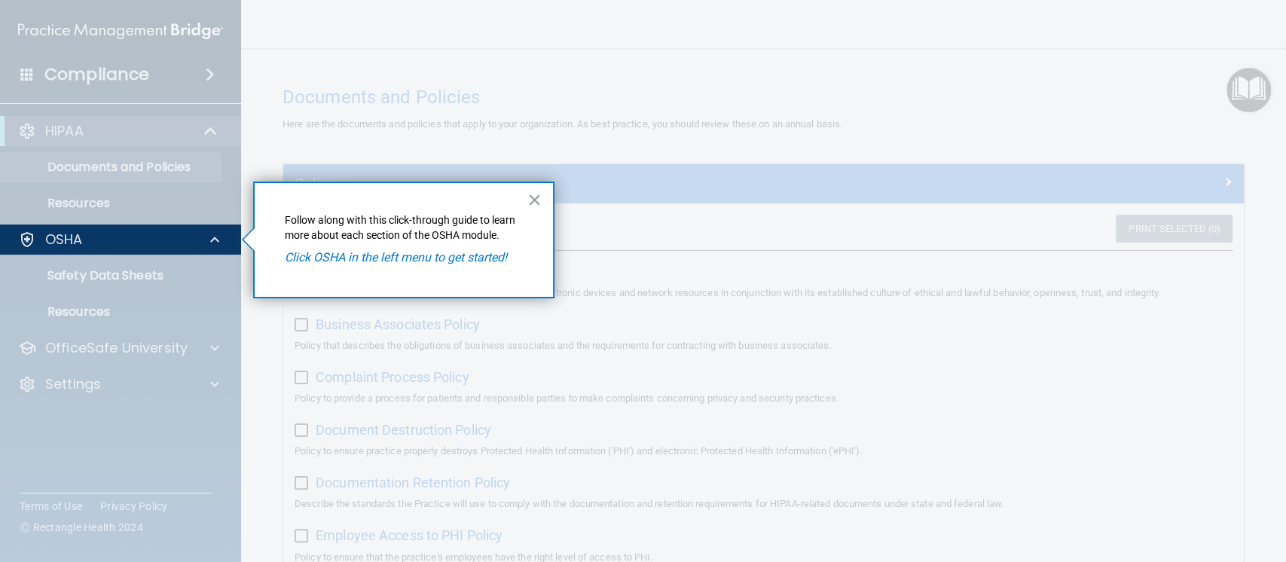
click at [247, 239] on div at bounding box center [248, 239] width 11 height 23
click at [389, 256] on em "Click OSHA in the left menu to get started!" at bounding box center [396, 257] width 222 height 14
click at [104, 249] on div "OSHA" at bounding box center [121, 239] width 242 height 30
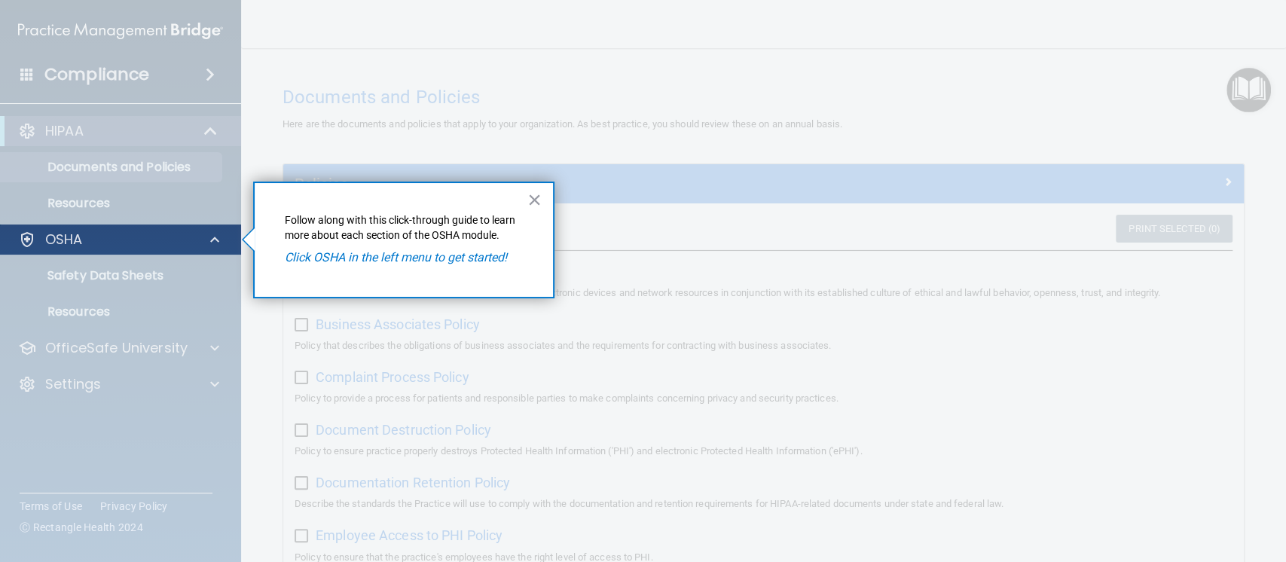
click at [104, 249] on div "OSHA" at bounding box center [121, 239] width 242 height 30
click at [106, 243] on div "OSHA" at bounding box center [100, 240] width 187 height 18
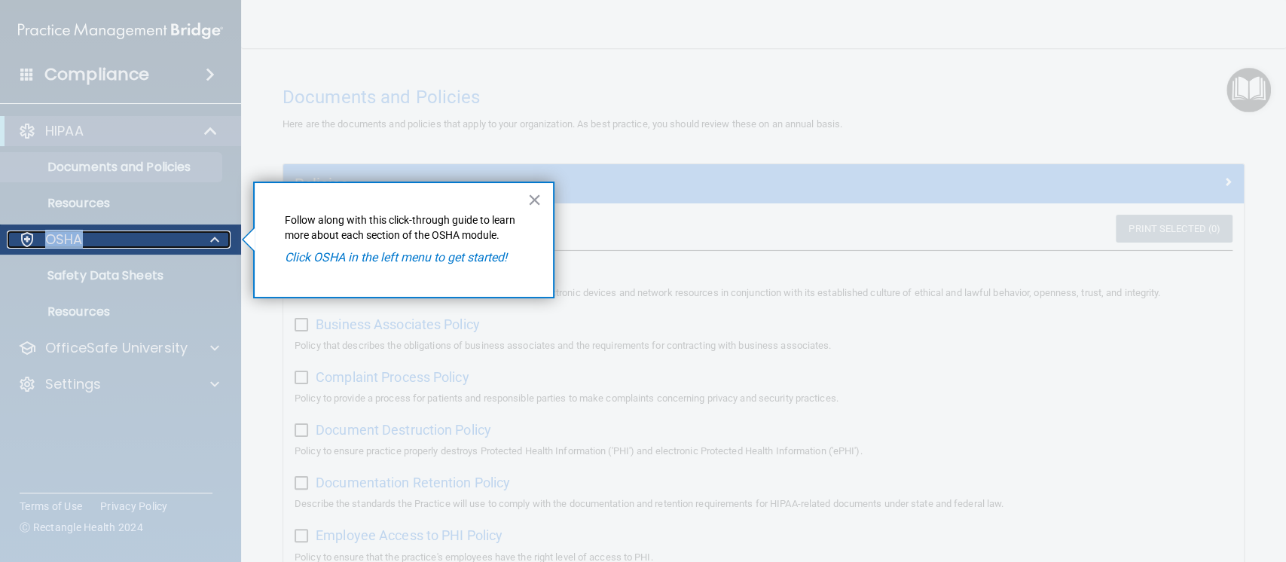
click at [206, 240] on div at bounding box center [213, 240] width 38 height 18
click at [69, 246] on p "OSHA" at bounding box center [64, 240] width 38 height 18
click at [377, 261] on em "Click OSHA in the left menu to get started!" at bounding box center [396, 257] width 222 height 14
click at [113, 264] on div at bounding box center [121, 408] width 242 height 307
click at [535, 200] on button "×" at bounding box center [534, 200] width 14 height 24
